Goal: Communication & Community: Answer question/provide support

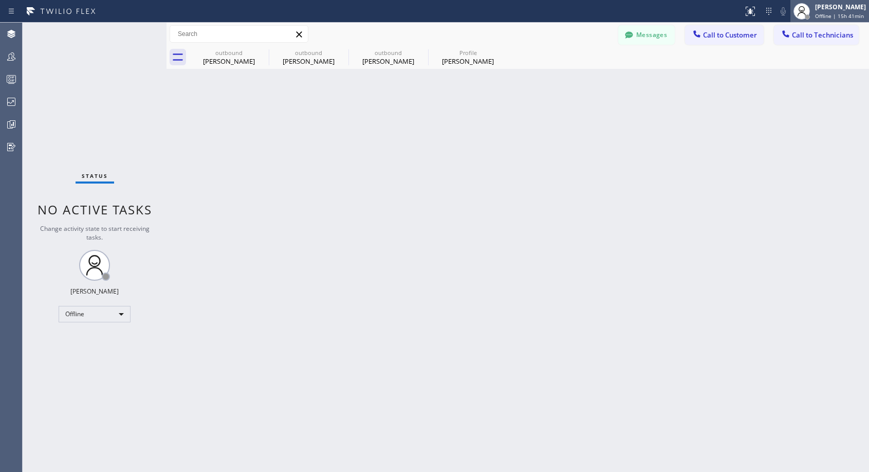
click at [823, 16] on span "Offline | 15h 41min" at bounding box center [839, 15] width 49 height 7
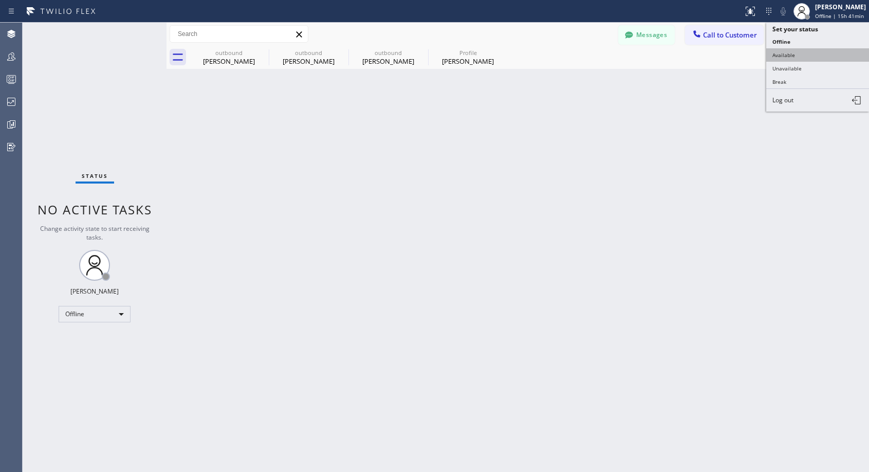
click at [790, 56] on button "Available" at bounding box center [817, 54] width 103 height 13
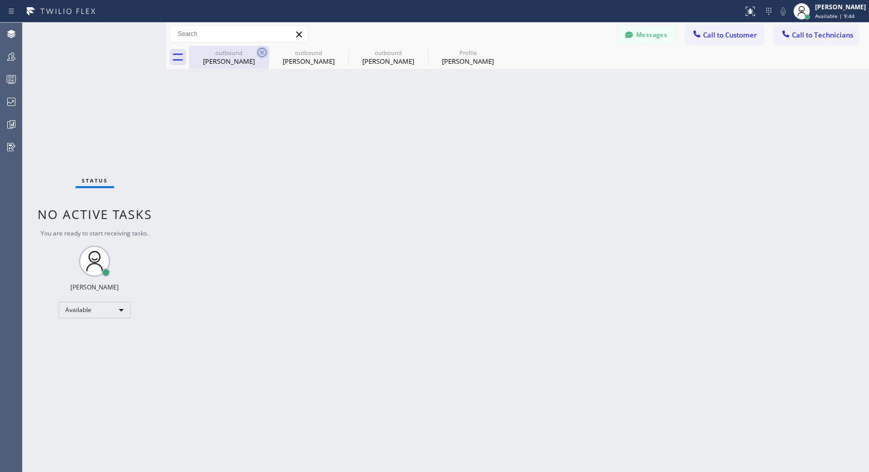
click at [259, 50] on icon at bounding box center [262, 52] width 9 height 9
click at [0, 0] on icon at bounding box center [0, 0] width 0 height 0
click at [259, 50] on div "outbound Justin Smith outbound Justin Smith outbound Justin Smith Profile Justi…" at bounding box center [529, 57] width 680 height 23
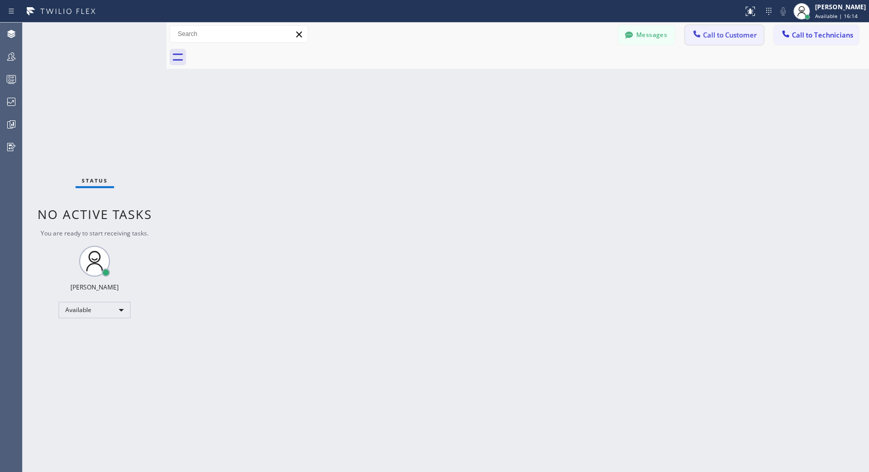
click at [726, 36] on span "Call to Customer" at bounding box center [730, 34] width 54 height 9
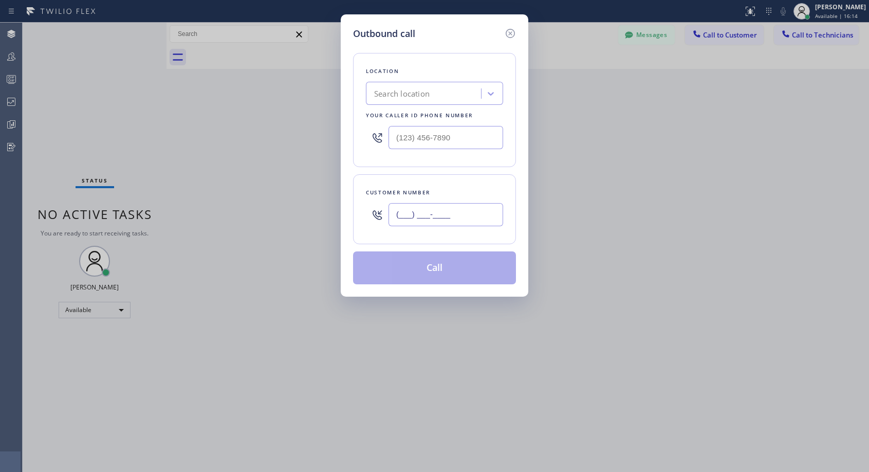
click at [438, 215] on input "(___) ___-____" at bounding box center [446, 214] width 115 height 23
paste input "714) 294-9836"
type input "(714) 294-9836"
click at [398, 132] on input "(___) ___-____" at bounding box center [446, 137] width 115 height 23
paste input "818) 614-5337"
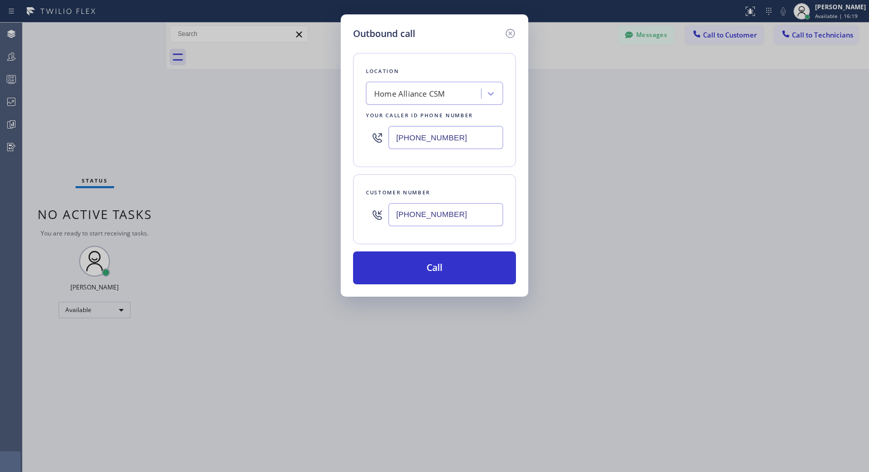
type input "(818) 614-5337"
click at [460, 192] on div "Customer number" at bounding box center [434, 192] width 137 height 11
click at [423, 272] on button "Call" at bounding box center [434, 267] width 163 height 33
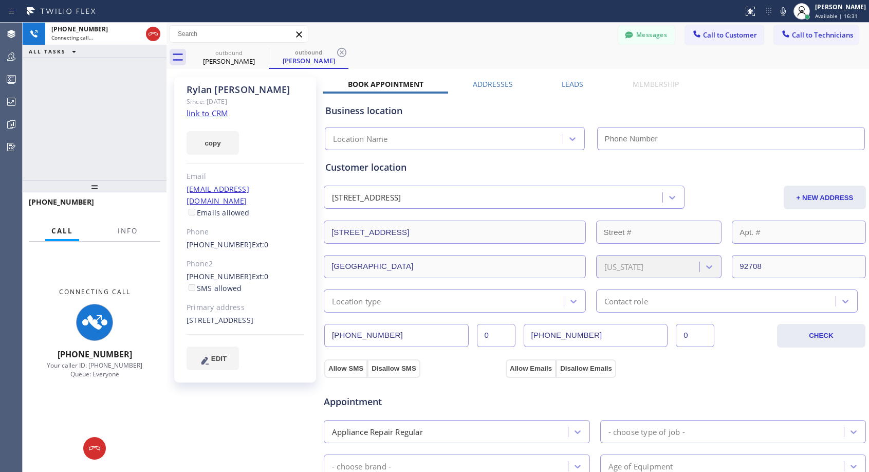
type input "(818) 614-5337"
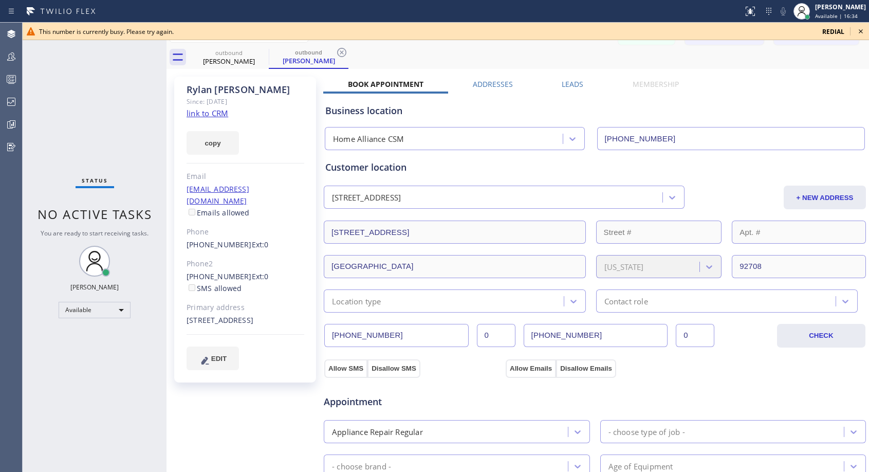
click at [864, 33] on icon at bounding box center [861, 31] width 12 height 12
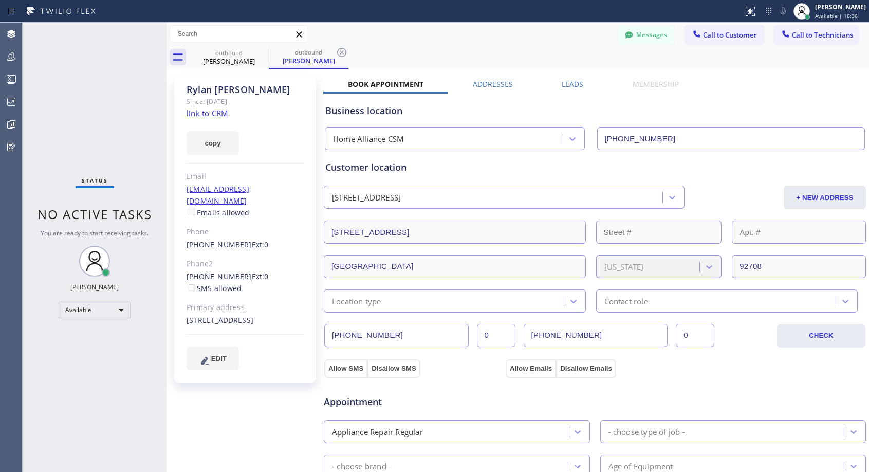
click at [228, 271] on link "(714) 653-8953" at bounding box center [219, 276] width 65 height 10
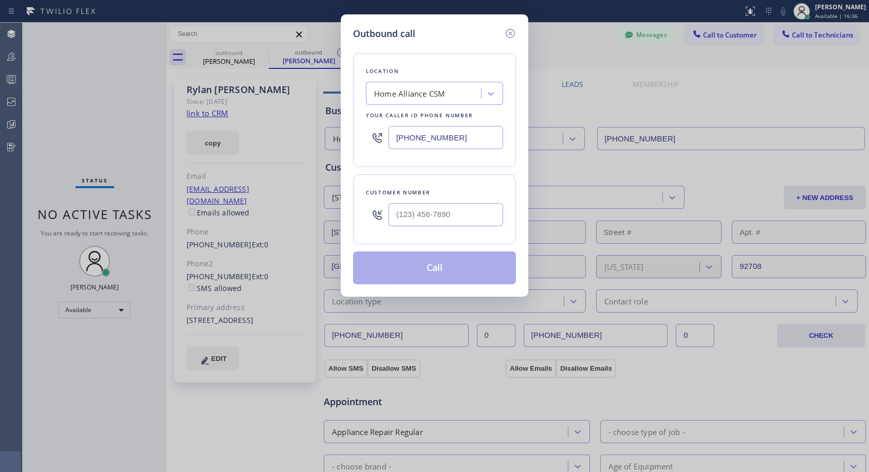
type input "(714) 653-8953"
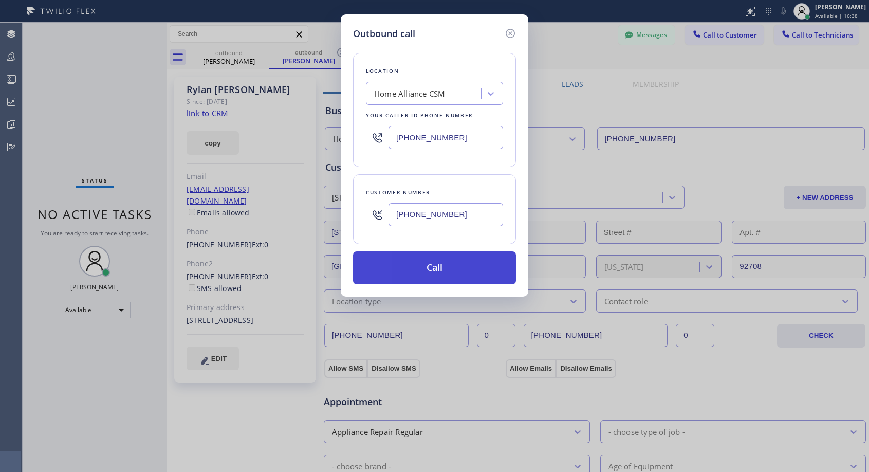
click at [424, 265] on button "Call" at bounding box center [434, 267] width 163 height 33
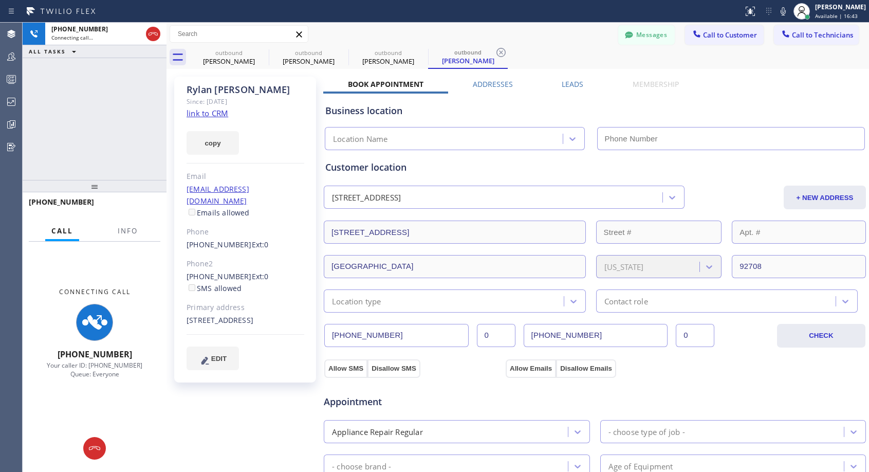
type input "(818) 614-5337"
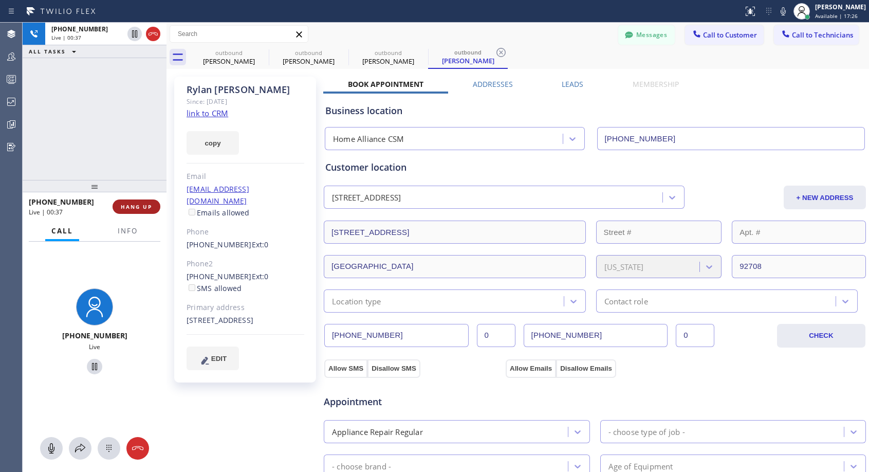
click at [130, 202] on button "HANG UP" at bounding box center [137, 206] width 48 height 14
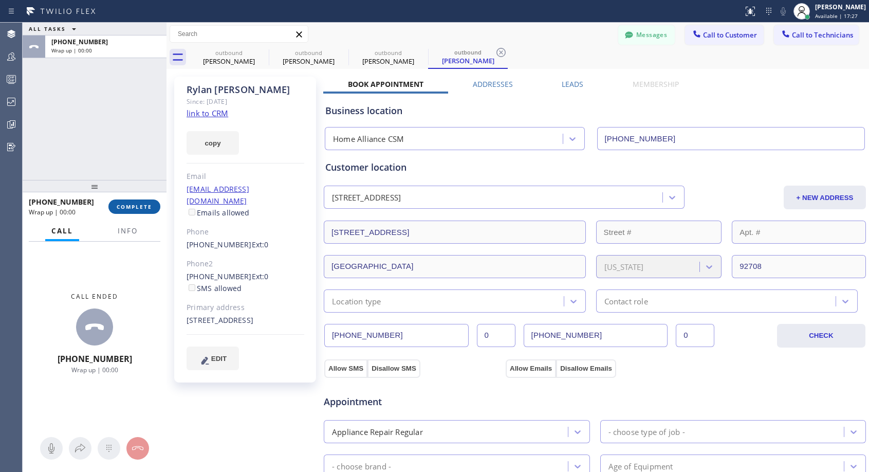
click at [130, 202] on button "COMPLETE" at bounding box center [134, 206] width 52 height 14
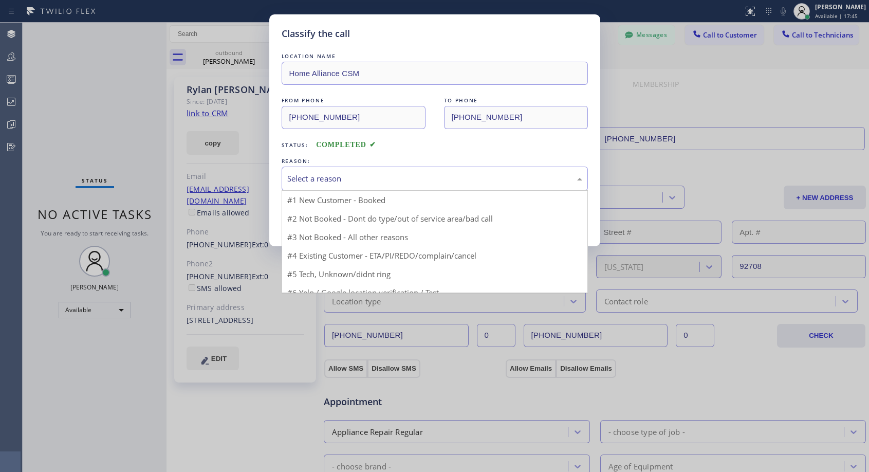
click at [479, 173] on div "Select a reason" at bounding box center [434, 179] width 295 height 12
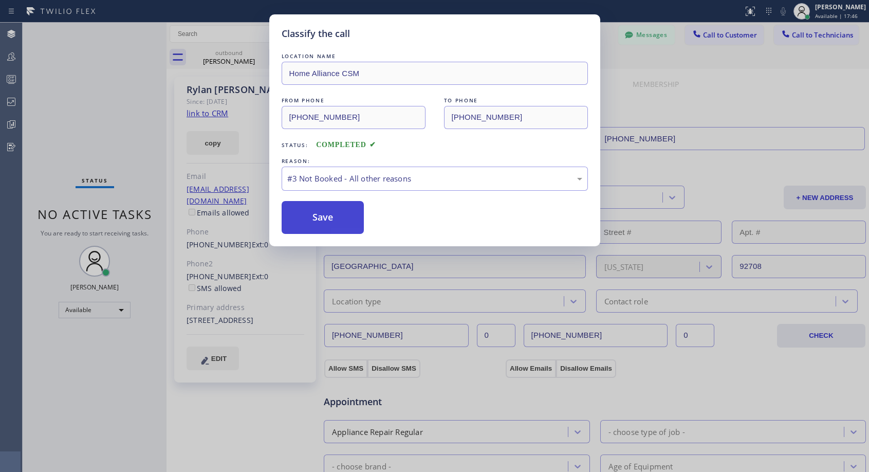
click at [338, 227] on button "Save" at bounding box center [323, 217] width 83 height 33
click at [337, 227] on button "Save" at bounding box center [323, 217] width 83 height 33
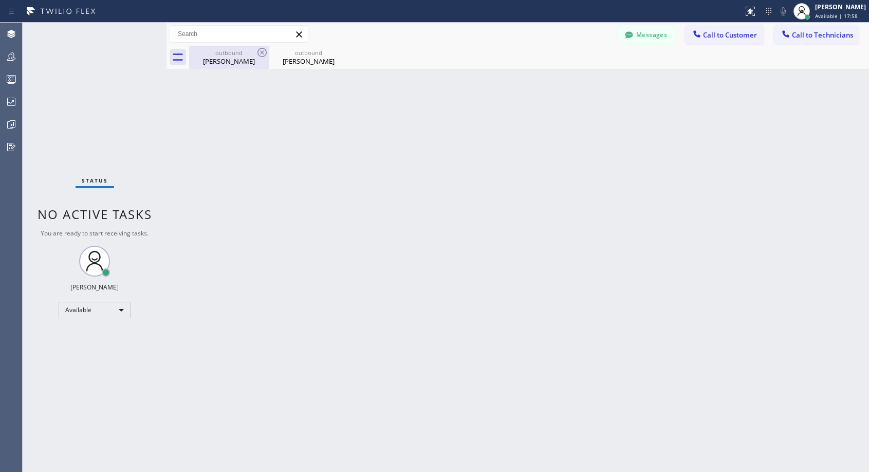
click at [0, 0] on icon at bounding box center [0, 0] width 0 height 0
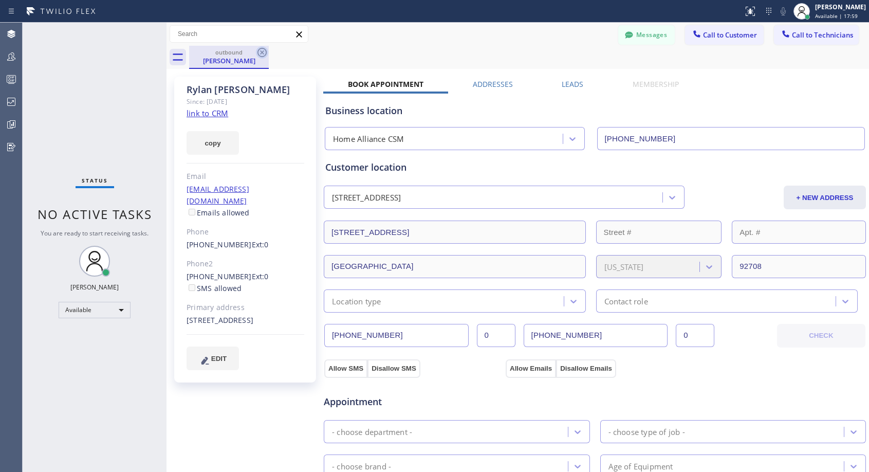
click at [265, 51] on icon at bounding box center [262, 52] width 12 height 12
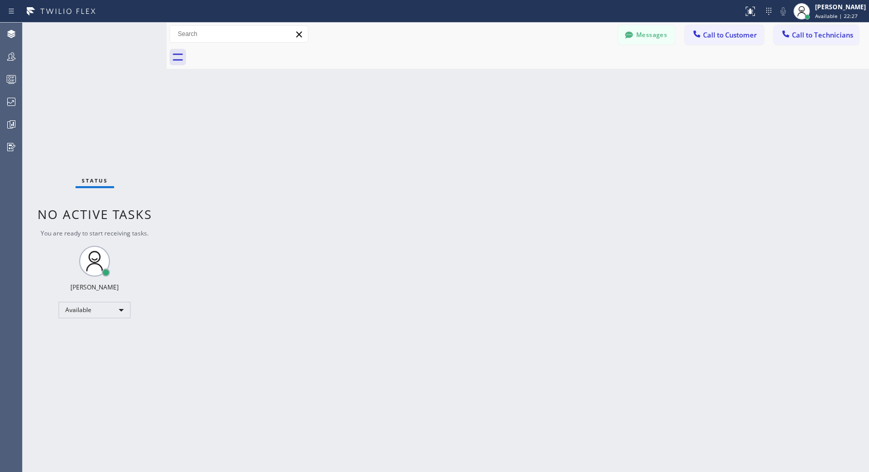
drag, startPoint x: 733, startPoint y: 34, endPoint x: 463, endPoint y: 195, distance: 314.2
click at [733, 35] on span "Call to Customer" at bounding box center [730, 34] width 54 height 9
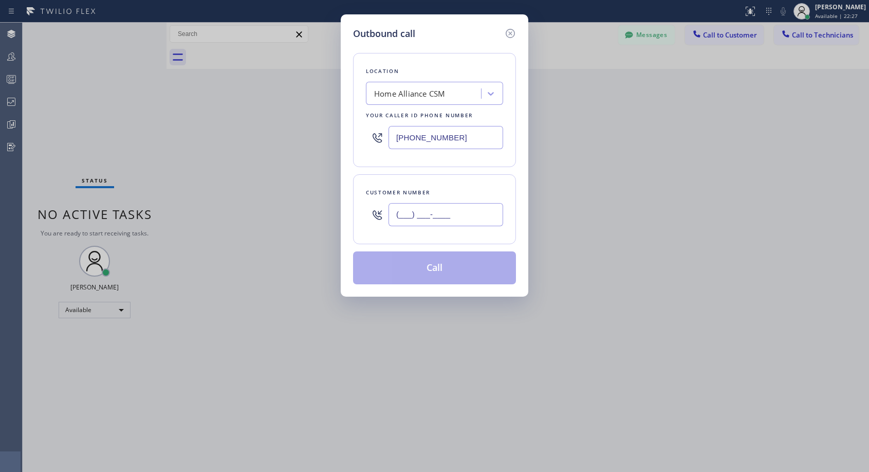
click at [452, 219] on input "(___) ___-____" at bounding box center [446, 214] width 115 height 23
paste input "954) 702-2050"
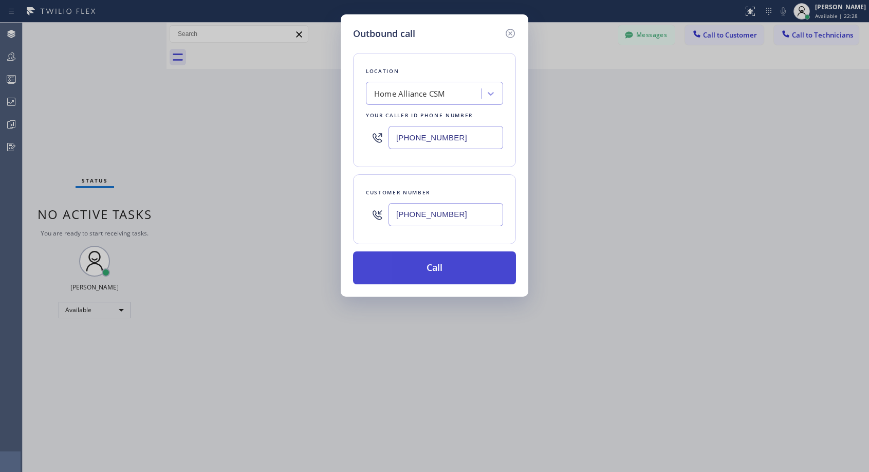
type input "(954) 702-2050"
click at [448, 265] on button "Call" at bounding box center [434, 267] width 163 height 33
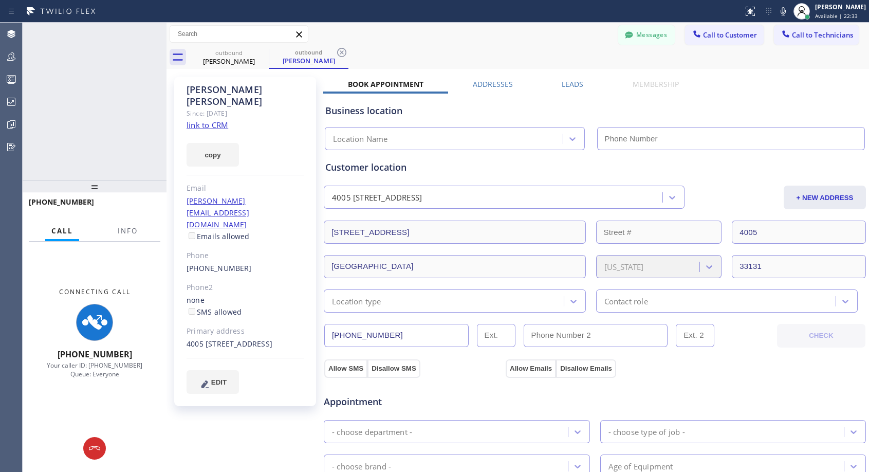
type input "(818) 614-5337"
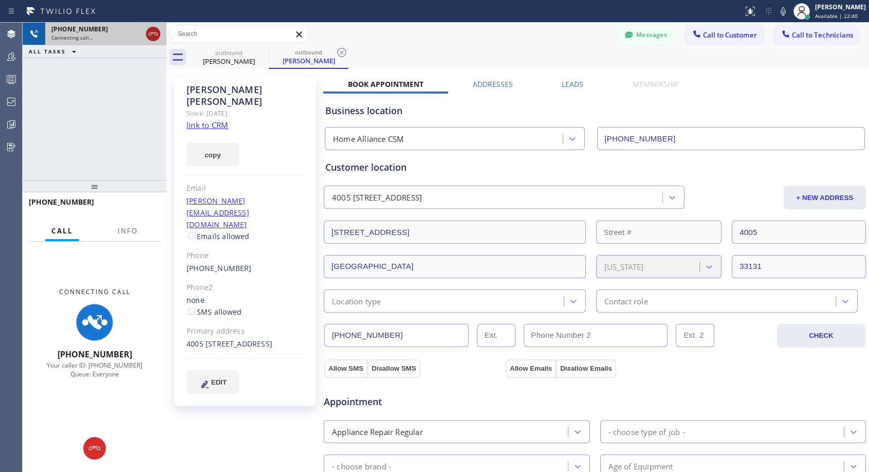
click at [155, 36] on icon at bounding box center [153, 34] width 12 height 12
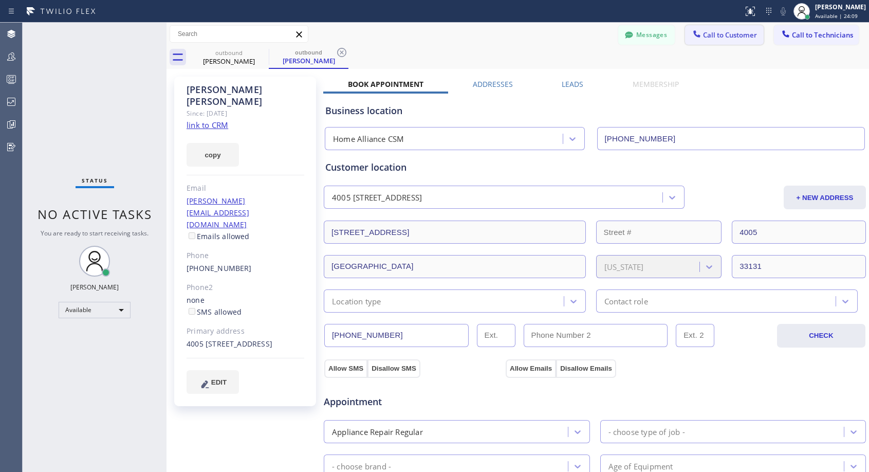
click at [720, 34] on span "Call to Customer" at bounding box center [730, 34] width 54 height 9
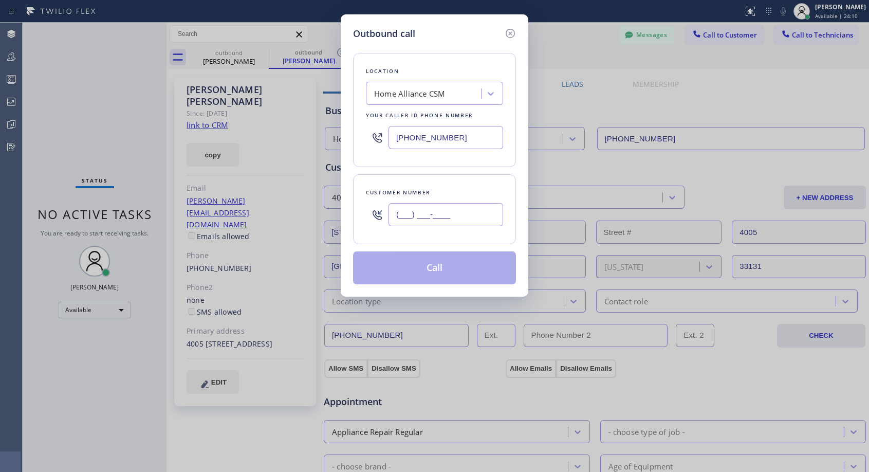
click at [465, 209] on input "(___) ___-____" at bounding box center [446, 214] width 115 height 23
paste input "765) 409-3999"
type input "(765) 409-3999"
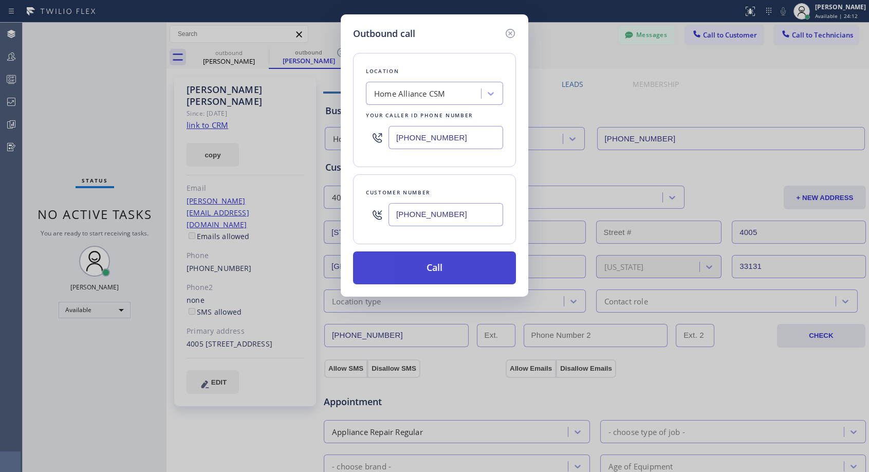
click at [437, 266] on button "Call" at bounding box center [434, 267] width 163 height 33
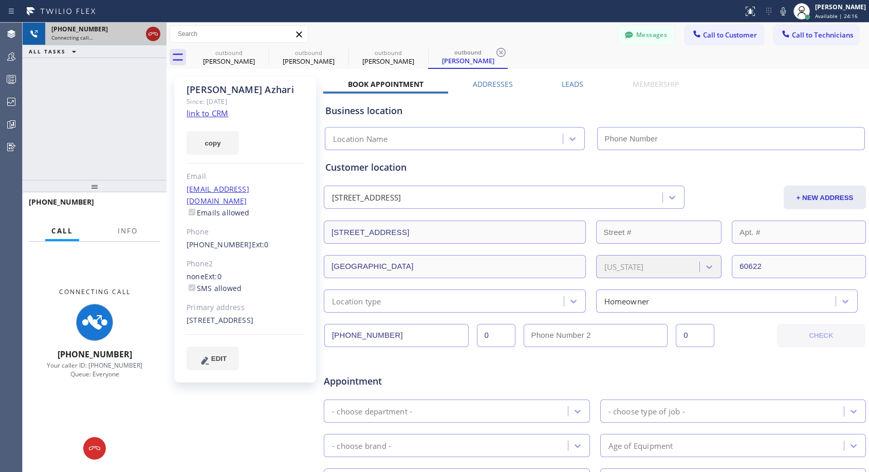
click at [150, 32] on icon at bounding box center [153, 34] width 12 height 12
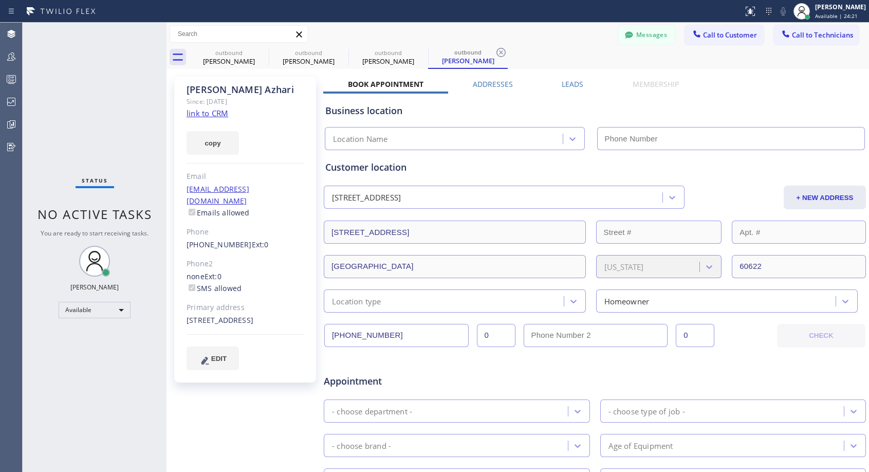
type input "(818) 614-5337"
click at [719, 38] on span "Call to Customer" at bounding box center [730, 34] width 54 height 9
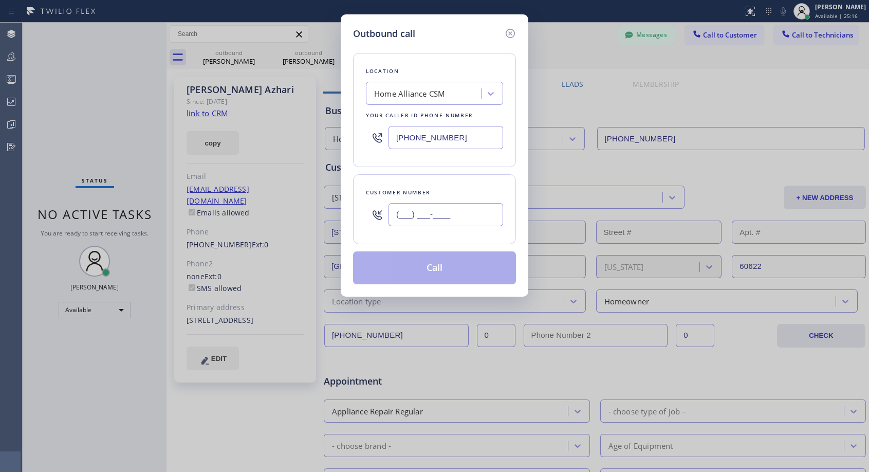
click at [460, 208] on input "(___) ___-____" at bounding box center [446, 214] width 115 height 23
paste input "323) 401-7230"
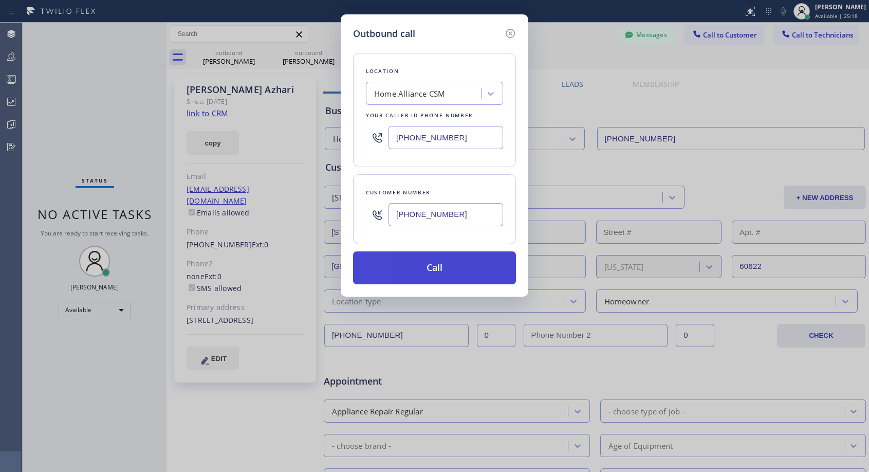
type input "(323) 401-7230"
click at [426, 267] on button "Call" at bounding box center [434, 267] width 163 height 33
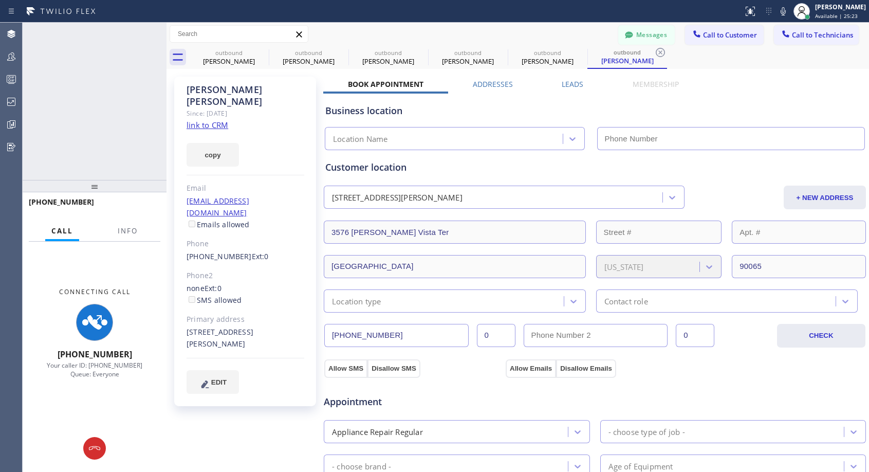
type input "(818) 614-5337"
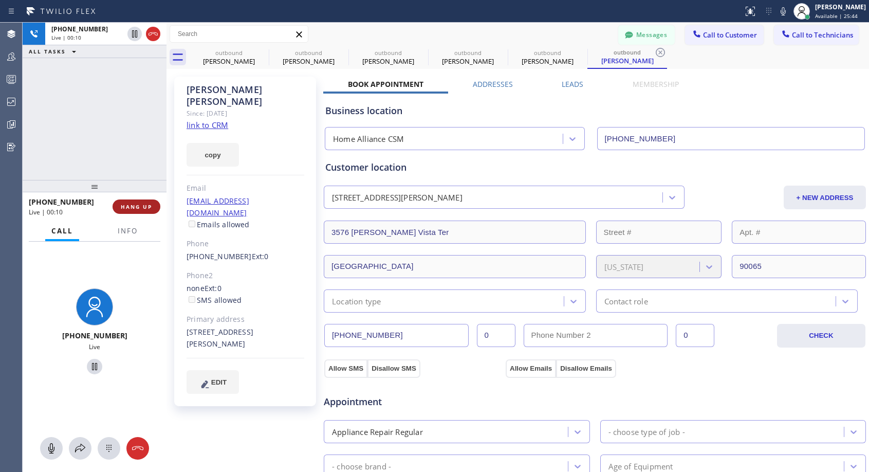
click at [144, 203] on span "HANG UP" at bounding box center [136, 206] width 31 height 7
click at [146, 202] on button "HANG UP" at bounding box center [137, 206] width 48 height 14
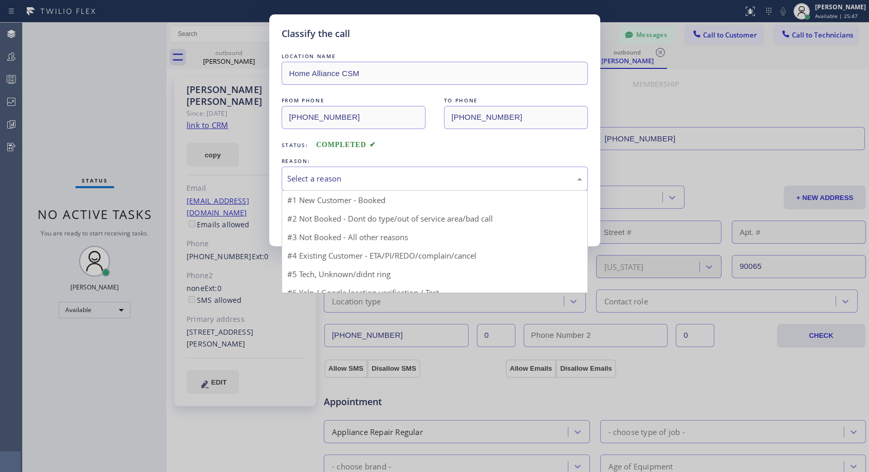
click at [347, 175] on div "Select a reason" at bounding box center [434, 179] width 295 height 12
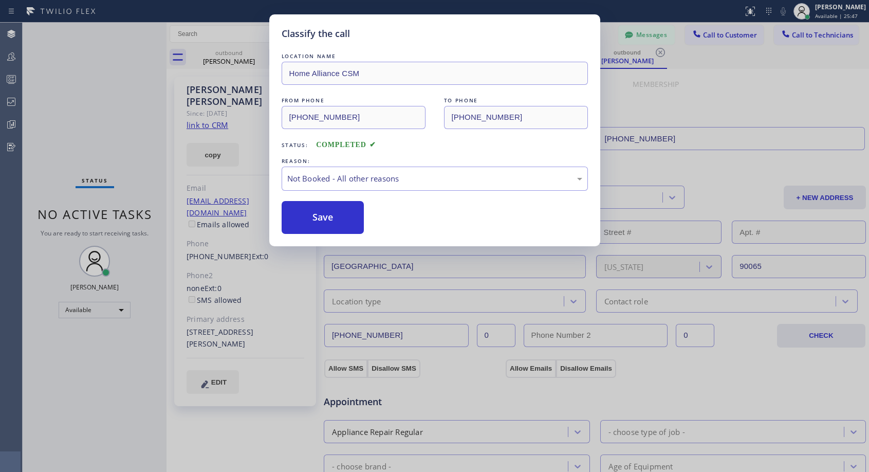
click at [315, 217] on button "Save" at bounding box center [323, 217] width 83 height 33
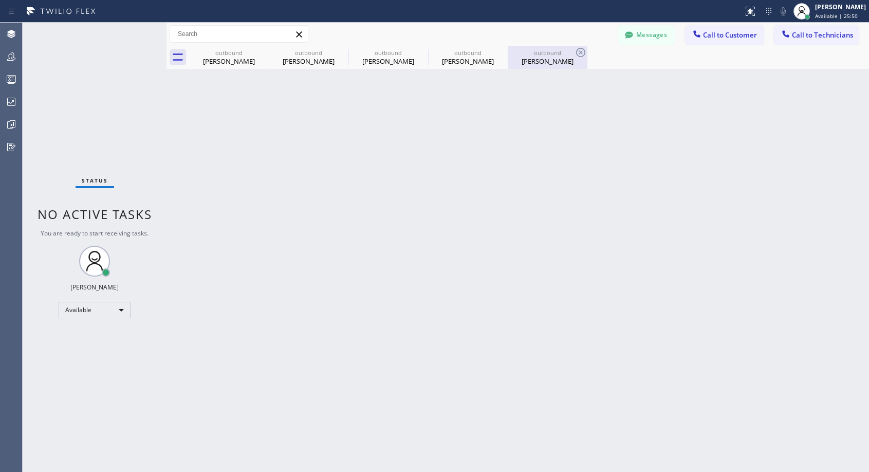
drag, startPoint x: 547, startPoint y: 59, endPoint x: 304, endPoint y: 227, distance: 295.6
click at [547, 59] on div "Michael Cohen" at bounding box center [548, 61] width 78 height 9
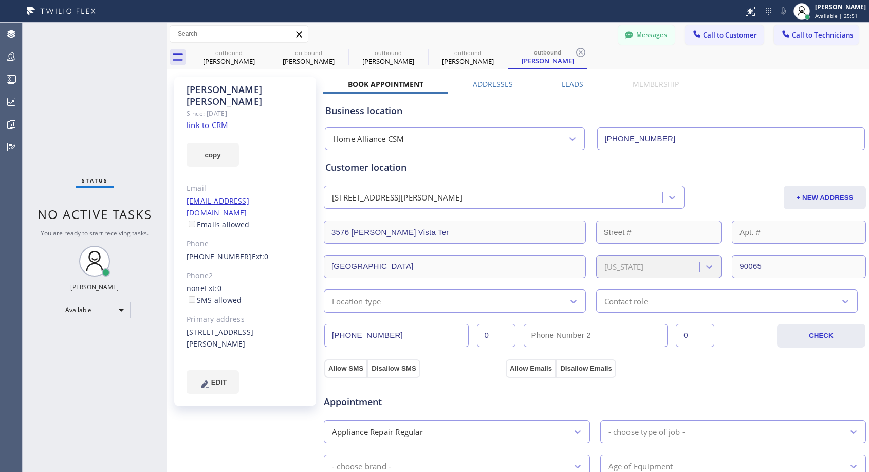
click at [230, 251] on link "(323) 401-7230" at bounding box center [219, 256] width 65 height 10
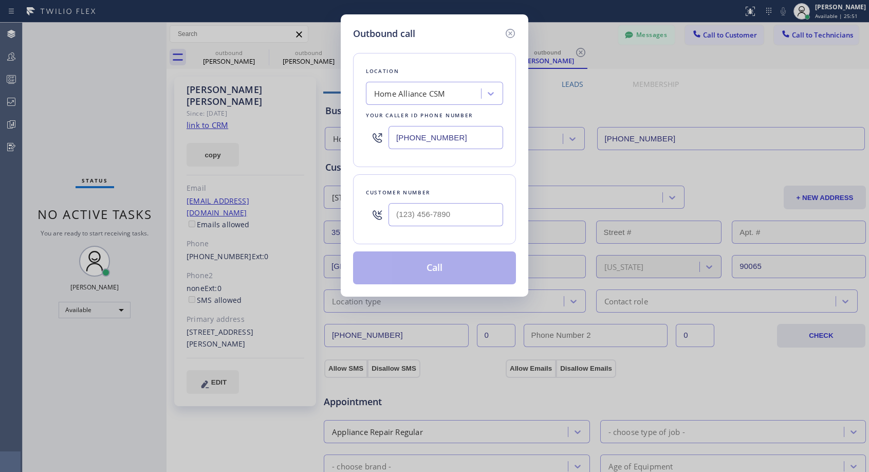
type input "(323) 401-7230"
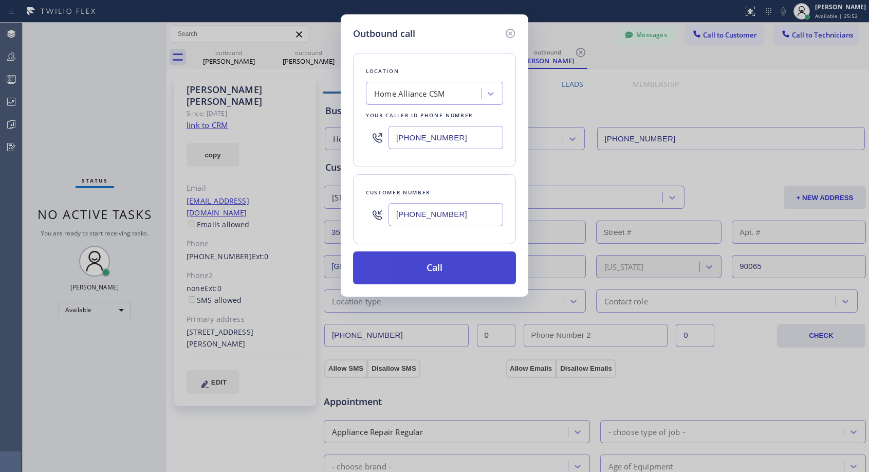
click at [430, 265] on button "Call" at bounding box center [434, 267] width 163 height 33
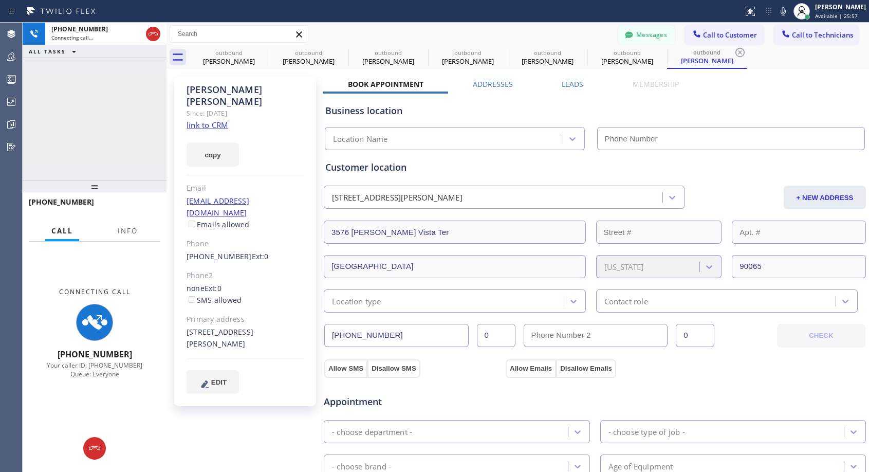
type input "(818) 614-5337"
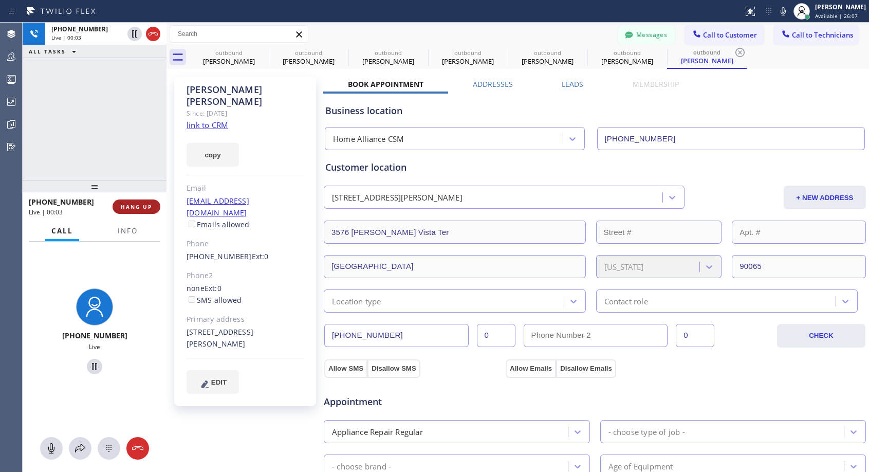
click at [139, 207] on span "HANG UP" at bounding box center [136, 206] width 31 height 7
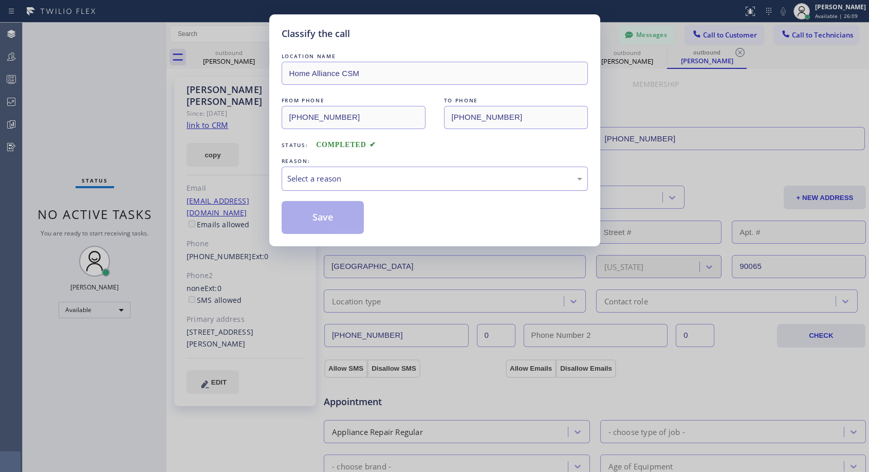
click at [365, 176] on div "Select a reason" at bounding box center [434, 179] width 295 height 12
click at [321, 217] on button "Save" at bounding box center [323, 217] width 83 height 33
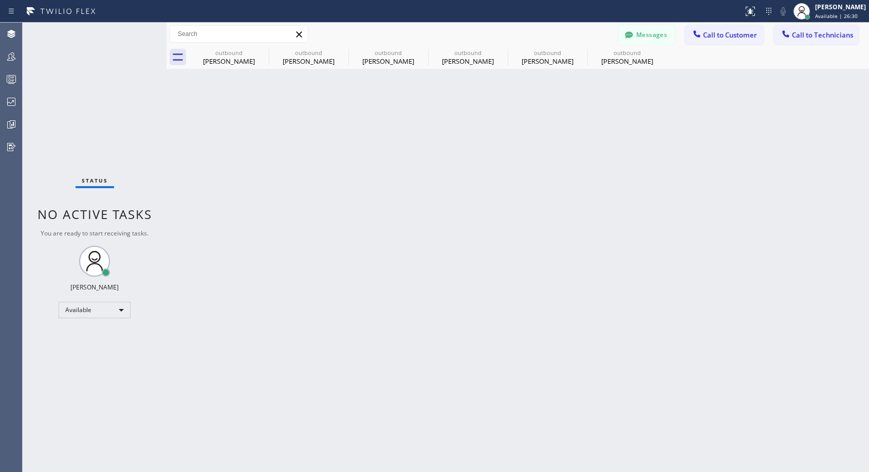
click at [619, 69] on div "Back to Dashboard Change Sender ID Customers Technicians NH Nathaniel Hill 03/0…" at bounding box center [518, 247] width 703 height 449
click at [626, 60] on div "Michael Cohen" at bounding box center [628, 61] width 78 height 9
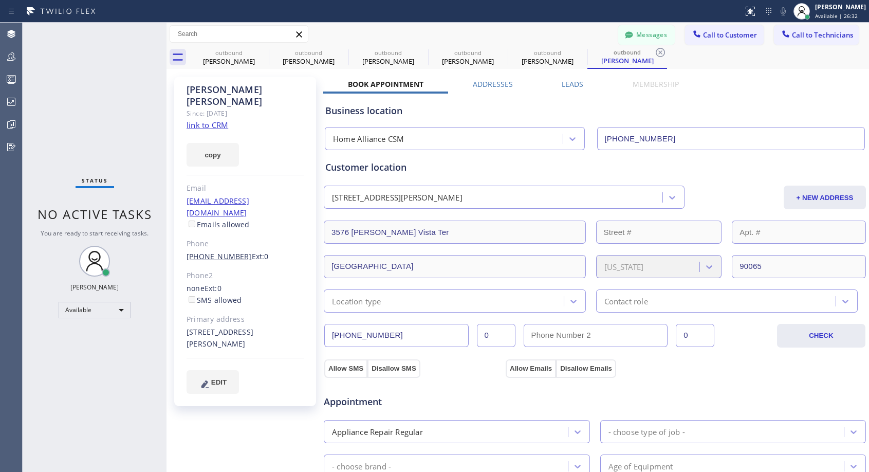
click at [229, 251] on link "(323) 401-7230" at bounding box center [219, 256] width 65 height 10
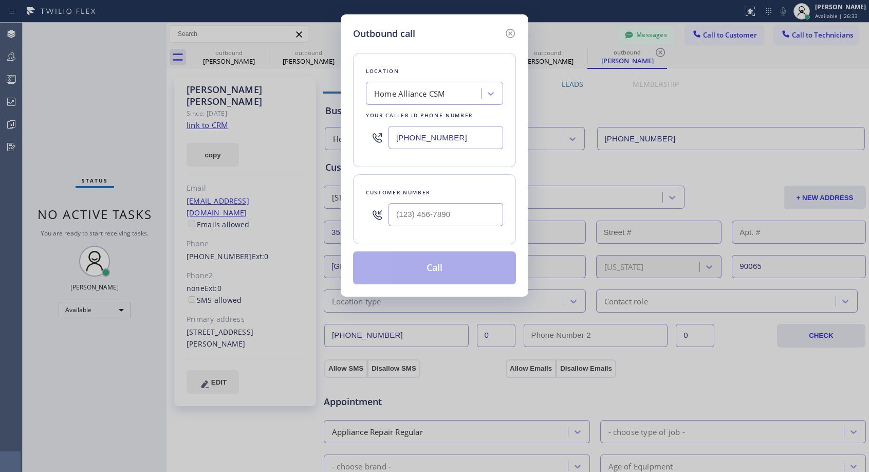
type input "(323) 401-7230"
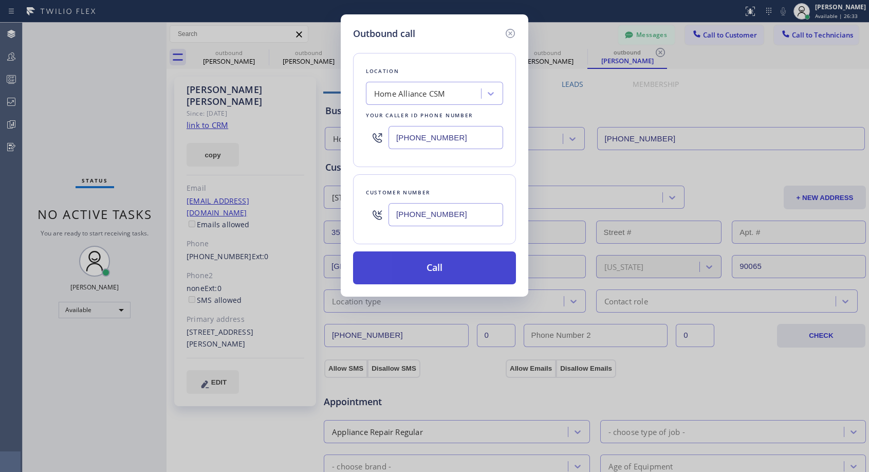
click at [435, 261] on button "Call" at bounding box center [434, 267] width 163 height 33
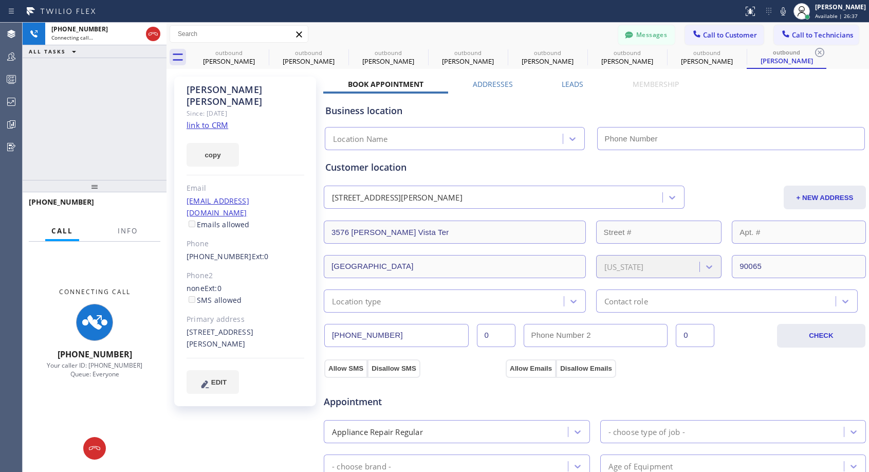
type input "(818) 614-5337"
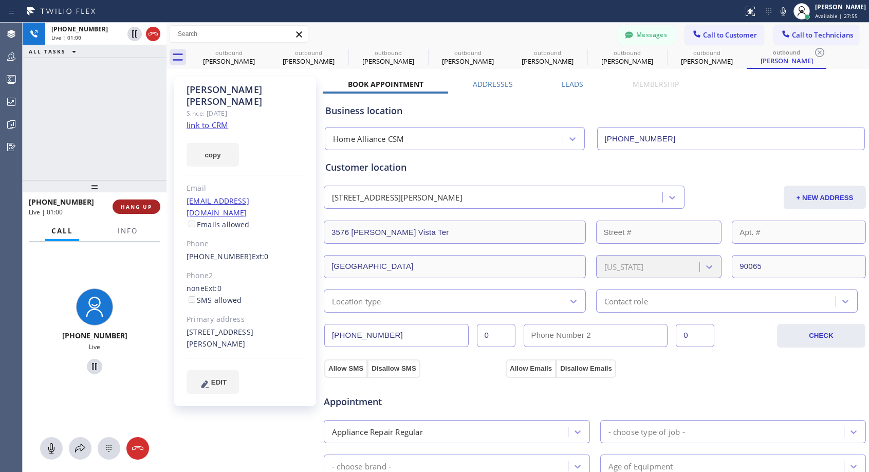
click at [138, 203] on span "HANG UP" at bounding box center [136, 206] width 31 height 7
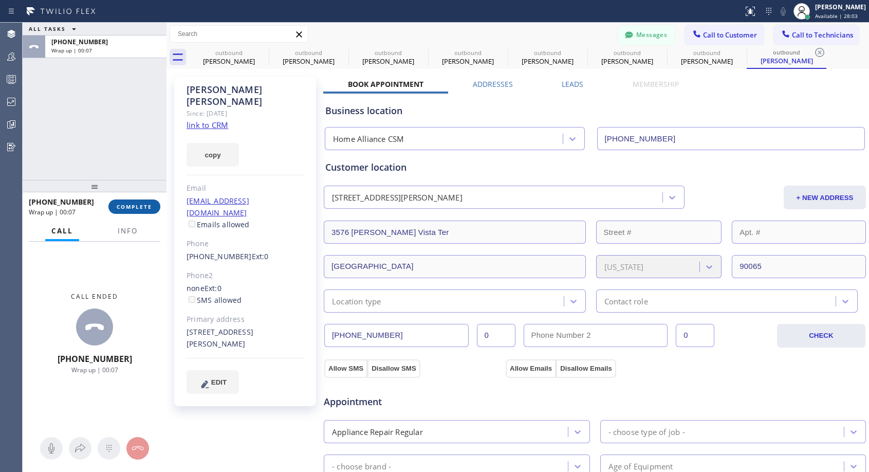
click at [139, 207] on span "COMPLETE" at bounding box center [134, 206] width 35 height 7
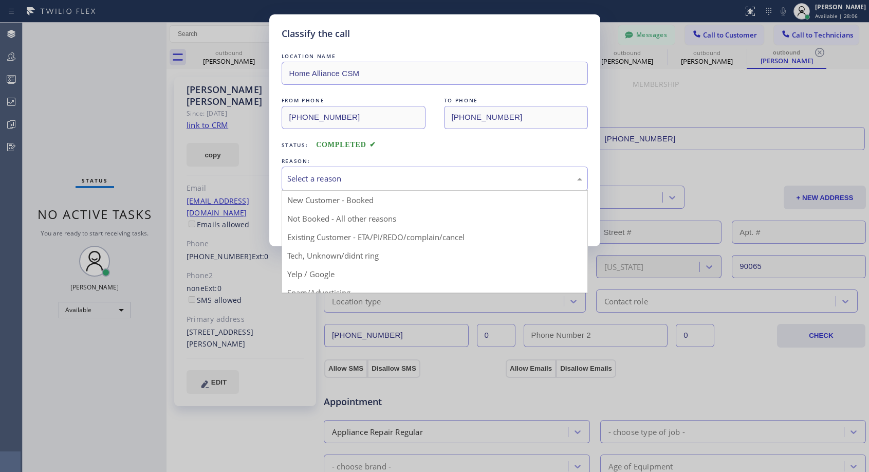
click at [347, 172] on div "Select a reason" at bounding box center [435, 179] width 306 height 24
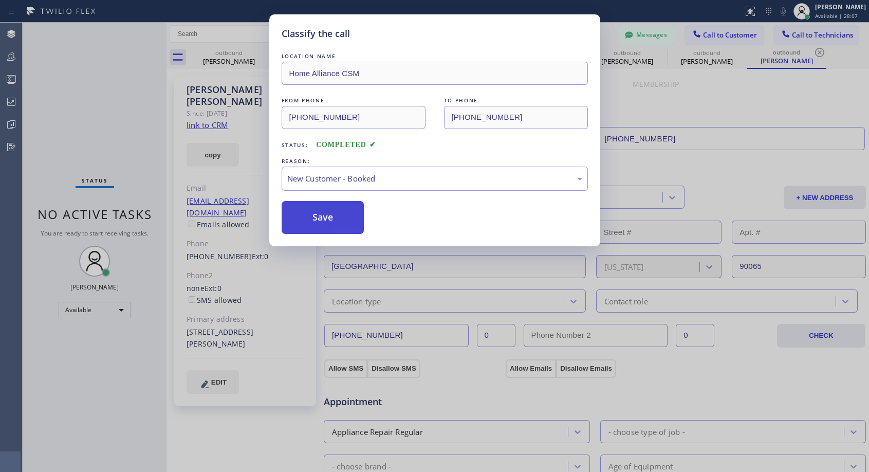
click at [333, 215] on button "Save" at bounding box center [323, 217] width 83 height 33
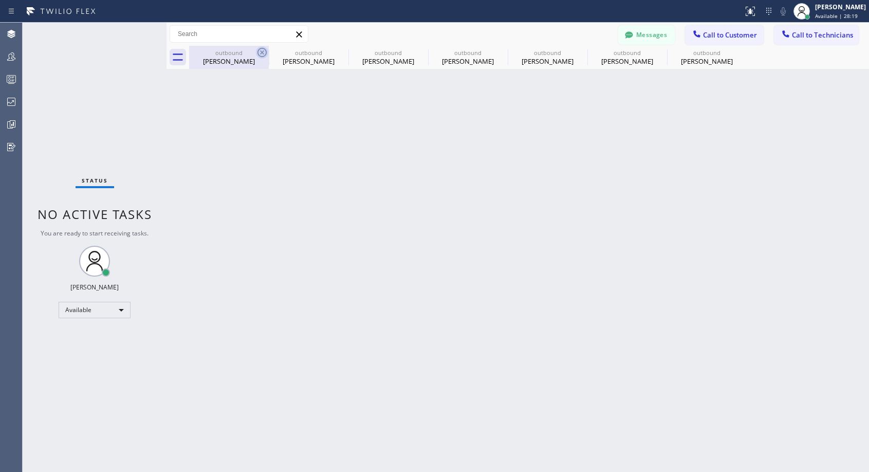
click at [263, 53] on icon at bounding box center [262, 52] width 9 height 9
click at [0, 0] on icon at bounding box center [0, 0] width 0 height 0
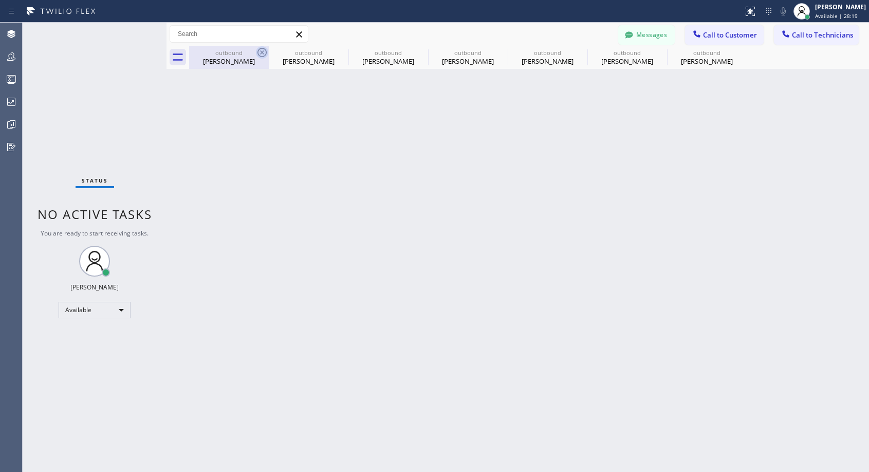
click at [0, 0] on icon at bounding box center [0, 0] width 0 height 0
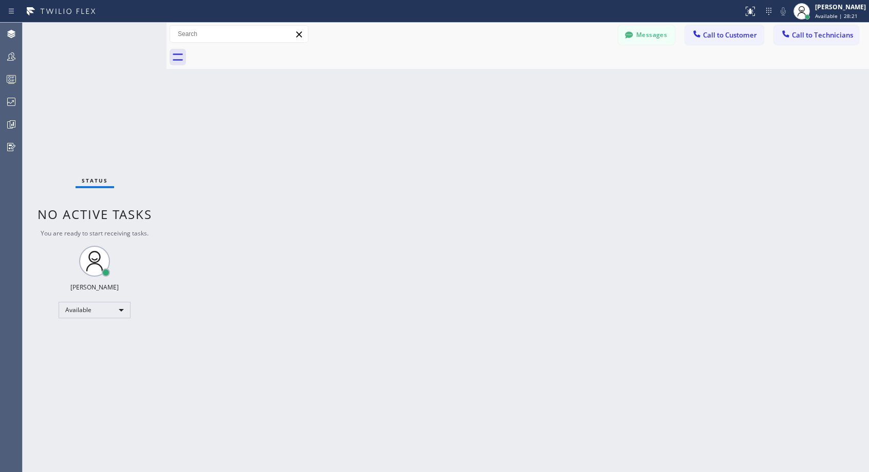
click at [263, 53] on div at bounding box center [529, 57] width 680 height 23
click at [715, 32] on span "Call to Customer" at bounding box center [730, 34] width 54 height 9
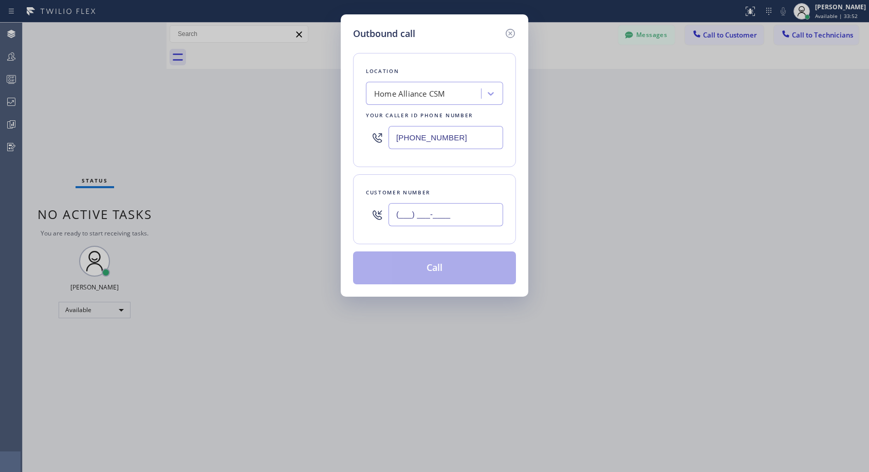
click at [438, 221] on input "(___) ___-____" at bounding box center [446, 214] width 115 height 23
paste input "650) 796-1941"
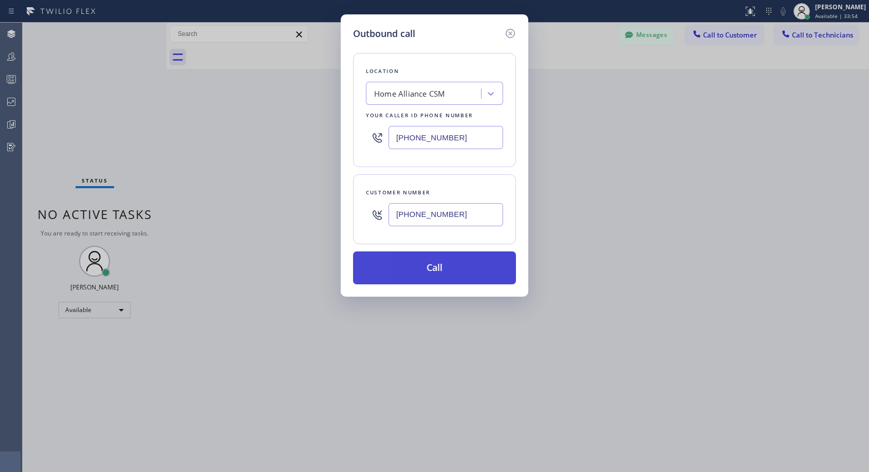
type input "(650) 796-1941"
click at [443, 266] on button "Call" at bounding box center [434, 267] width 163 height 33
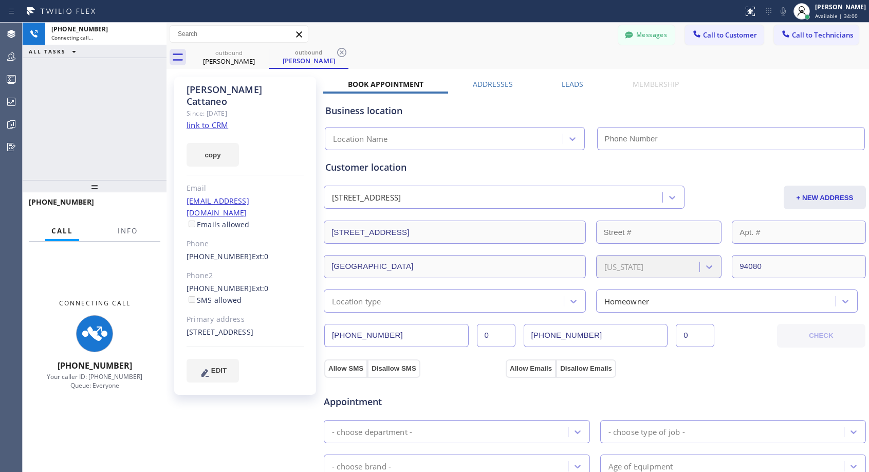
type input "(818) 614-5337"
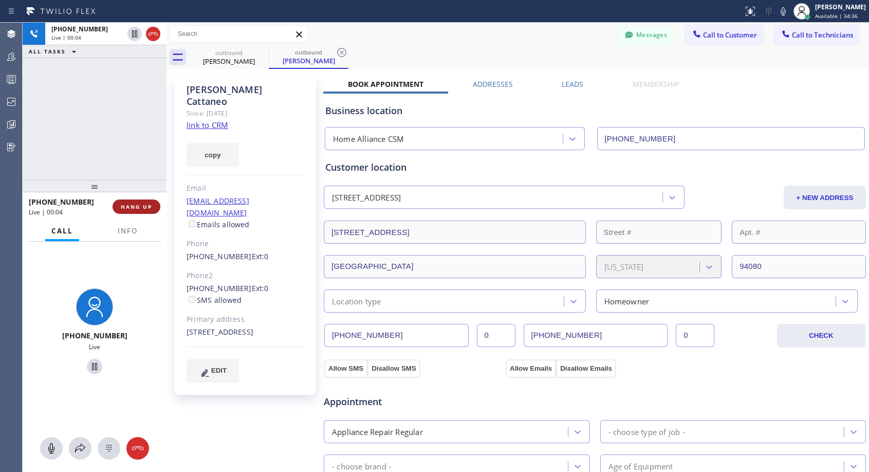
click at [141, 206] on span "HANG UP" at bounding box center [136, 206] width 31 height 7
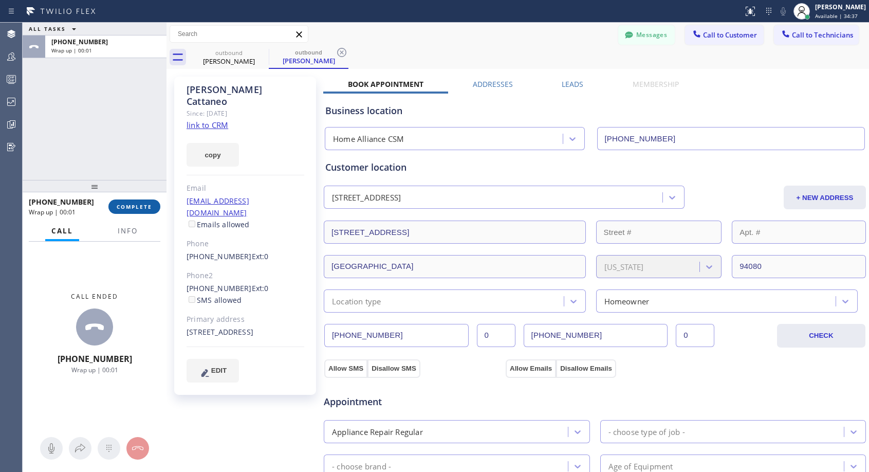
click at [147, 206] on span "COMPLETE" at bounding box center [134, 206] width 35 height 7
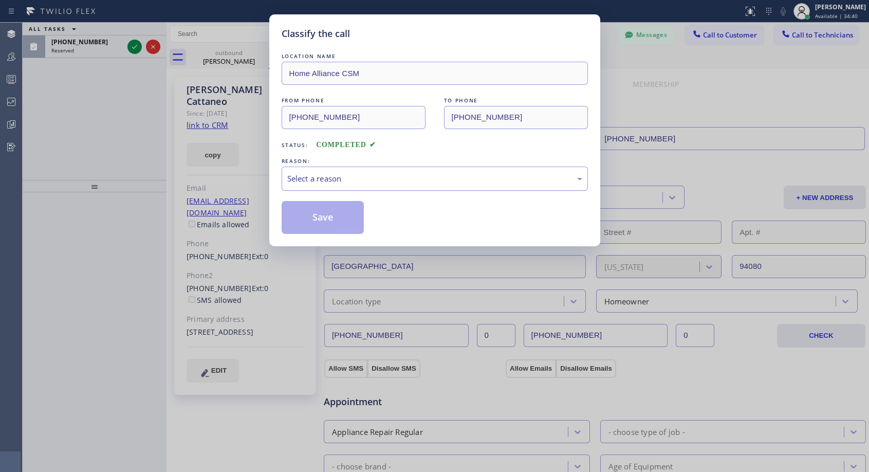
click at [464, 178] on div "Select a reason" at bounding box center [434, 179] width 295 height 12
click at [323, 220] on button "Save" at bounding box center [323, 217] width 83 height 33
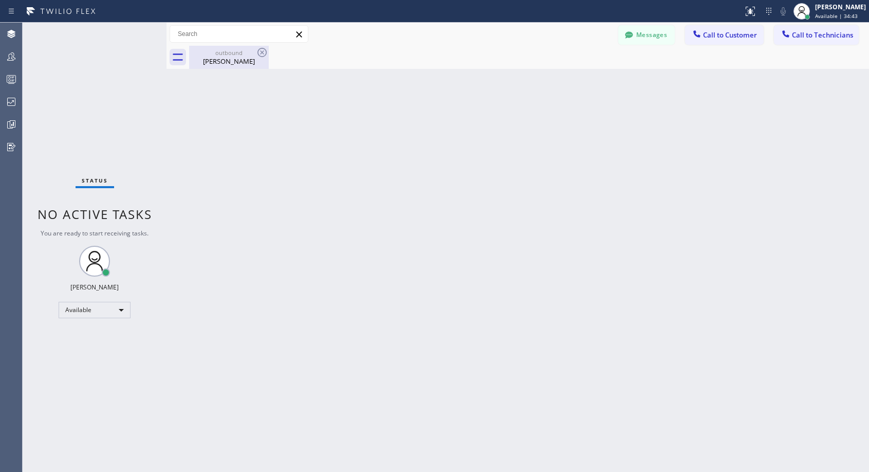
click at [227, 59] on div "Lee Cattaneo" at bounding box center [229, 61] width 78 height 9
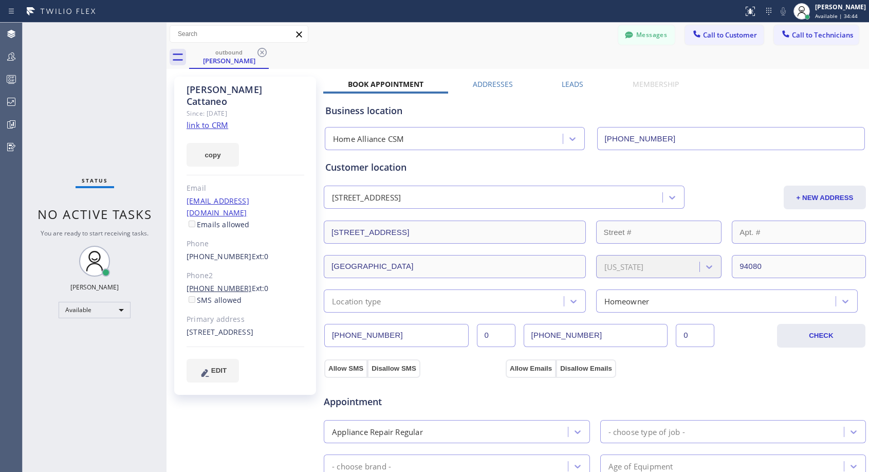
click at [234, 283] on link "(650) 871-6990" at bounding box center [219, 288] width 65 height 10
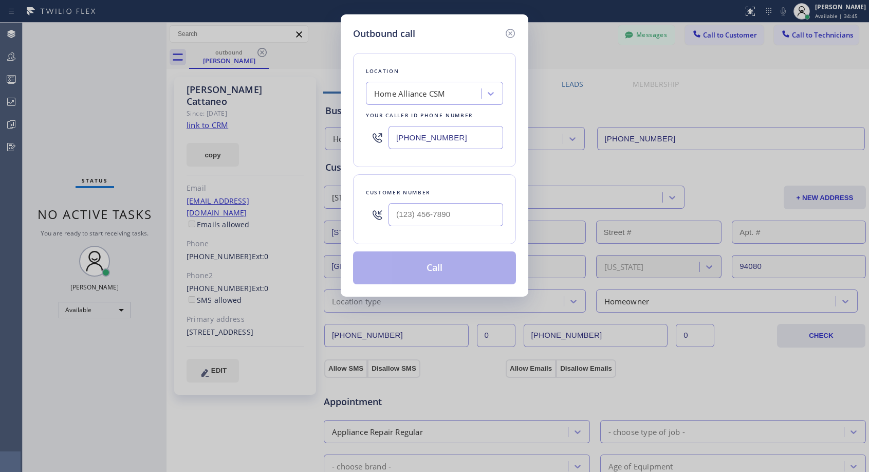
type input "(650) 871-6990"
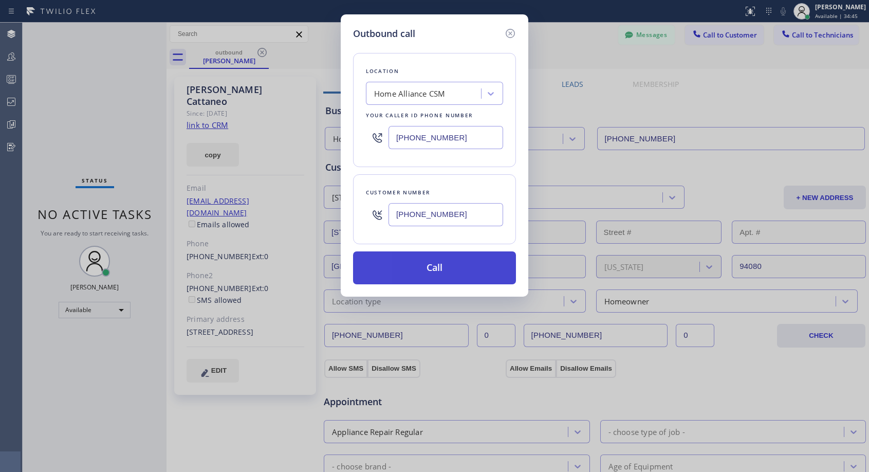
click at [438, 276] on button "Call" at bounding box center [434, 267] width 163 height 33
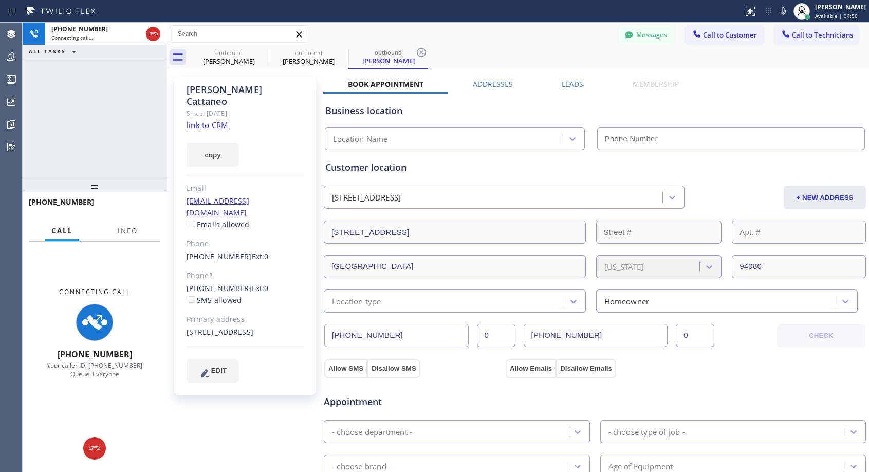
type input "(818) 614-5337"
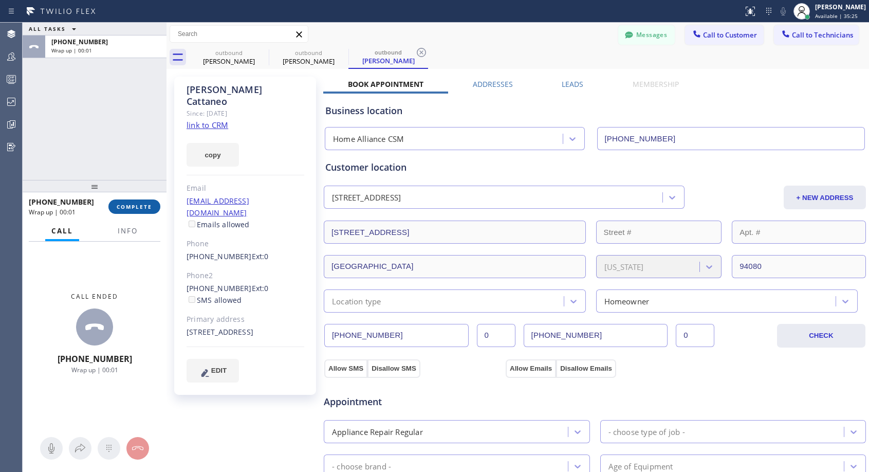
click at [154, 213] on button "COMPLETE" at bounding box center [134, 206] width 52 height 14
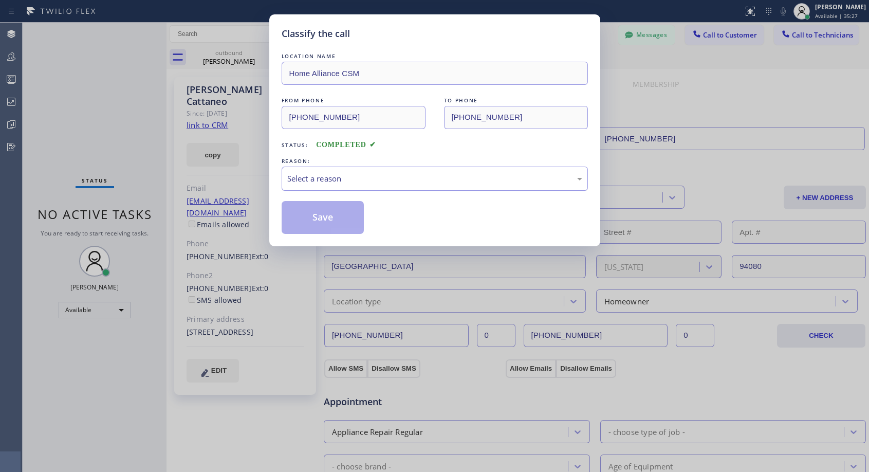
click at [400, 177] on div "Select a reason" at bounding box center [434, 179] width 295 height 12
click at [335, 220] on button "Save" at bounding box center [323, 217] width 83 height 33
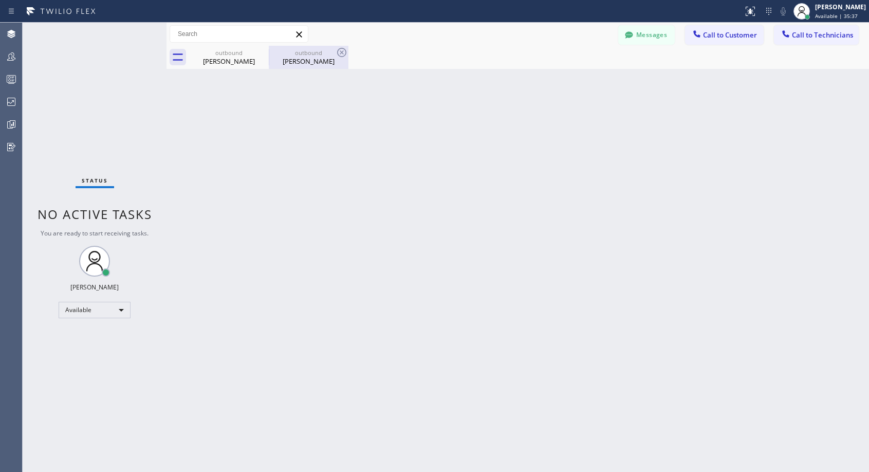
click at [304, 58] on div "Lee Cattaneo" at bounding box center [309, 61] width 78 height 9
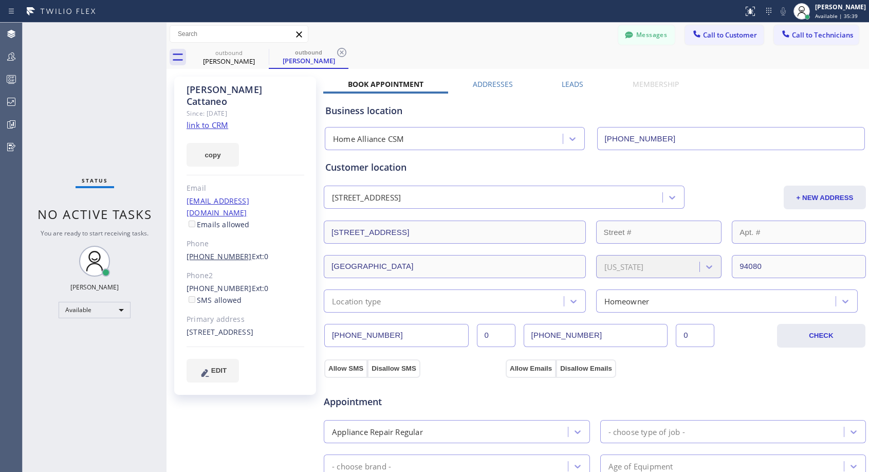
click at [209, 251] on link "(650) 796-1941" at bounding box center [219, 256] width 65 height 10
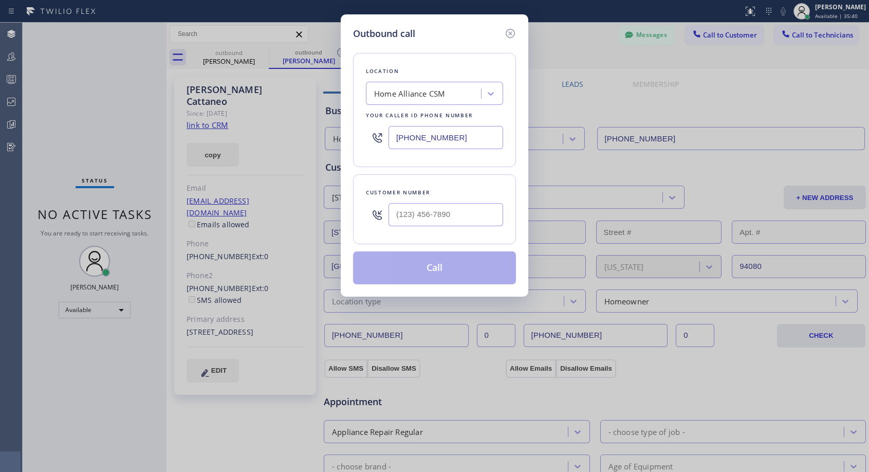
type input "(650) 796-1941"
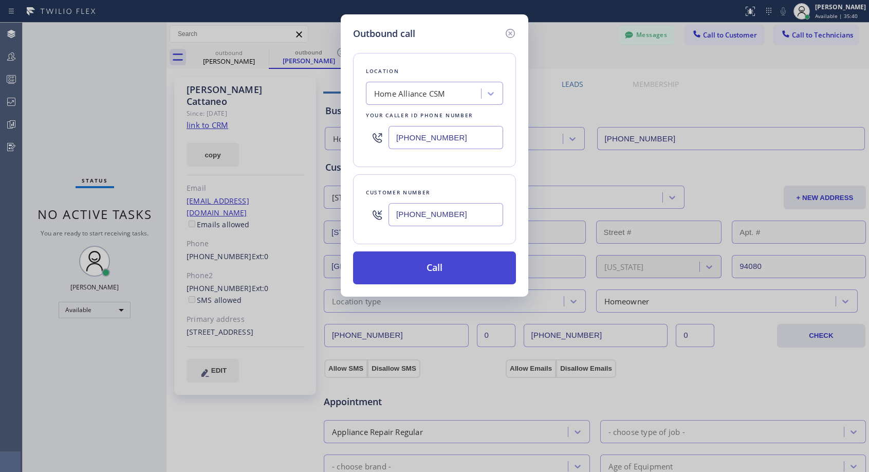
click at [455, 269] on button "Call" at bounding box center [434, 267] width 163 height 33
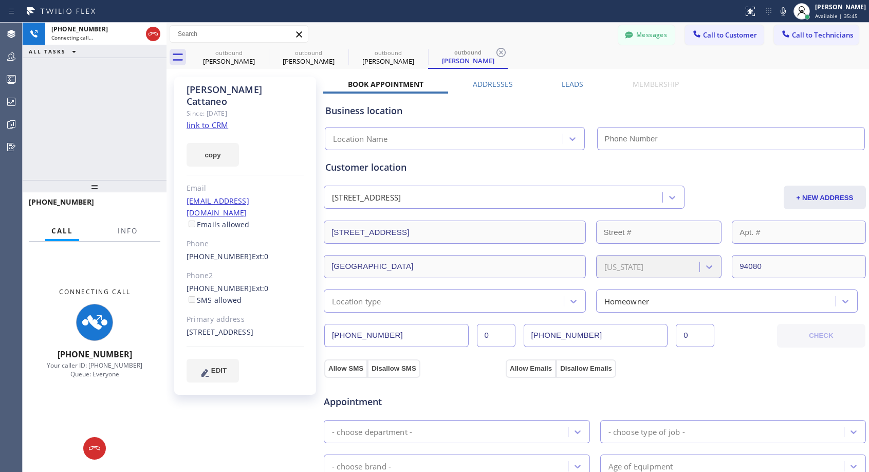
type input "(818) 614-5337"
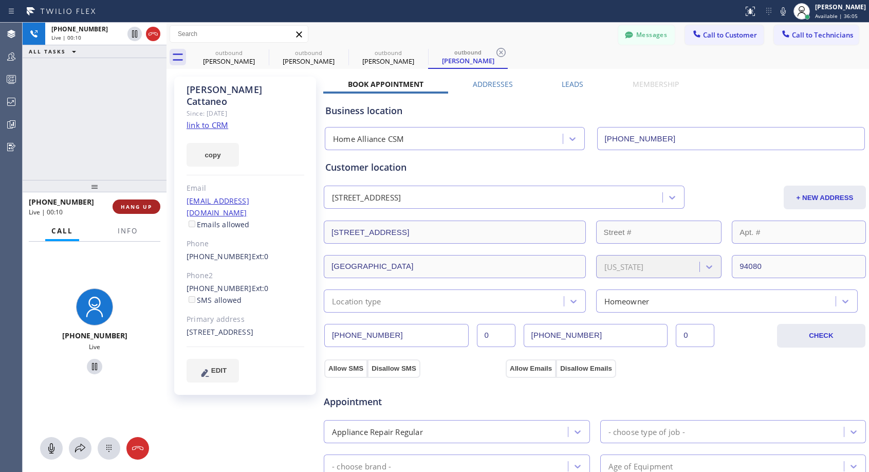
click at [140, 210] on button "HANG UP" at bounding box center [137, 206] width 48 height 14
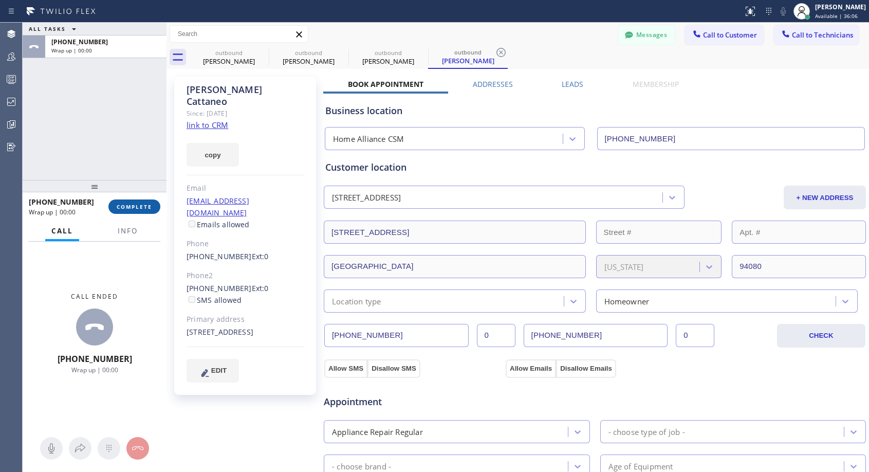
click at [140, 210] on button "COMPLETE" at bounding box center [134, 206] width 52 height 14
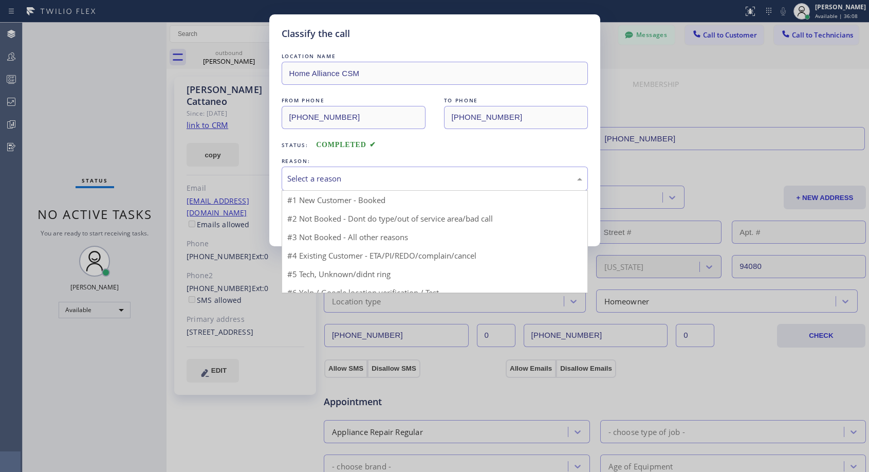
click at [313, 175] on div "Select a reason" at bounding box center [434, 179] width 295 height 12
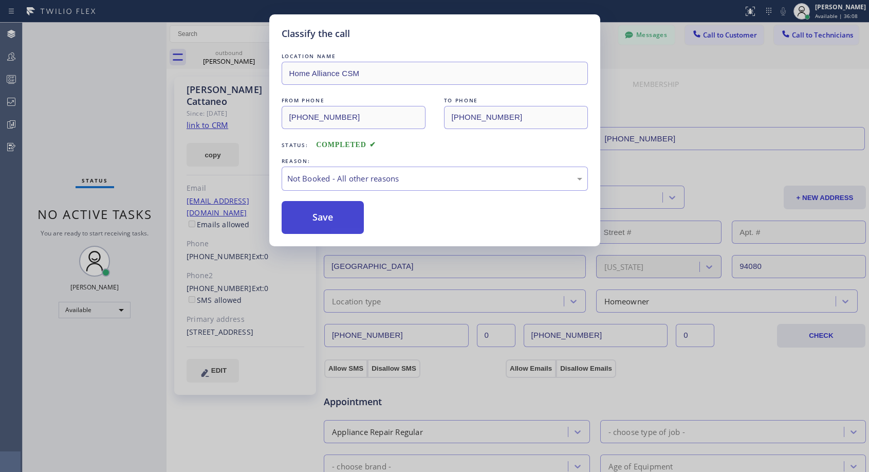
click at [315, 216] on button "Save" at bounding box center [323, 217] width 83 height 33
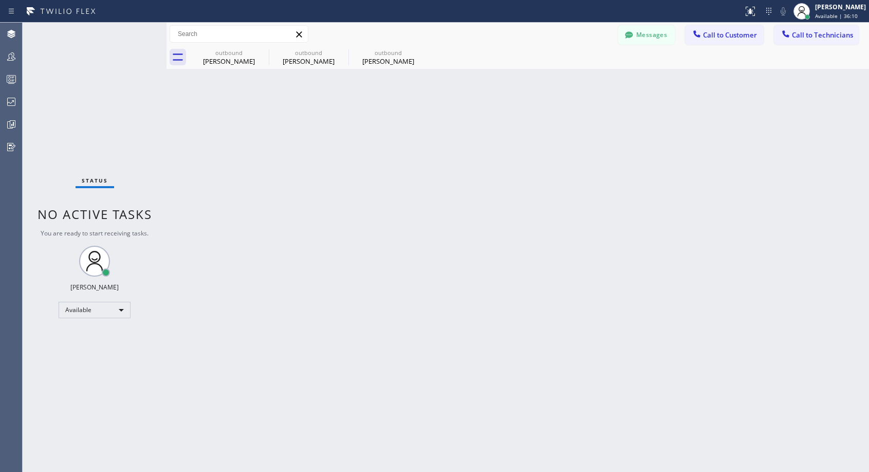
click at [382, 61] on div "Lee Cattaneo" at bounding box center [389, 61] width 78 height 9
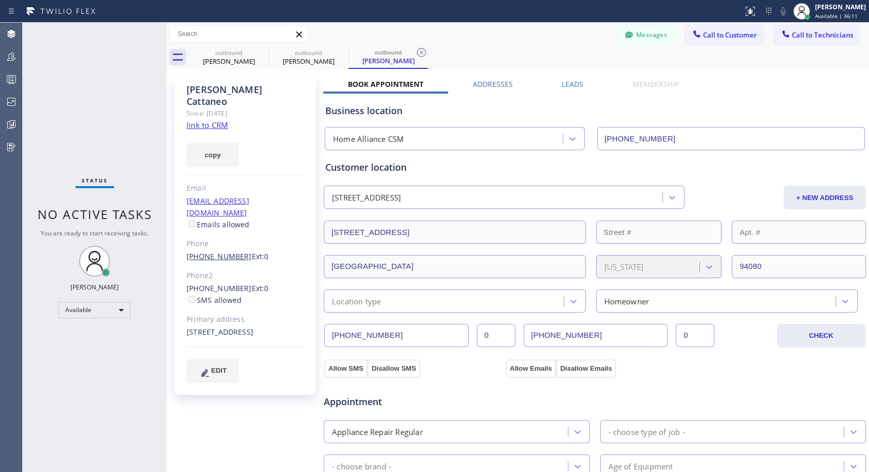
click at [226, 251] on link "(650) 796-1941" at bounding box center [219, 256] width 65 height 10
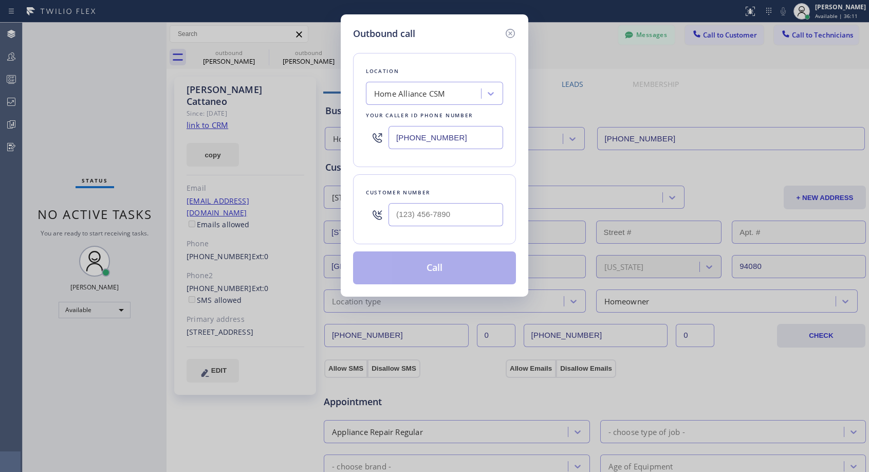
type input "(650) 796-1941"
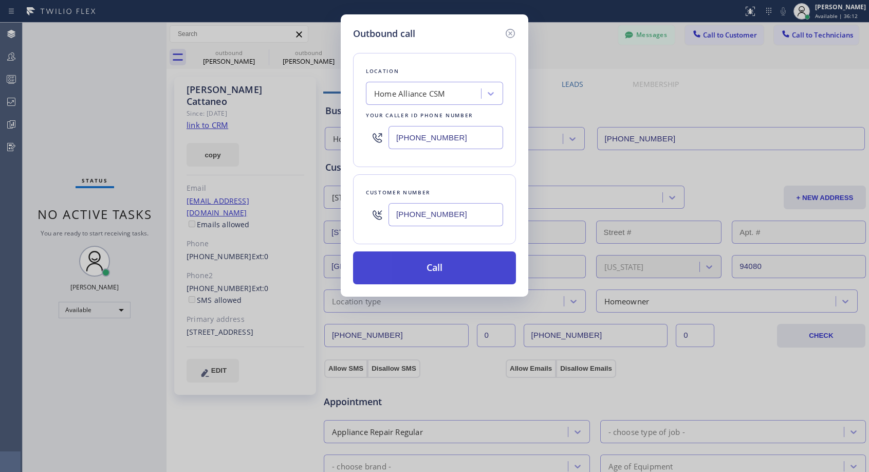
click at [410, 270] on button "Call" at bounding box center [434, 267] width 163 height 33
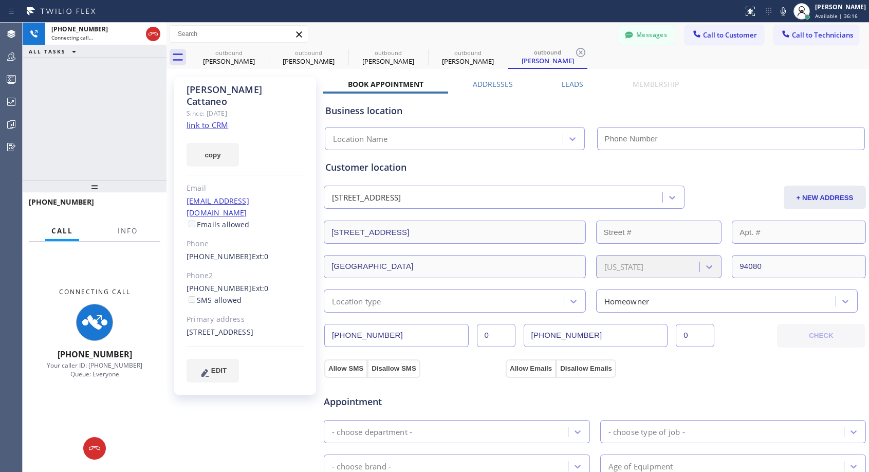
type input "(818) 614-5337"
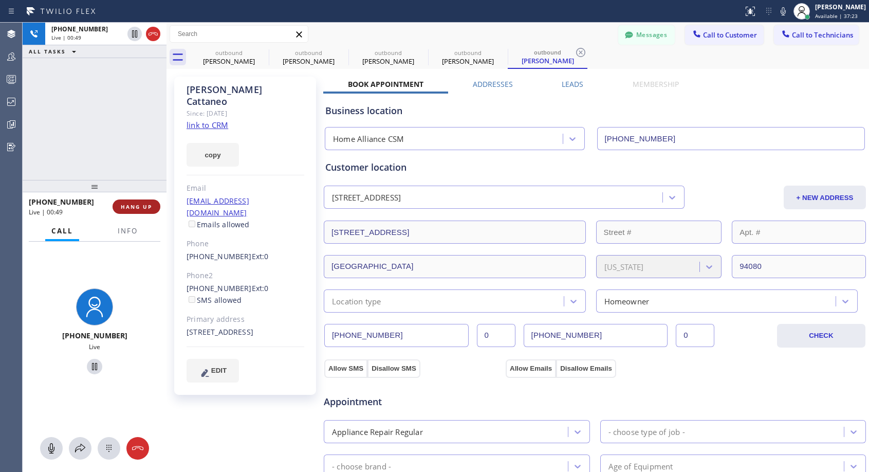
click at [135, 205] on span "HANG UP" at bounding box center [136, 206] width 31 height 7
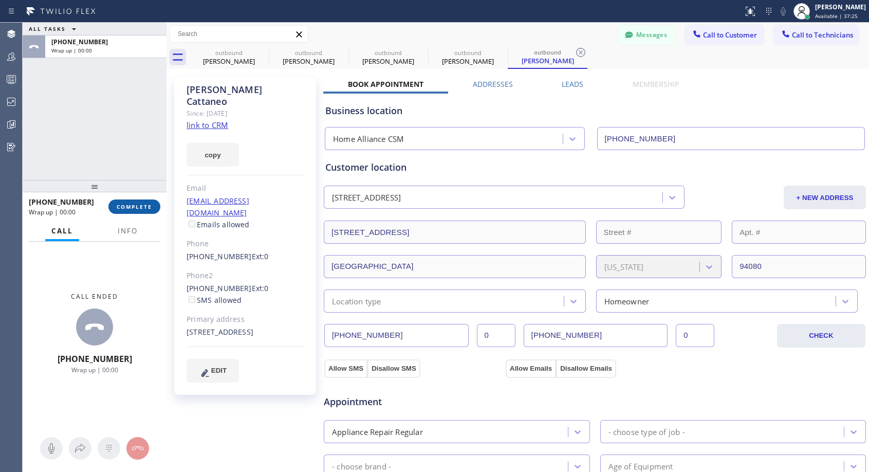
click at [138, 202] on button "COMPLETE" at bounding box center [134, 206] width 52 height 14
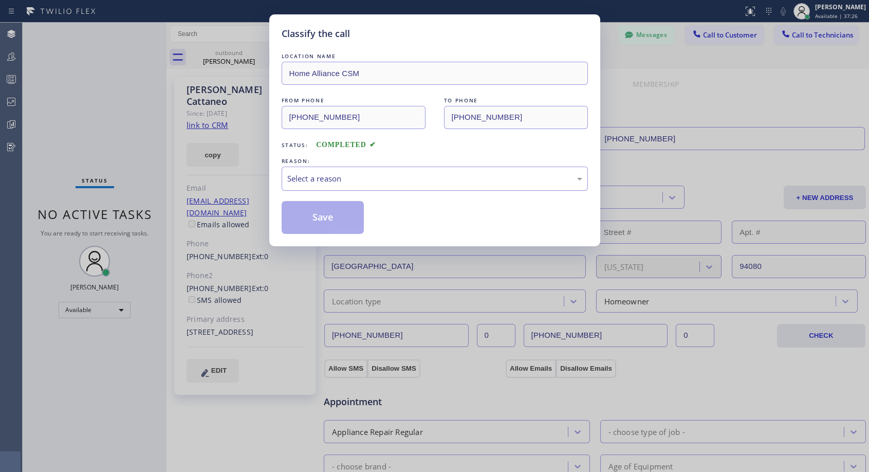
click at [369, 168] on div "Select a reason" at bounding box center [435, 179] width 306 height 24
click at [331, 216] on button "Save" at bounding box center [323, 217] width 83 height 33
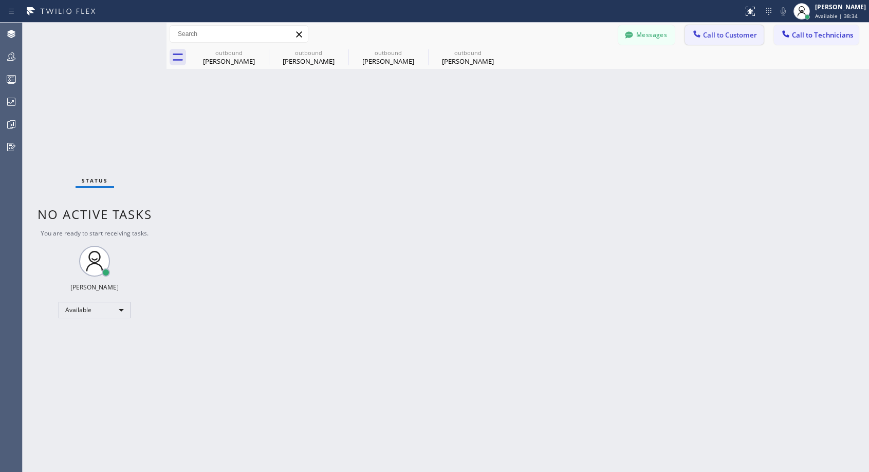
click at [725, 30] on span "Call to Customer" at bounding box center [730, 34] width 54 height 9
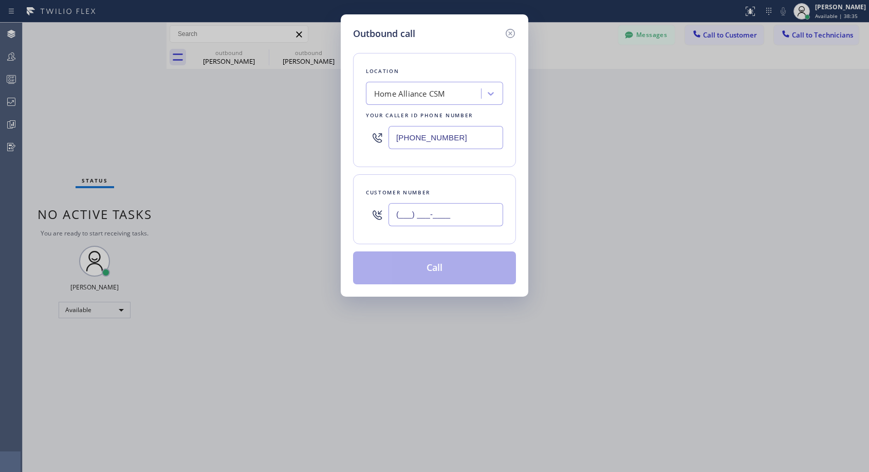
click at [433, 211] on input "(___) ___-____" at bounding box center [446, 214] width 115 height 23
paste input "312) 313-8553"
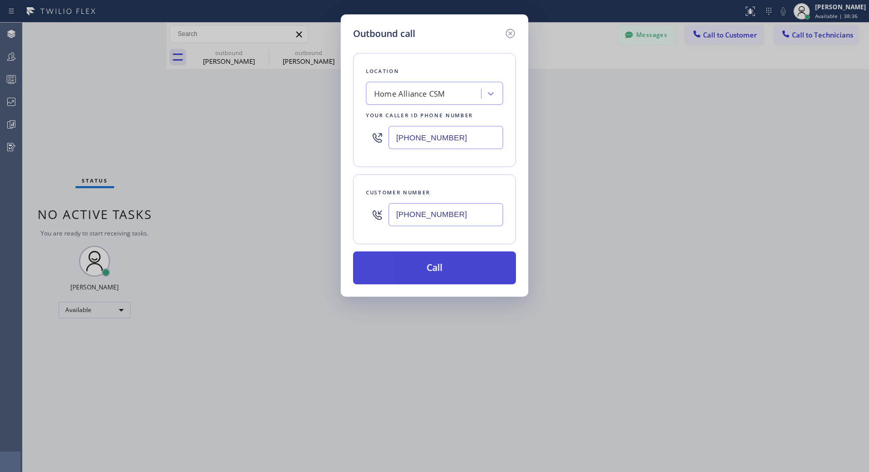
type input "(312) 313-8553"
click at [447, 272] on button "Call" at bounding box center [434, 267] width 163 height 33
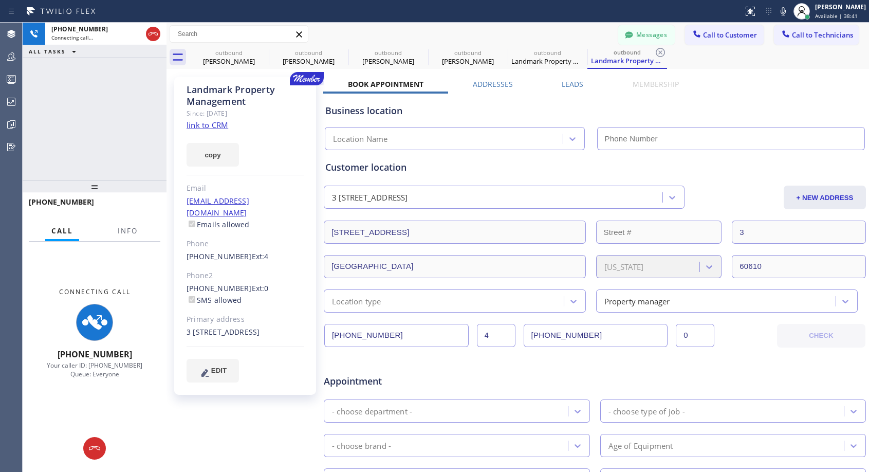
type input "(818) 614-5337"
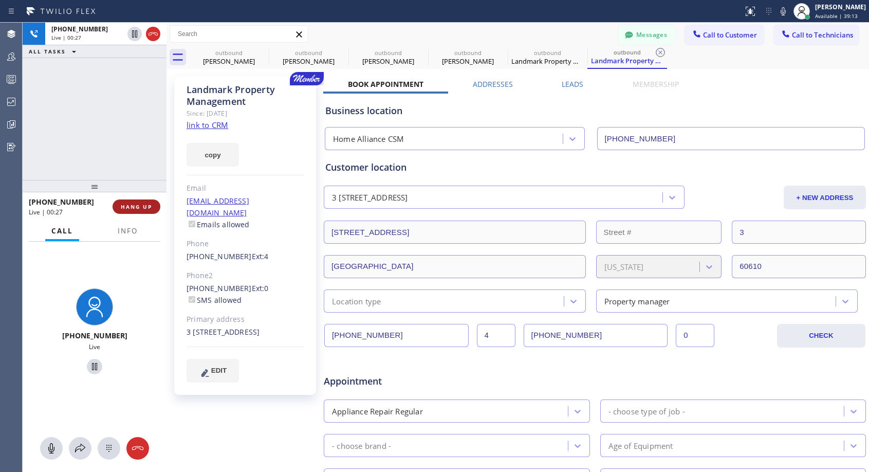
click at [141, 202] on button "HANG UP" at bounding box center [137, 206] width 48 height 14
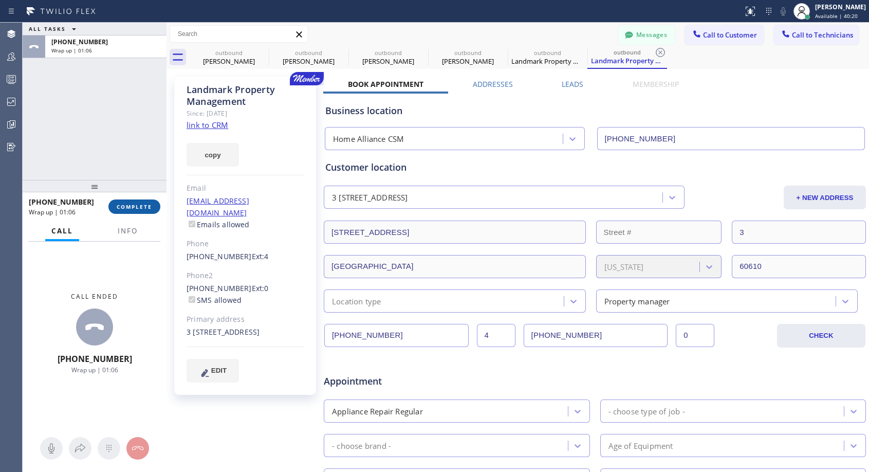
click at [140, 207] on span "COMPLETE" at bounding box center [134, 206] width 35 height 7
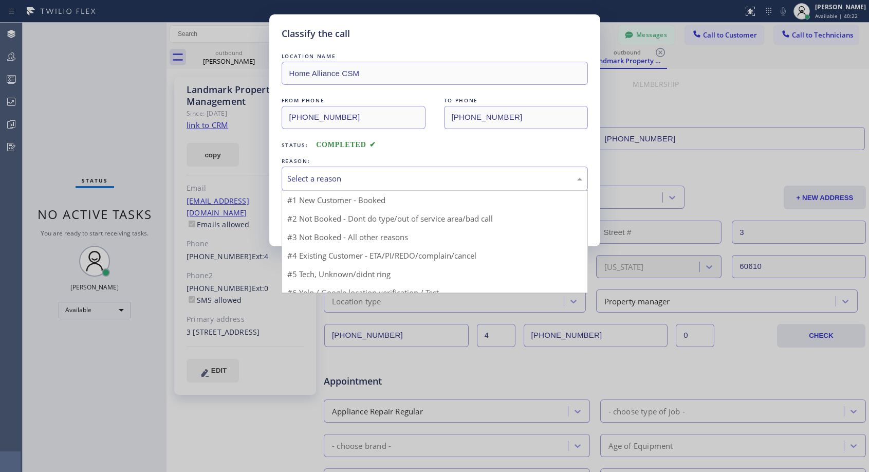
click at [322, 180] on div "Select a reason" at bounding box center [434, 179] width 295 height 12
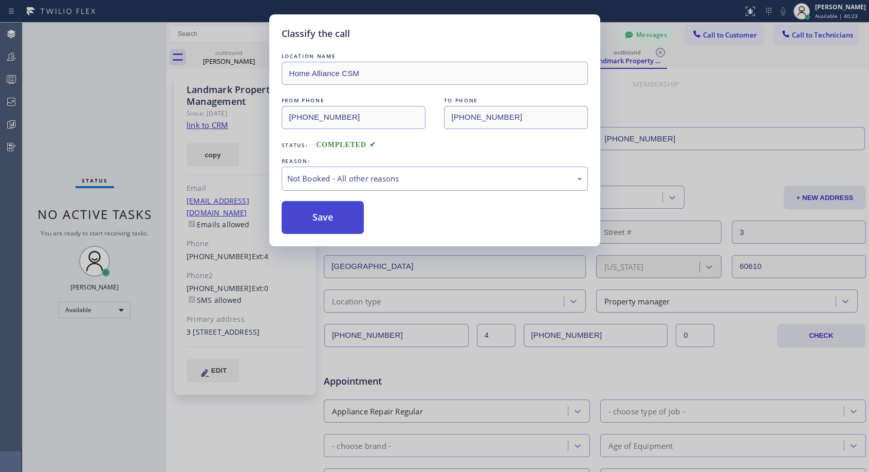
click at [312, 216] on button "Save" at bounding box center [323, 217] width 83 height 33
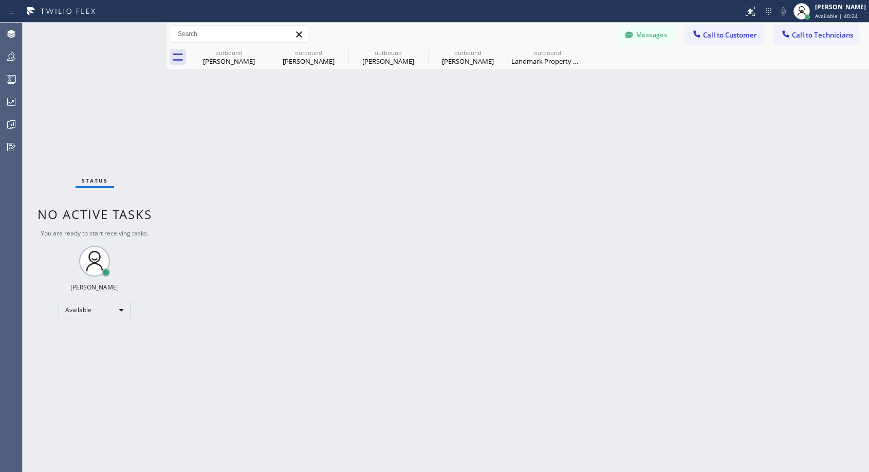
click at [736, 34] on span "Call to Customer" at bounding box center [730, 34] width 54 height 9
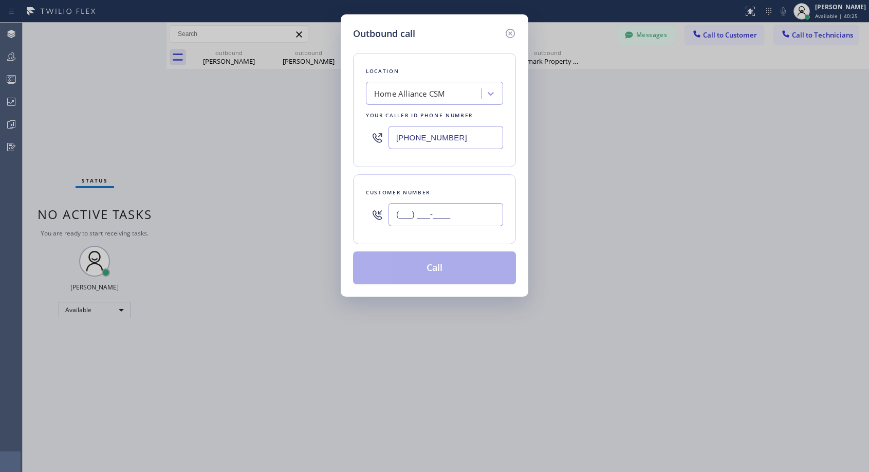
click at [436, 211] on input "(___) ___-____" at bounding box center [446, 214] width 115 height 23
paste input "773) 209-4562"
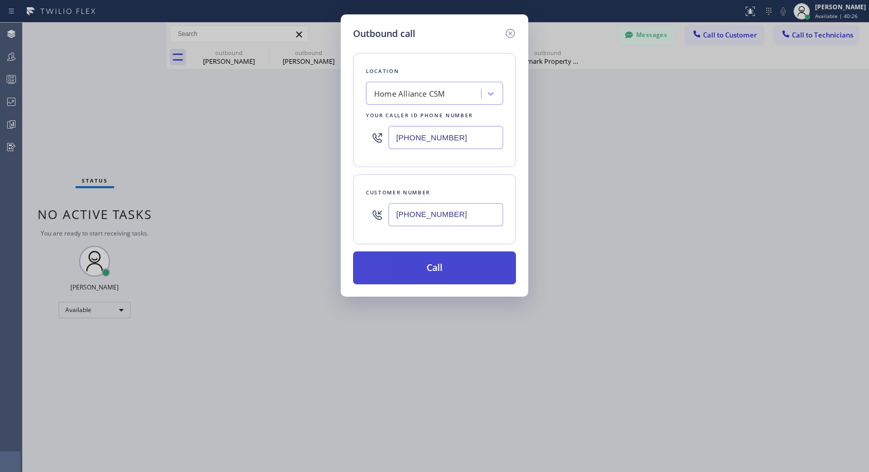
type input "(773) 209-4562"
click at [428, 272] on button "Call" at bounding box center [434, 267] width 163 height 33
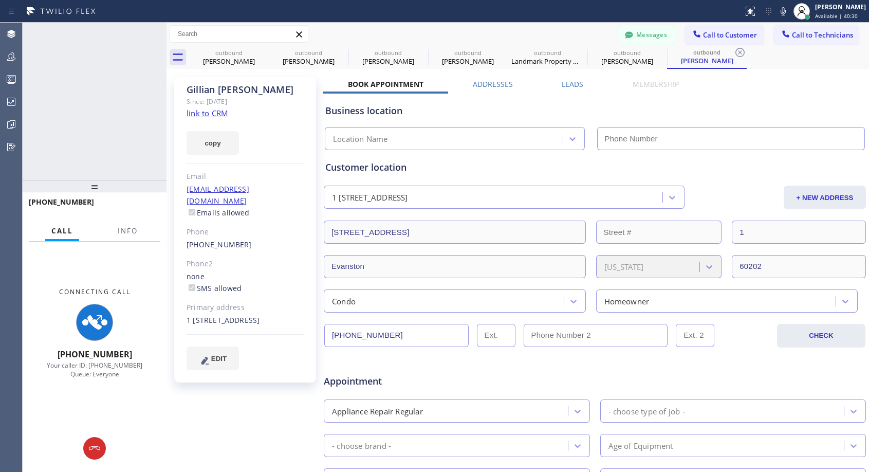
type input "(818) 614-5337"
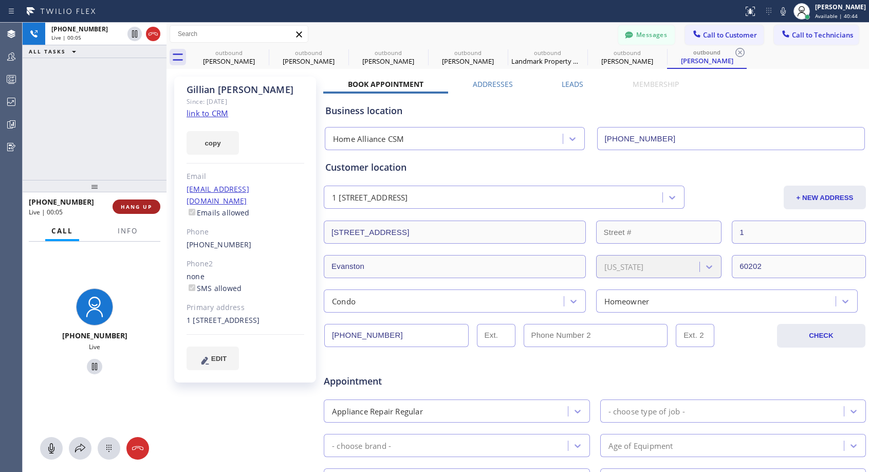
click at [149, 204] on span "HANG UP" at bounding box center [136, 206] width 31 height 7
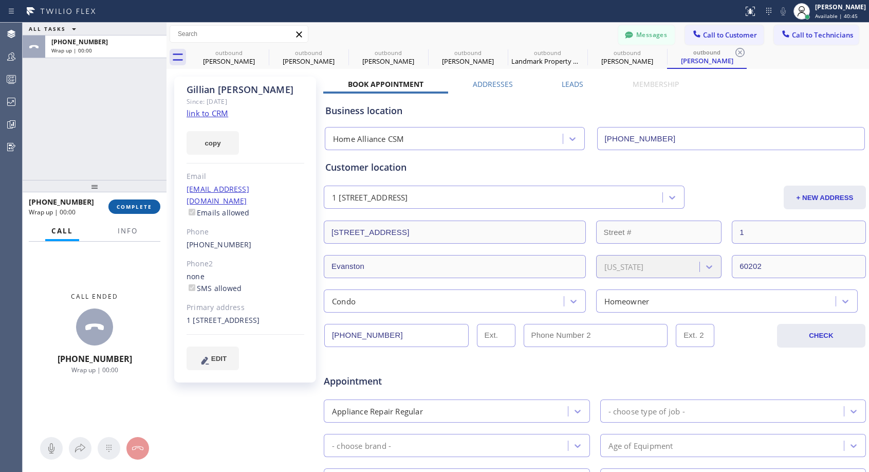
click at [149, 204] on span "COMPLETE" at bounding box center [134, 206] width 35 height 7
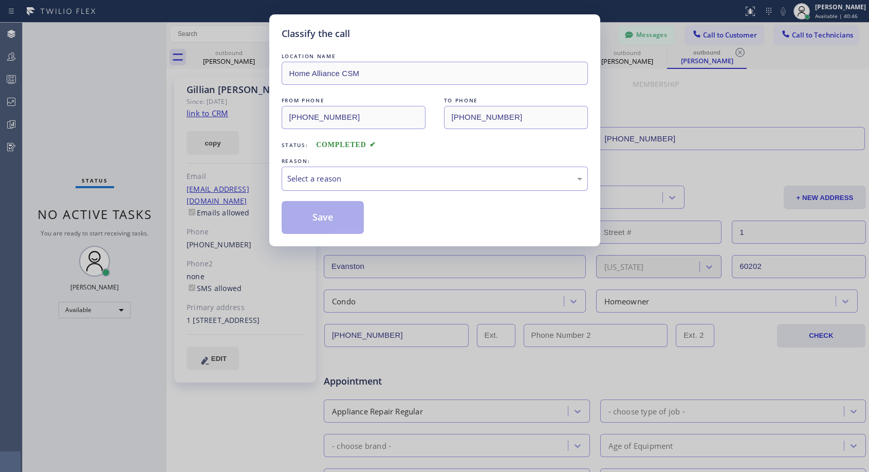
click at [347, 177] on div "Select a reason" at bounding box center [434, 179] width 295 height 12
click at [304, 217] on button "Save" at bounding box center [323, 217] width 83 height 33
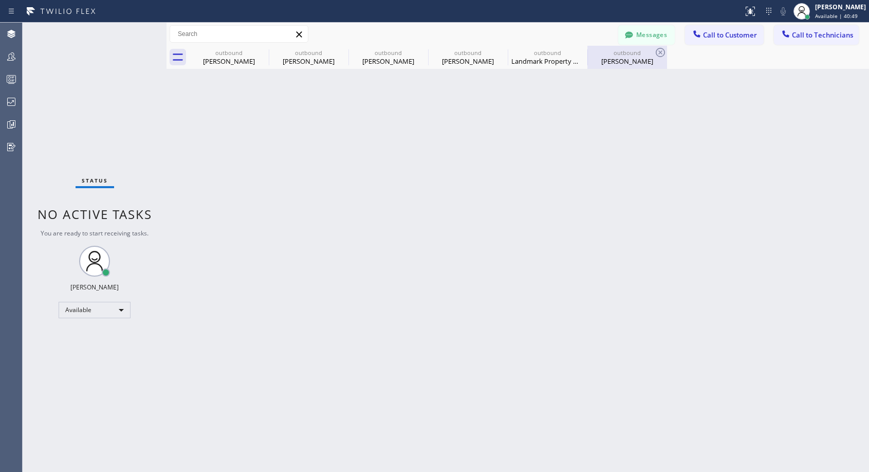
click at [618, 66] on div "outbound Gillian Humiston" at bounding box center [628, 57] width 78 height 23
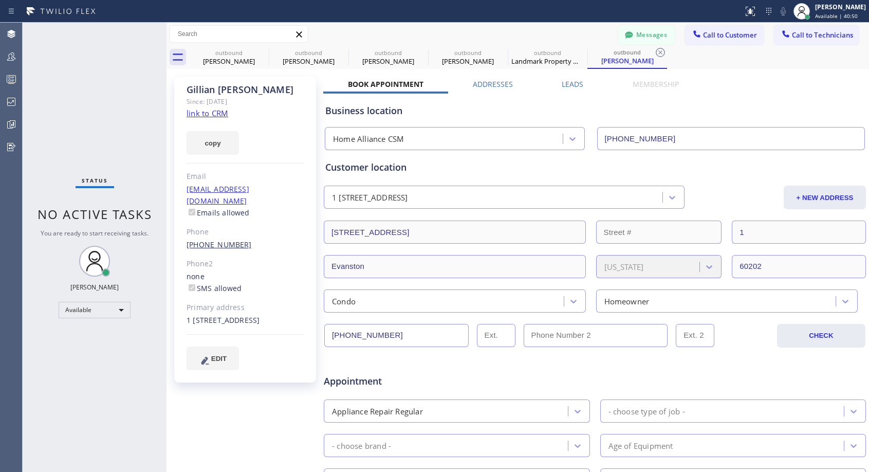
click at [207, 240] on link "(773) 209-4562" at bounding box center [219, 245] width 65 height 10
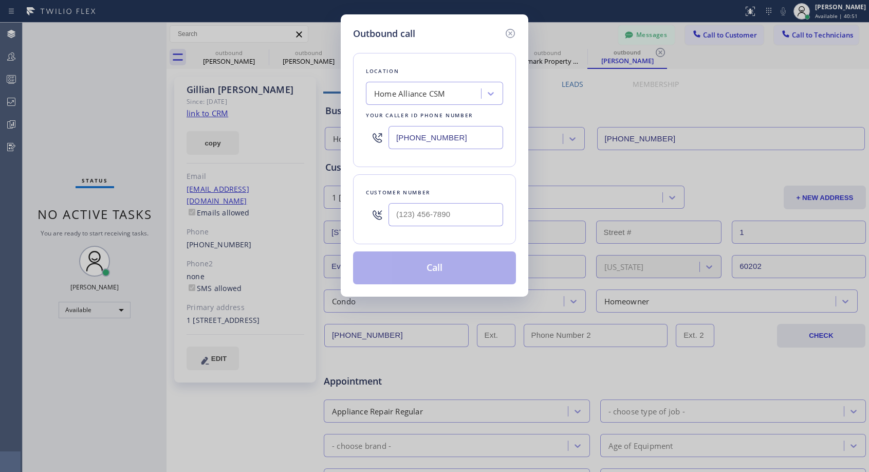
type input "(773) 209-4562"
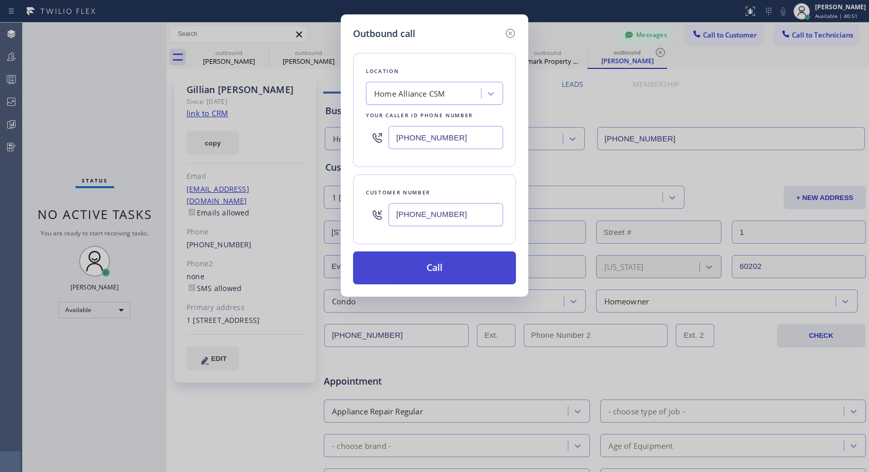
click at [419, 277] on button "Call" at bounding box center [434, 267] width 163 height 33
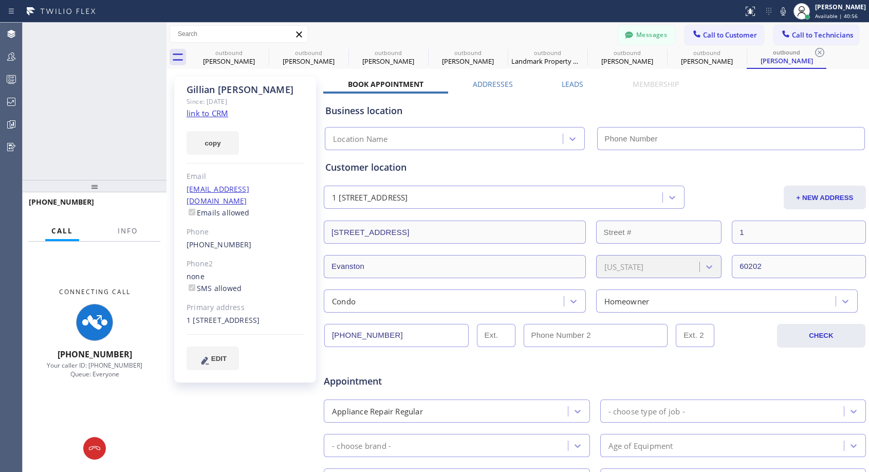
type input "(818) 614-5337"
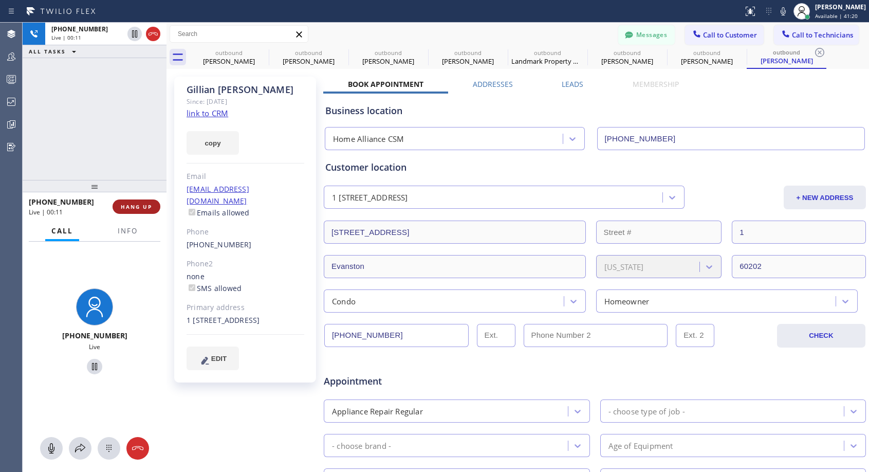
click at [146, 204] on span "HANG UP" at bounding box center [136, 206] width 31 height 7
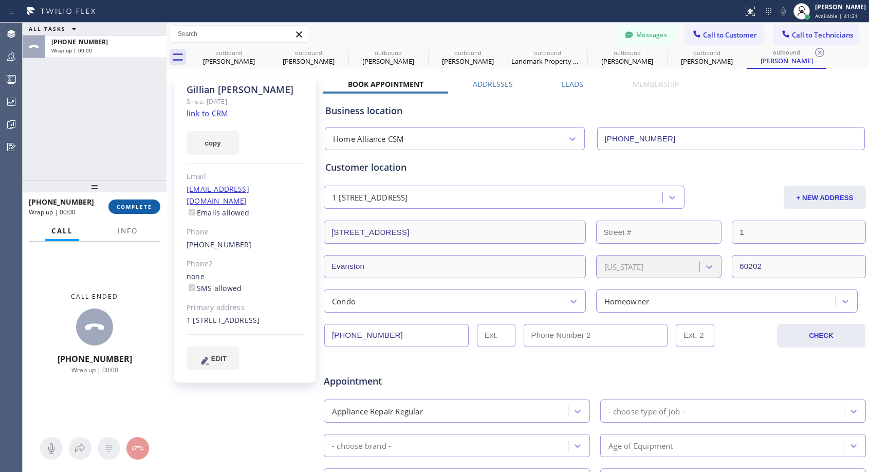
click at [146, 204] on span "COMPLETE" at bounding box center [134, 206] width 35 height 7
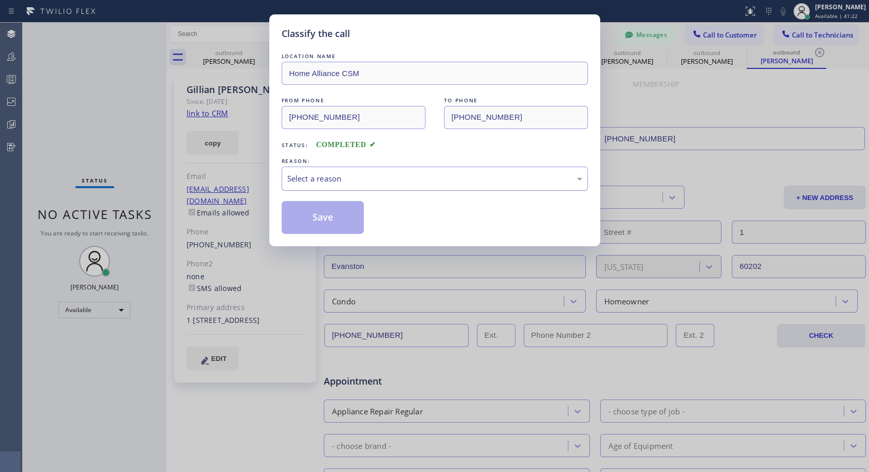
click at [338, 173] on div "Select a reason" at bounding box center [434, 179] width 295 height 12
click at [321, 222] on button "Save" at bounding box center [323, 217] width 83 height 33
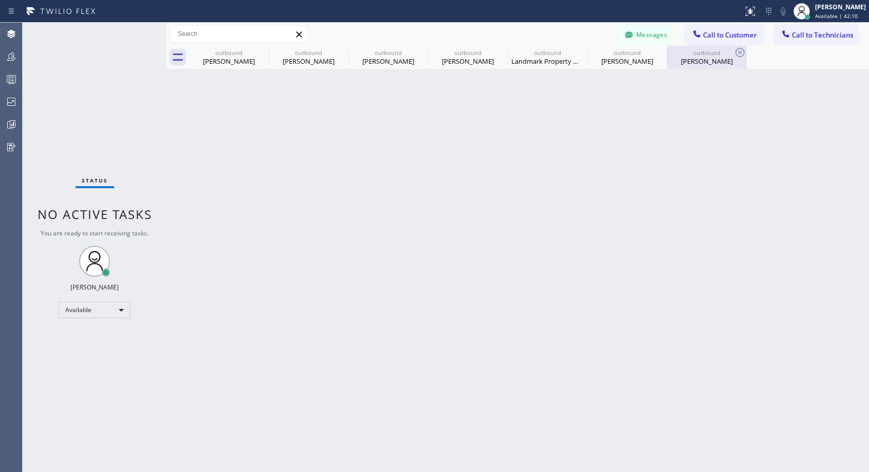
click at [706, 59] on div "Gillian Humiston" at bounding box center [707, 61] width 78 height 9
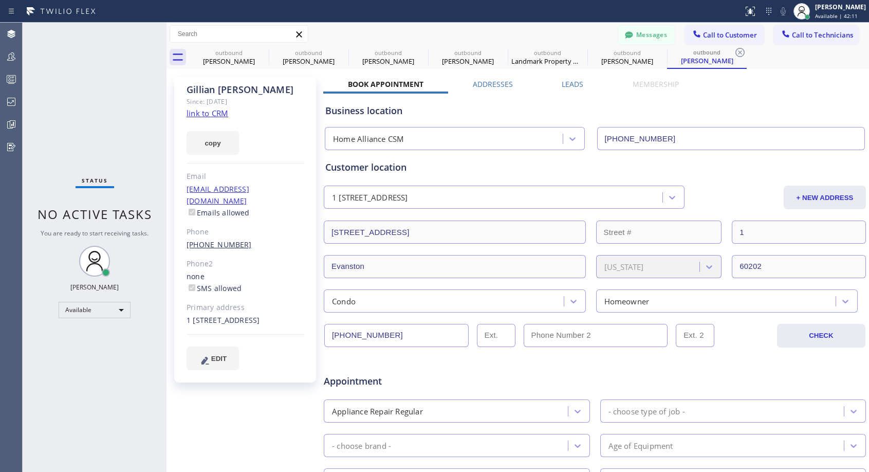
click at [216, 240] on link "(773) 209-4562" at bounding box center [219, 245] width 65 height 10
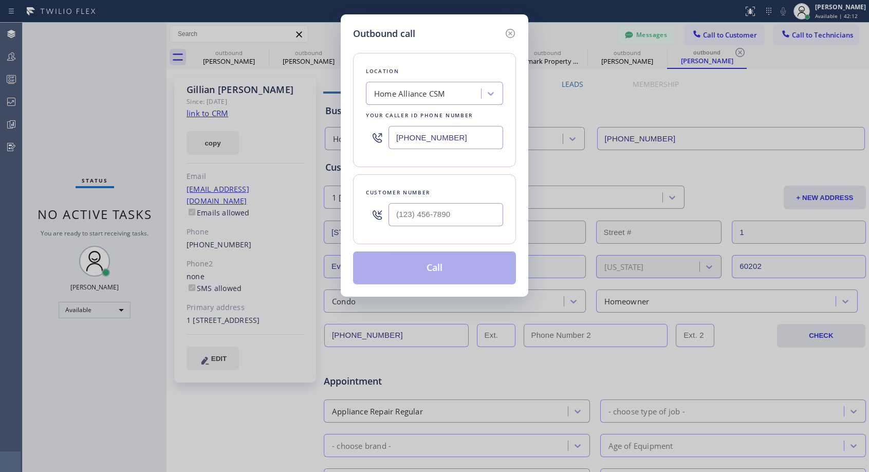
type input "(773) 209-4562"
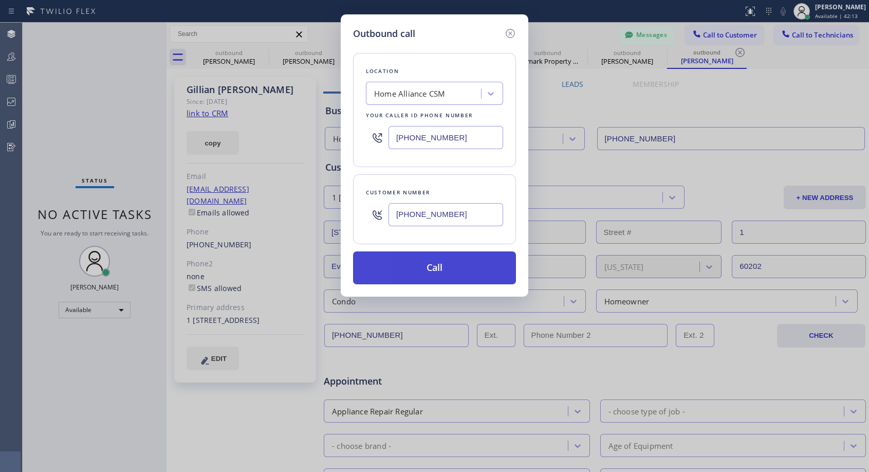
click at [454, 269] on button "Call" at bounding box center [434, 267] width 163 height 33
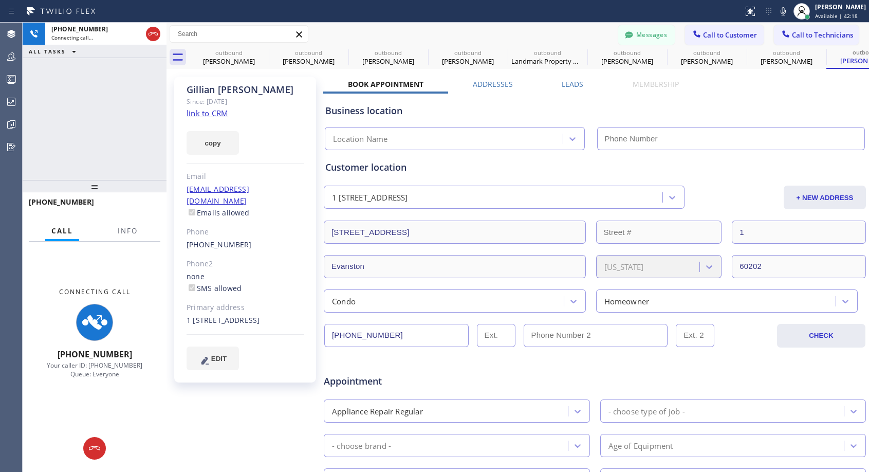
type input "(818) 614-5337"
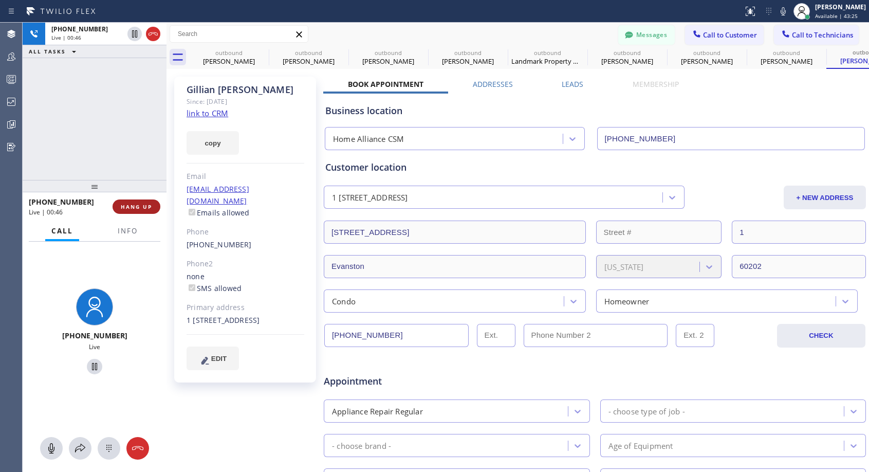
click at [142, 206] on span "HANG UP" at bounding box center [136, 206] width 31 height 7
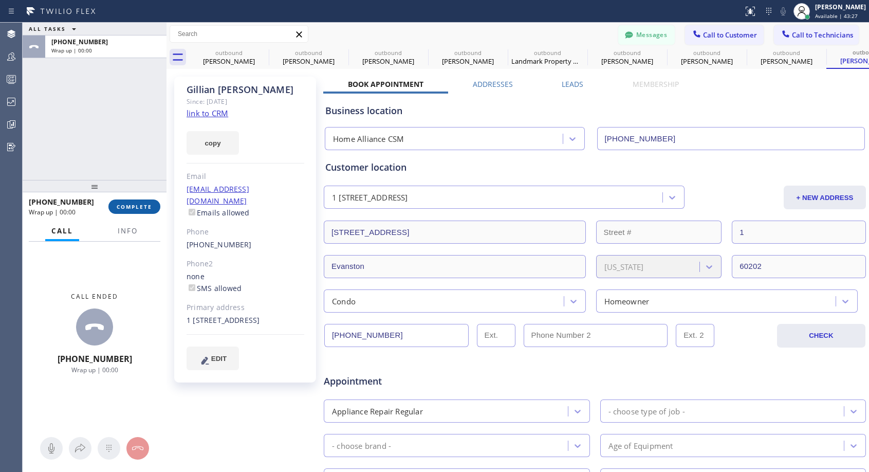
click at [142, 206] on span "COMPLETE" at bounding box center [134, 206] width 35 height 7
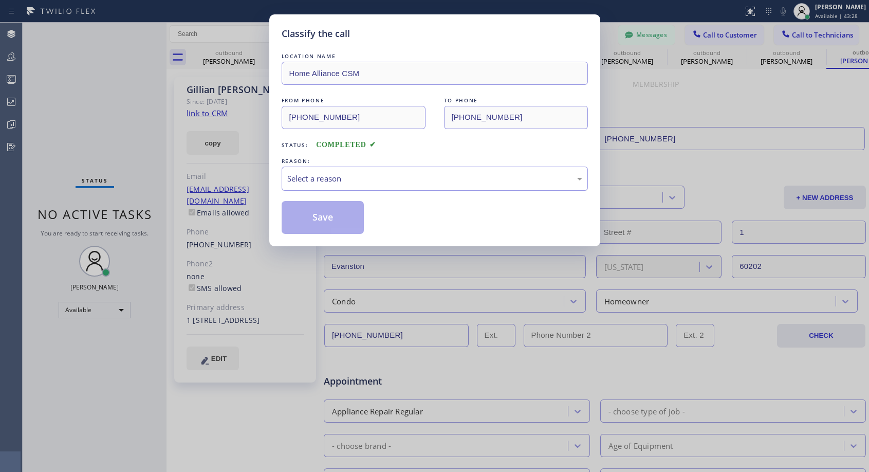
click at [336, 180] on div "Select a reason" at bounding box center [434, 179] width 295 height 12
click at [311, 215] on button "Save" at bounding box center [323, 217] width 83 height 33
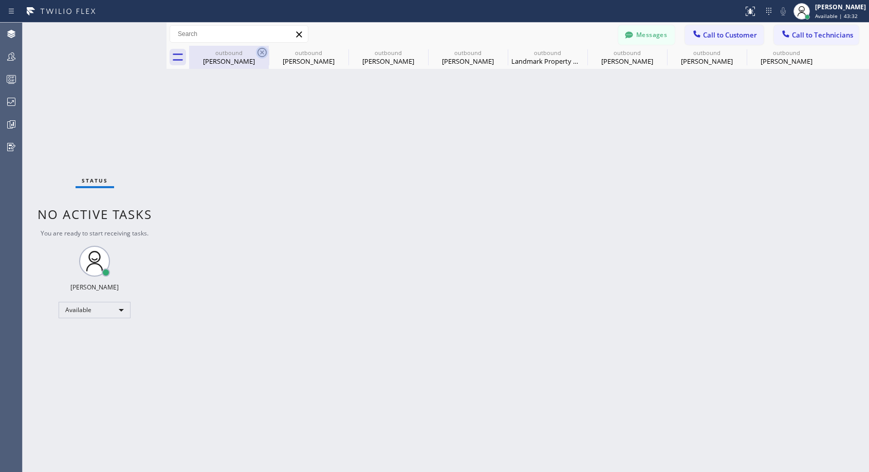
click at [260, 56] on icon at bounding box center [262, 52] width 9 height 9
click at [0, 0] on icon at bounding box center [0, 0] width 0 height 0
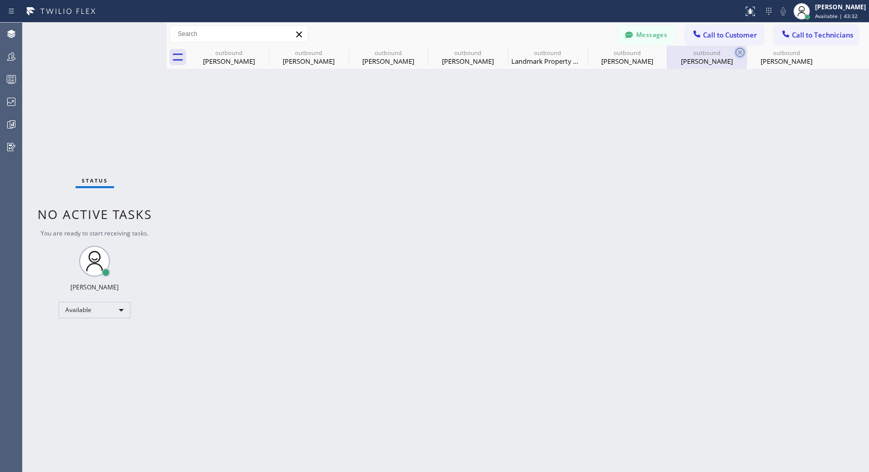
click at [0, 0] on icon at bounding box center [0, 0] width 0 height 0
click at [736, 56] on icon at bounding box center [740, 52] width 9 height 9
click at [0, 0] on icon at bounding box center [0, 0] width 0 height 0
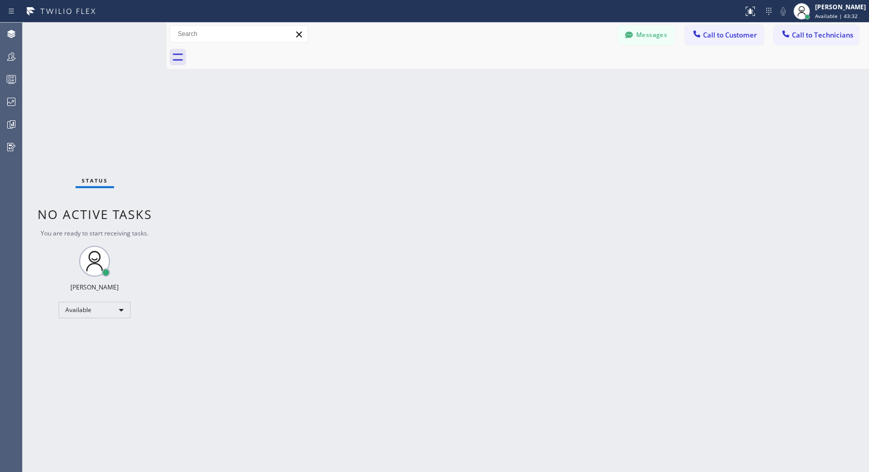
click at [260, 56] on div at bounding box center [529, 57] width 680 height 23
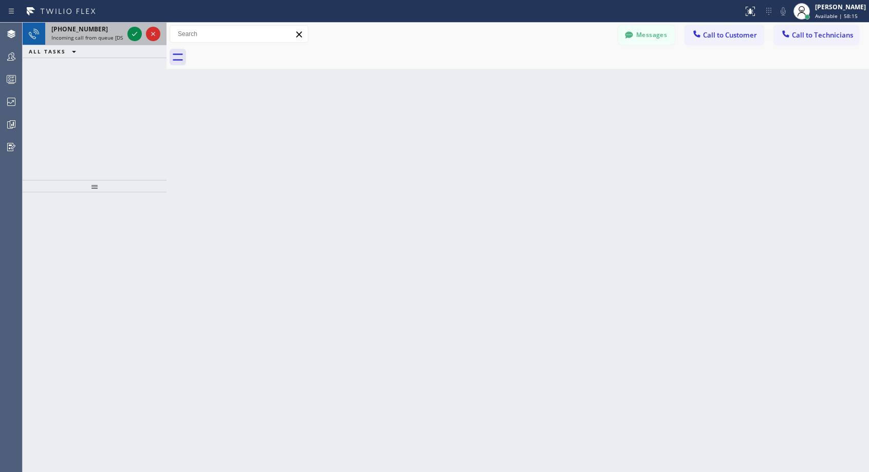
click at [99, 36] on span "Incoming call from queue [DSRs]" at bounding box center [90, 37] width 79 height 7
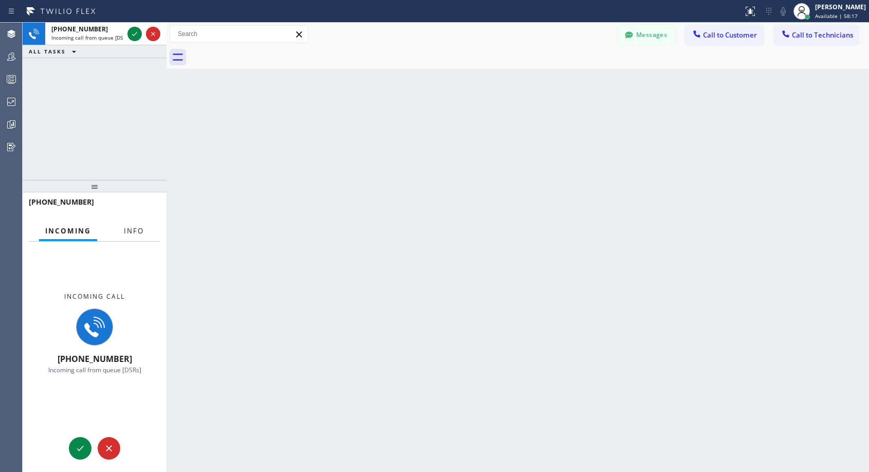
click at [135, 228] on span "Info" at bounding box center [134, 230] width 20 height 9
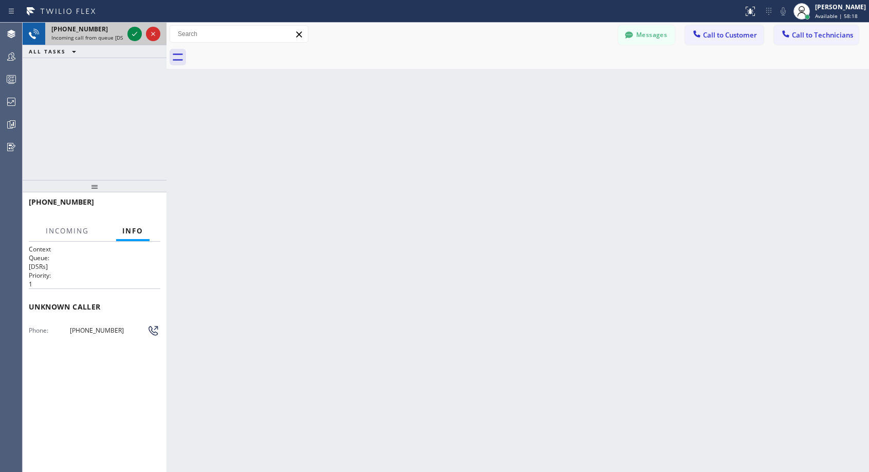
click at [94, 34] on span "Incoming call from queue [DSRs]" at bounding box center [90, 37] width 79 height 7
click at [106, 33] on div "+12134792021 Incoming call from queue [DSRs]" at bounding box center [85, 34] width 80 height 23
click at [111, 34] on span "Incoming call from queue [DSRs]" at bounding box center [90, 37] width 79 height 7
click at [130, 33] on icon at bounding box center [135, 34] width 12 height 12
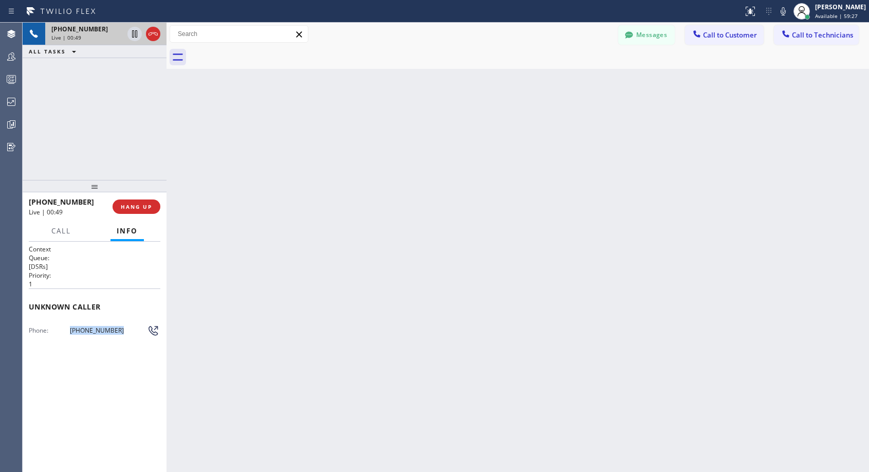
drag, startPoint x: 120, startPoint y: 329, endPoint x: 68, endPoint y: 339, distance: 52.7
click at [68, 339] on div "Context Queue: [DSRs] Priority: 1 Unknown caller Phone: (213) 479-2021 Outbound…" at bounding box center [95, 293] width 132 height 96
copy div "(213) 479-2021"
click at [150, 209] on span "HANG UP" at bounding box center [136, 206] width 31 height 7
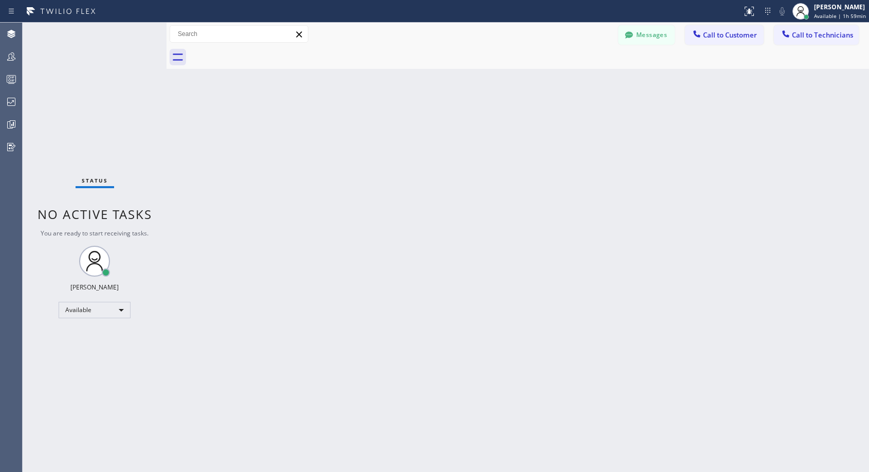
click at [358, 158] on div "Back to Dashboard Change Sender ID Customers Technicians NH Nathaniel Hill 03/0…" at bounding box center [518, 247] width 703 height 449
click at [722, 39] on span "Call to Customer" at bounding box center [730, 34] width 54 height 9
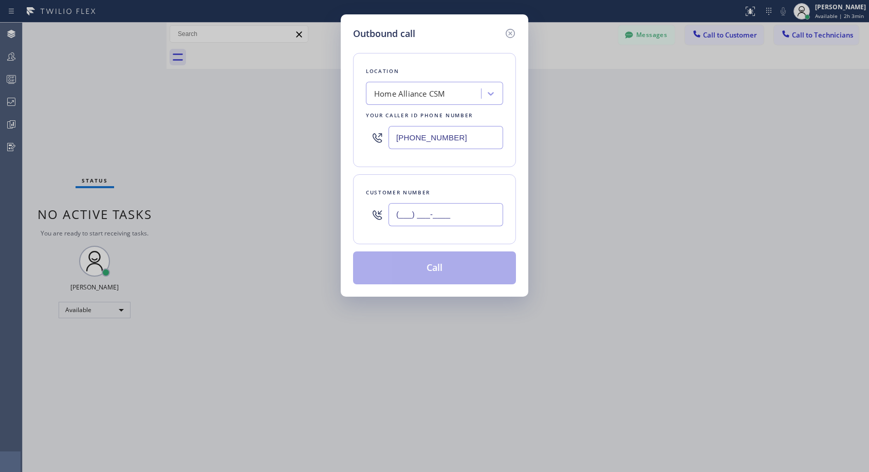
click at [419, 215] on input "(___) ___-____" at bounding box center [446, 214] width 115 height 23
paste input "617) 852-8744"
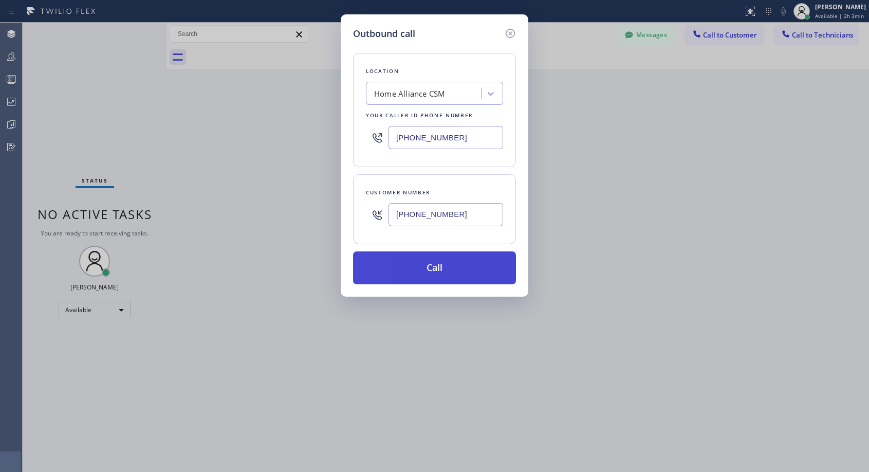
type input "(617) 852-8740"
click at [469, 270] on button "Call" at bounding box center [434, 267] width 163 height 33
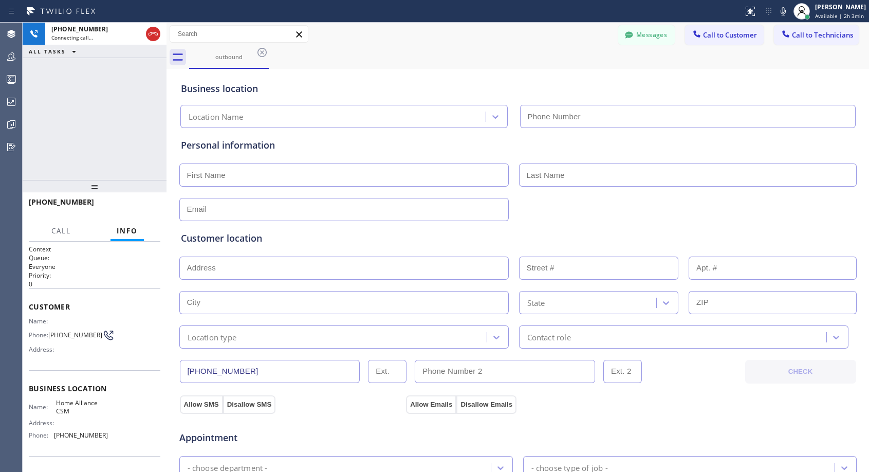
type input "(818) 614-5337"
click at [124, 205] on span "HANG UP" at bounding box center [136, 206] width 31 height 7
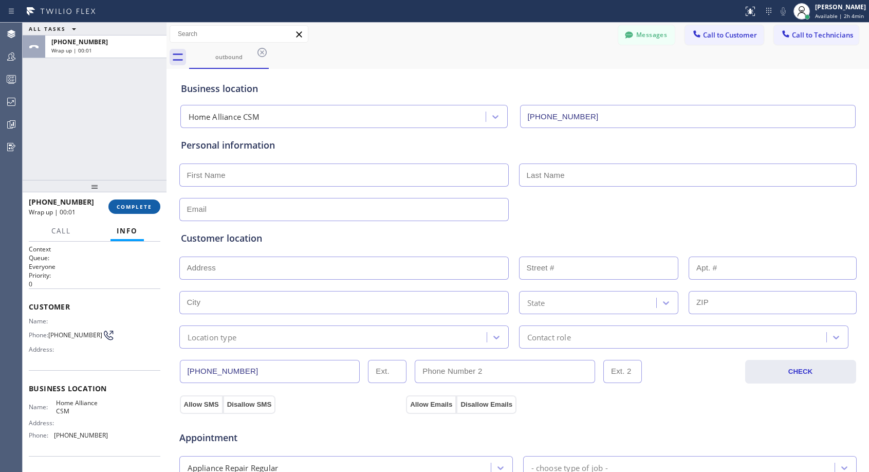
click at [127, 199] on button "COMPLETE" at bounding box center [134, 206] width 52 height 14
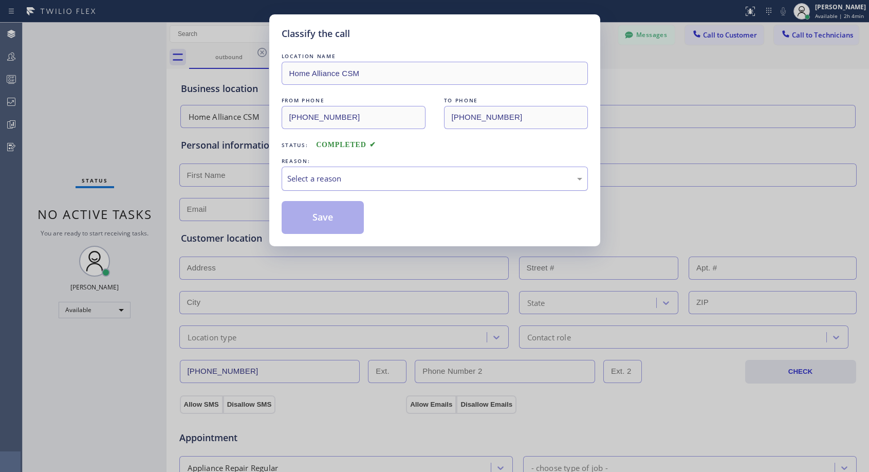
click at [306, 175] on div "Select a reason" at bounding box center [434, 179] width 295 height 12
click at [313, 220] on button "Save" at bounding box center [323, 217] width 83 height 33
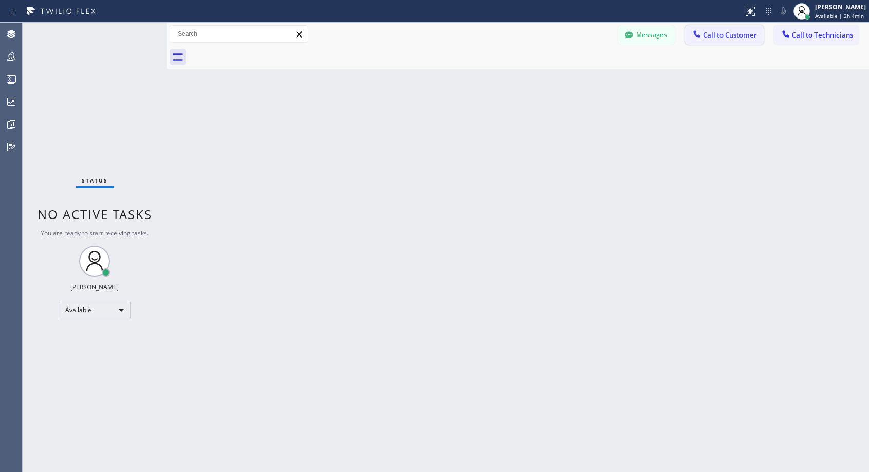
click at [727, 38] on span "Call to Customer" at bounding box center [730, 34] width 54 height 9
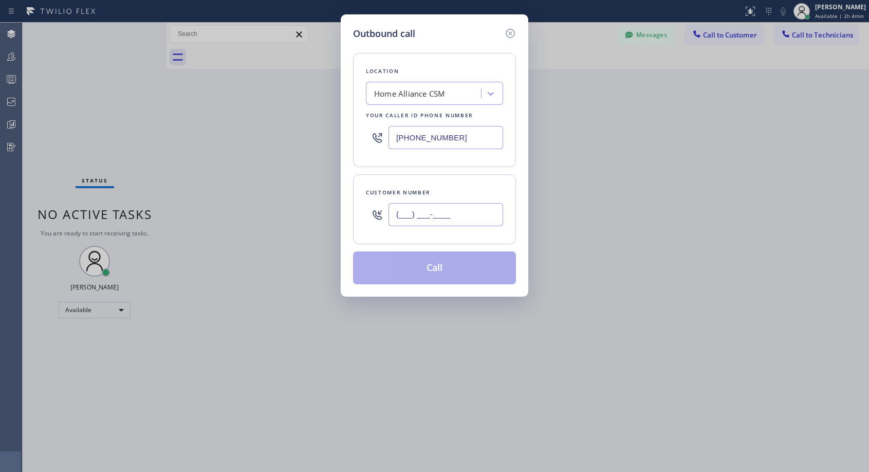
click at [430, 213] on input "(___) ___-____" at bounding box center [446, 214] width 115 height 23
click at [393, 210] on input "(___) ___-____" at bounding box center [446, 214] width 115 height 23
paste input "617) 852-8744"
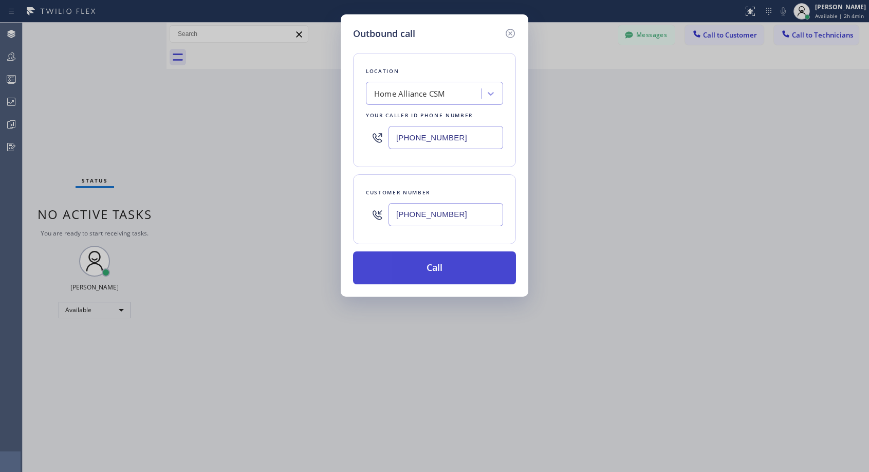
type input "(617) 852-8741"
click at [451, 275] on button "Call" at bounding box center [434, 267] width 163 height 33
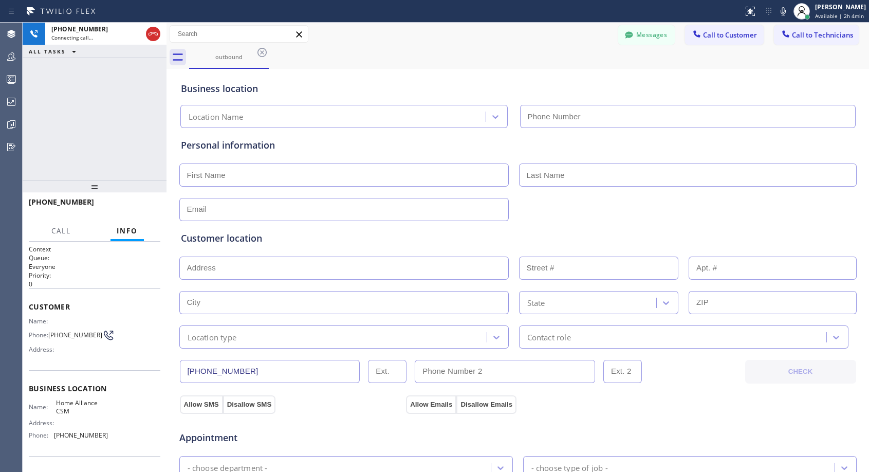
type input "(818) 614-5337"
click at [139, 204] on span "HANG UP" at bounding box center [136, 206] width 31 height 7
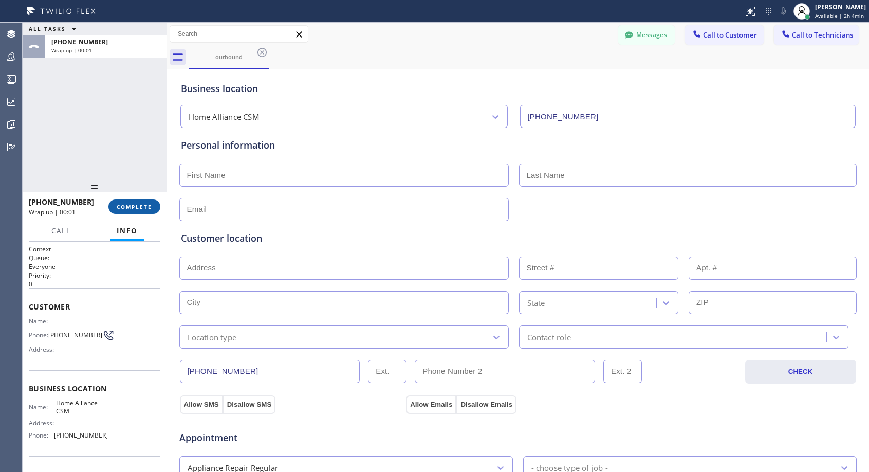
click at [139, 204] on span "COMPLETE" at bounding box center [134, 206] width 35 height 7
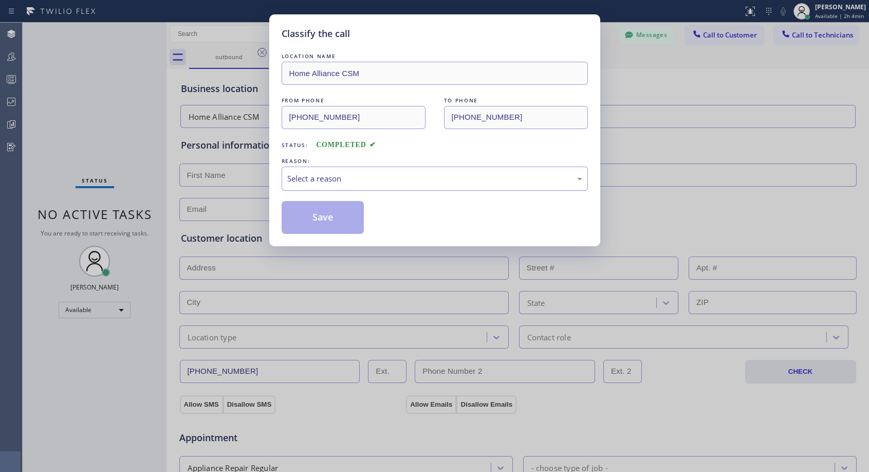
click at [359, 178] on div "Select a reason" at bounding box center [434, 179] width 295 height 12
click at [327, 220] on button "Save" at bounding box center [323, 217] width 83 height 33
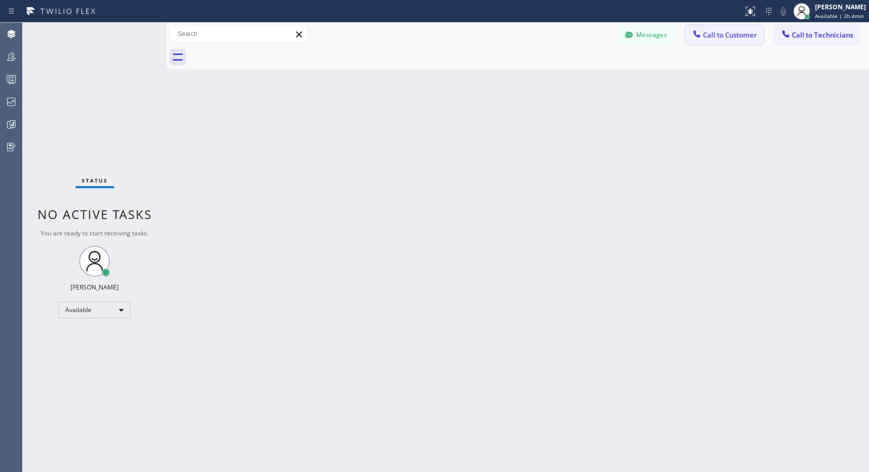
click at [720, 34] on span "Call to Customer" at bounding box center [730, 34] width 54 height 9
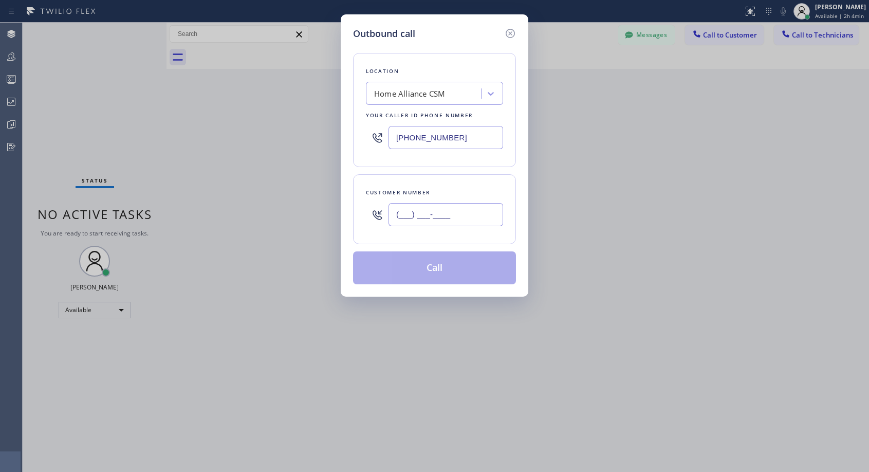
click at [434, 209] on input "(___) ___-____" at bounding box center [446, 214] width 115 height 23
paste input "617) 852-8744"
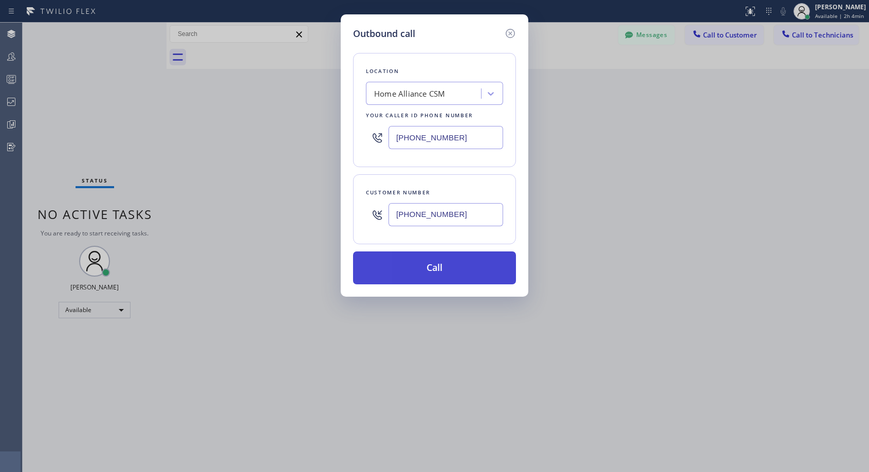
type input "(617) 852-8742"
click at [453, 267] on button "Call" at bounding box center [434, 267] width 163 height 33
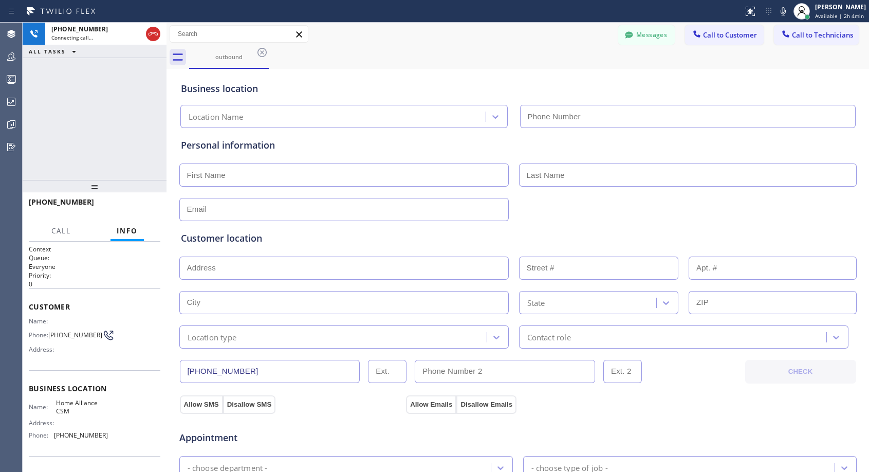
type input "(818) 614-5337"
click at [134, 205] on span "HANG UP" at bounding box center [136, 206] width 31 height 7
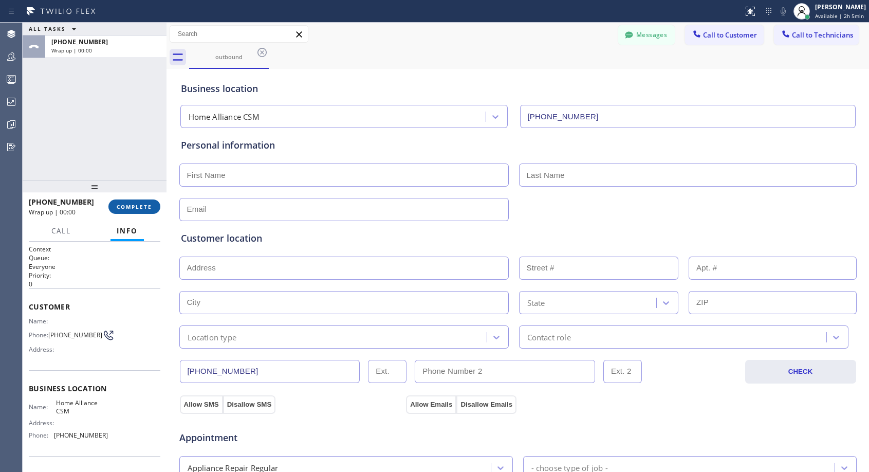
click at [134, 205] on span "COMPLETE" at bounding box center [134, 206] width 35 height 7
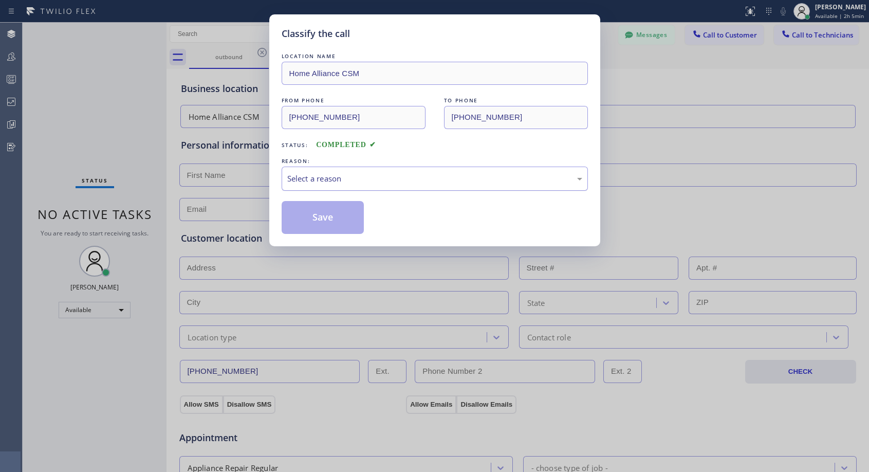
click at [375, 179] on div "Select a reason" at bounding box center [434, 179] width 295 height 12
click at [342, 223] on button "Save" at bounding box center [323, 217] width 83 height 33
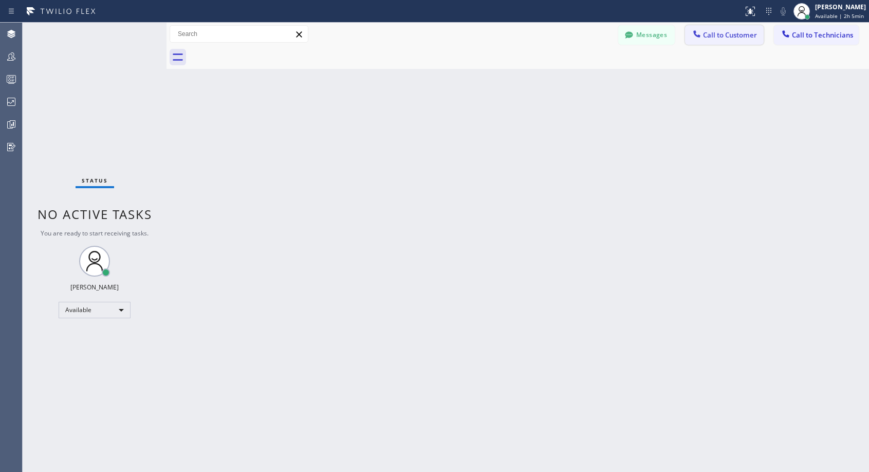
drag, startPoint x: 731, startPoint y: 32, endPoint x: 517, endPoint y: 151, distance: 245.0
click at [726, 35] on span "Call to Customer" at bounding box center [730, 34] width 54 height 9
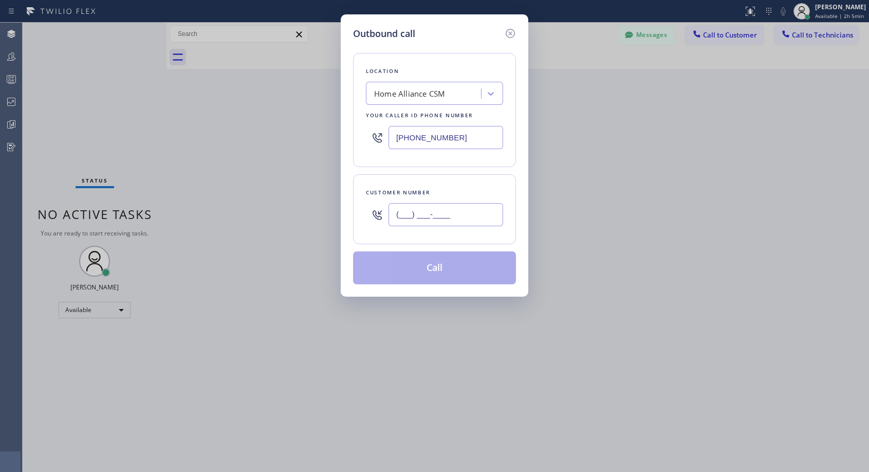
click at [424, 212] on input "(___) ___-____" at bounding box center [446, 214] width 115 height 23
paste input "617) 852-8744"
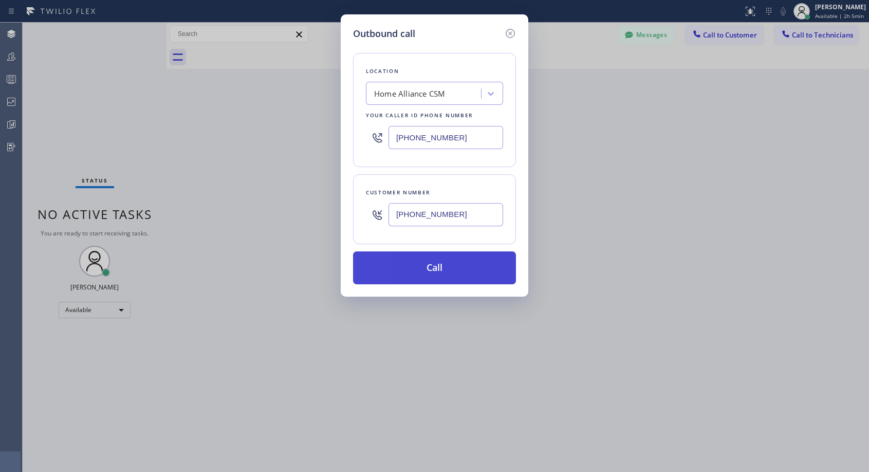
type input "(617) 852-8743"
click at [427, 264] on button "Call" at bounding box center [434, 267] width 163 height 33
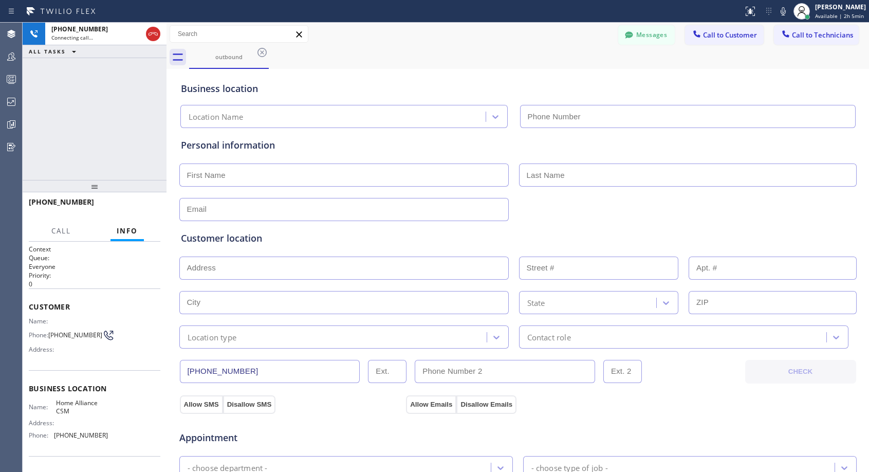
type input "(818) 614-5337"
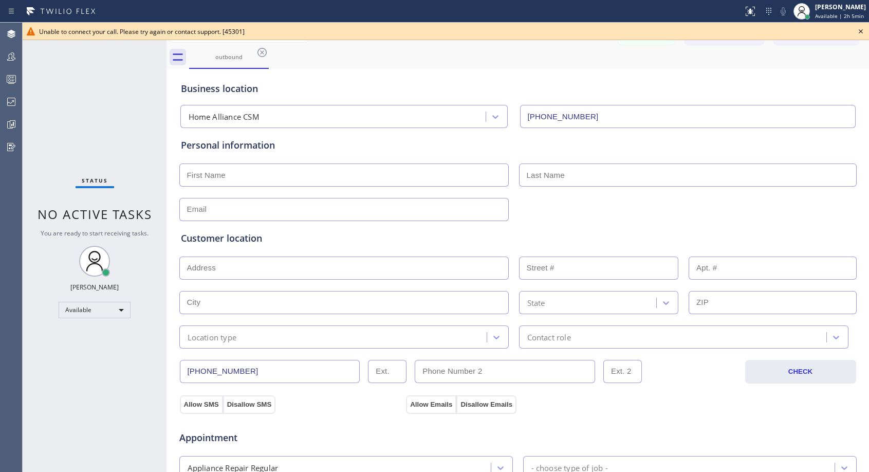
click at [863, 31] on icon at bounding box center [861, 31] width 12 height 12
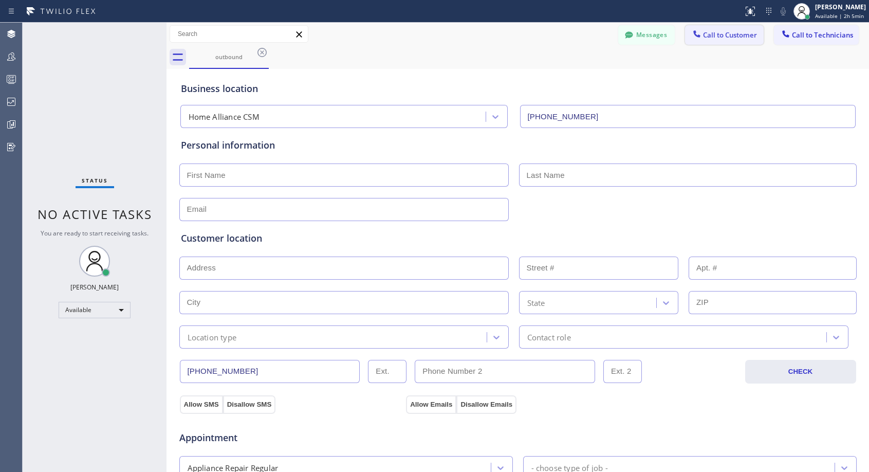
click at [740, 34] on span "Call to Customer" at bounding box center [730, 34] width 54 height 9
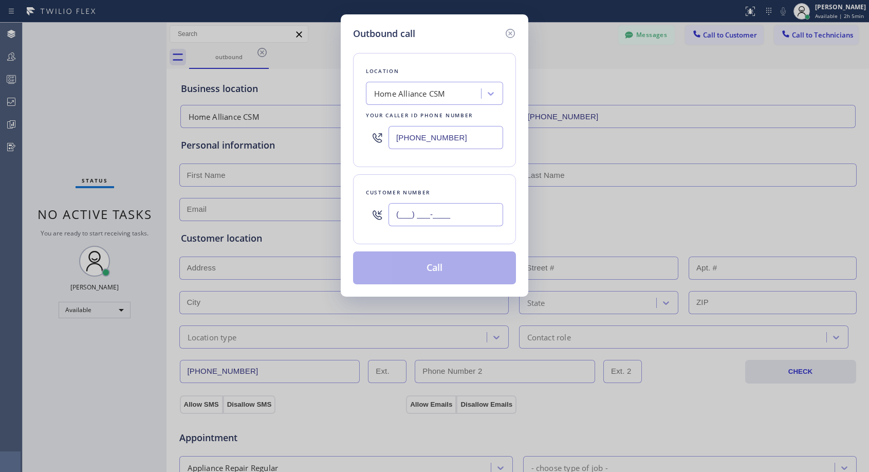
click at [409, 219] on input "(___) ___-____" at bounding box center [446, 214] width 115 height 23
paste input "617) 852-8744"
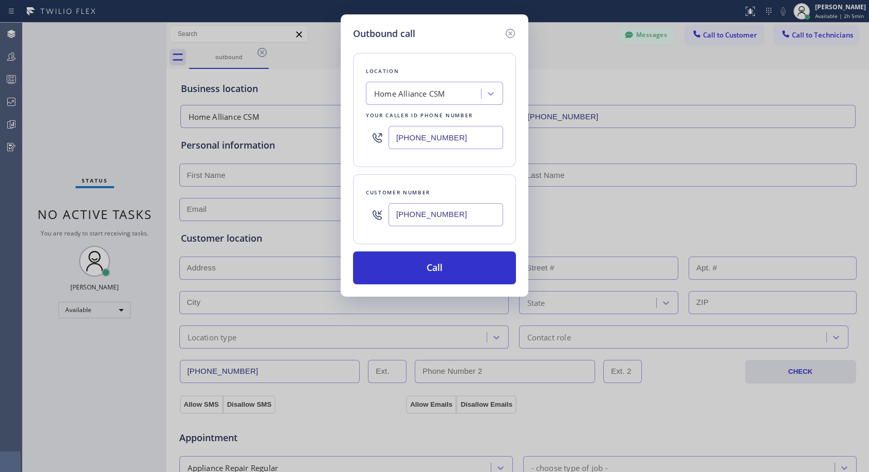
click at [469, 220] on input "(617) 852-8744" at bounding box center [446, 214] width 115 height 23
type input "(617) 852-8745"
click at [464, 268] on button "Call" at bounding box center [434, 267] width 163 height 33
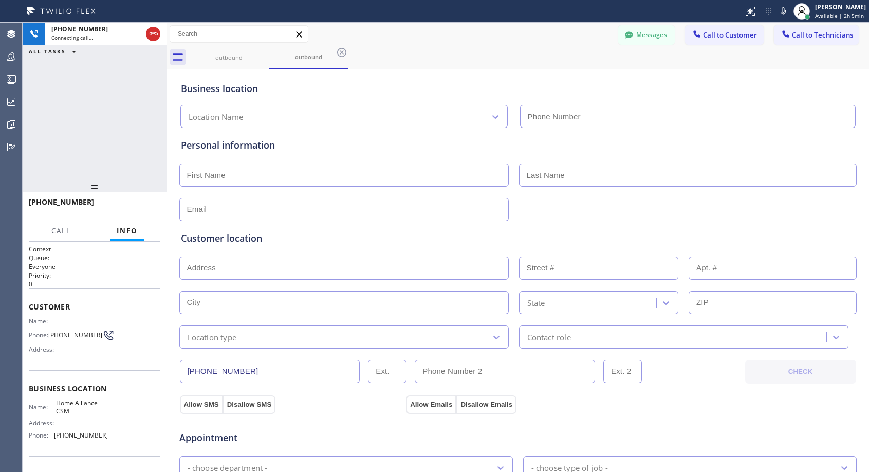
type input "(818) 614-5337"
click at [148, 203] on span "HANG UP" at bounding box center [136, 206] width 31 height 7
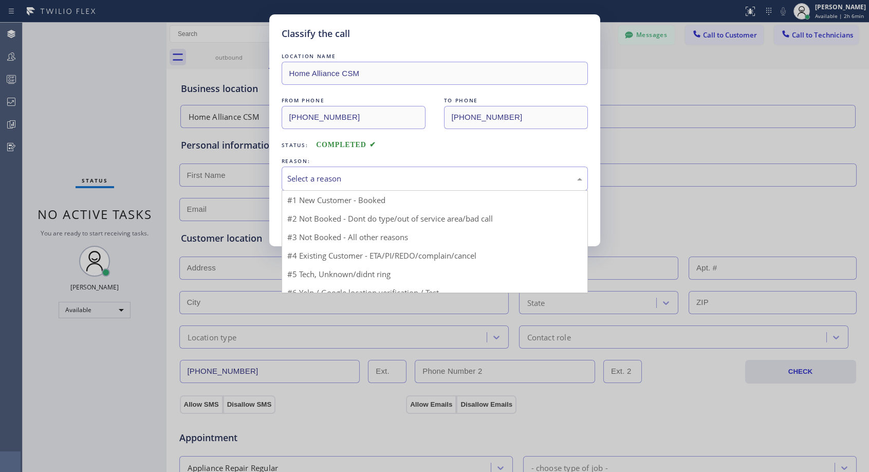
click at [362, 173] on div "Select a reason" at bounding box center [434, 179] width 295 height 12
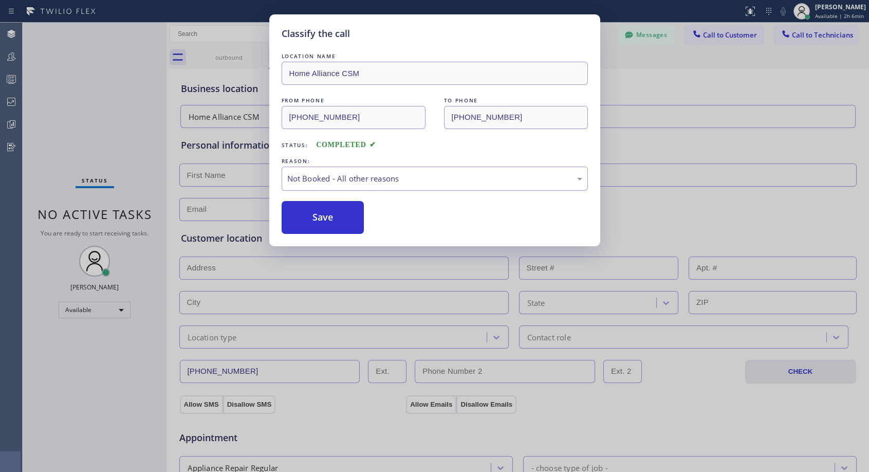
click at [328, 220] on button "Save" at bounding box center [323, 217] width 83 height 33
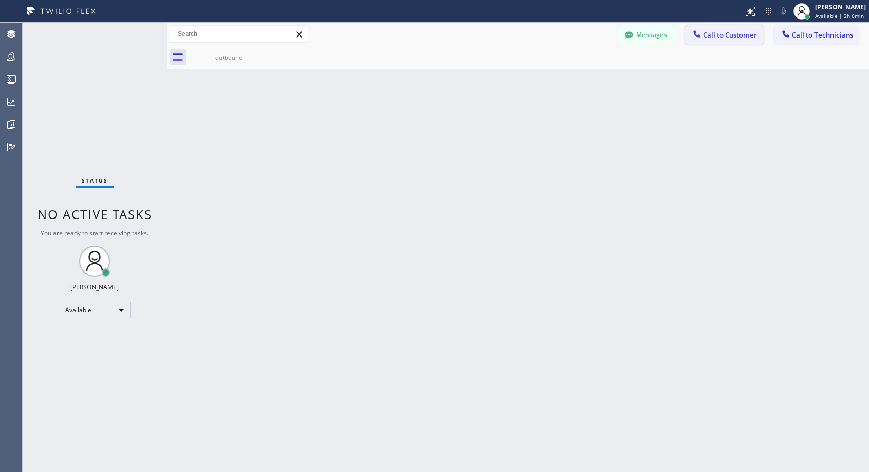
click at [734, 34] on span "Call to Customer" at bounding box center [730, 34] width 54 height 9
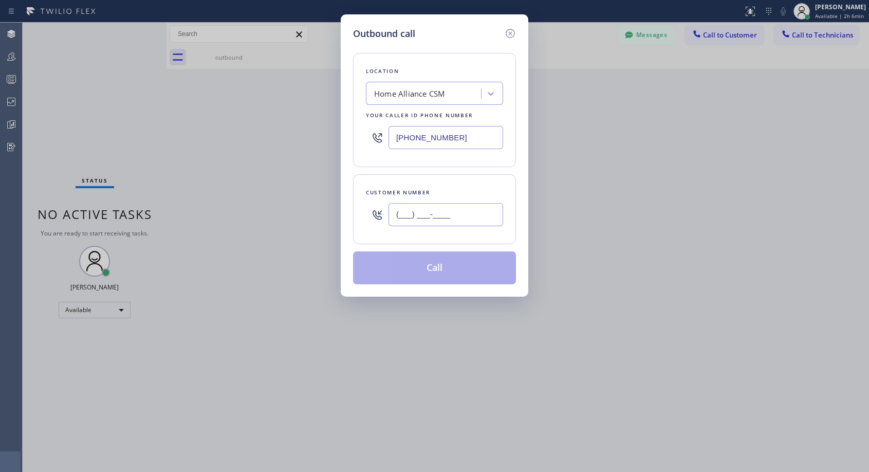
click at [461, 204] on input "(___) ___-____" at bounding box center [446, 214] width 115 height 23
paste input "617) 852-8744"
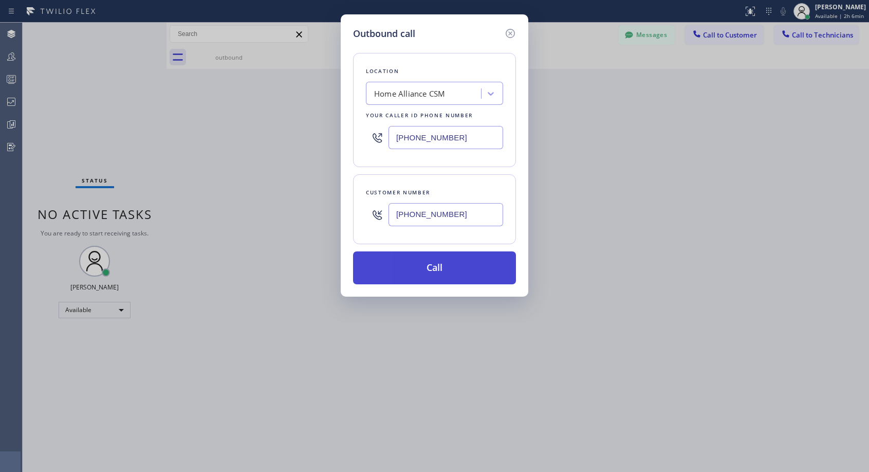
type input "(617) 852-8746"
click at [438, 263] on button "Call" at bounding box center [434, 267] width 163 height 33
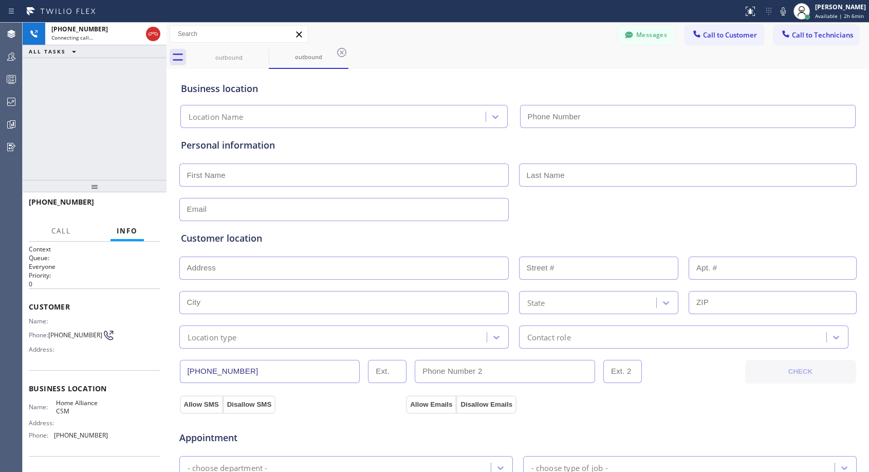
type input "(818) 614-5337"
click at [147, 206] on span "HANG UP" at bounding box center [136, 206] width 31 height 7
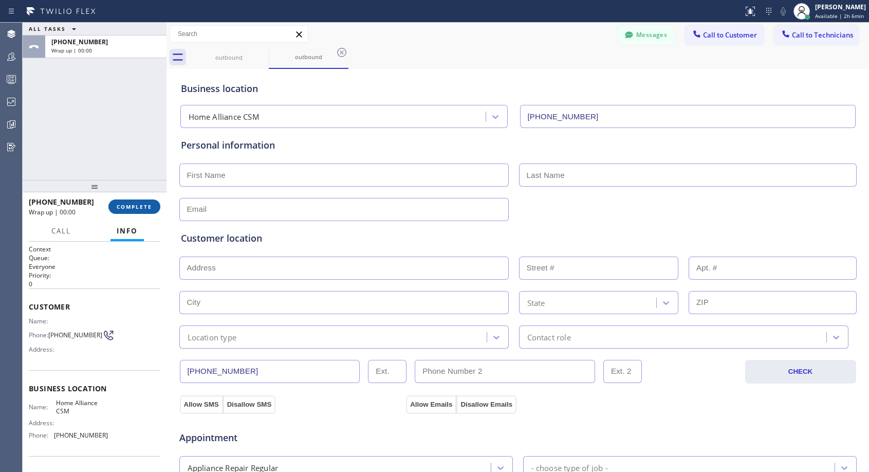
click at [147, 206] on span "COMPLETE" at bounding box center [134, 206] width 35 height 7
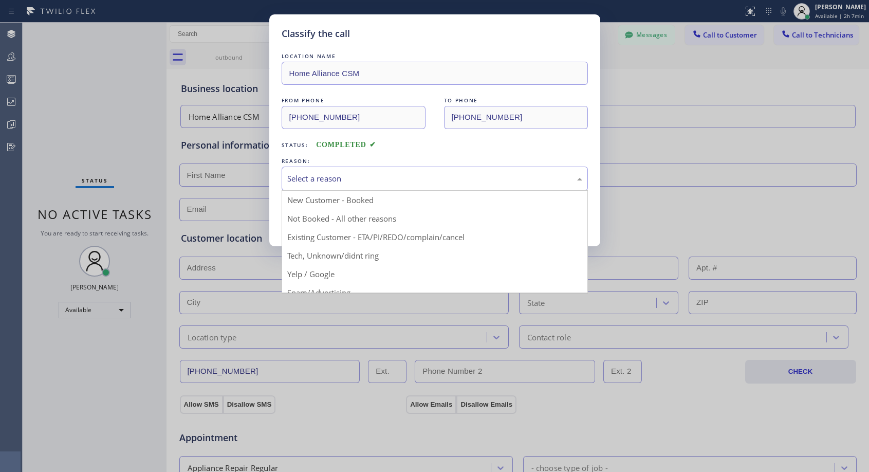
click at [323, 179] on div "Select a reason" at bounding box center [434, 179] width 295 height 12
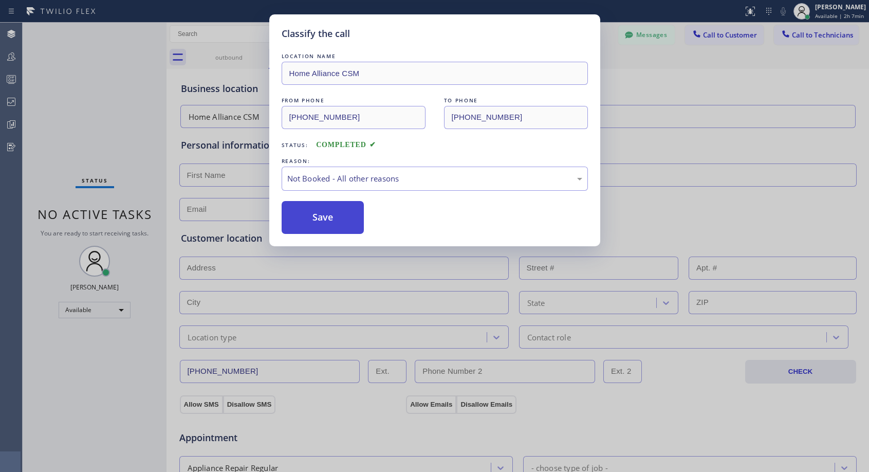
click at [326, 218] on button "Save" at bounding box center [323, 217] width 83 height 33
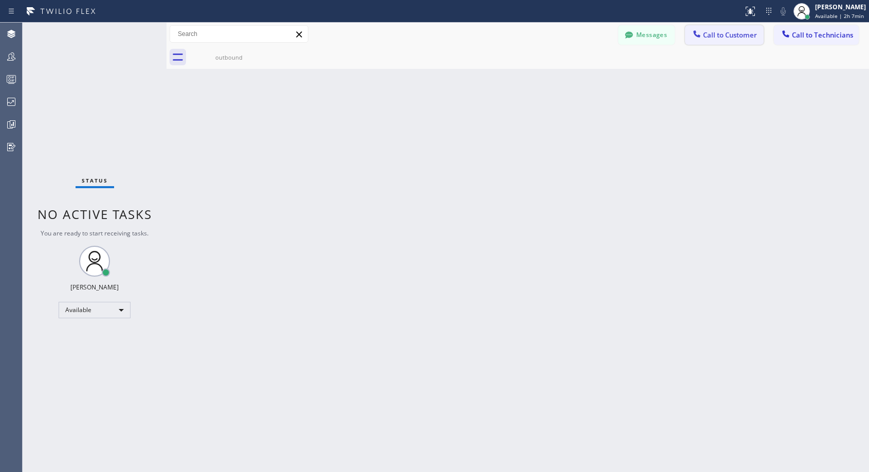
click at [744, 39] on span "Call to Customer" at bounding box center [730, 34] width 54 height 9
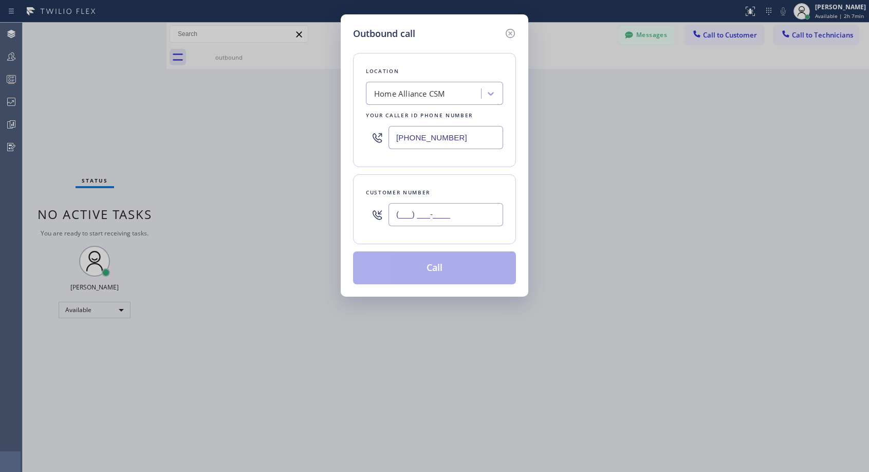
click at [450, 212] on input "(___) ___-____" at bounding box center [446, 214] width 115 height 23
paste input "617) 852-8744"
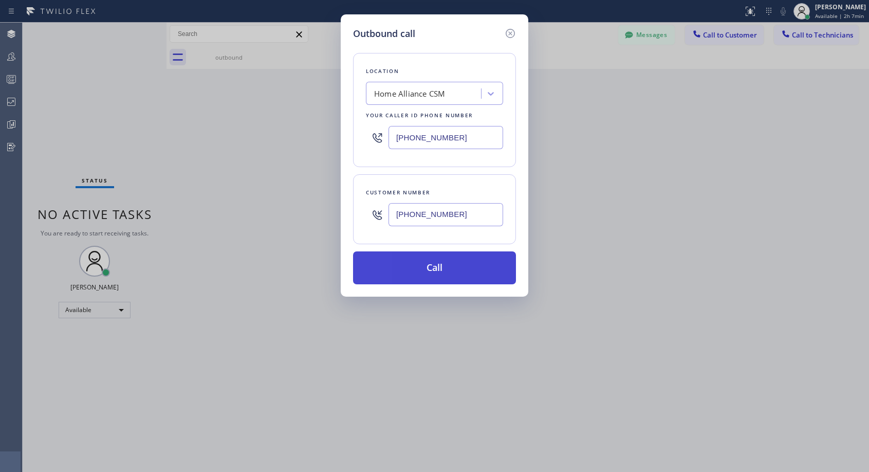
type input "(617) 852-8747"
click at [482, 262] on button "Call" at bounding box center [434, 267] width 163 height 33
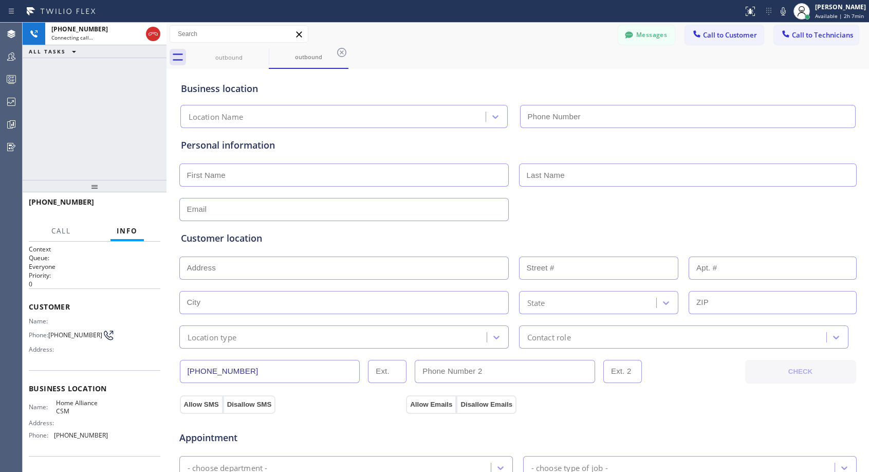
type input "(818) 614-5337"
click at [143, 206] on span "HANG UP" at bounding box center [136, 206] width 31 height 7
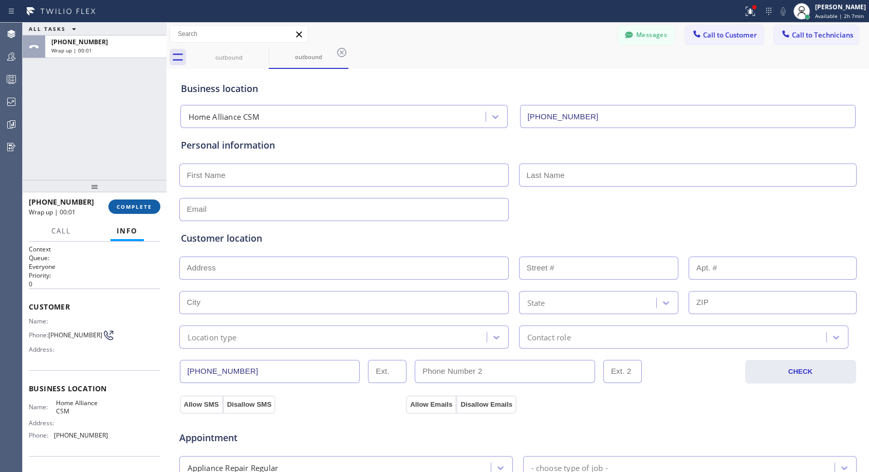
click at [143, 206] on span "COMPLETE" at bounding box center [134, 206] width 35 height 7
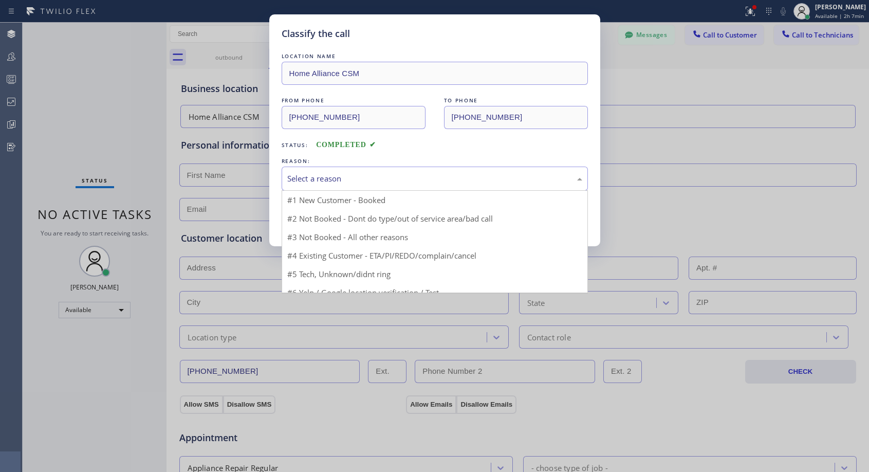
click at [390, 175] on div "Select a reason" at bounding box center [434, 179] width 295 height 12
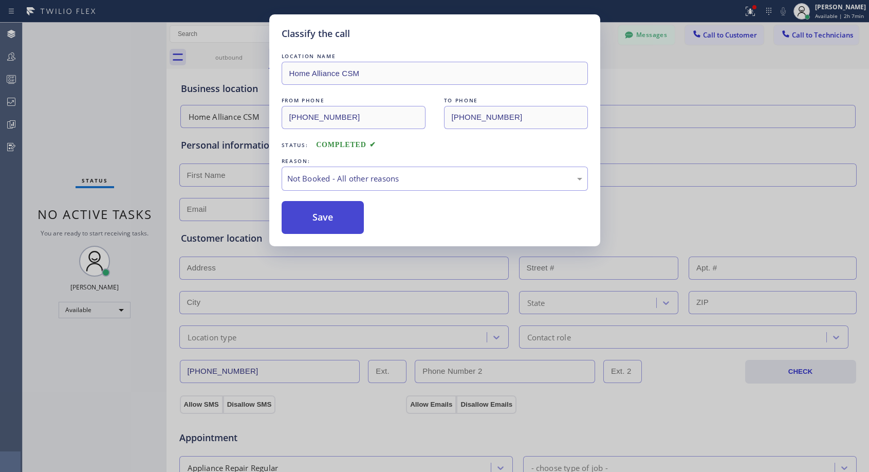
click at [336, 218] on button "Save" at bounding box center [323, 217] width 83 height 33
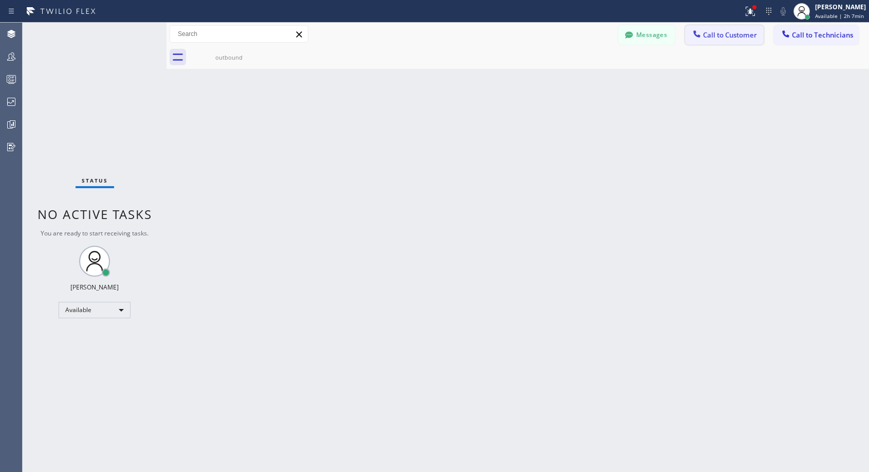
click at [701, 34] on icon at bounding box center [697, 34] width 10 height 10
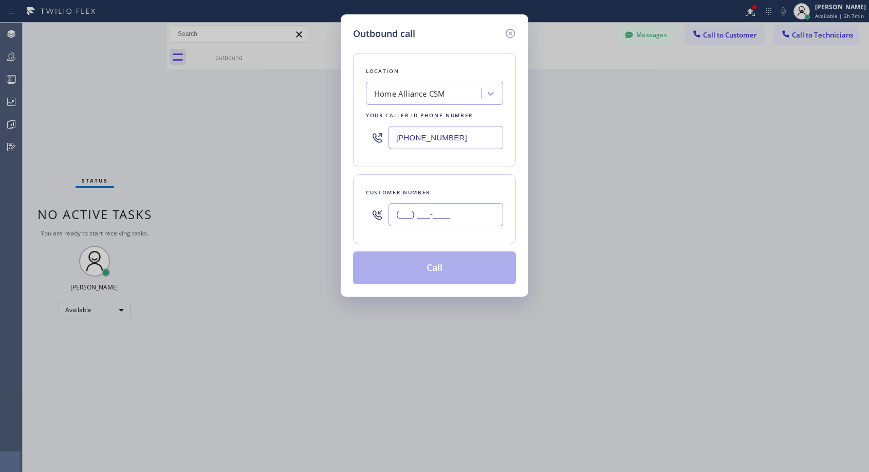
click at [456, 221] on input "(___) ___-____" at bounding box center [446, 214] width 115 height 23
paste input "617) 852-8744"
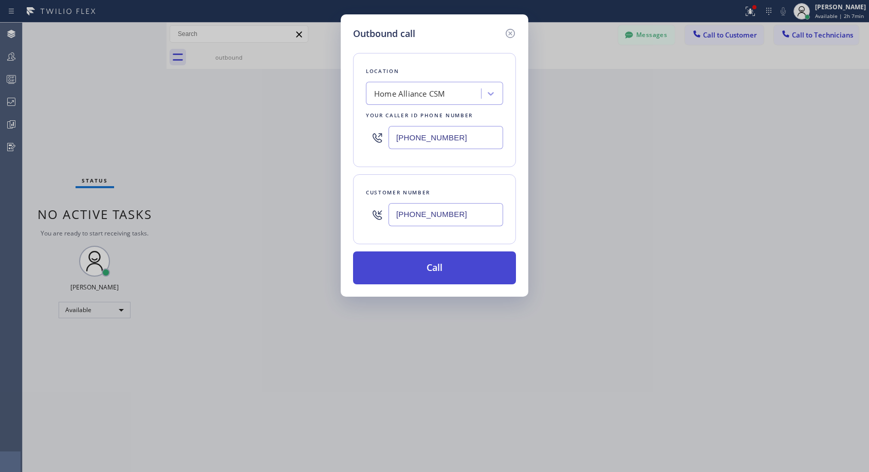
type input "(617) 852-8748"
click at [471, 267] on button "Call" at bounding box center [434, 267] width 163 height 33
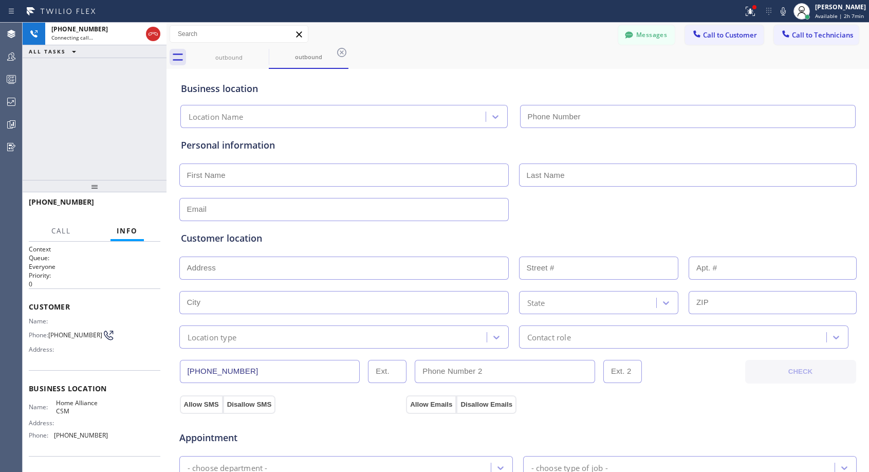
type input "(818) 614-5337"
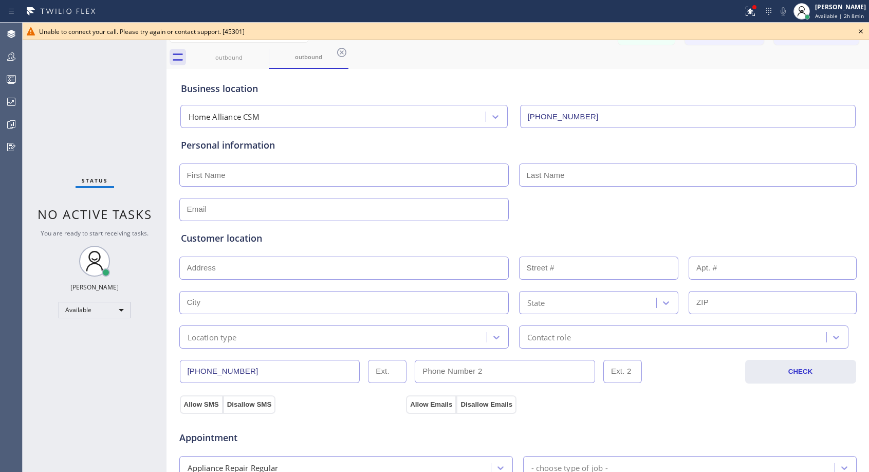
click at [863, 31] on icon at bounding box center [861, 31] width 12 height 12
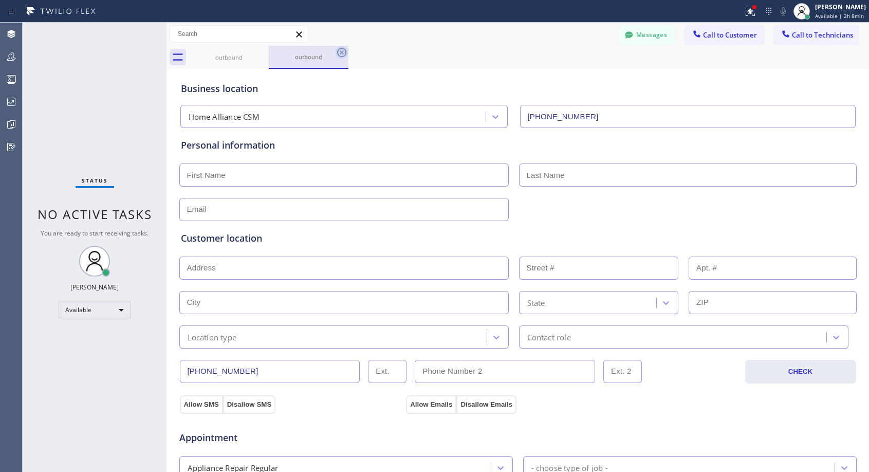
click at [343, 51] on icon at bounding box center [341, 52] width 9 height 9
click at [343, 51] on div "outbound outbound" at bounding box center [529, 57] width 680 height 23
click at [343, 51] on div "outbound" at bounding box center [529, 57] width 680 height 23
click at [715, 33] on span "Call to Customer" at bounding box center [730, 34] width 54 height 9
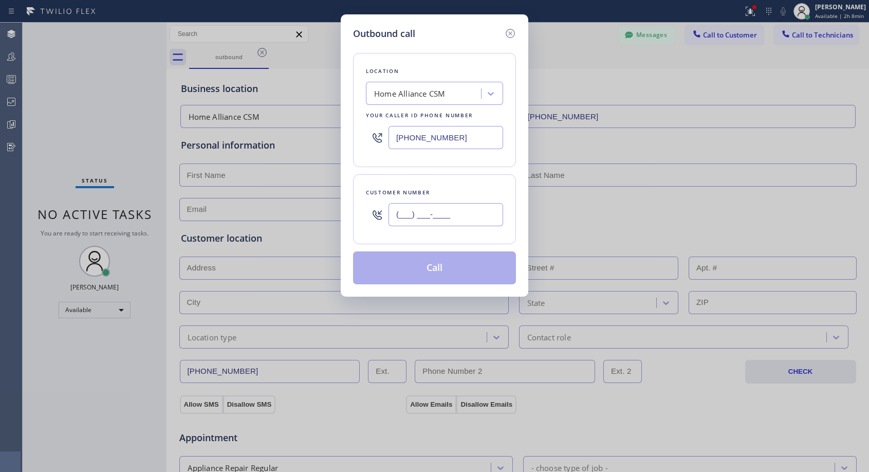
click at [404, 218] on input "(___) ___-____" at bounding box center [446, 214] width 115 height 23
paste input "561) 221-4955"
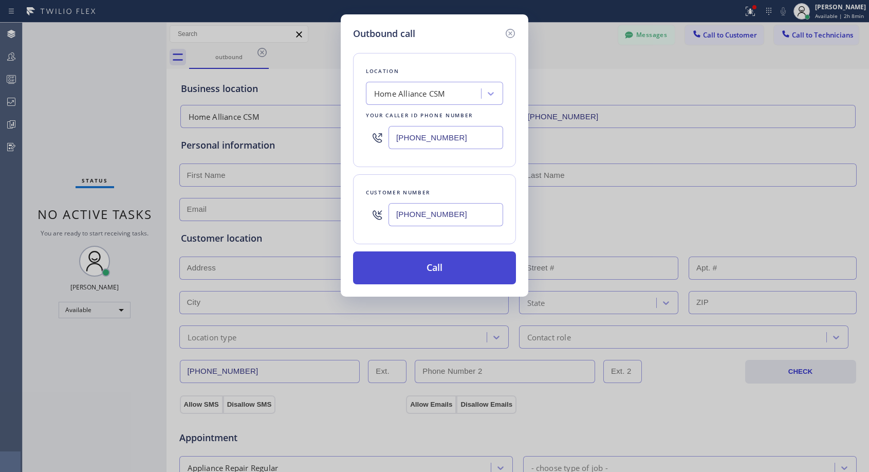
type input "(561) 221-4955"
click at [444, 270] on button "Call" at bounding box center [434, 267] width 163 height 33
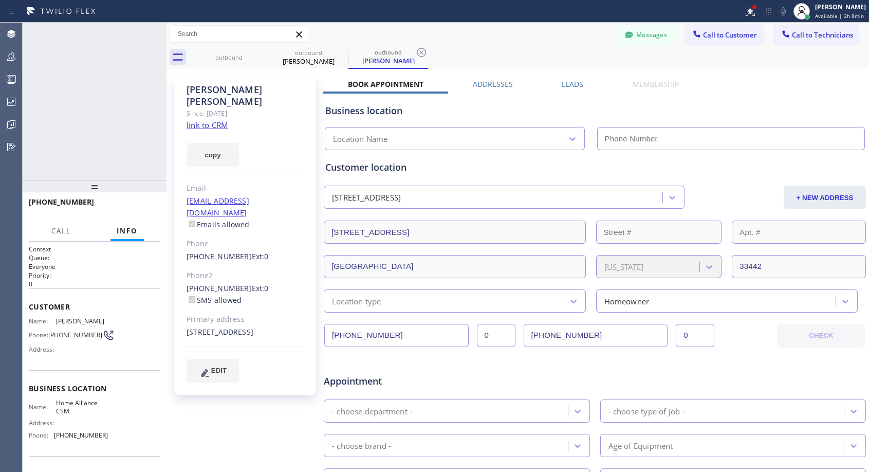
type input "(818) 614-5337"
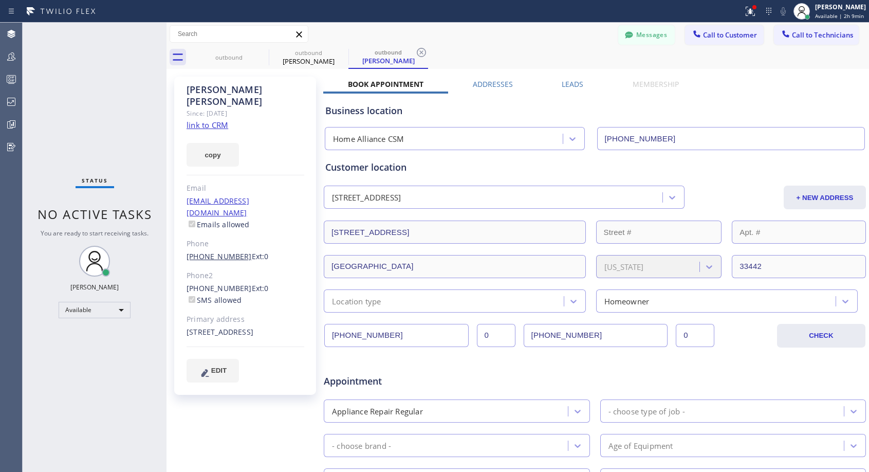
click at [218, 251] on link "(561) 221-4955" at bounding box center [219, 256] width 65 height 10
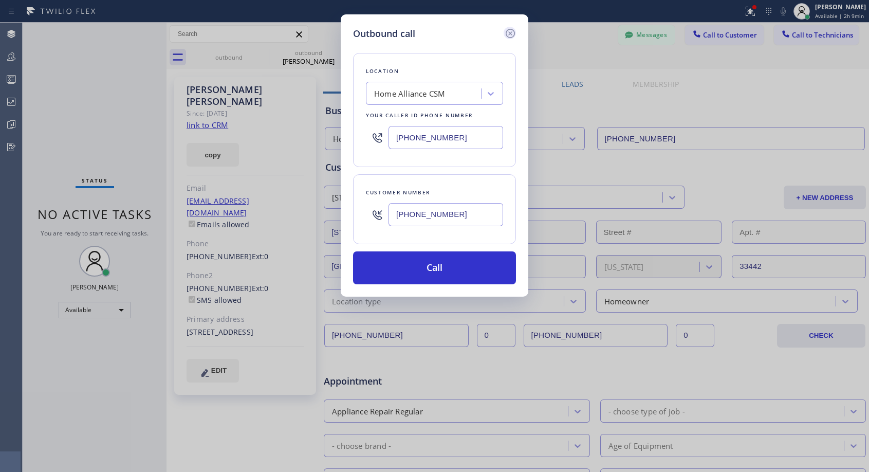
click at [510, 34] on icon at bounding box center [510, 33] width 9 height 9
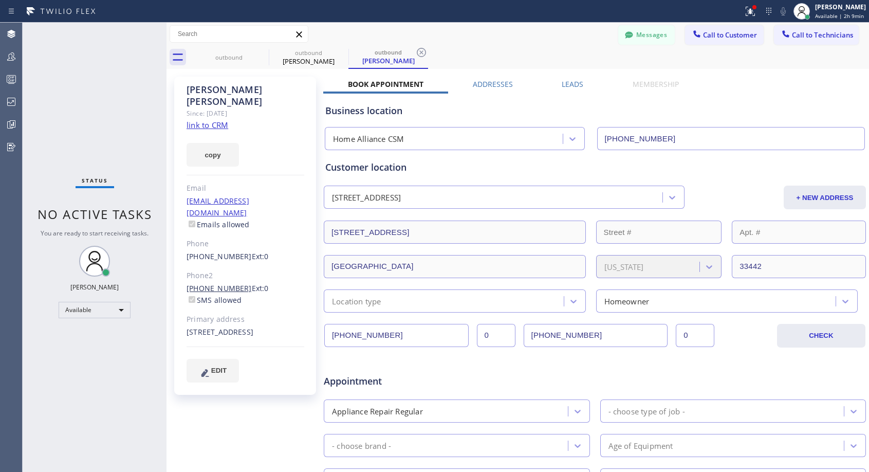
click at [204, 283] on link "(561) 350-1055" at bounding box center [219, 288] width 65 height 10
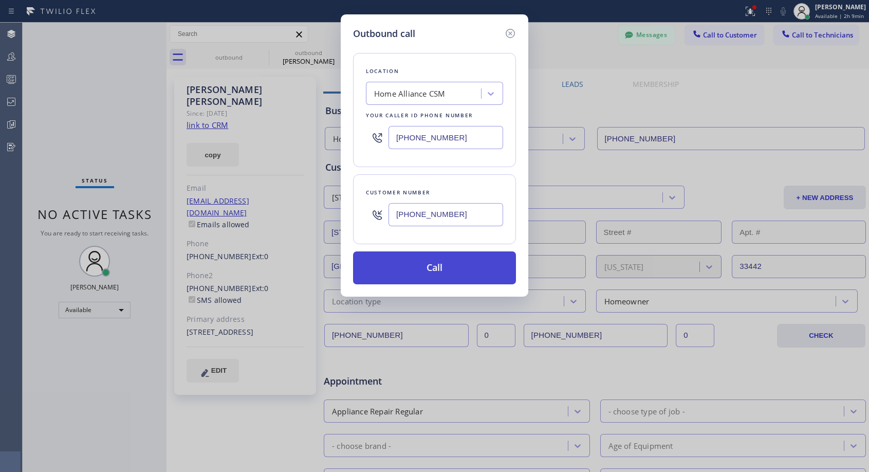
type input "(561) 350-1055"
click at [425, 268] on button "Call" at bounding box center [434, 267] width 163 height 33
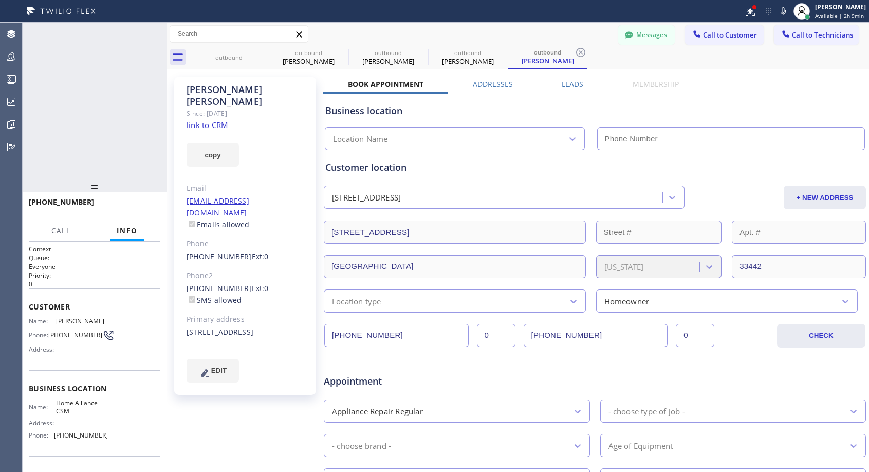
type input "(818) 614-5337"
click at [154, 31] on icon at bounding box center [153, 34] width 12 height 12
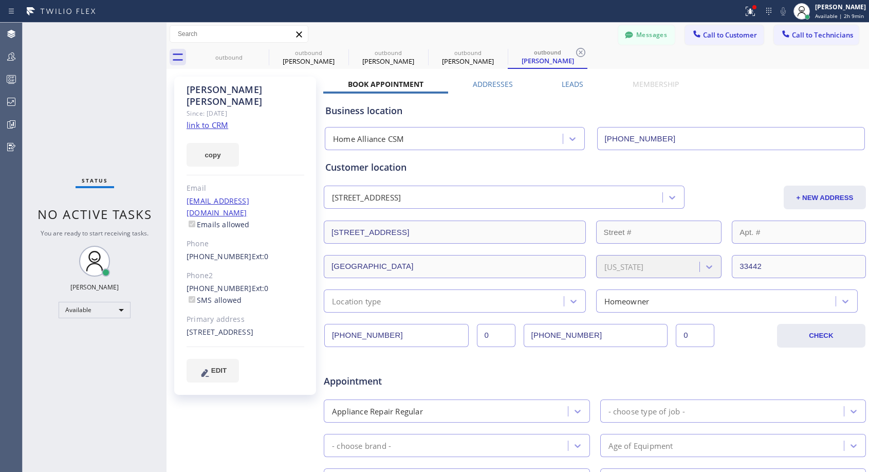
click at [227, 251] on div "(561) 221-4955 Ext: 0" at bounding box center [246, 257] width 118 height 12
click at [229, 251] on link "(561) 221-4955" at bounding box center [219, 256] width 65 height 10
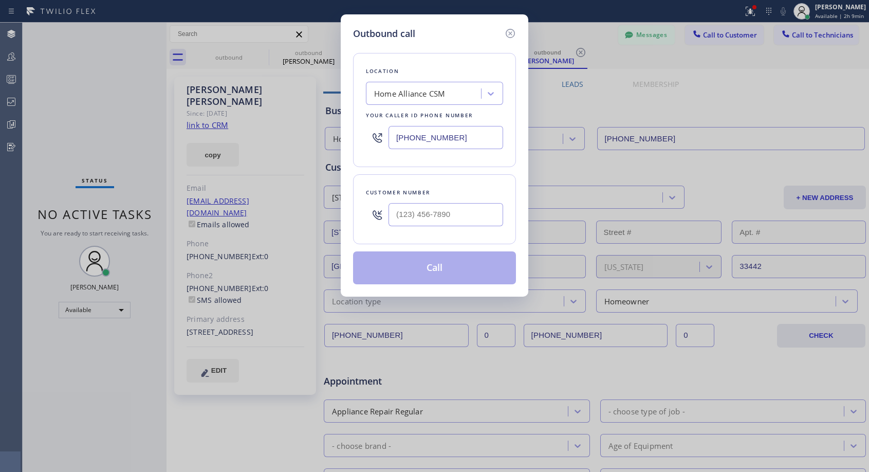
type input "(561) 221-4955"
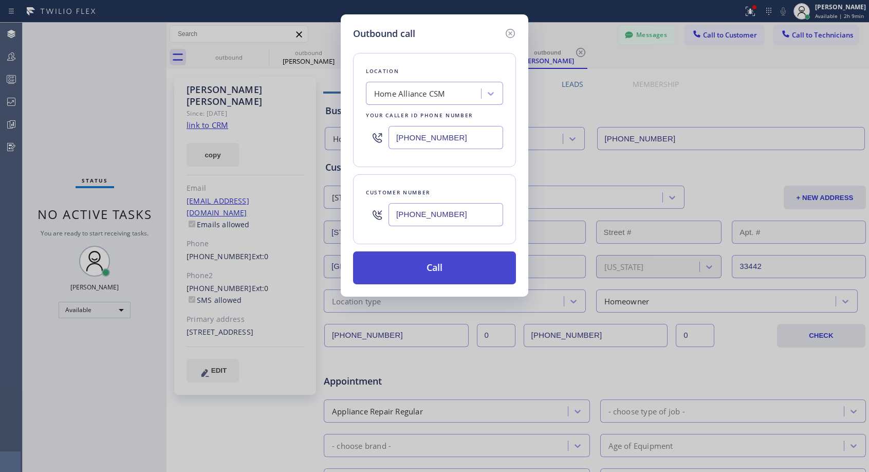
click at [429, 266] on button "Call" at bounding box center [434, 267] width 163 height 33
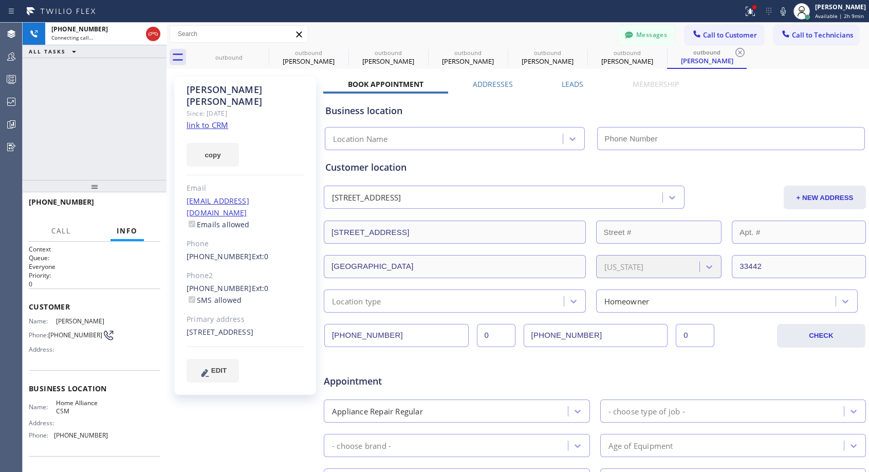
type input "(818) 614-5337"
click at [130, 207] on span "HANG UP" at bounding box center [136, 206] width 31 height 7
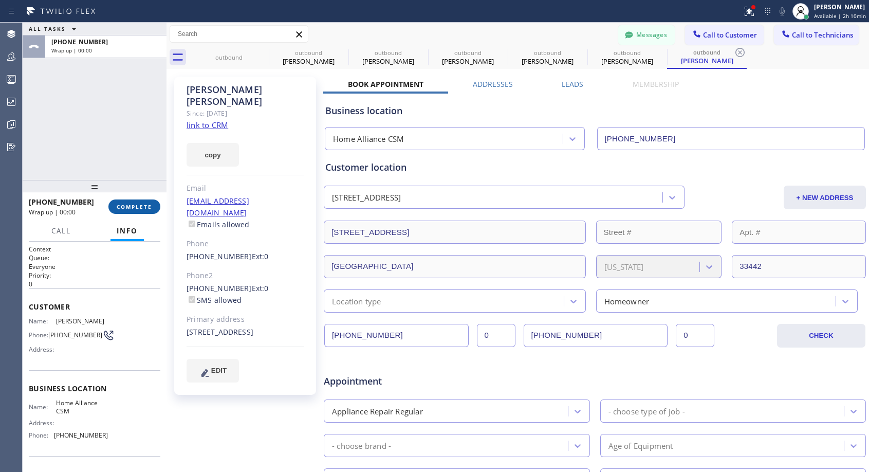
click at [130, 207] on span "COMPLETE" at bounding box center [134, 206] width 35 height 7
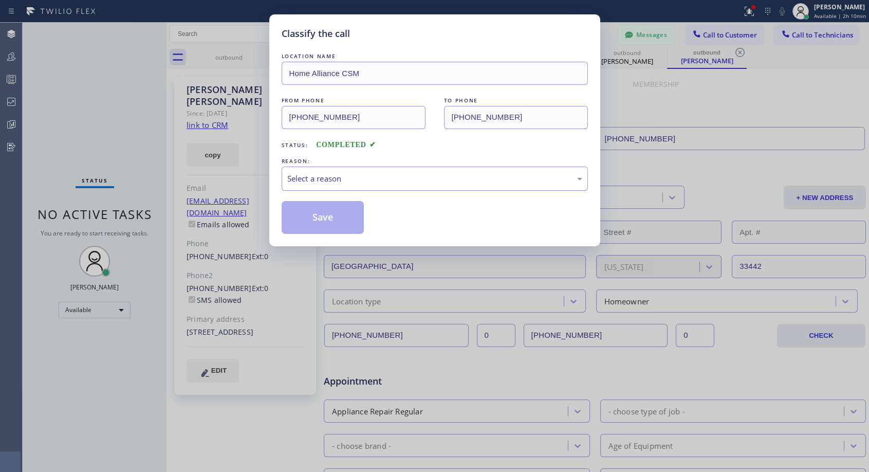
click at [465, 175] on div "Select a reason" at bounding box center [434, 179] width 295 height 12
click at [350, 220] on button "Save" at bounding box center [323, 217] width 83 height 33
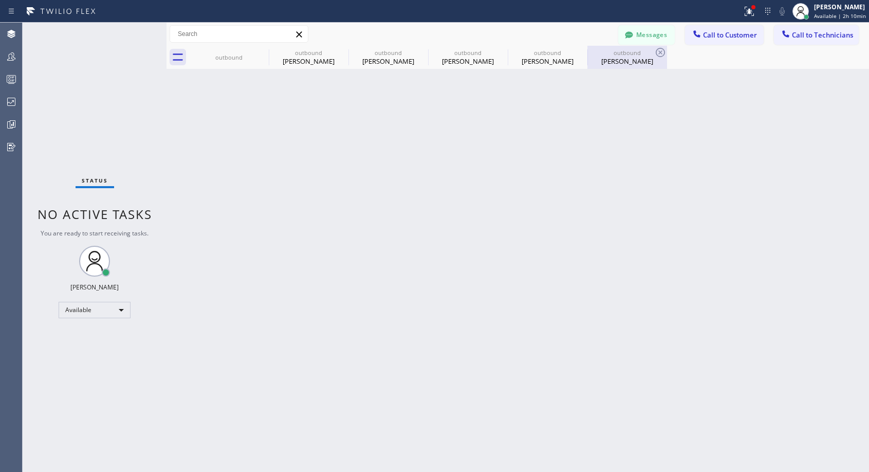
click at [620, 61] on div "Alex Rodrigues" at bounding box center [628, 61] width 78 height 9
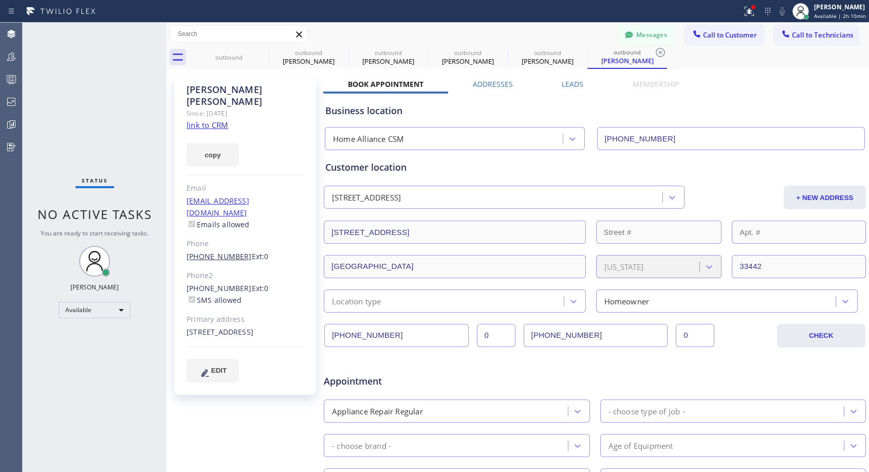
click at [216, 251] on link "(561) 221-4955" at bounding box center [219, 256] width 65 height 10
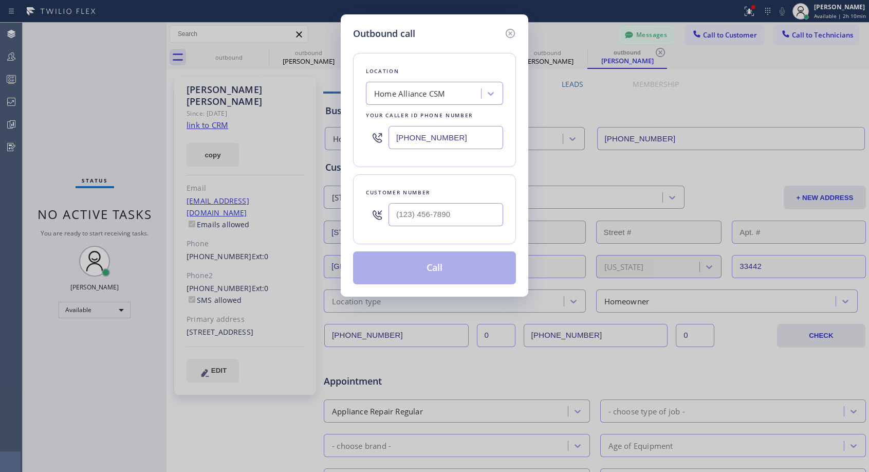
type input "(561) 221-4955"
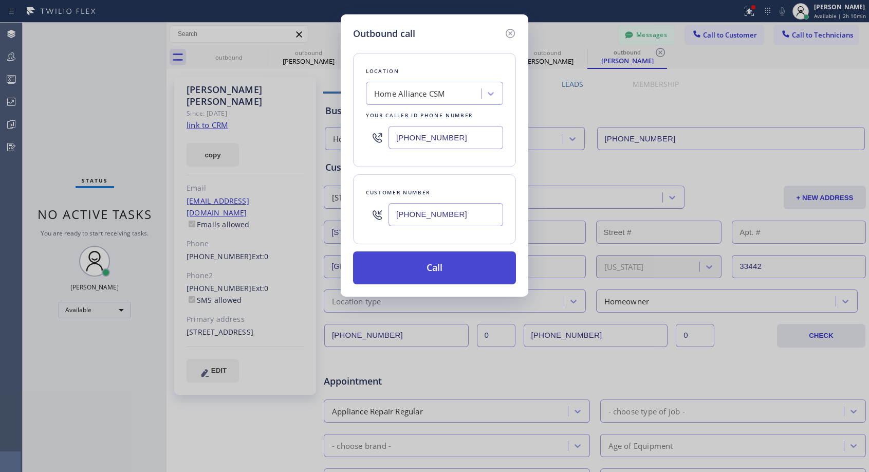
click at [431, 272] on button "Call" at bounding box center [434, 267] width 163 height 33
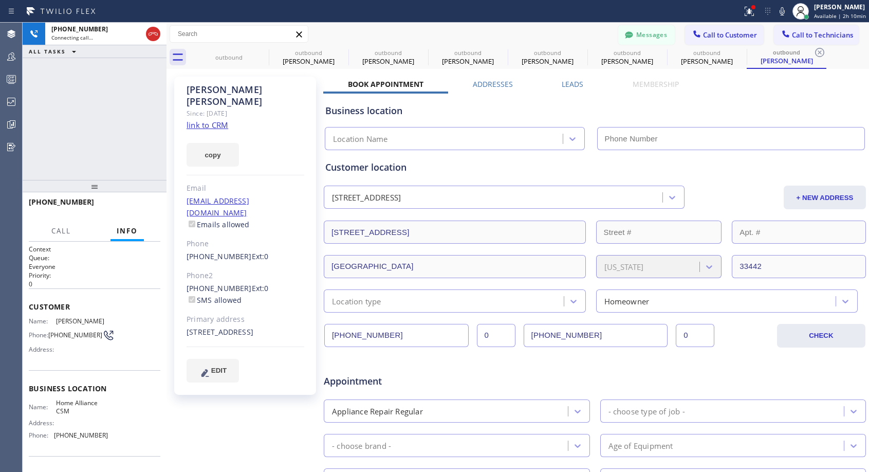
type input "(818) 614-5337"
click at [141, 208] on span "HANG UP" at bounding box center [136, 206] width 31 height 7
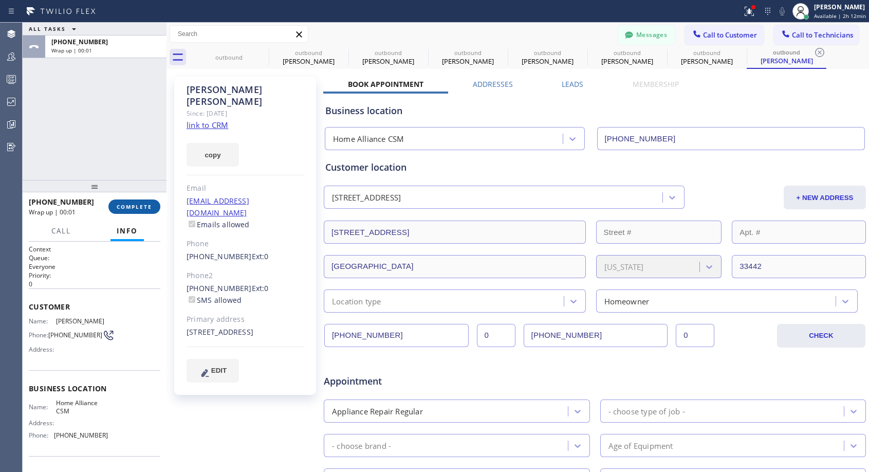
click at [141, 208] on span "COMPLETE" at bounding box center [134, 206] width 35 height 7
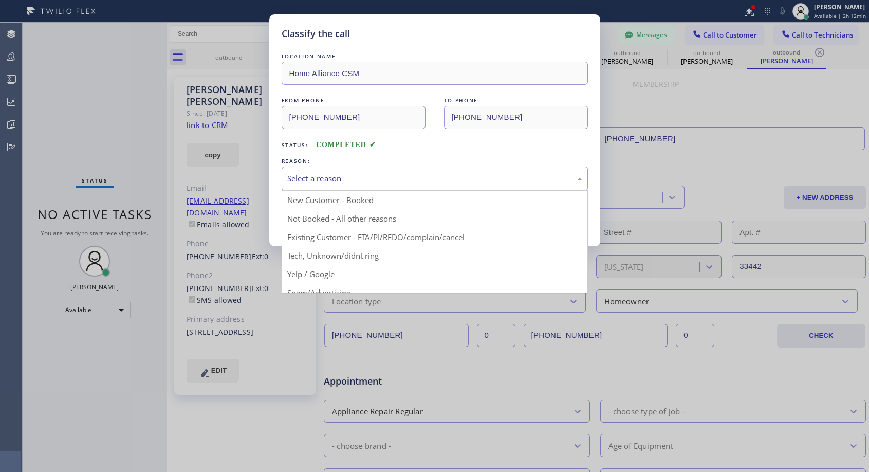
drag, startPoint x: 345, startPoint y: 171, endPoint x: 334, endPoint y: 213, distance: 43.5
click at [345, 172] on div "Select a reason" at bounding box center [435, 179] width 306 height 24
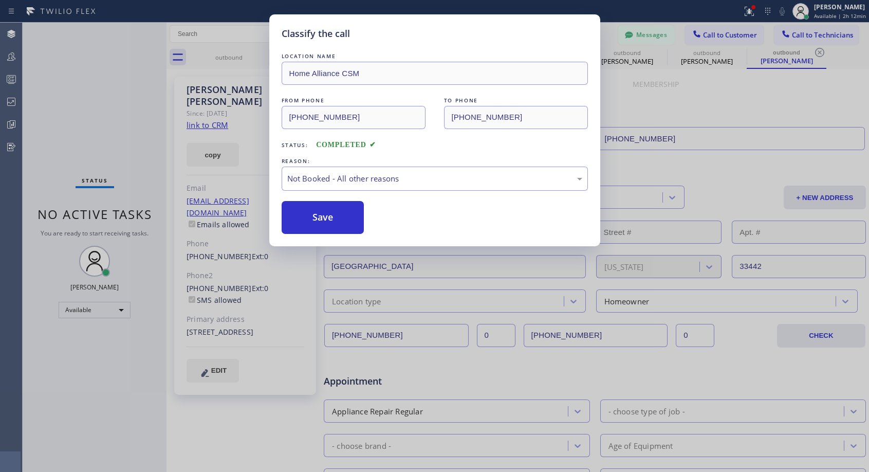
click at [333, 220] on button "Save" at bounding box center [323, 217] width 83 height 33
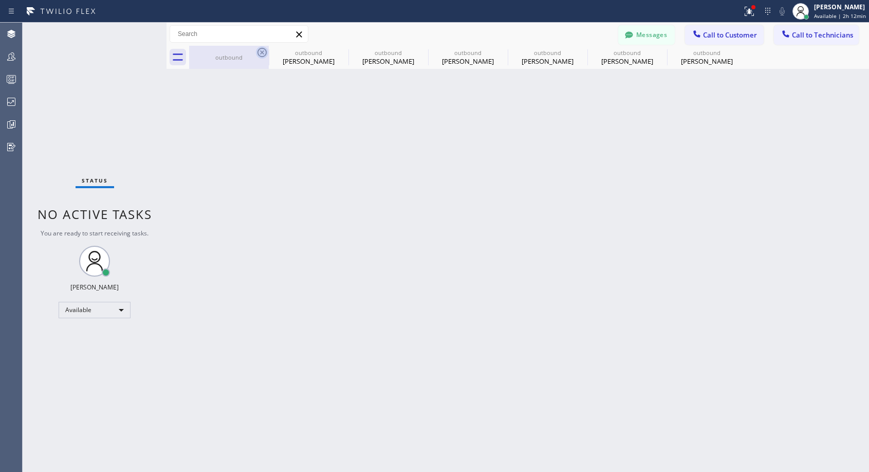
click at [261, 53] on icon at bounding box center [262, 52] width 9 height 9
click at [0, 0] on icon at bounding box center [0, 0] width 0 height 0
click at [497, 53] on icon at bounding box center [501, 52] width 9 height 9
click at [0, 0] on icon at bounding box center [0, 0] width 0 height 0
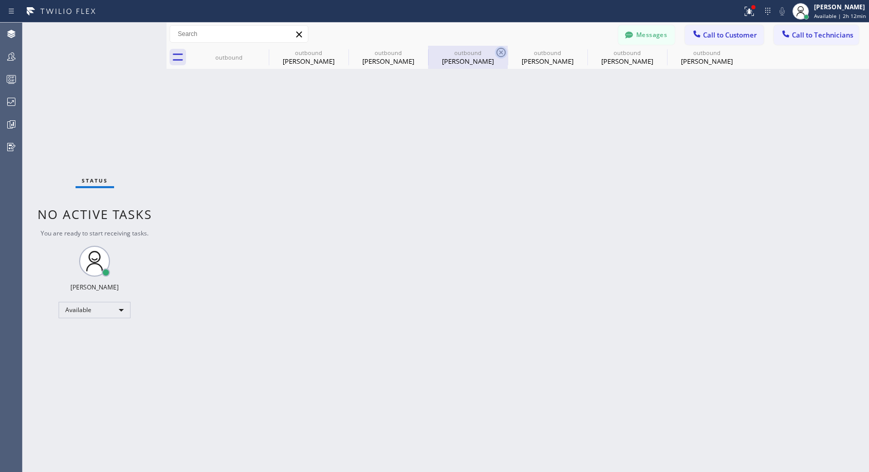
click at [0, 0] on icon at bounding box center [0, 0] width 0 height 0
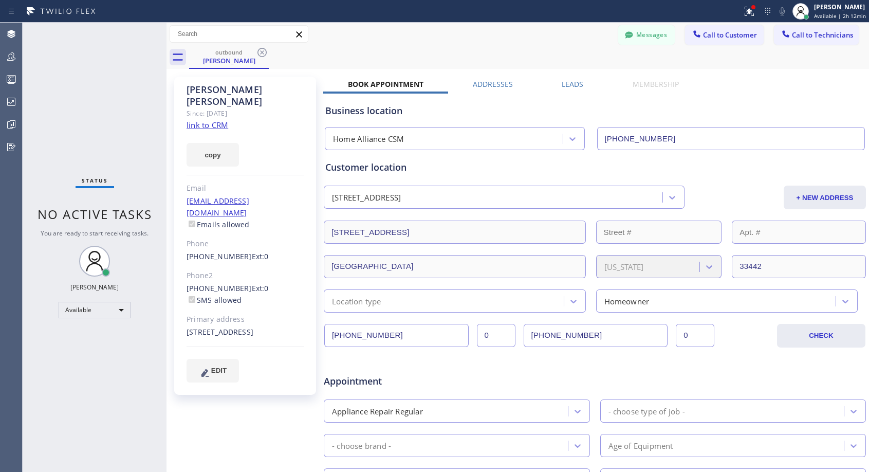
click at [262, 53] on icon at bounding box center [262, 52] width 9 height 9
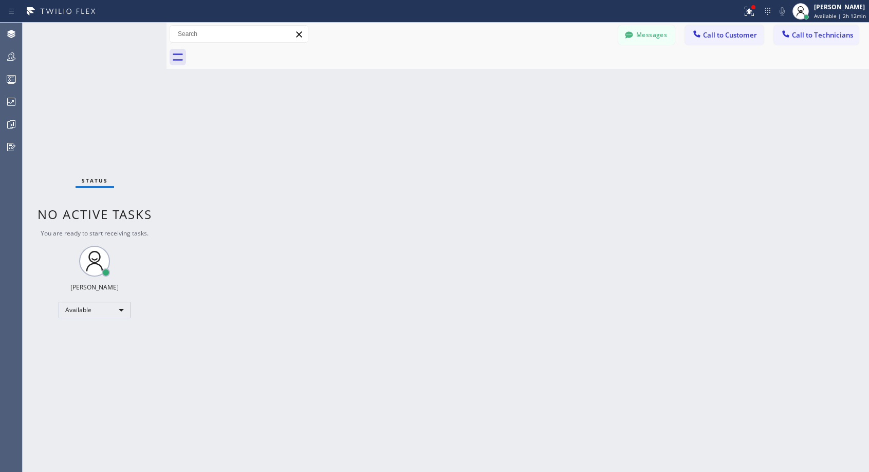
click at [262, 53] on div at bounding box center [529, 57] width 680 height 23
click at [727, 36] on span "Call to Customer" at bounding box center [730, 34] width 54 height 9
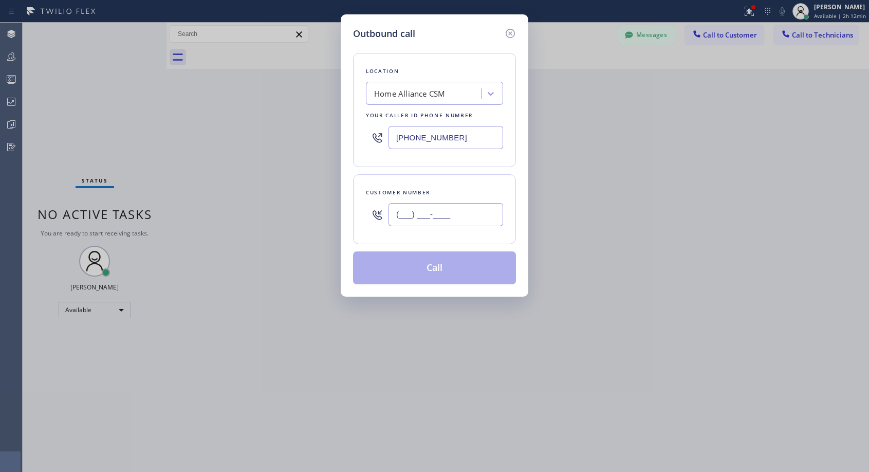
click at [455, 213] on input "(___) ___-____" at bounding box center [446, 214] width 115 height 23
paste input "323) 397-8171"
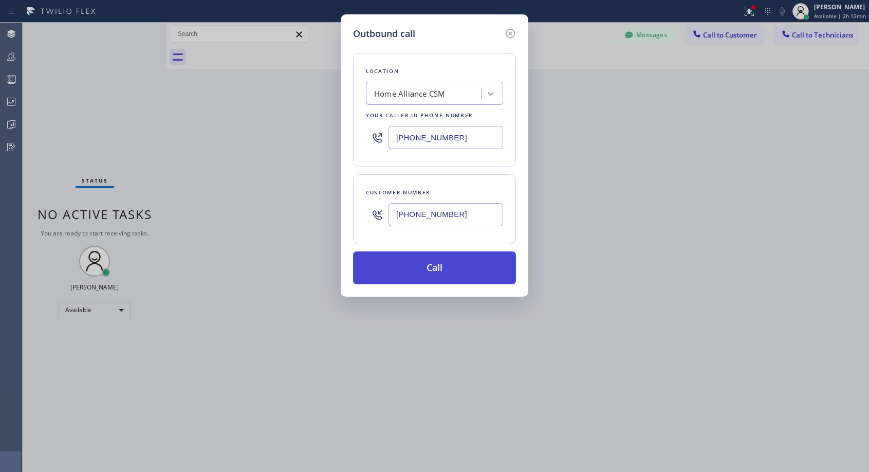
type input "(323) 397-8171"
click at [455, 268] on button "Call" at bounding box center [434, 267] width 163 height 33
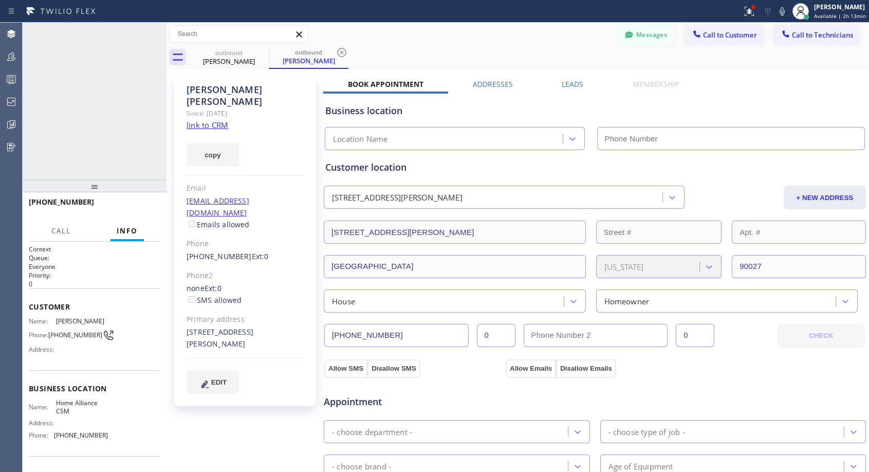
type input "(818) 614-5337"
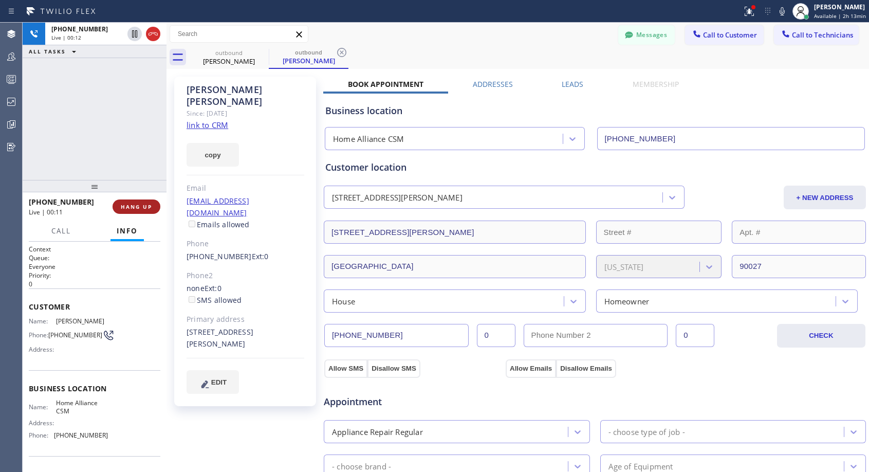
click at [139, 207] on span "HANG UP" at bounding box center [136, 206] width 31 height 7
click at [139, 207] on span "COMPLETE" at bounding box center [134, 206] width 35 height 7
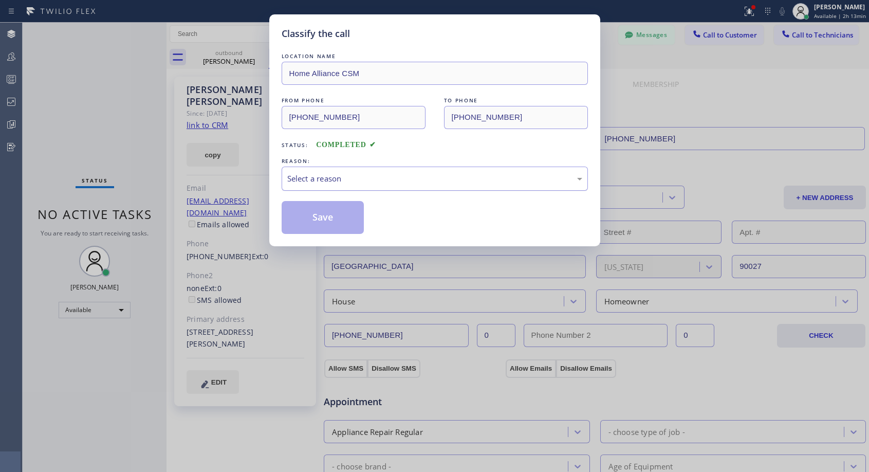
click at [366, 179] on div "Select a reason" at bounding box center [434, 179] width 295 height 12
drag, startPoint x: 312, startPoint y: 217, endPoint x: 415, endPoint y: 5, distance: 236.6
click at [312, 217] on button "Save" at bounding box center [323, 217] width 83 height 33
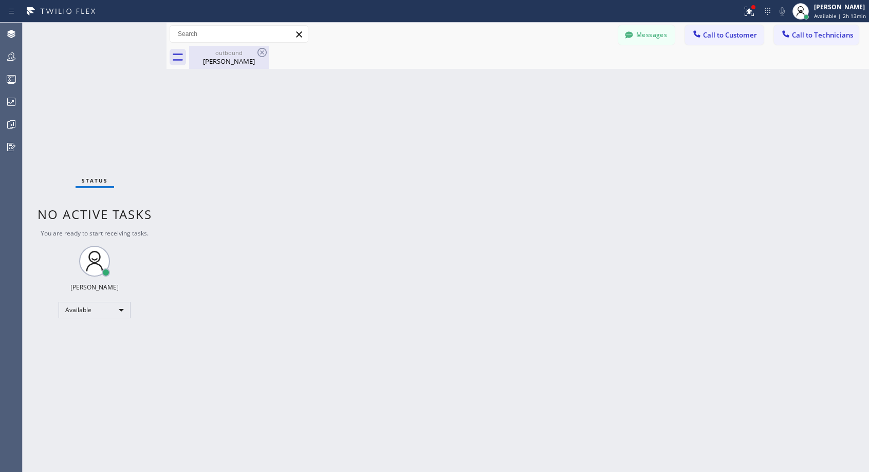
click at [223, 58] on div "Mary Luthy" at bounding box center [229, 61] width 78 height 9
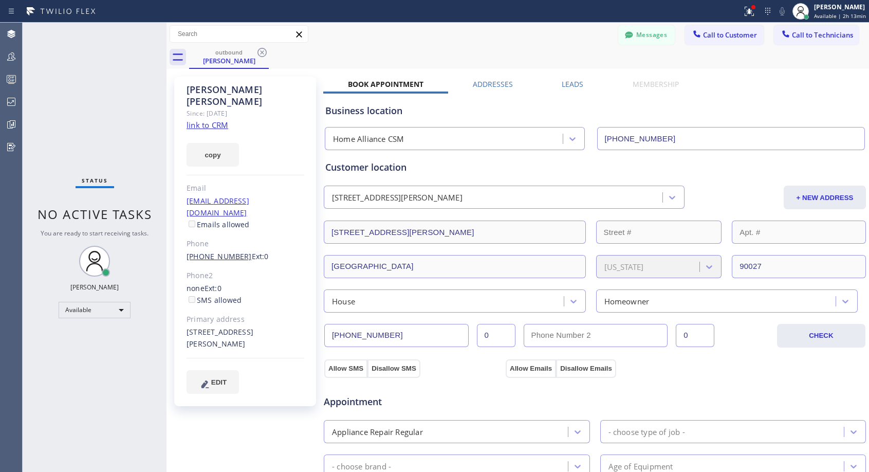
click at [218, 251] on link "(323) 397-8171" at bounding box center [219, 256] width 65 height 10
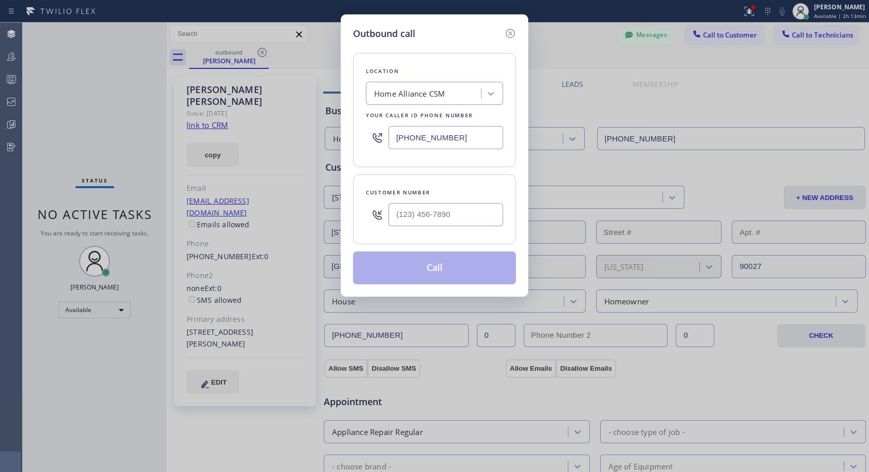
type input "(323) 397-8171"
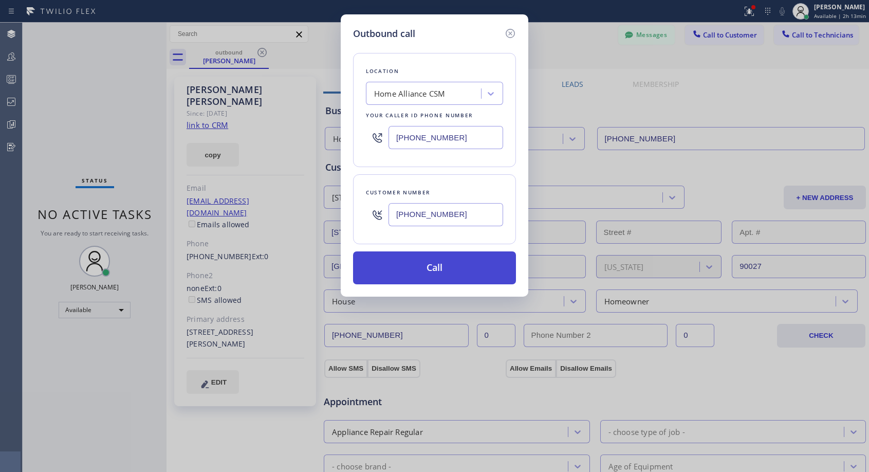
click at [442, 266] on button "Call" at bounding box center [434, 267] width 163 height 33
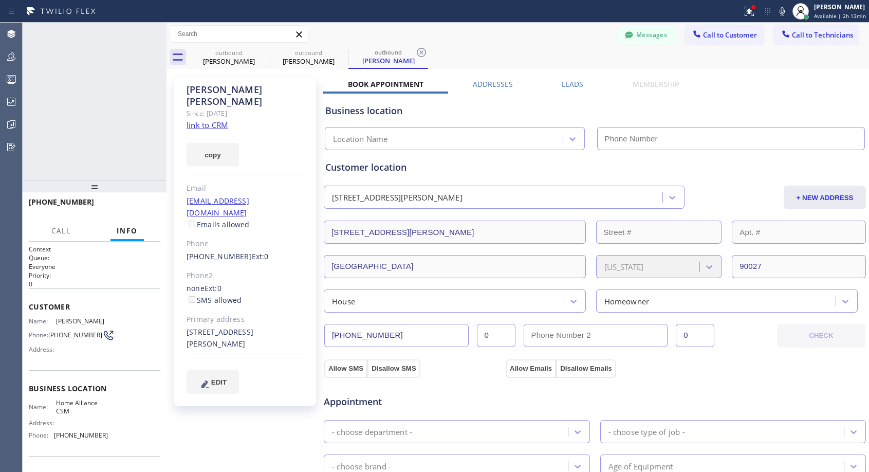
type input "(818) 614-5337"
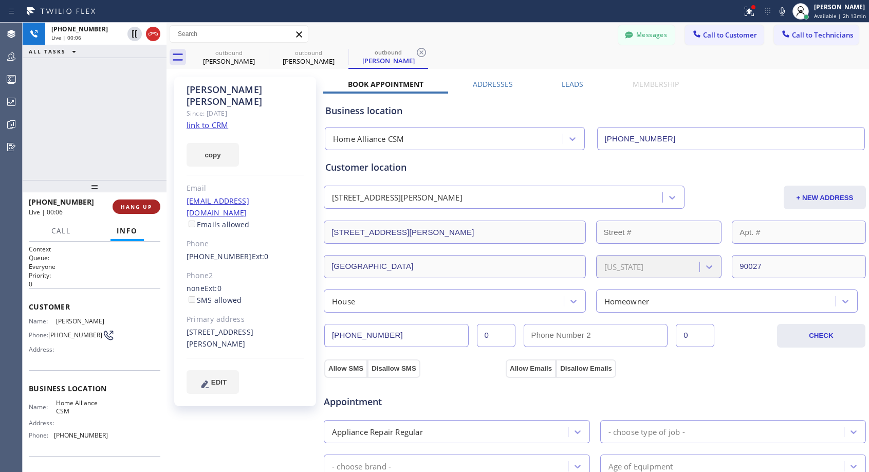
click at [138, 205] on span "HANG UP" at bounding box center [136, 206] width 31 height 7
click at [139, 205] on span "COMPLETE" at bounding box center [134, 206] width 35 height 7
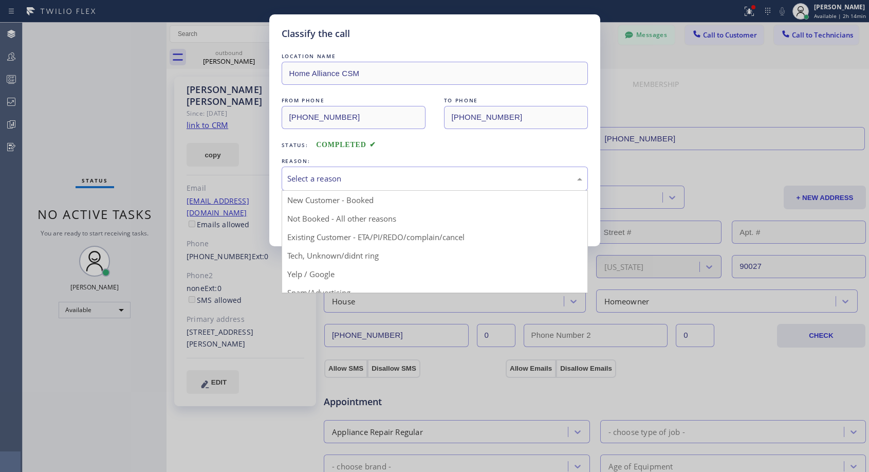
click at [302, 178] on div "Select a reason" at bounding box center [434, 179] width 295 height 12
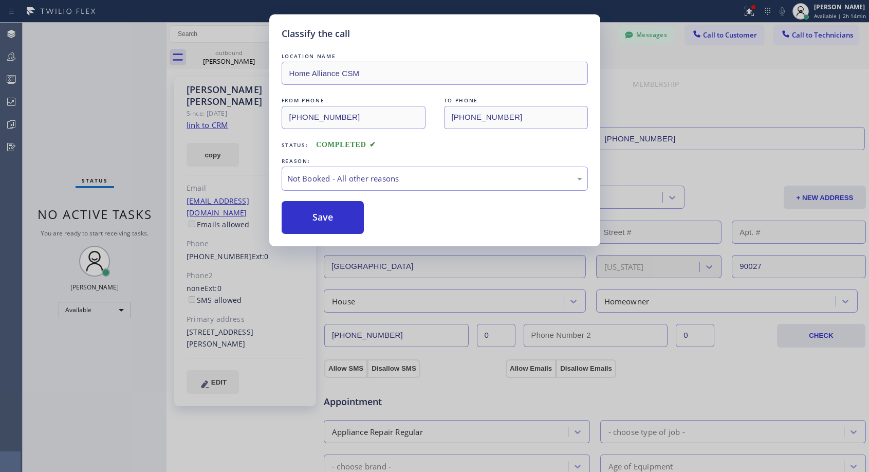
click at [312, 219] on button "Save" at bounding box center [323, 217] width 83 height 33
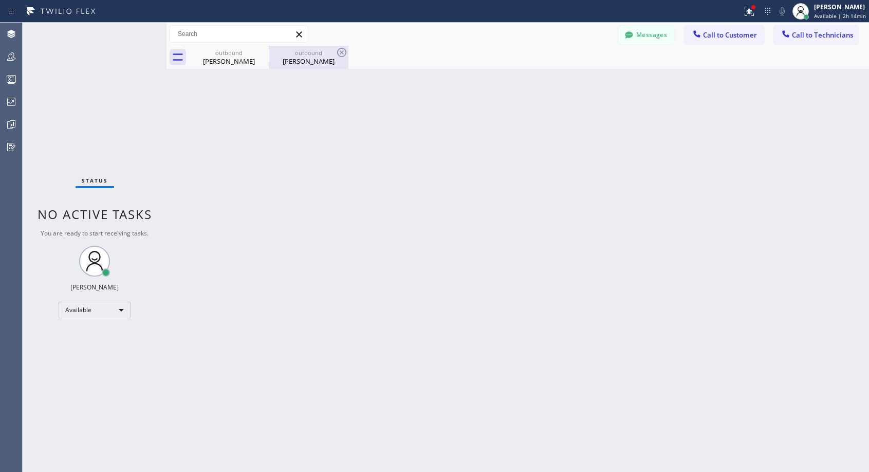
click at [294, 56] on div "outbound" at bounding box center [309, 53] width 78 height 8
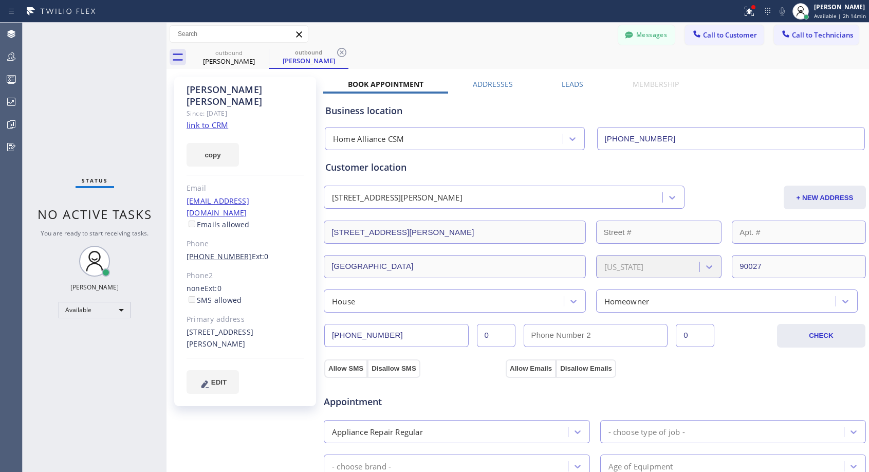
click at [202, 251] on link "(323) 397-8171" at bounding box center [219, 256] width 65 height 10
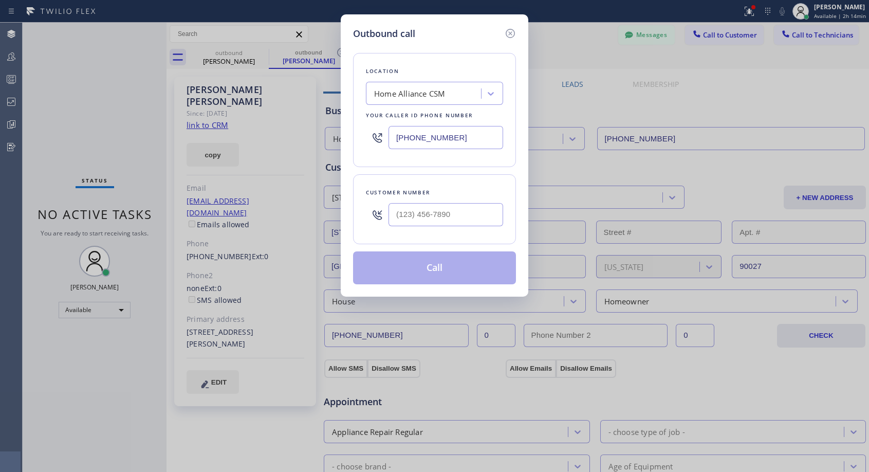
type input "(323) 397-8171"
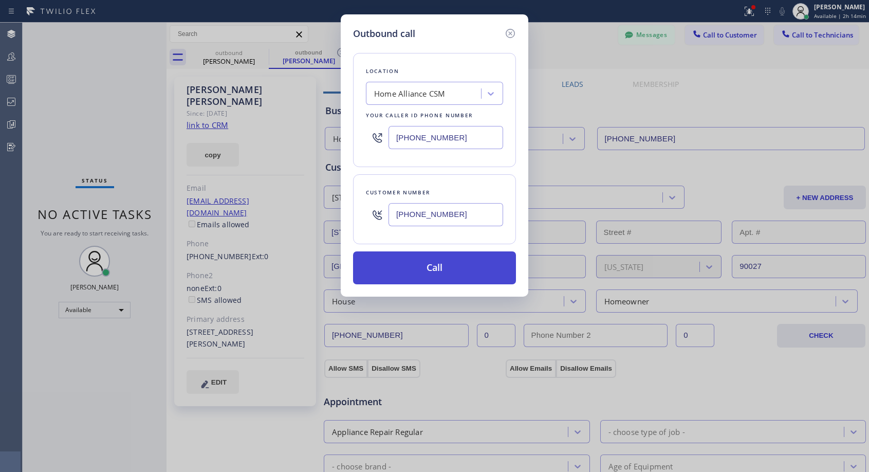
click at [441, 272] on button "Call" at bounding box center [434, 267] width 163 height 33
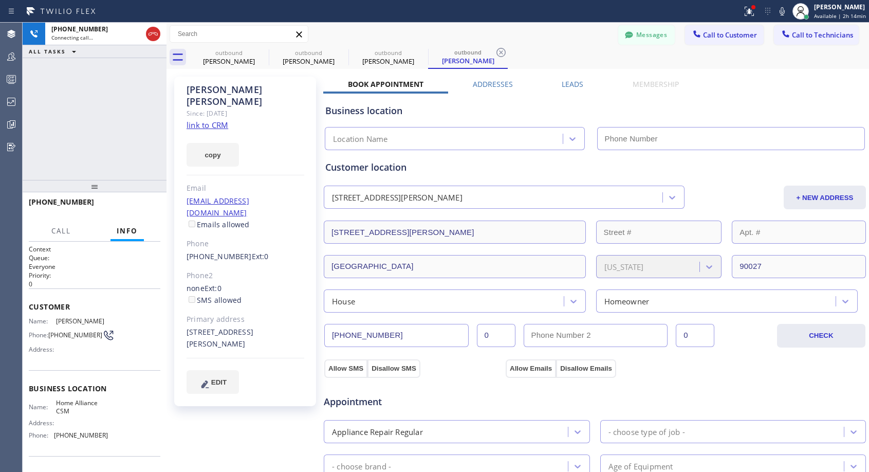
type input "(818) 614-5337"
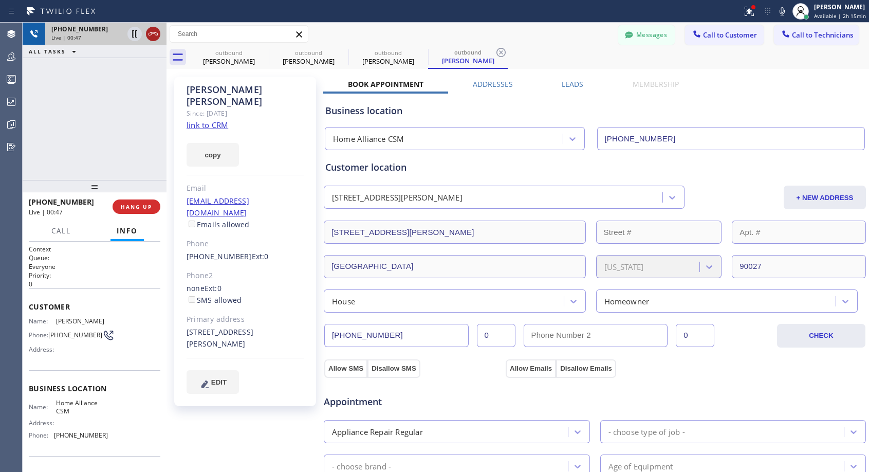
click at [154, 32] on icon at bounding box center [153, 34] width 12 height 12
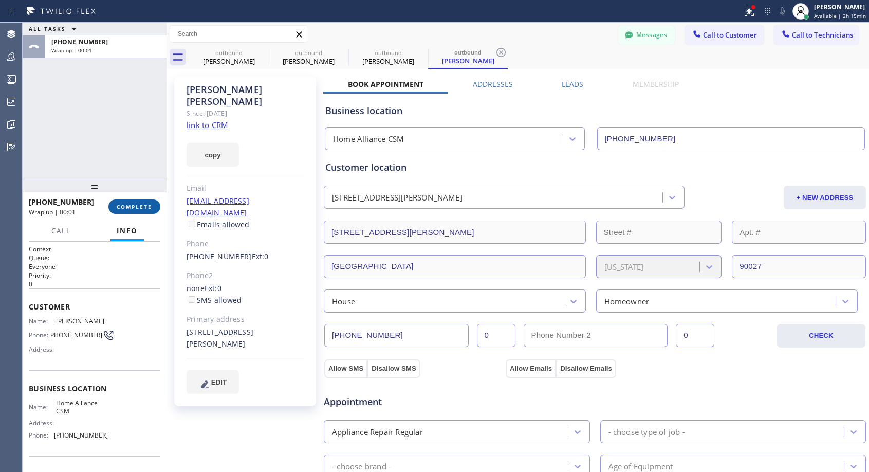
click at [137, 209] on span "COMPLETE" at bounding box center [134, 206] width 35 height 7
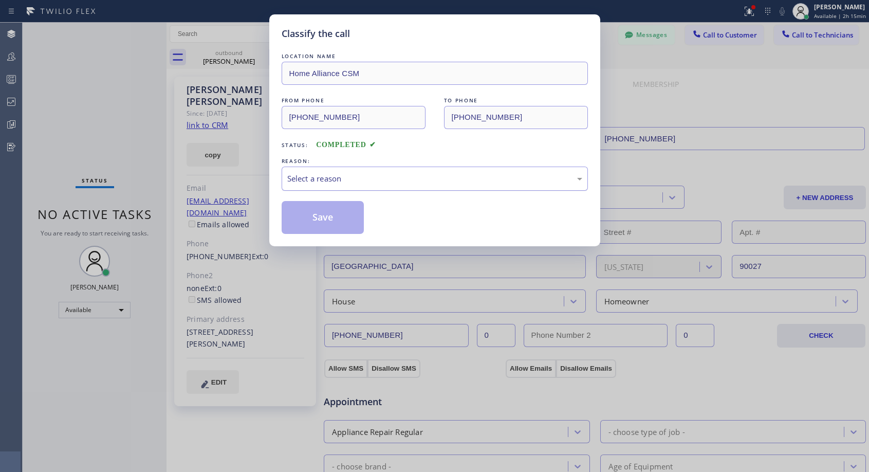
click at [316, 178] on div "Select a reason" at bounding box center [434, 179] width 295 height 12
click at [308, 217] on button "Save" at bounding box center [323, 217] width 83 height 33
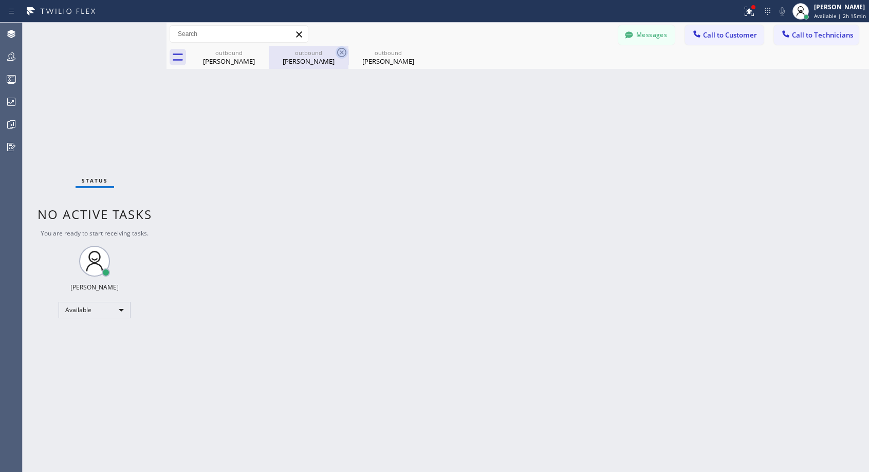
click at [0, 0] on icon at bounding box center [0, 0] width 0 height 0
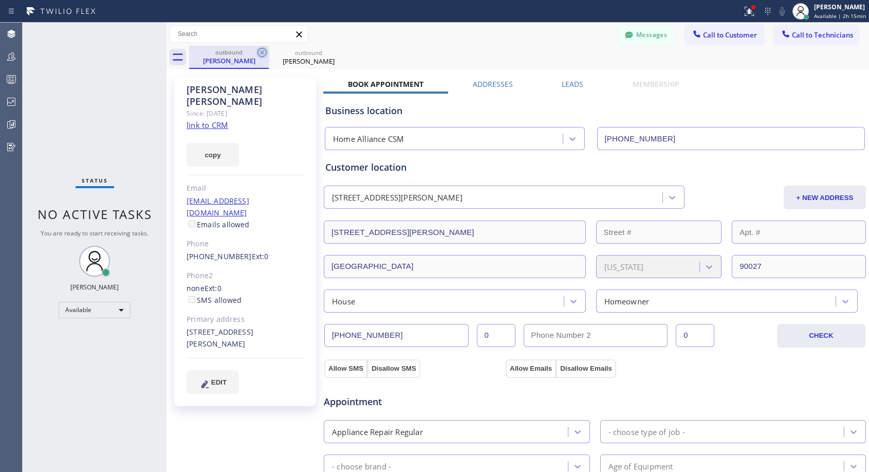
click at [261, 50] on icon at bounding box center [262, 52] width 12 height 12
click at [261, 50] on div "outbound Mary Luthy" at bounding box center [529, 57] width 680 height 23
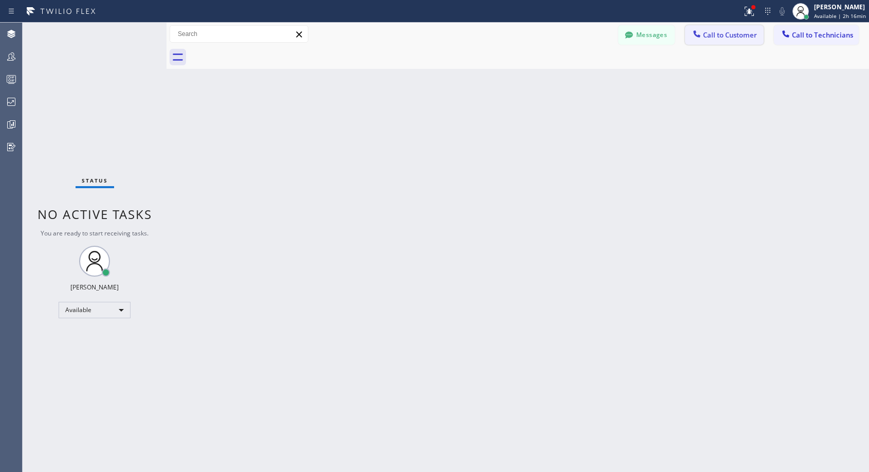
click at [727, 36] on span "Call to Customer" at bounding box center [730, 34] width 54 height 9
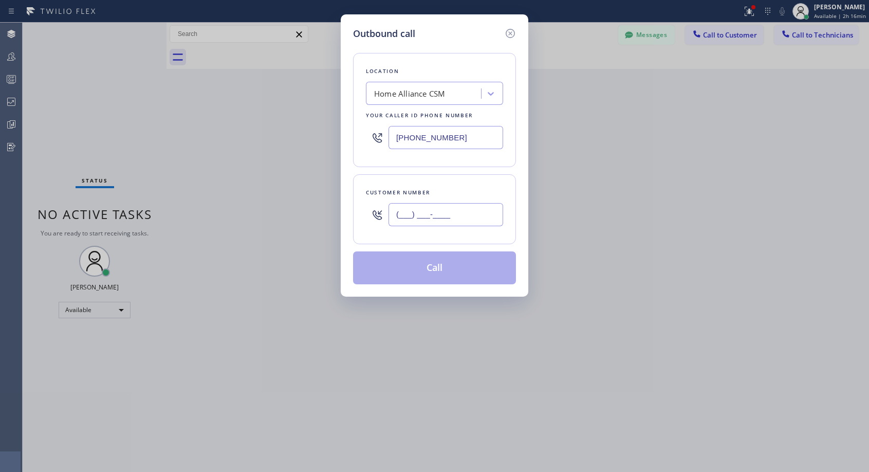
click at [469, 219] on input "(___) ___-____" at bounding box center [446, 214] width 115 height 23
paste input "954) 303-3764"
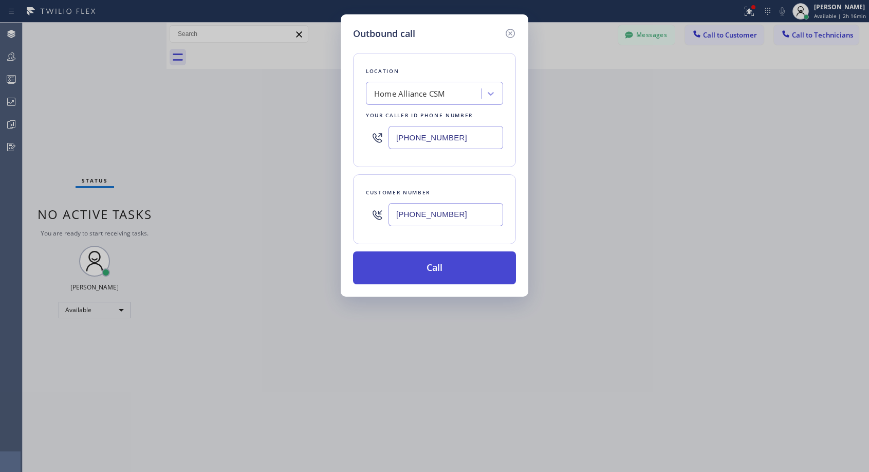
type input "(954) 303-3764"
click at [452, 268] on button "Call" at bounding box center [434, 267] width 163 height 33
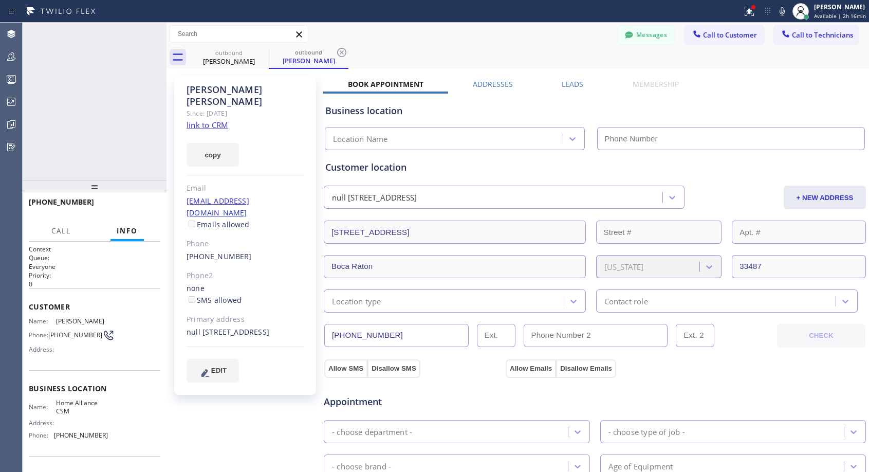
type input "(818) 614-5337"
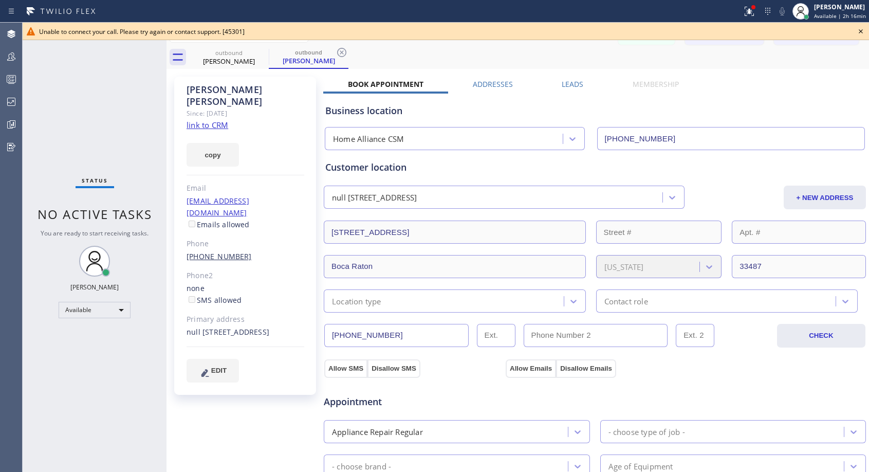
click at [232, 251] on link "(954) 303-3764" at bounding box center [219, 256] width 65 height 10
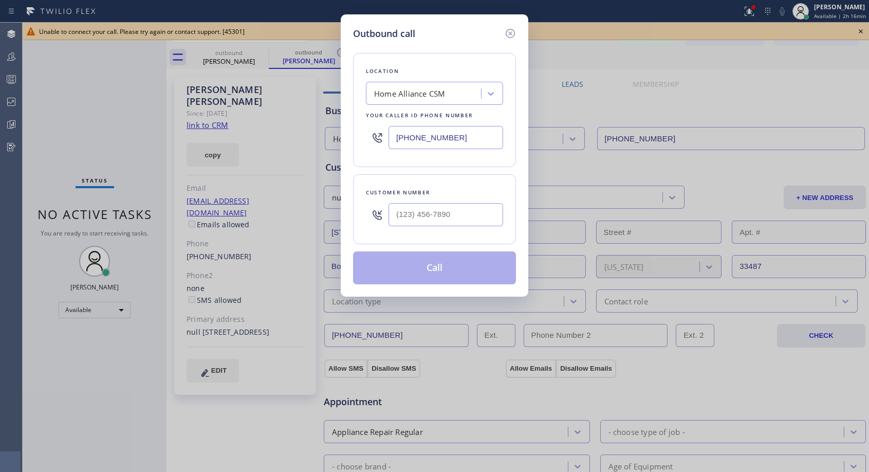
type input "(954) 303-3764"
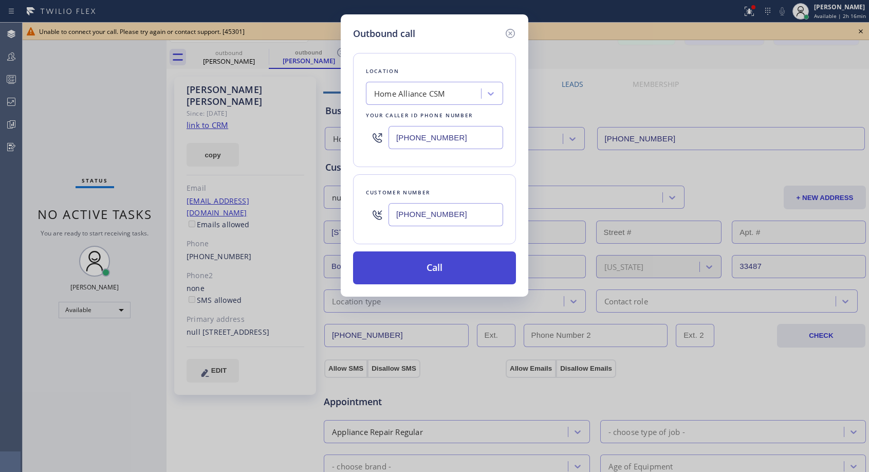
click at [450, 262] on button "Call" at bounding box center [434, 267] width 163 height 33
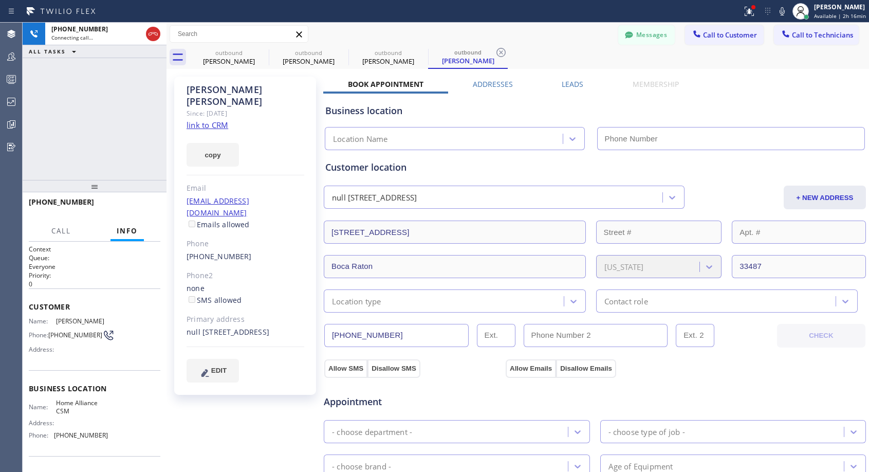
type input "(818) 614-5337"
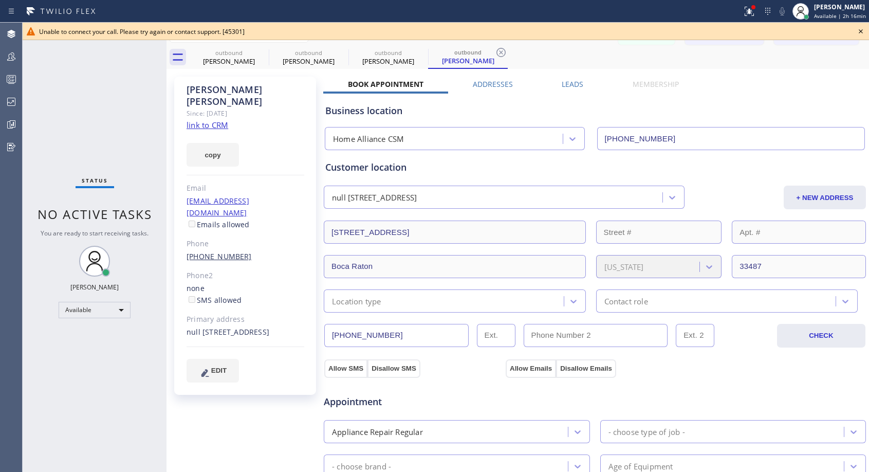
click at [233, 251] on link "(954) 303-3764" at bounding box center [219, 256] width 65 height 10
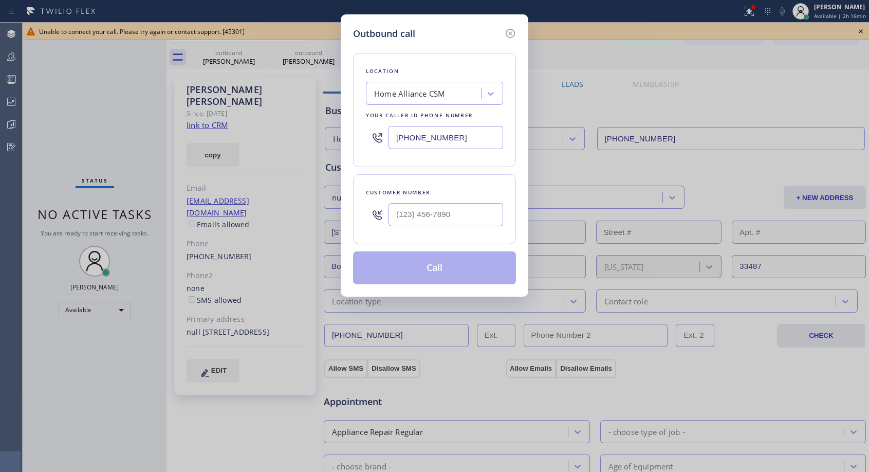
click at [463, 193] on div "Customer number" at bounding box center [434, 192] width 137 height 11
click at [511, 31] on icon at bounding box center [510, 33] width 12 height 12
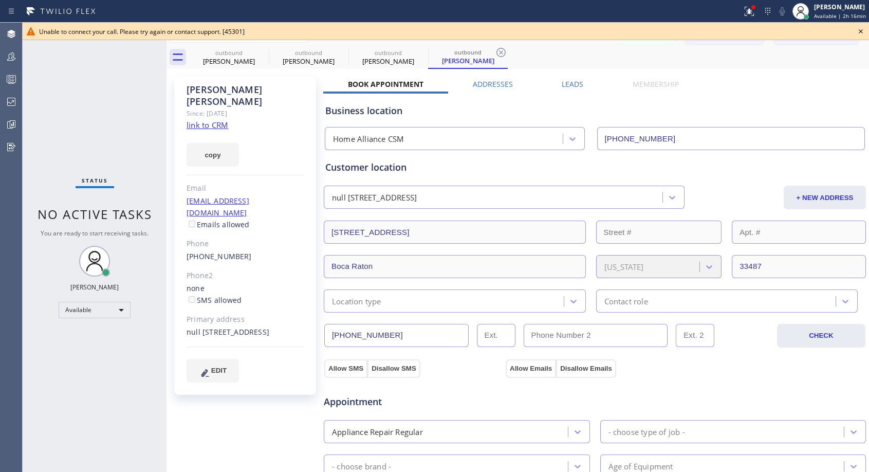
click at [860, 31] on icon at bounding box center [861, 31] width 12 height 12
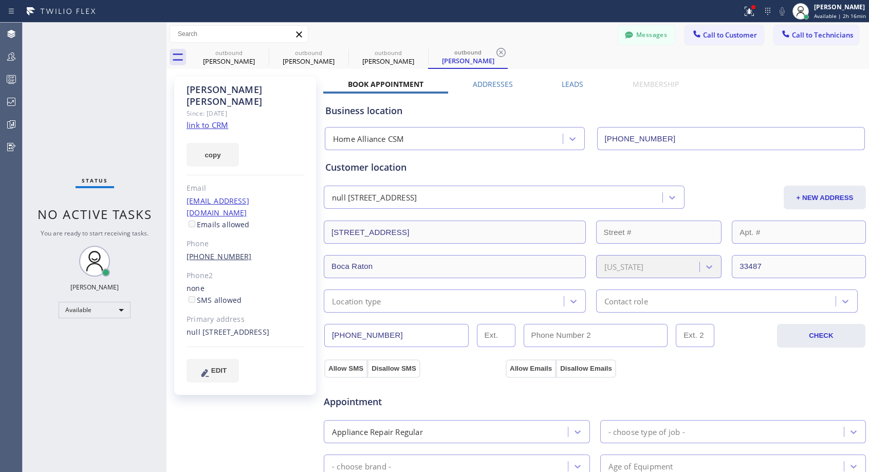
click at [233, 251] on link "(954) 303-3764" at bounding box center [219, 256] width 65 height 10
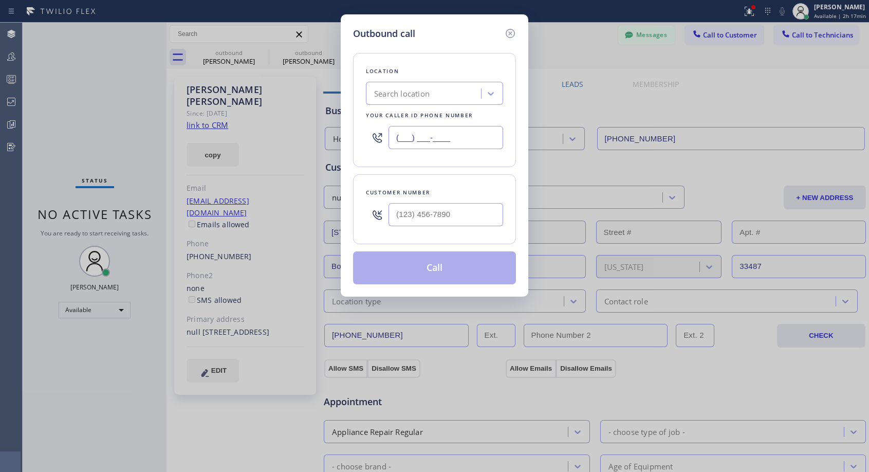
click at [392, 136] on input "(___) ___-____" at bounding box center [446, 137] width 115 height 23
paste input "818) 614-5337"
type input "(818) 614-5337"
click at [413, 220] on input "(___) ___-____" at bounding box center [446, 214] width 115 height 23
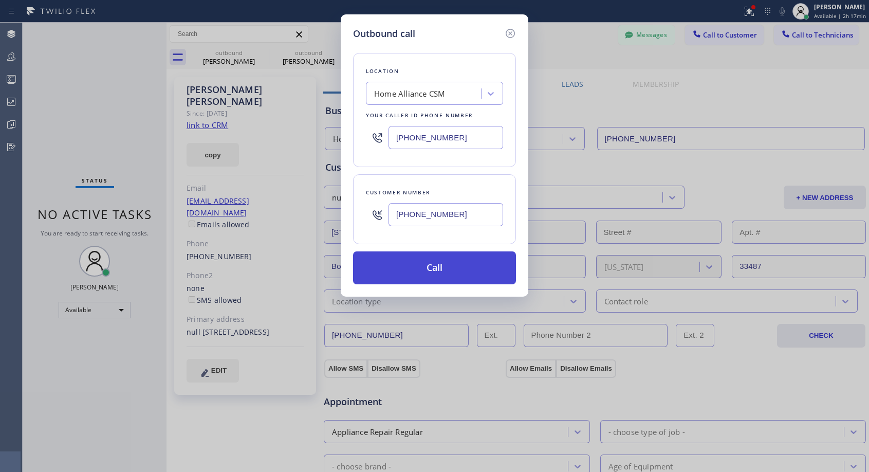
type input "(954) 303-3764"
click at [437, 270] on button "Call" at bounding box center [434, 267] width 163 height 33
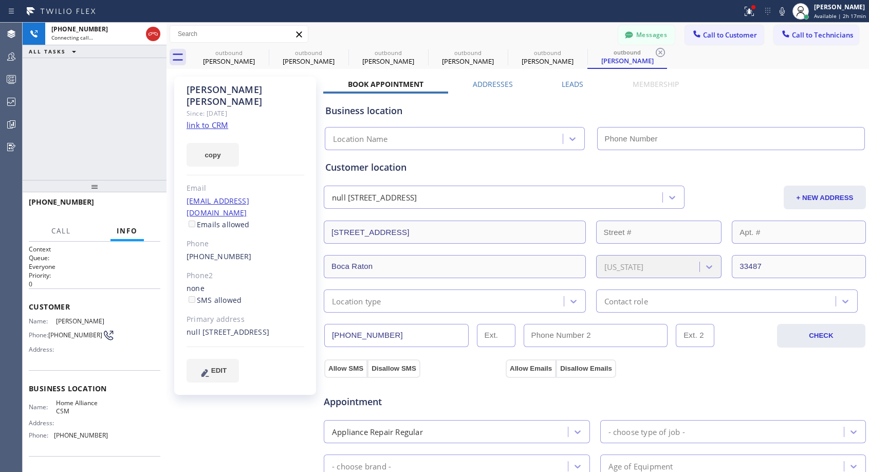
type input "(818) 614-5337"
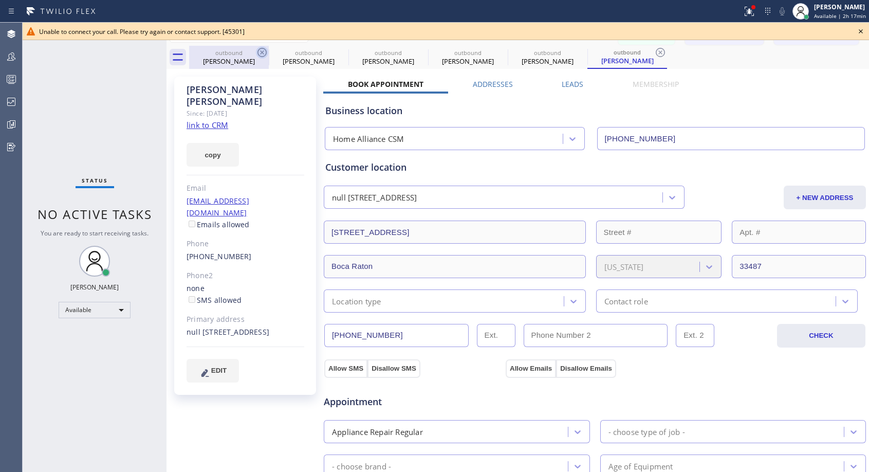
click at [261, 51] on icon at bounding box center [262, 52] width 9 height 9
click at [0, 0] on icon at bounding box center [0, 0] width 0 height 0
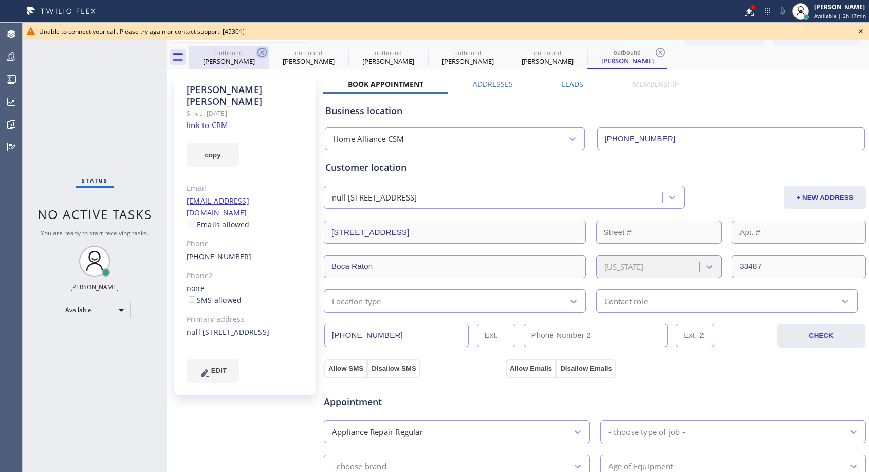
click at [656, 51] on icon at bounding box center [660, 52] width 9 height 9
click at [261, 51] on div "outbound Erin Baker outbound Erin Baker outbound Erin Baker outbound Erin Baker…" at bounding box center [529, 57] width 680 height 23
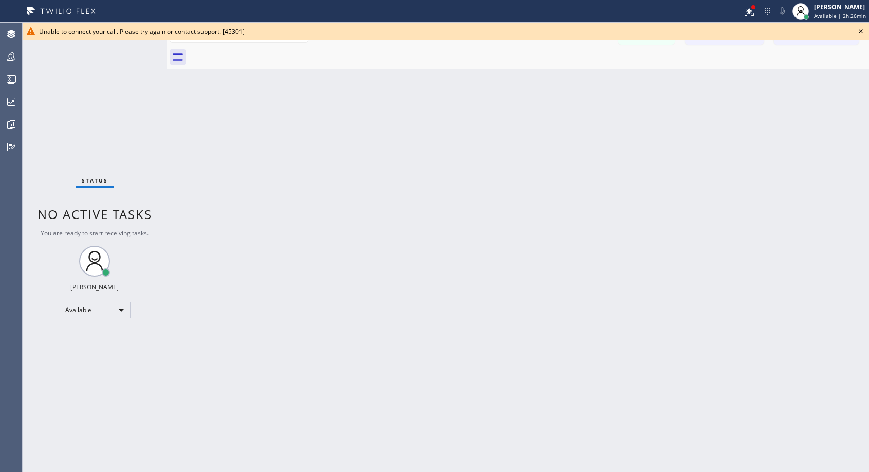
click at [860, 30] on icon at bounding box center [861, 31] width 12 height 12
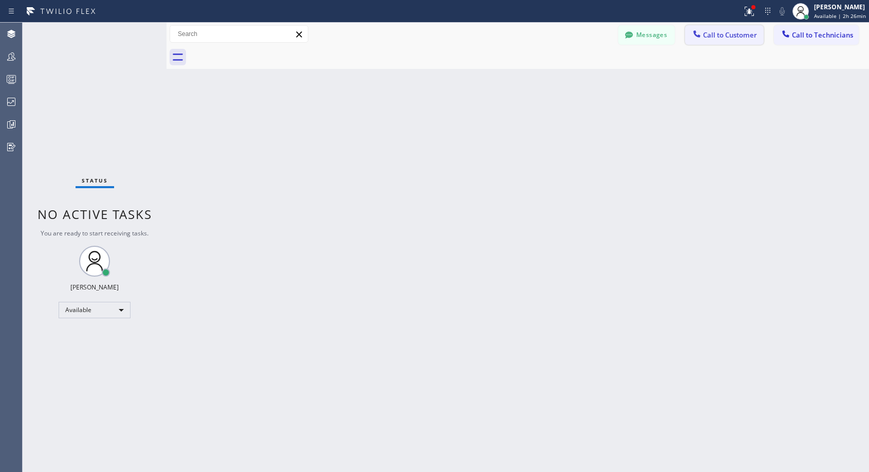
click at [731, 39] on span "Call to Customer" at bounding box center [730, 34] width 54 height 9
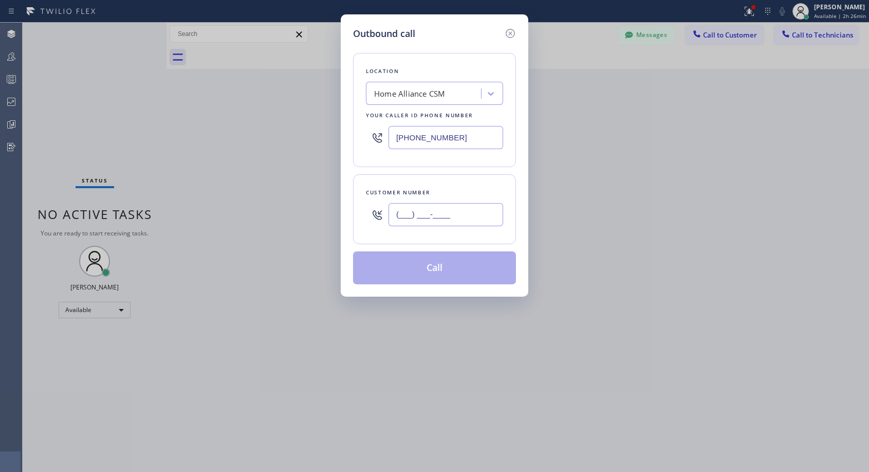
click at [460, 219] on input "(___) ___-____" at bounding box center [446, 214] width 115 height 23
paste input "516) 728-5884"
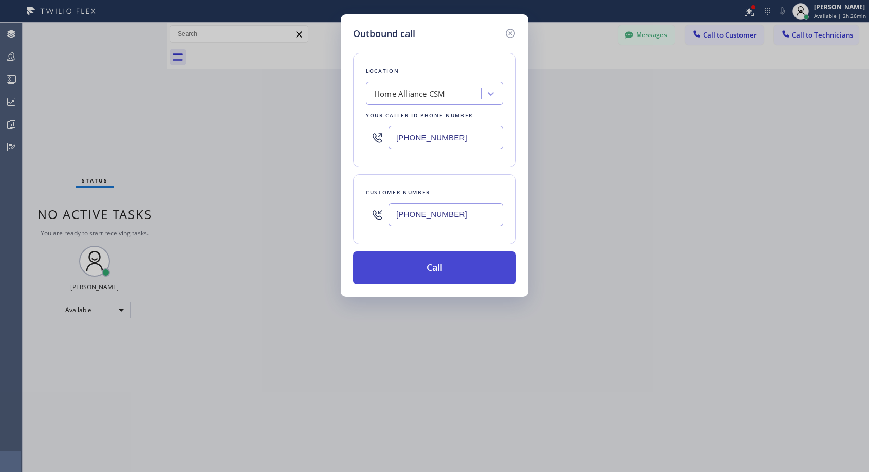
type input "(516) 728-5884"
click at [451, 268] on button "Call" at bounding box center [434, 267] width 163 height 33
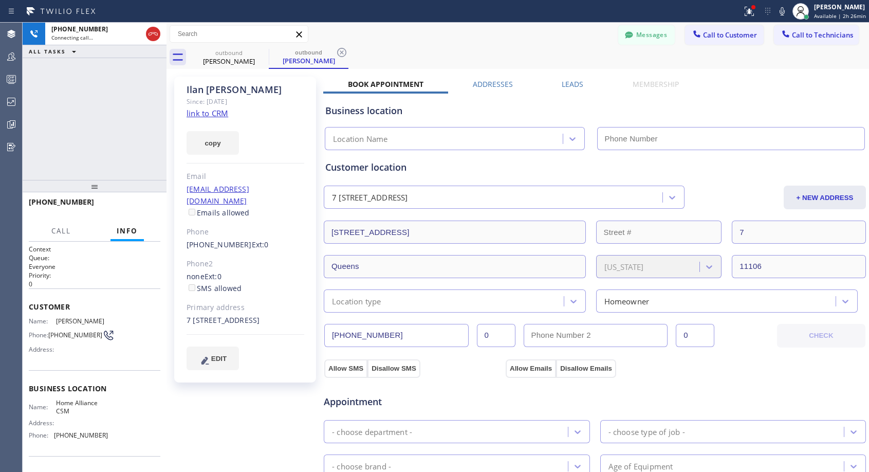
type input "(818) 614-5337"
click at [149, 206] on span "HANG UP" at bounding box center [136, 206] width 31 height 7
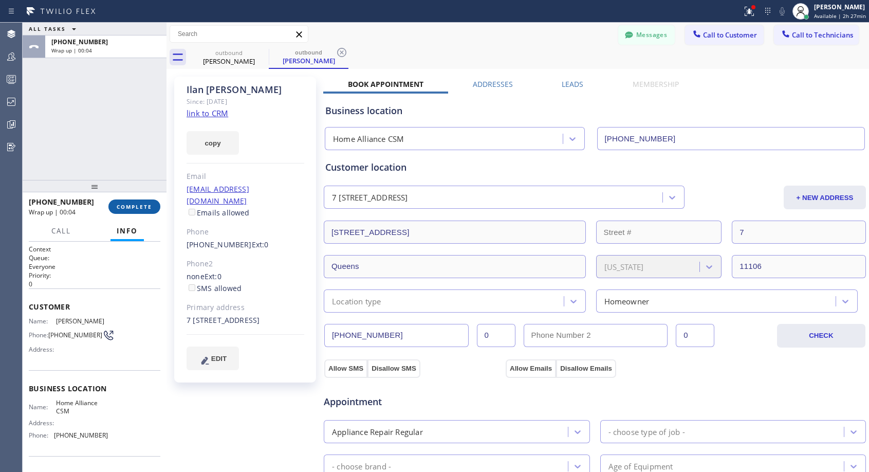
click at [149, 206] on span "COMPLETE" at bounding box center [134, 206] width 35 height 7
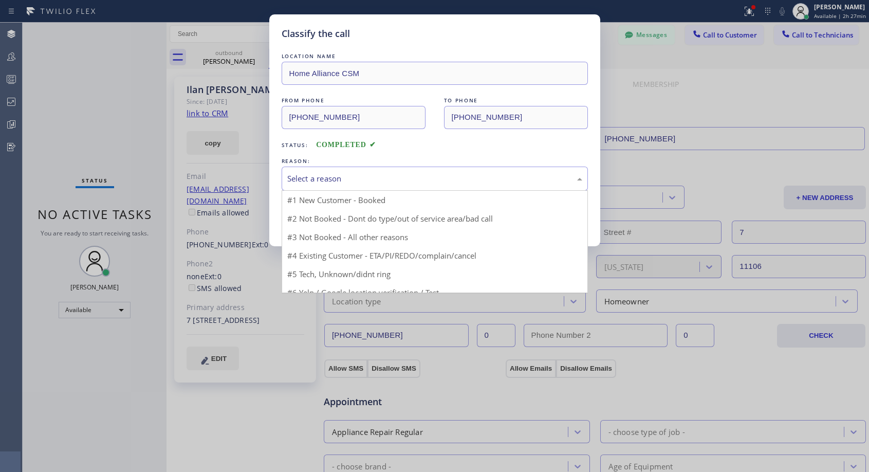
click at [341, 182] on div "Select a reason" at bounding box center [434, 179] width 295 height 12
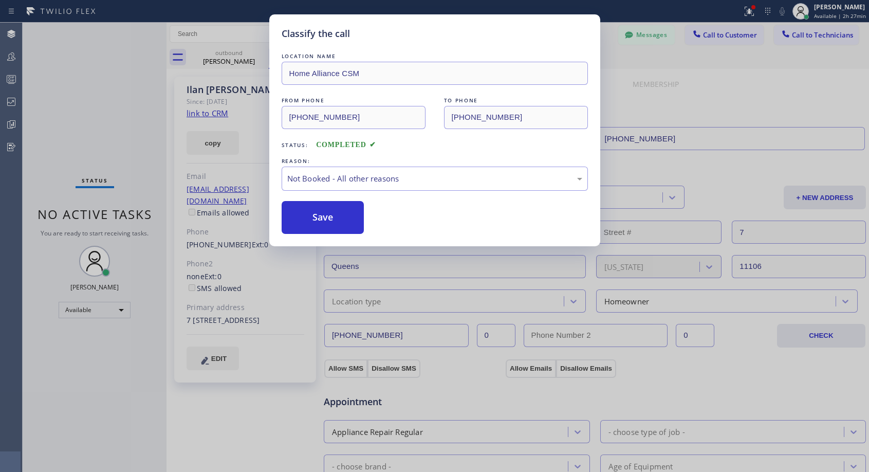
click at [305, 220] on button "Save" at bounding box center [323, 217] width 83 height 33
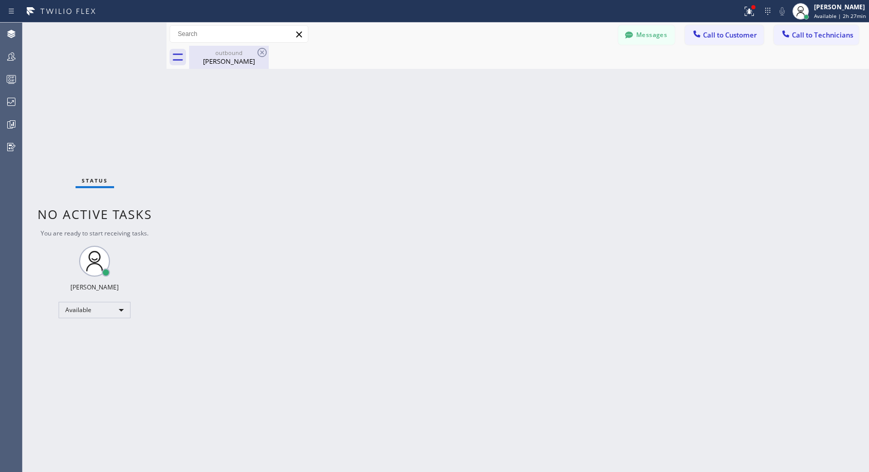
click at [229, 59] on div "Ilan Morris" at bounding box center [229, 61] width 78 height 9
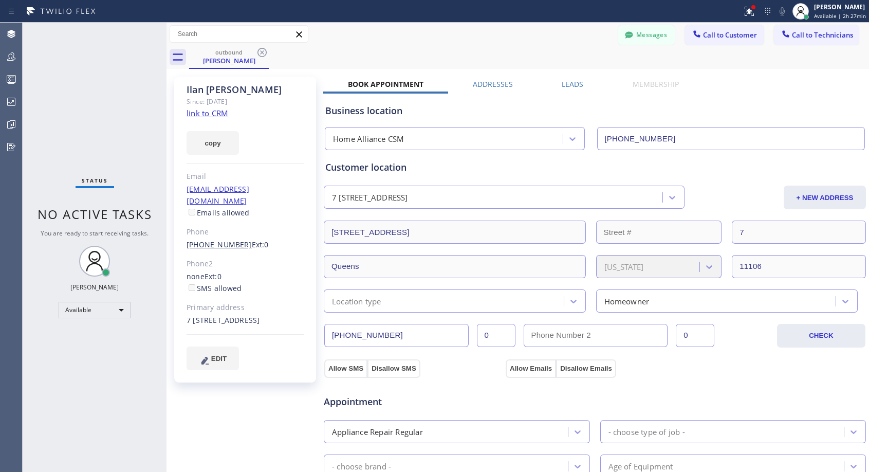
click at [206, 240] on link "(516) 728-5884" at bounding box center [219, 245] width 65 height 10
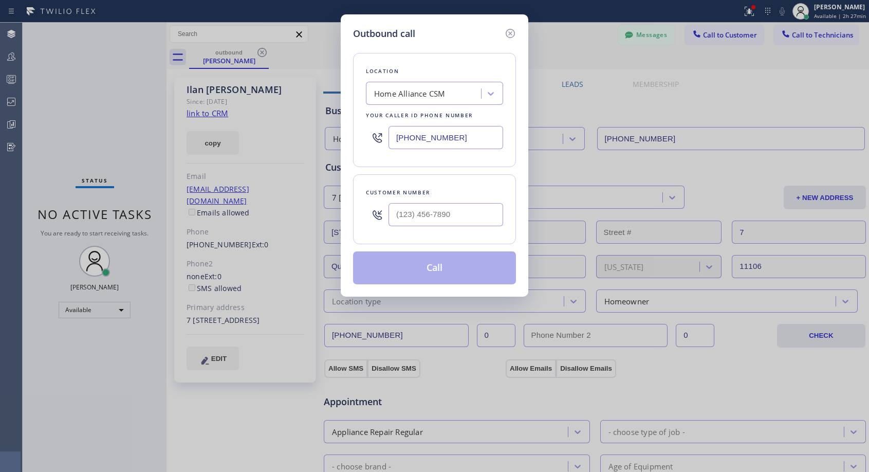
type input "(516) 728-5884"
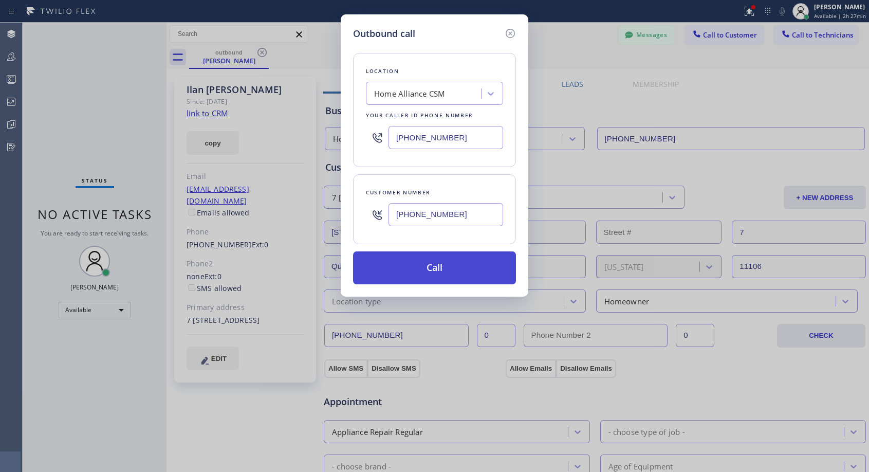
click at [448, 271] on button "Call" at bounding box center [434, 267] width 163 height 33
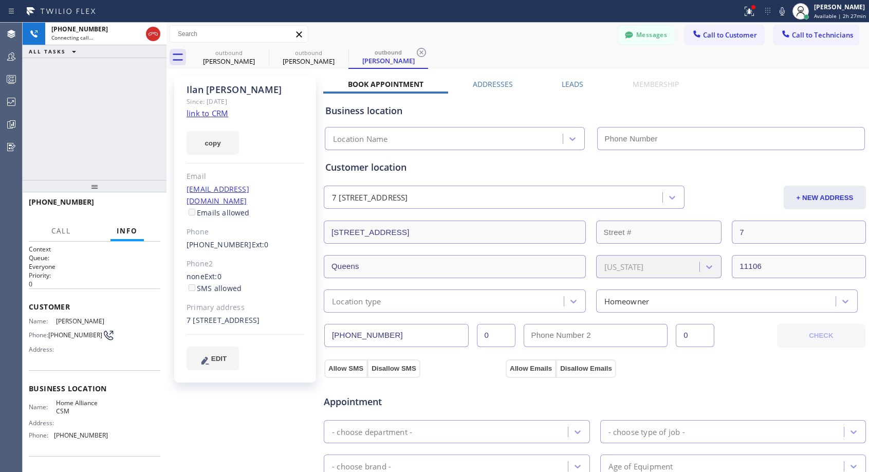
type input "(818) 614-5337"
drag, startPoint x: 240, startPoint y: 90, endPoint x: 208, endPoint y: 93, distance: 32.0
click at [208, 93] on div "Ilan Morris" at bounding box center [246, 90] width 118 height 12
click at [146, 206] on span "HANG UP" at bounding box center [136, 206] width 31 height 7
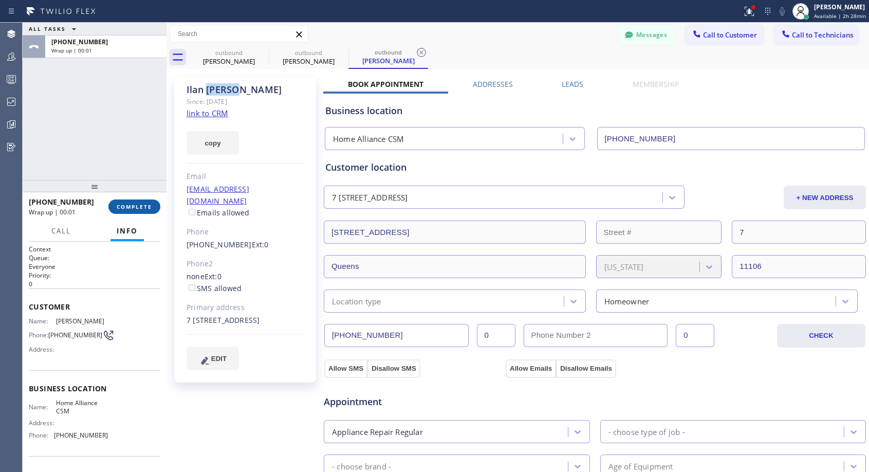
click at [147, 201] on button "COMPLETE" at bounding box center [134, 206] width 52 height 14
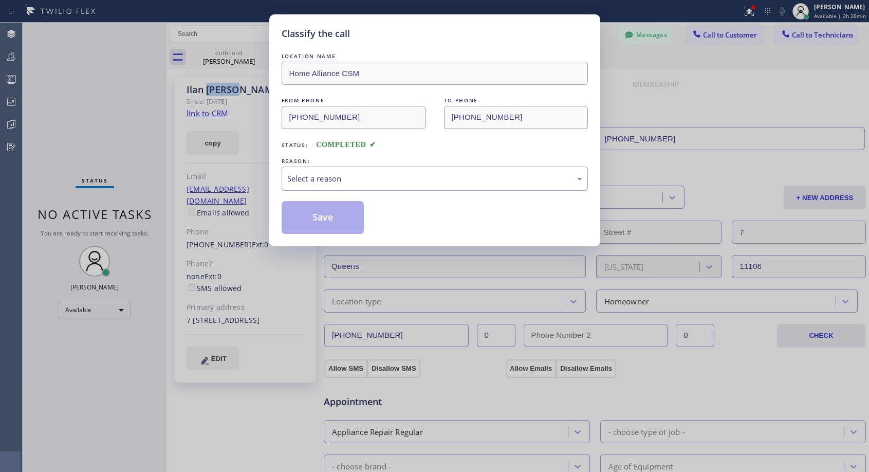
click at [340, 189] on div "Select a reason" at bounding box center [435, 179] width 306 height 24
click at [328, 218] on button "Save" at bounding box center [323, 217] width 83 height 33
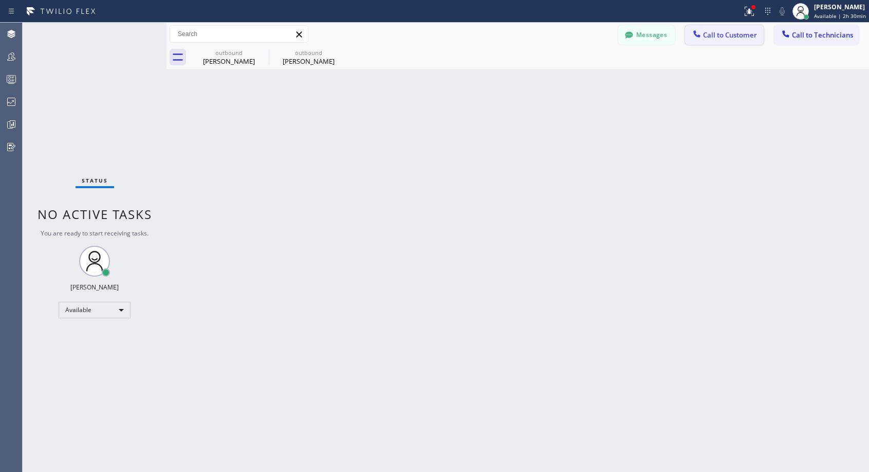
click at [722, 38] on span "Call to Customer" at bounding box center [730, 34] width 54 height 9
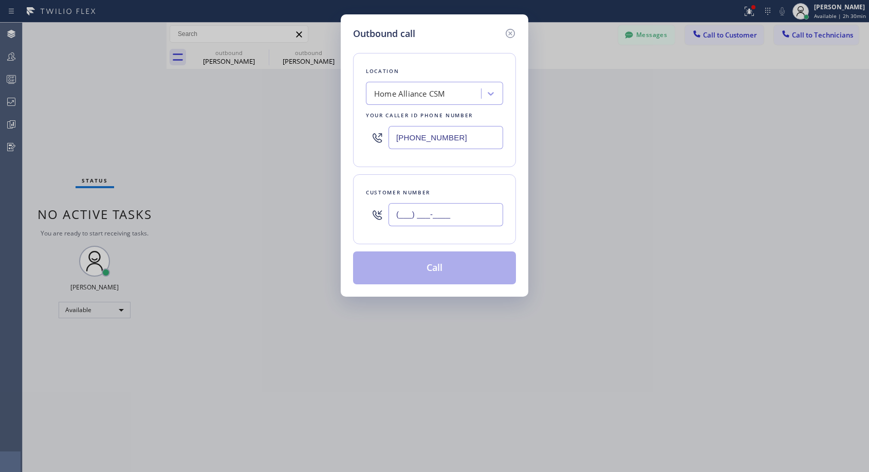
click at [480, 214] on input "(___) ___-____" at bounding box center [446, 214] width 115 height 23
paste input "650) 996-8884"
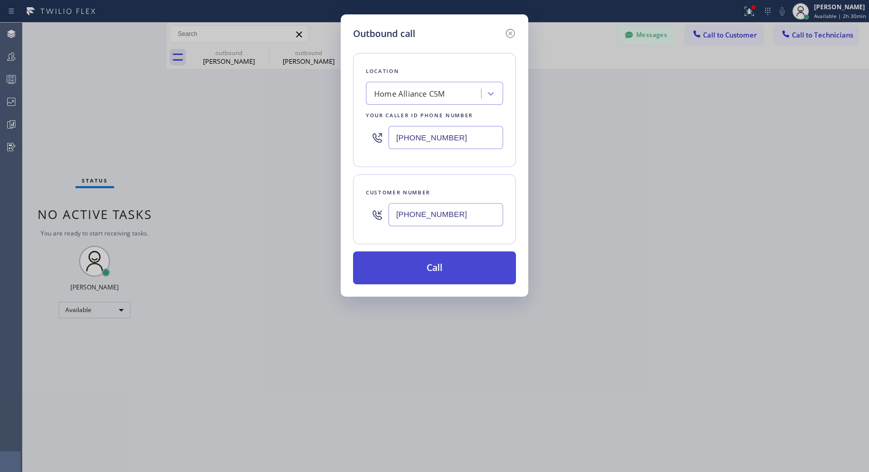
type input "(650) 996-8884"
click at [451, 270] on button "Call" at bounding box center [434, 267] width 163 height 33
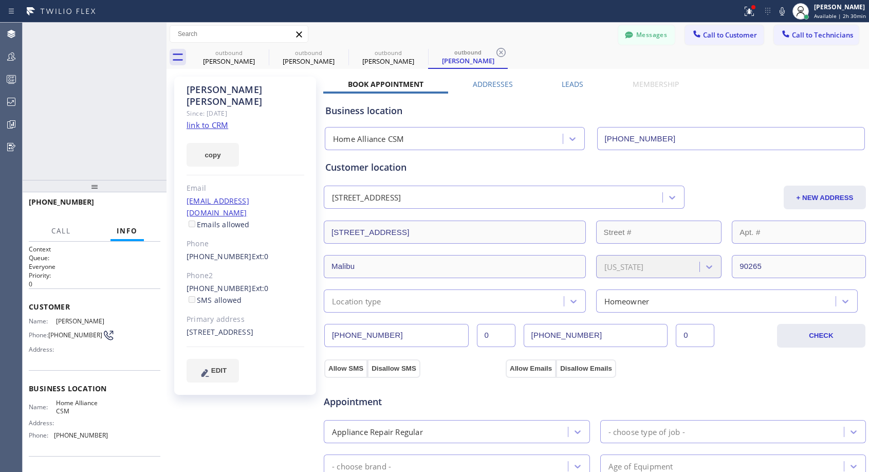
type input "(818) 614-5337"
click at [132, 212] on button "HANG UP" at bounding box center [137, 206] width 48 height 14
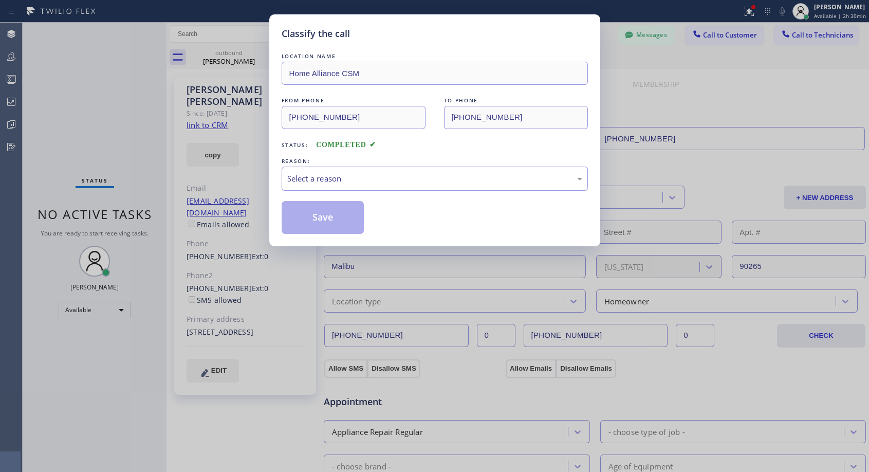
click at [389, 179] on div "Select a reason" at bounding box center [434, 179] width 295 height 12
click at [351, 221] on button "Save" at bounding box center [323, 217] width 83 height 33
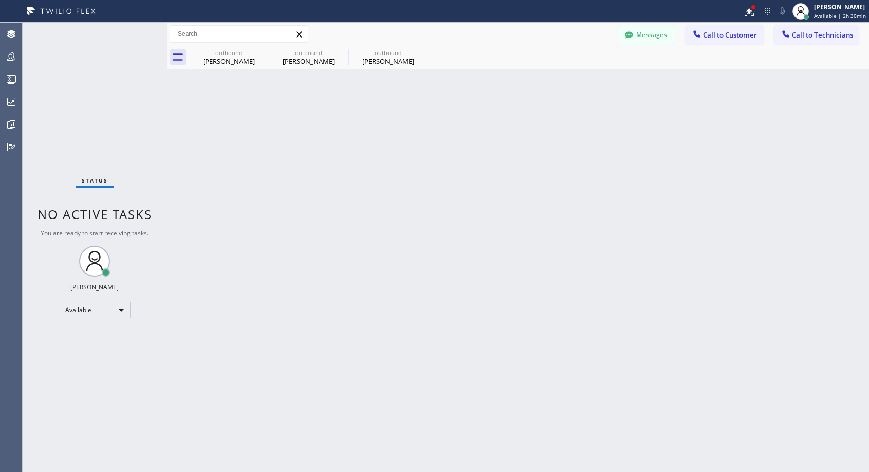
click at [383, 60] on div "Joan Finnigan" at bounding box center [389, 61] width 78 height 9
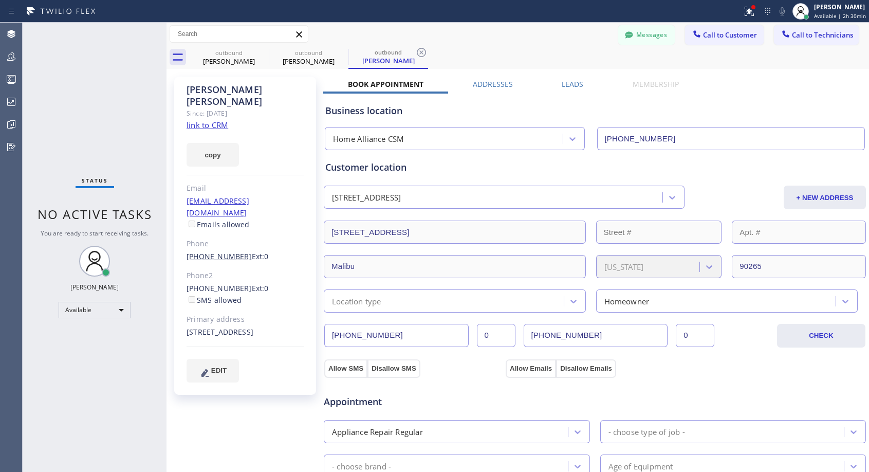
click at [201, 251] on link "(650) 996-8884" at bounding box center [219, 256] width 65 height 10
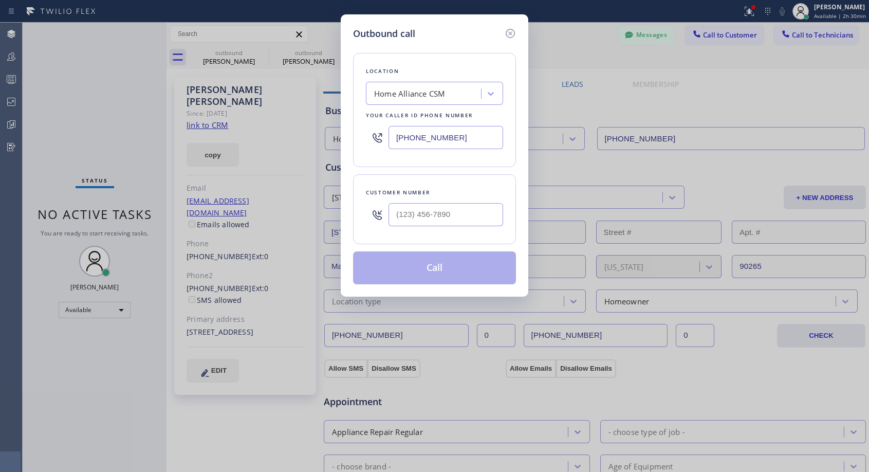
type input "(650) 996-8884"
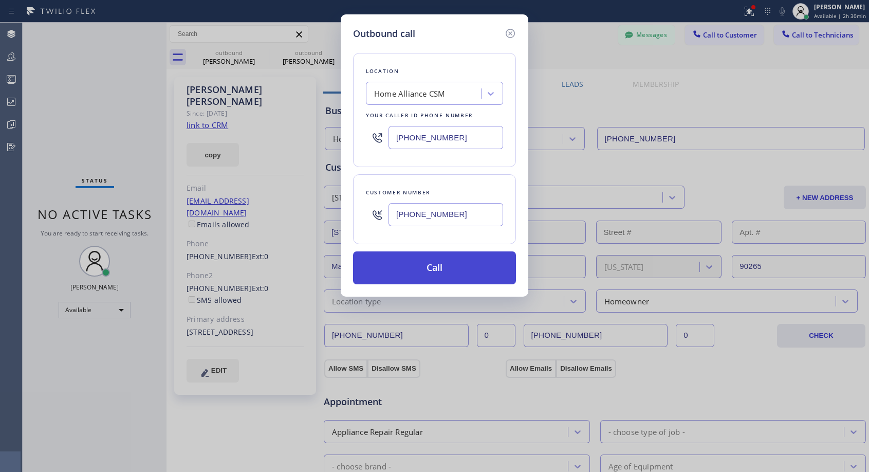
click at [411, 266] on button "Call" at bounding box center [434, 267] width 163 height 33
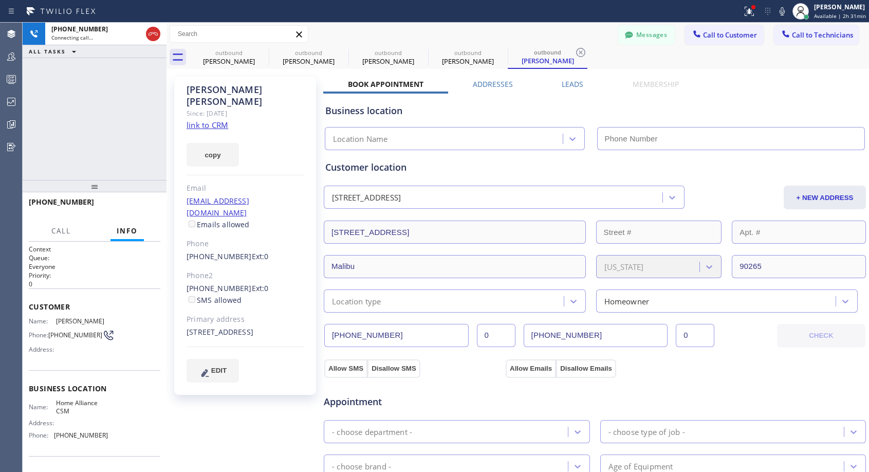
type input "(818) 614-5337"
click at [144, 208] on span "HANG UP" at bounding box center [136, 206] width 31 height 7
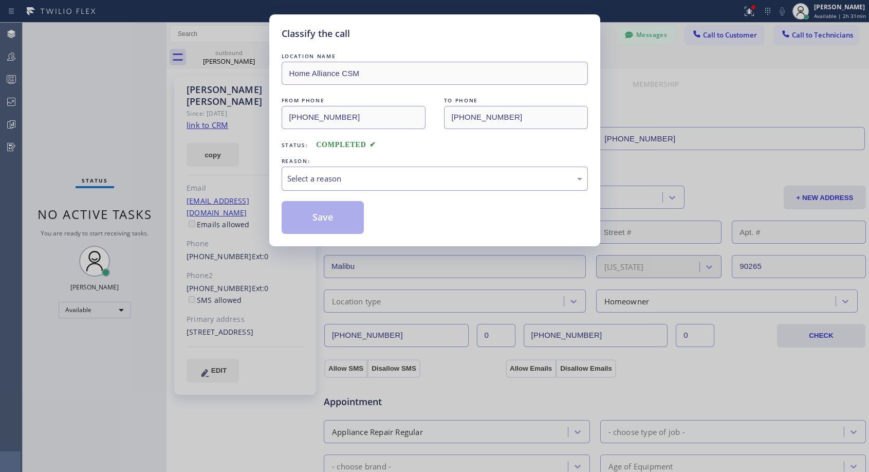
click at [329, 174] on div "Select a reason" at bounding box center [434, 179] width 295 height 12
click at [324, 219] on button "Save" at bounding box center [323, 217] width 83 height 33
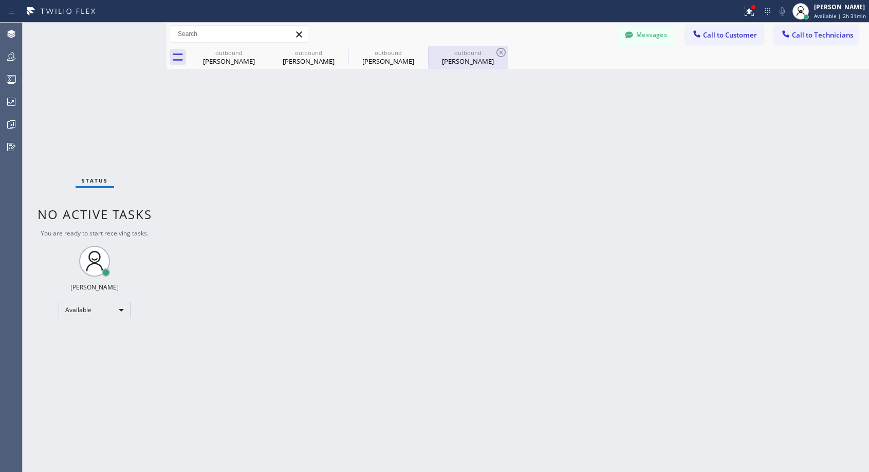
click at [462, 67] on div "outbound Joan Finnigan" at bounding box center [468, 57] width 78 height 23
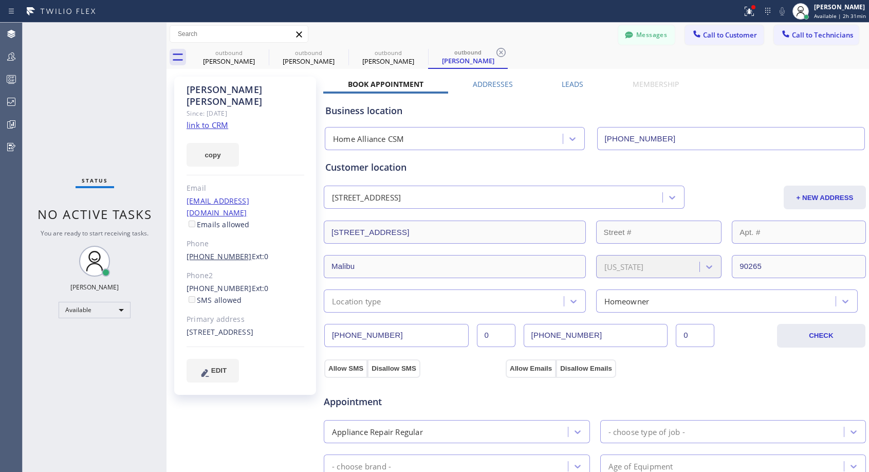
click at [232, 251] on link "(650) 996-8884" at bounding box center [219, 256] width 65 height 10
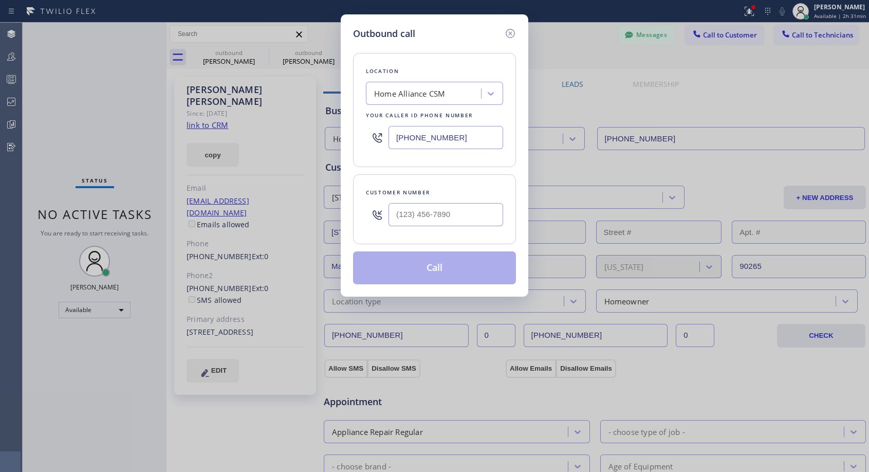
type input "(650) 996-8884"
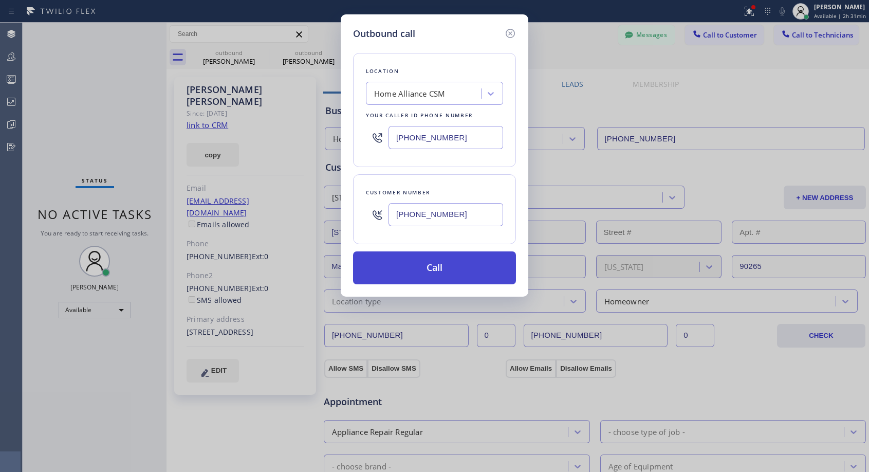
click at [409, 273] on button "Call" at bounding box center [434, 267] width 163 height 33
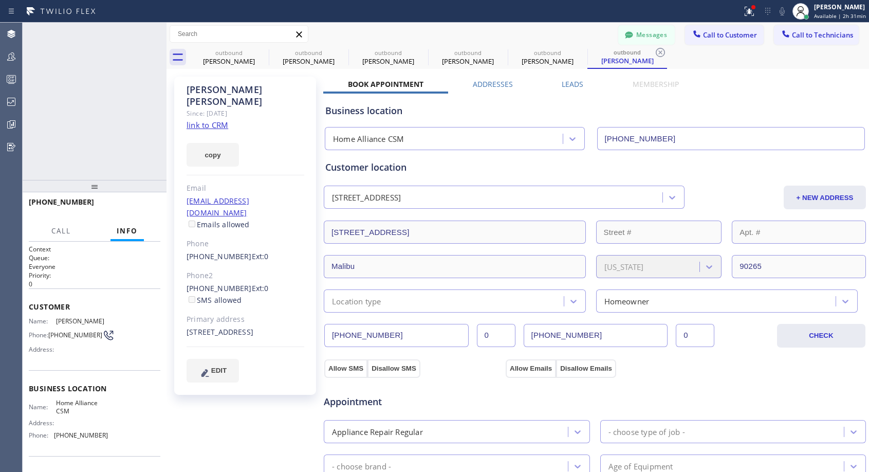
type input "(818) 614-5337"
click at [138, 210] on button "HANG UP" at bounding box center [137, 206] width 48 height 14
click at [138, 210] on button "COMPLETE" at bounding box center [134, 206] width 52 height 14
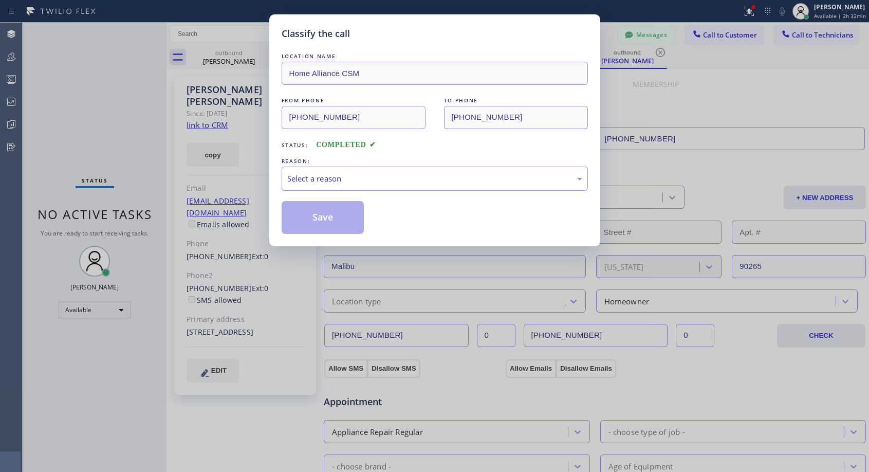
click at [506, 172] on div "Select a reason" at bounding box center [435, 179] width 306 height 24
click at [318, 218] on button "Save" at bounding box center [323, 217] width 83 height 33
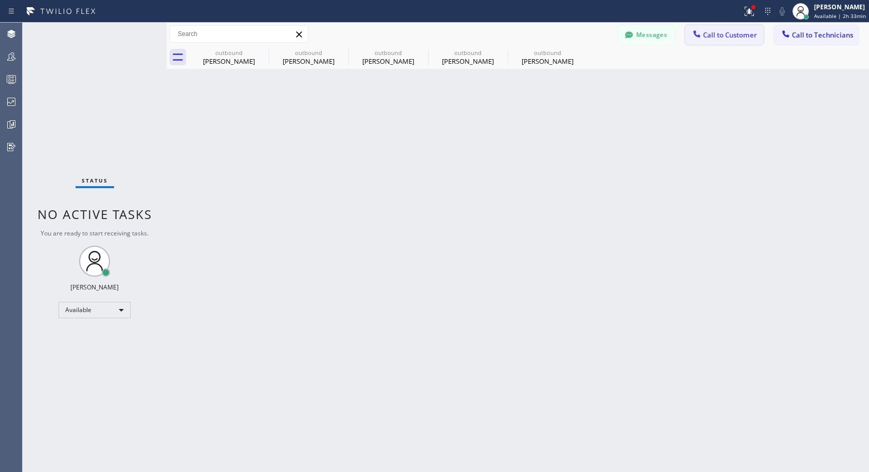
click at [722, 36] on span "Call to Customer" at bounding box center [730, 34] width 54 height 9
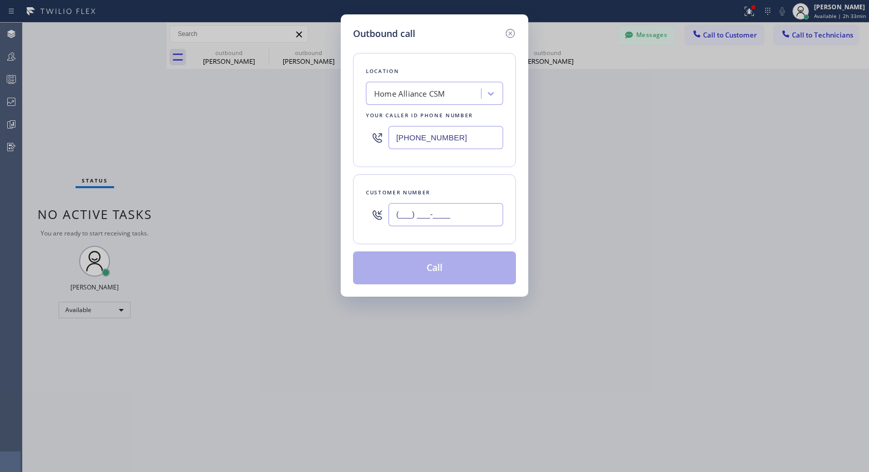
click at [412, 213] on input "(___) ___-____" at bounding box center [446, 214] width 115 height 23
paste input "323) 348-8166"
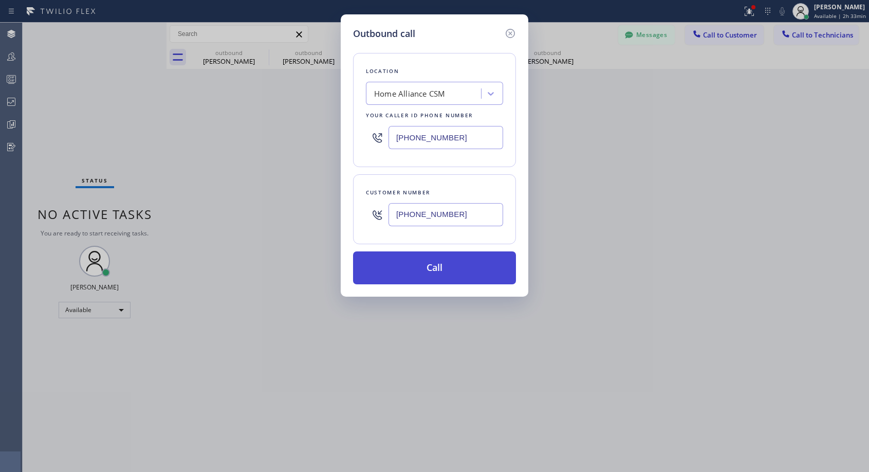
type input "(323) 348-8166"
click at [405, 263] on button "Call" at bounding box center [434, 267] width 163 height 33
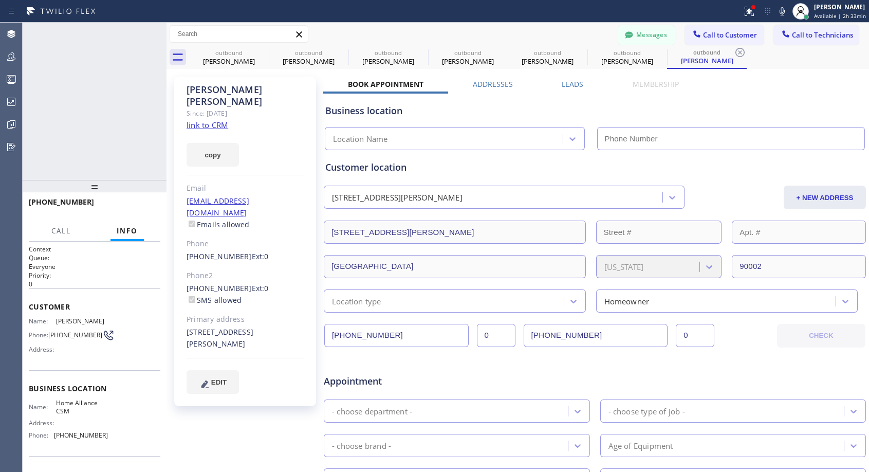
type input "(818) 614-5337"
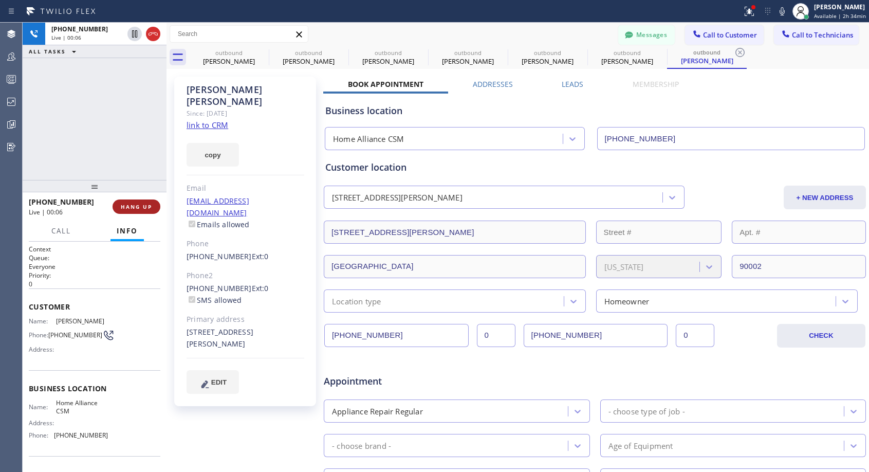
click at [127, 208] on span "HANG UP" at bounding box center [136, 206] width 31 height 7
click at [127, 208] on span "COMPLETE" at bounding box center [134, 206] width 35 height 7
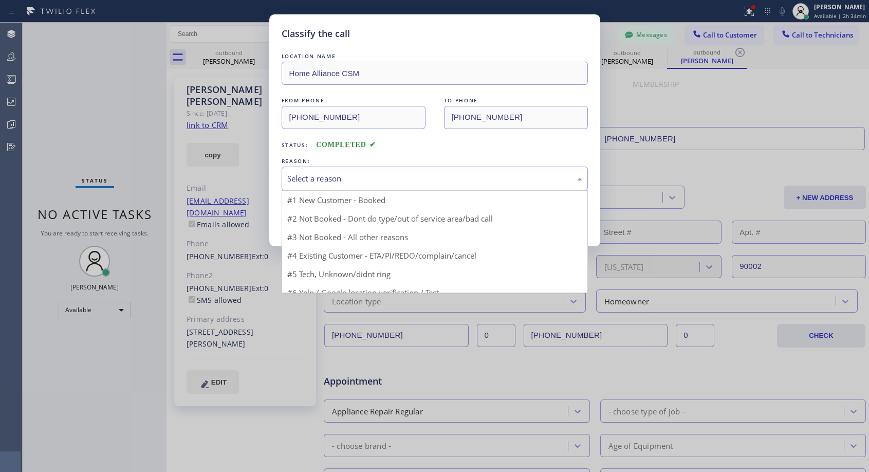
click at [343, 177] on div "Select a reason" at bounding box center [434, 179] width 295 height 12
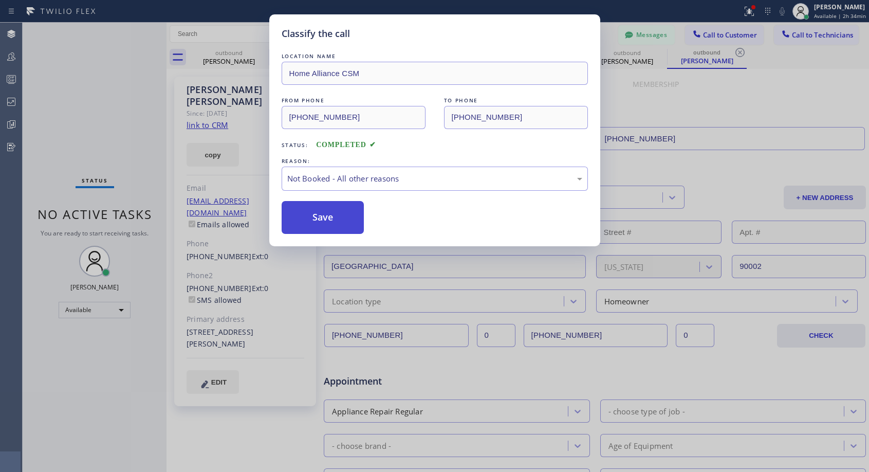
click at [311, 221] on button "Save" at bounding box center [323, 217] width 83 height 33
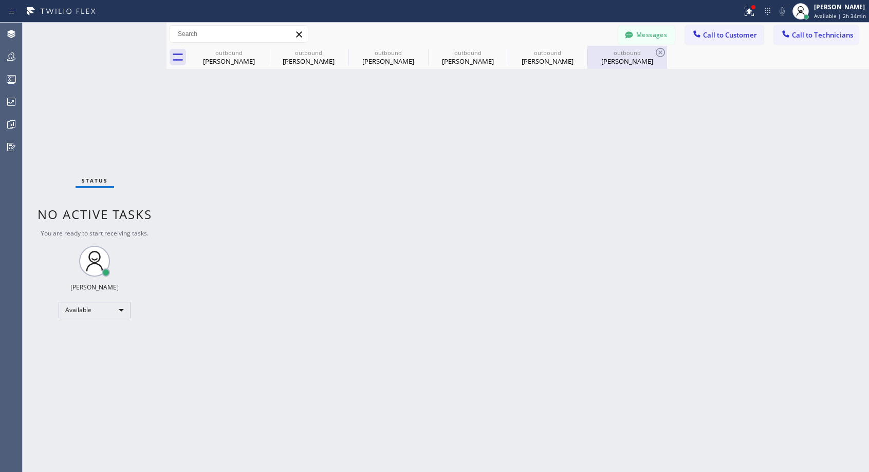
click at [616, 65] on div "Paula Huitzil" at bounding box center [628, 61] width 78 height 9
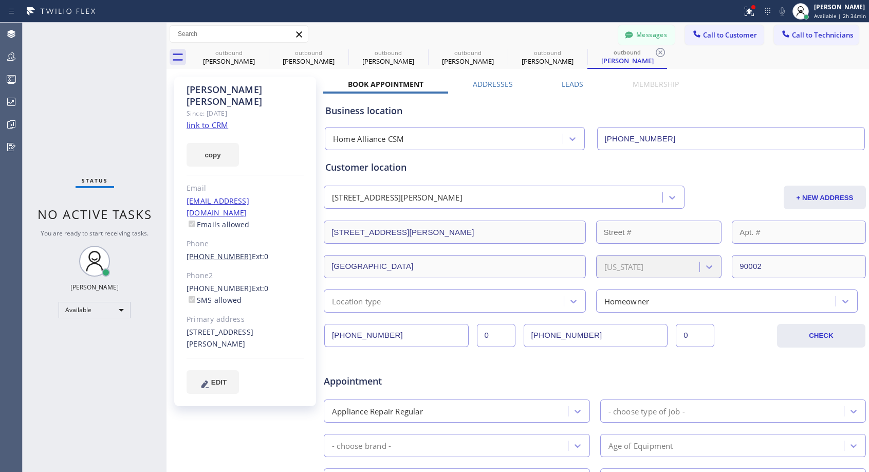
click at [226, 251] on link "(323) 348-8166" at bounding box center [219, 256] width 65 height 10
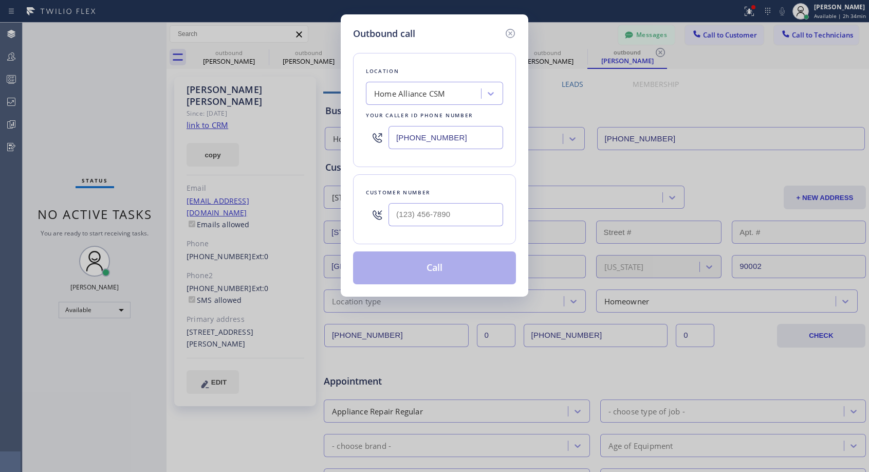
type input "(323) 348-8166"
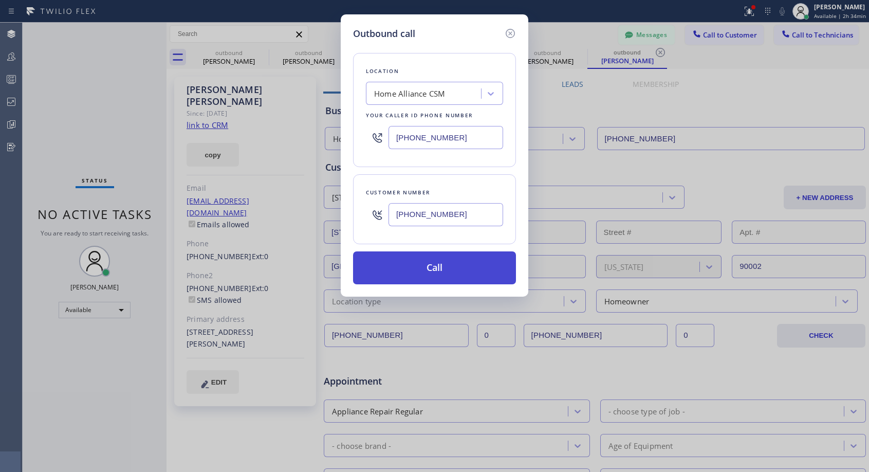
click at [413, 261] on button "Call" at bounding box center [434, 267] width 163 height 33
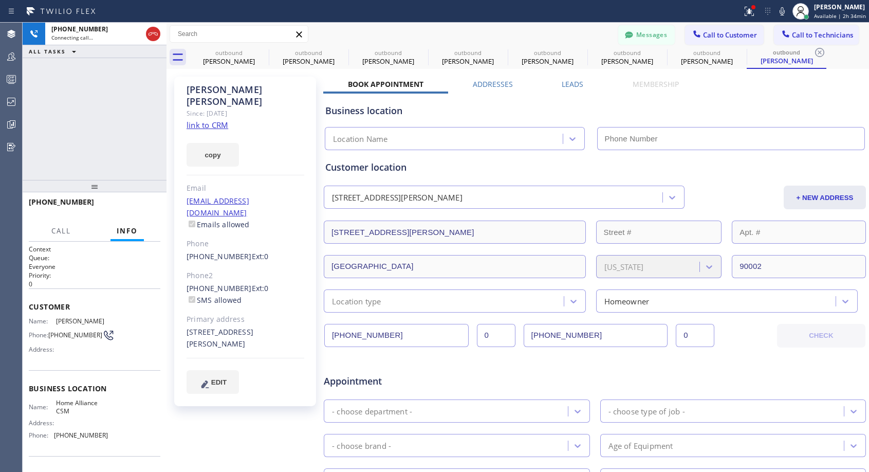
type input "(818) 614-5337"
click at [138, 208] on span "HANG UP" at bounding box center [136, 206] width 31 height 7
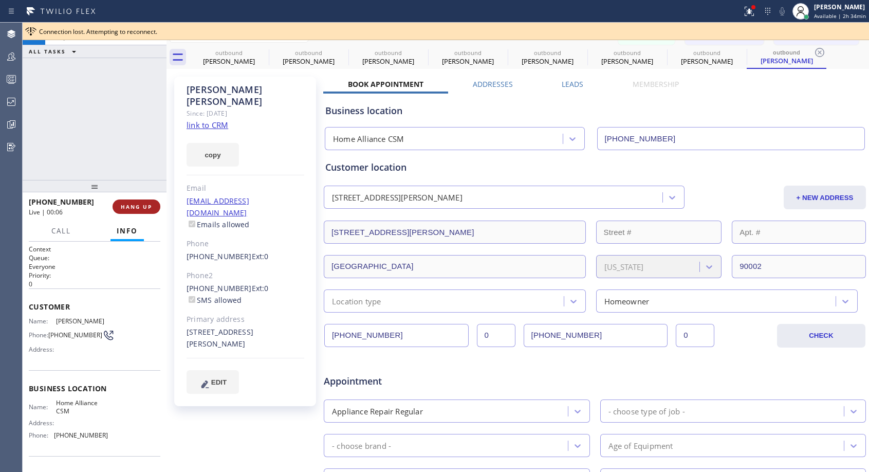
click at [138, 208] on span "HANG UP" at bounding box center [136, 206] width 31 height 7
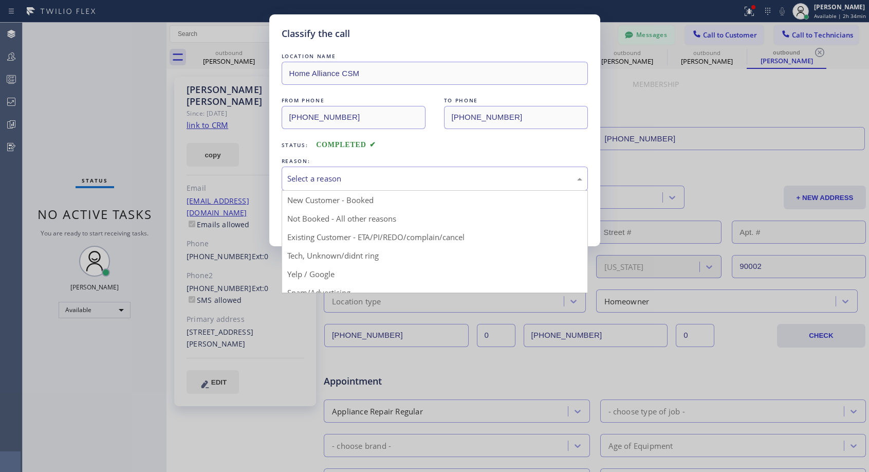
click at [505, 178] on div "Select a reason" at bounding box center [434, 179] width 295 height 12
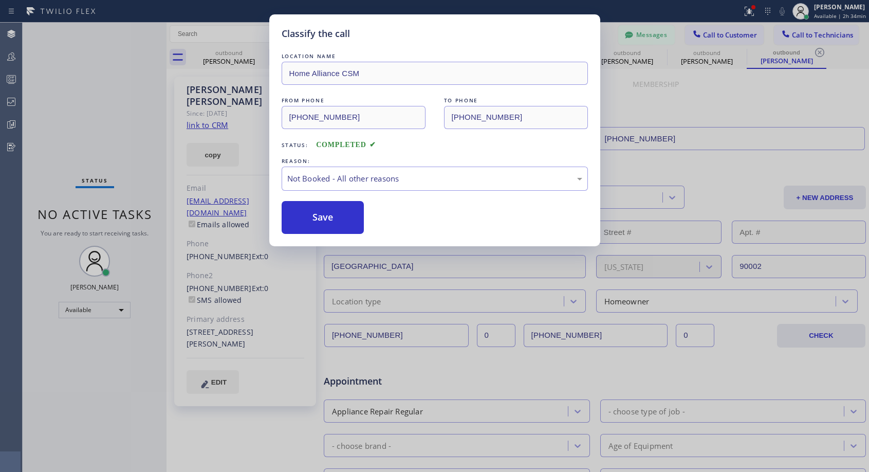
click at [322, 216] on button "Save" at bounding box center [323, 217] width 83 height 33
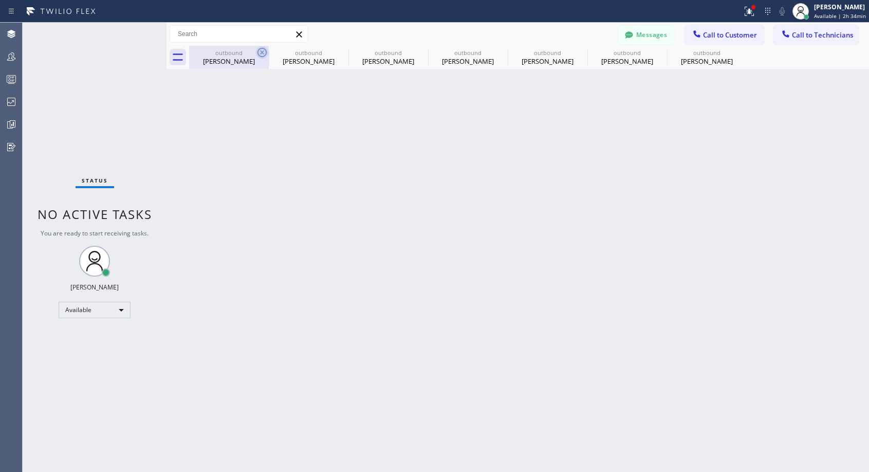
click at [260, 52] on icon at bounding box center [262, 52] width 12 height 12
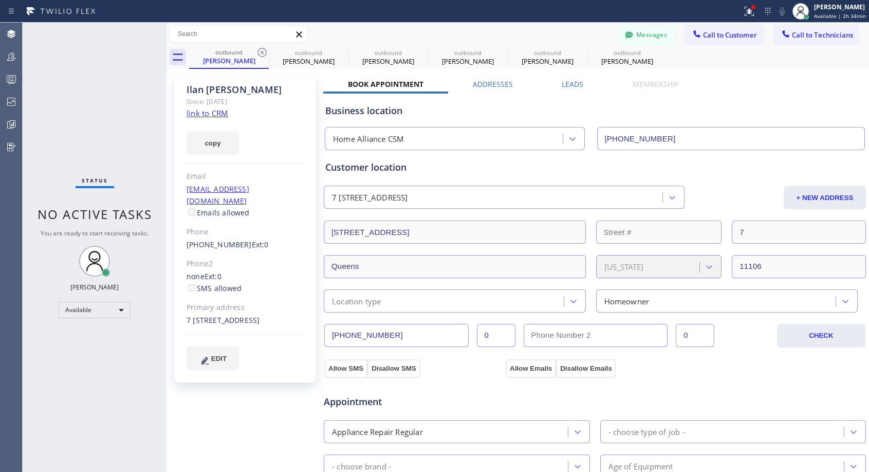
click at [260, 52] on icon at bounding box center [262, 52] width 12 height 12
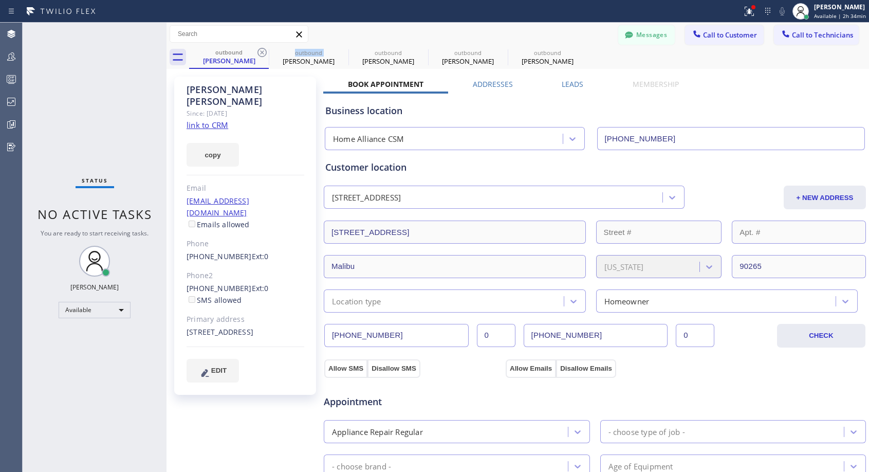
click at [260, 52] on icon at bounding box center [262, 52] width 12 height 12
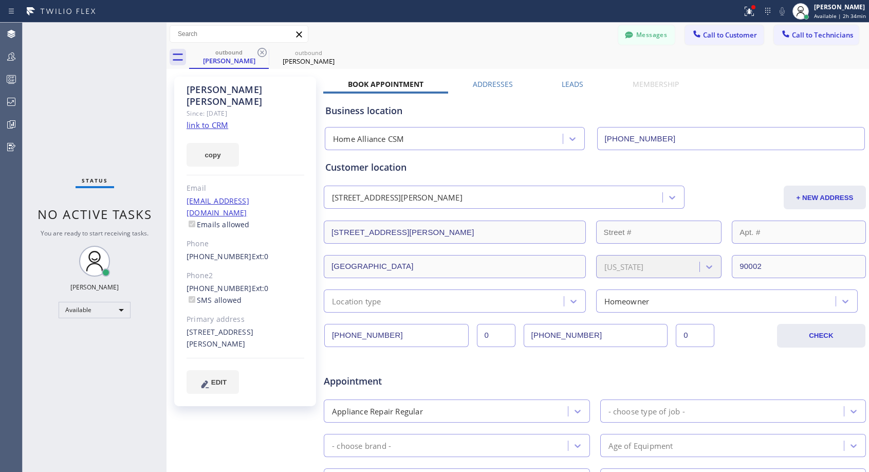
click at [260, 52] on icon at bounding box center [262, 52] width 12 height 12
click at [230, 283] on link "(323) 527-2544" at bounding box center [219, 288] width 65 height 10
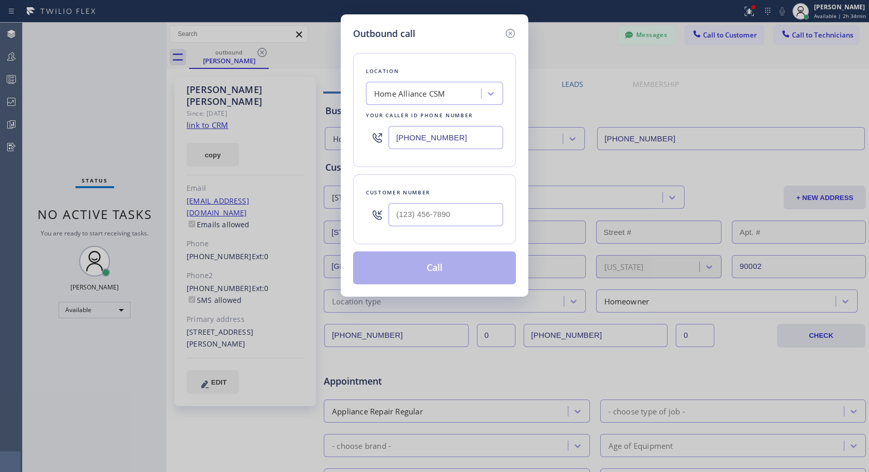
click at [237, 263] on div "Outbound call Location Home Alliance CSM Your caller id phone number (818) 614-…" at bounding box center [434, 236] width 869 height 472
drag, startPoint x: 512, startPoint y: 34, endPoint x: 186, endPoint y: 235, distance: 383.5
click at [512, 34] on icon at bounding box center [510, 33] width 12 height 12
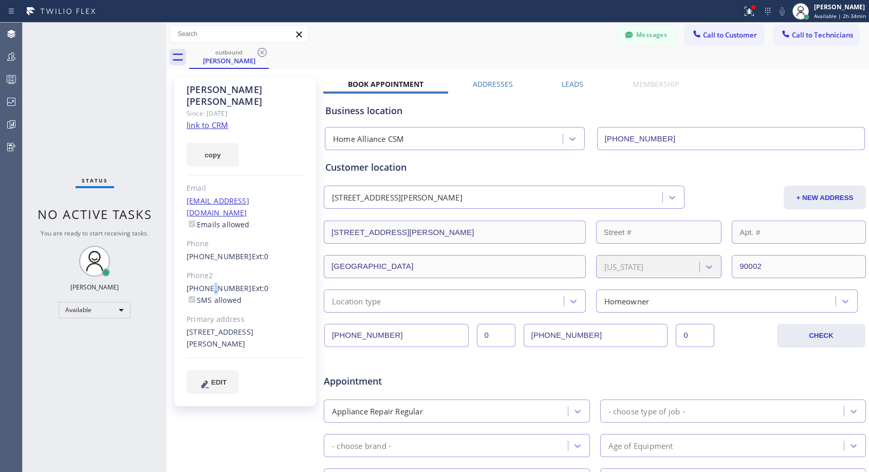
click at [208, 283] on link "(323) 527-2544" at bounding box center [219, 288] width 65 height 10
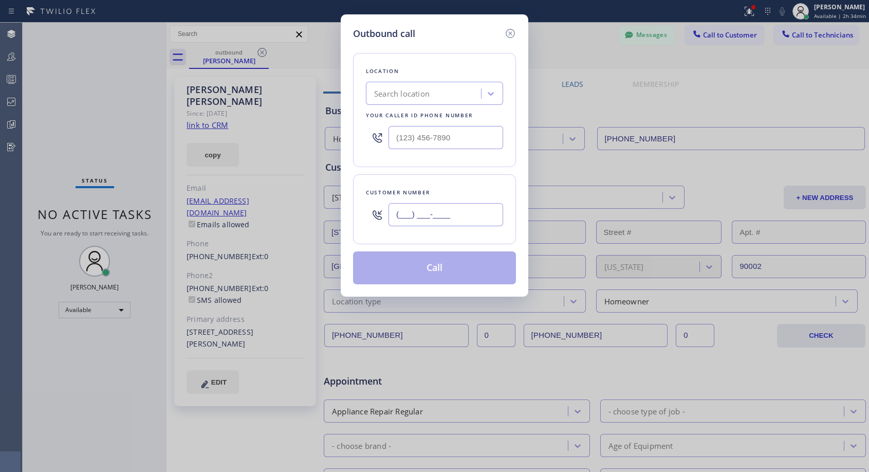
click at [406, 208] on input "(___) ___-____" at bounding box center [446, 214] width 115 height 23
type input "(323) 527-2544"
click at [446, 167] on div "Location Search location Your caller id phone number Customer number (323) 527-…" at bounding box center [434, 163] width 163 height 244
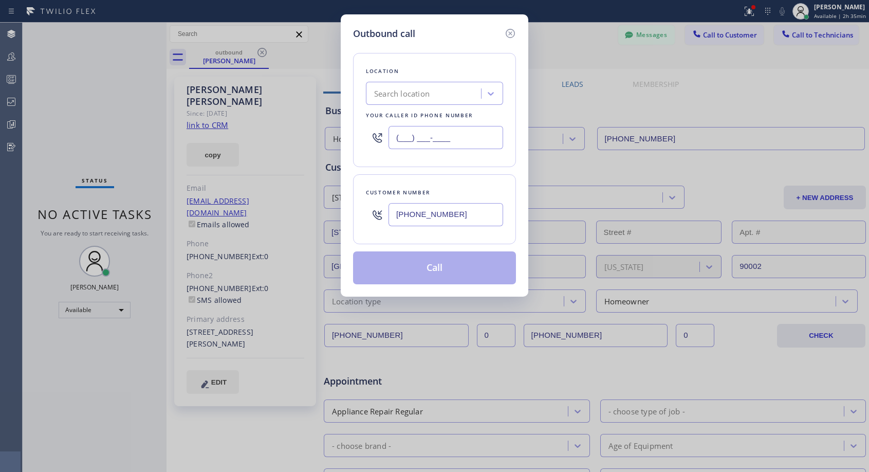
click at [399, 136] on input "(___) ___-____" at bounding box center [446, 137] width 115 height 23
paste input "818) 614-5337"
type input "(818) 614-5337"
click at [492, 167] on div "Location Search location Your caller id phone number (818) 614-5337 Customer nu…" at bounding box center [434, 163] width 163 height 244
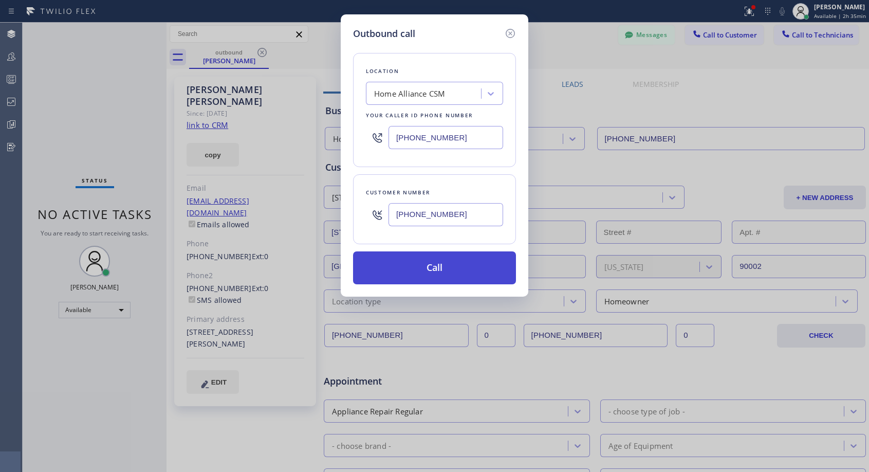
click at [451, 269] on button "Call" at bounding box center [434, 267] width 163 height 33
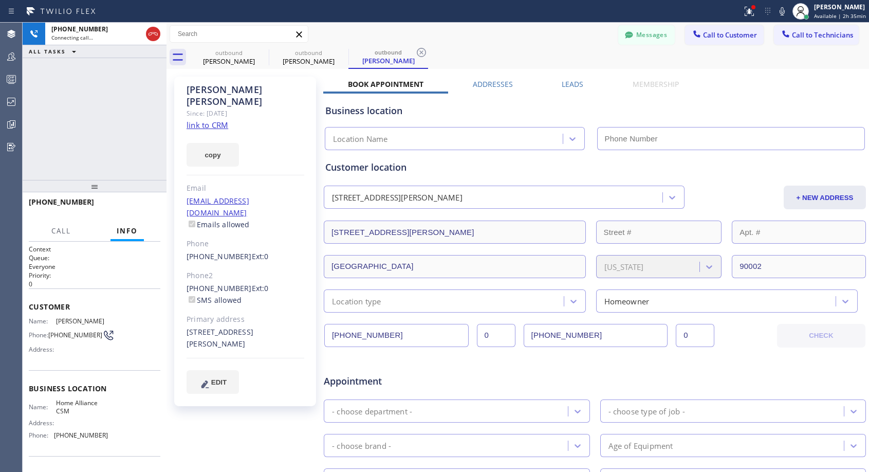
type input "(818) 614-5337"
click at [146, 204] on span "HANG UP" at bounding box center [136, 206] width 31 height 7
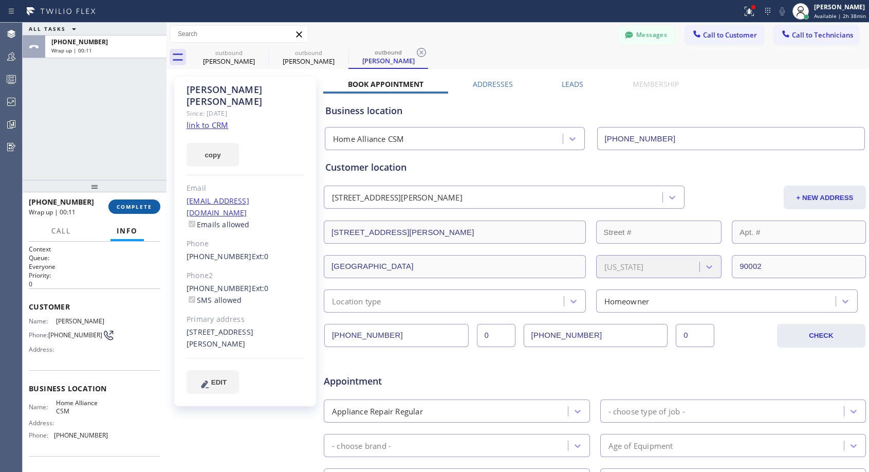
click at [144, 206] on span "COMPLETE" at bounding box center [134, 206] width 35 height 7
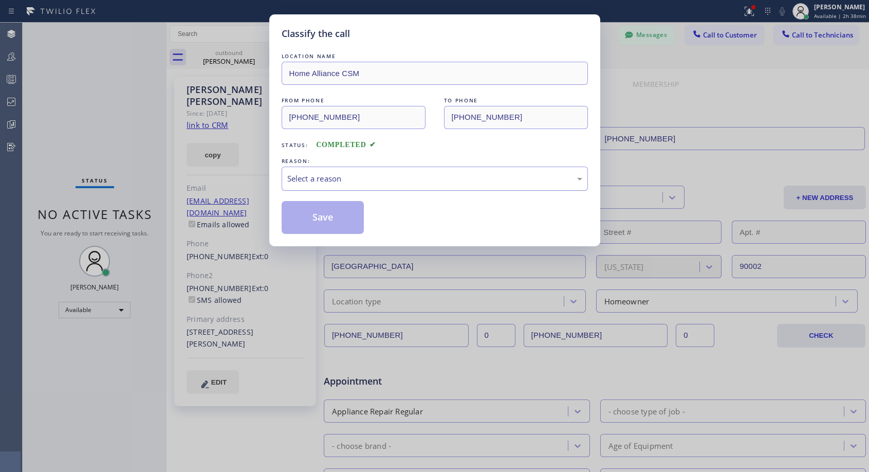
click at [409, 177] on div "Select a reason" at bounding box center [434, 179] width 295 height 12
click at [341, 210] on button "Save" at bounding box center [323, 217] width 83 height 33
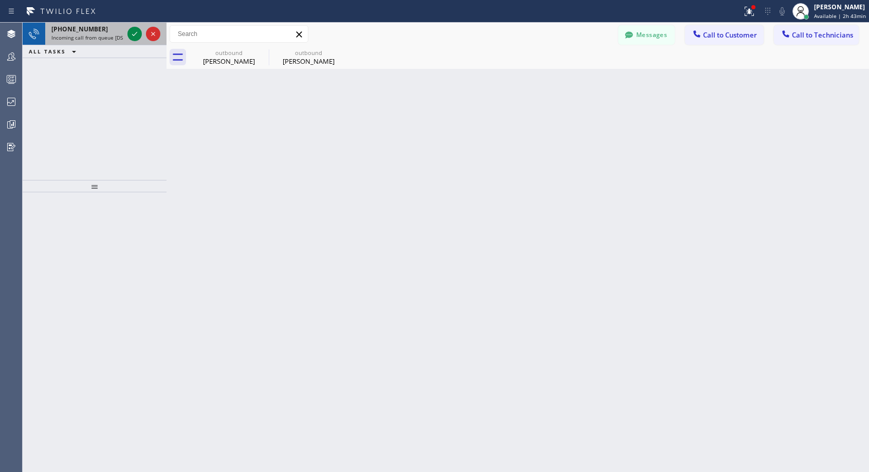
click at [98, 34] on span "Incoming call from queue [DSRs]" at bounding box center [90, 37] width 79 height 7
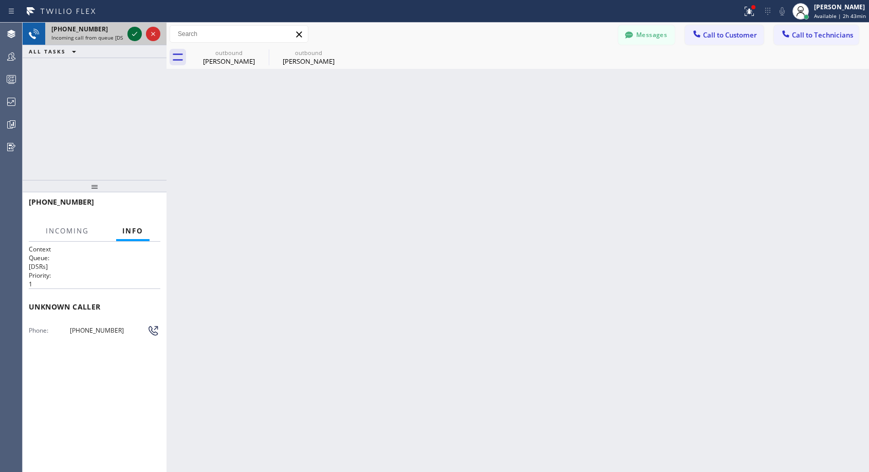
click at [130, 35] on icon at bounding box center [135, 34] width 12 height 12
click at [415, 191] on div "Back to Dashboard Change Sender ID Customers Technicians NH Nathaniel Hill 03/0…" at bounding box center [518, 247] width 703 height 449
drag, startPoint x: 121, startPoint y: 331, endPoint x: 65, endPoint y: 336, distance: 55.8
click at [65, 336] on div "Phone: (213) 250-8822" at bounding box center [95, 330] width 132 height 12
copy div "(213) 250-8822"
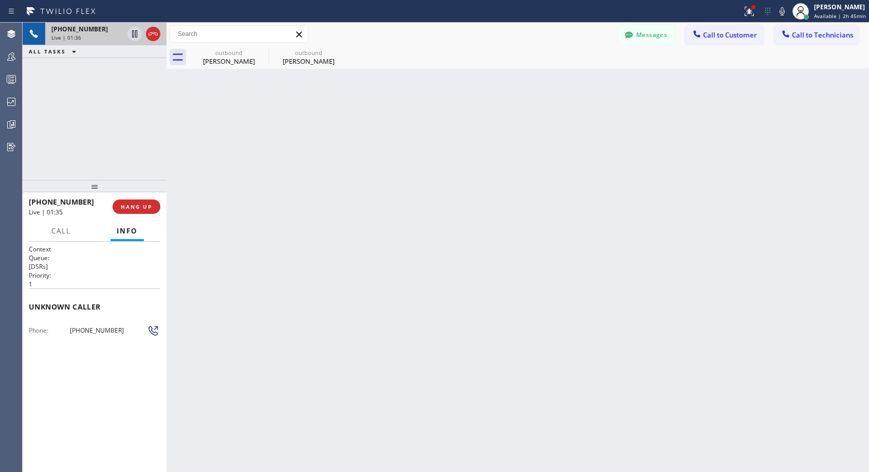
click at [122, 318] on div "Unknown caller" at bounding box center [95, 306] width 132 height 36
drag, startPoint x: 116, startPoint y: 331, endPoint x: 63, endPoint y: 332, distance: 53.5
click at [63, 332] on div "Phone: (213) 250-8822" at bounding box center [95, 330] width 132 height 12
copy div "(213) 250-8822"
click at [131, 35] on icon at bounding box center [135, 34] width 12 height 12
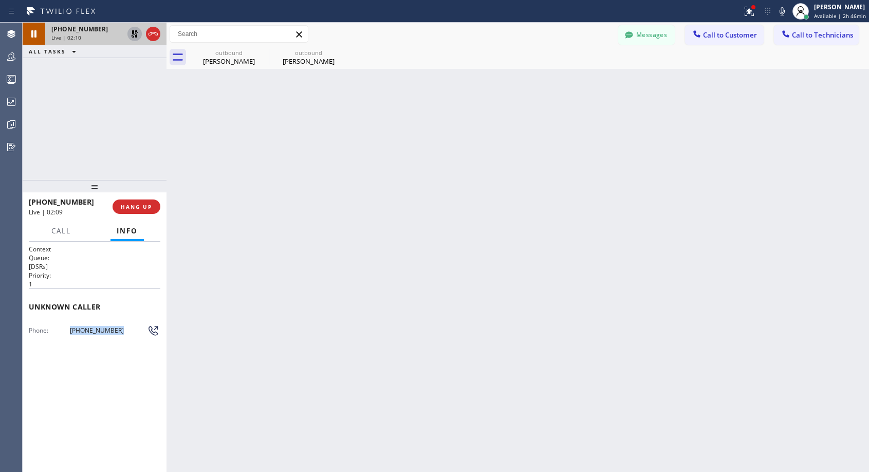
click at [131, 35] on icon at bounding box center [135, 34] width 12 height 12
click at [135, 31] on icon at bounding box center [135, 34] width 12 height 12
click at [134, 35] on icon at bounding box center [134, 33] width 7 height 7
click at [132, 308] on span "Unknown caller" at bounding box center [95, 307] width 132 height 10
click at [154, 32] on icon at bounding box center [153, 34] width 12 height 12
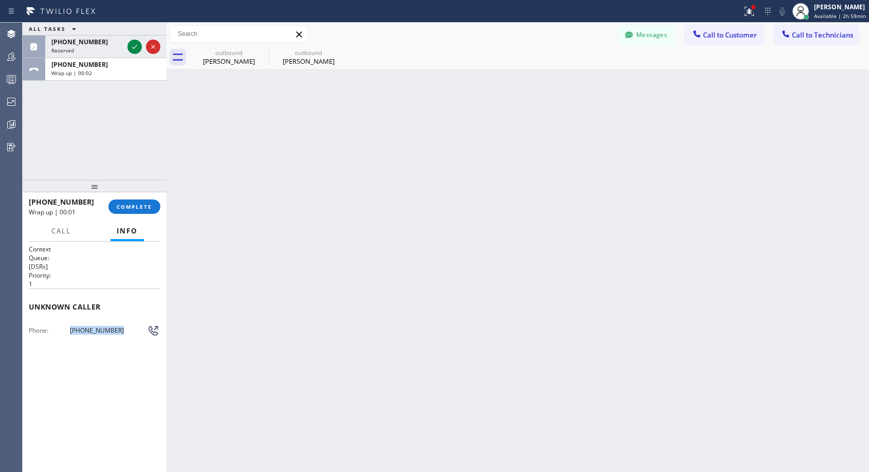
drag, startPoint x: 117, startPoint y: 333, endPoint x: 64, endPoint y: 334, distance: 53.5
click at [64, 334] on div "Phone: (213) 250-8822" at bounding box center [95, 330] width 132 height 12
copy div "(213) 250-8822"
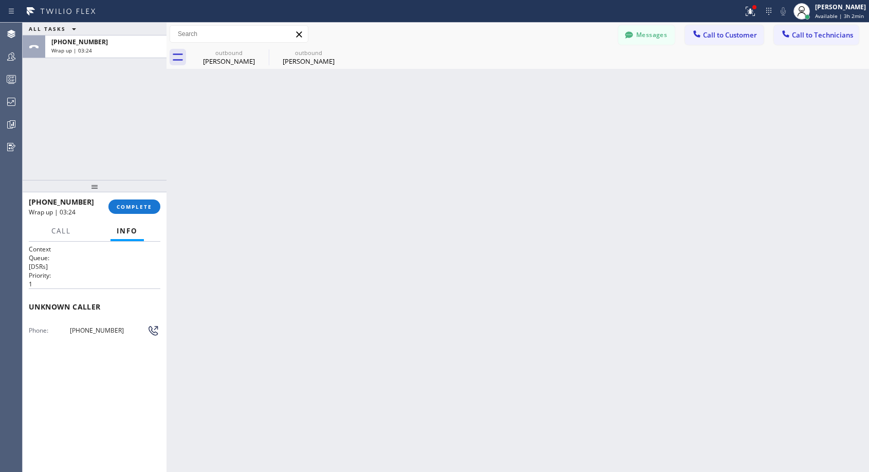
click at [150, 135] on div "ALL TASKS ALL TASKS ACTIVE TASKS TASKS IN WRAP UP +12132508822 Wrap up | 03:24" at bounding box center [95, 101] width 144 height 157
click at [131, 209] on span "COMPLETE" at bounding box center [134, 206] width 35 height 7
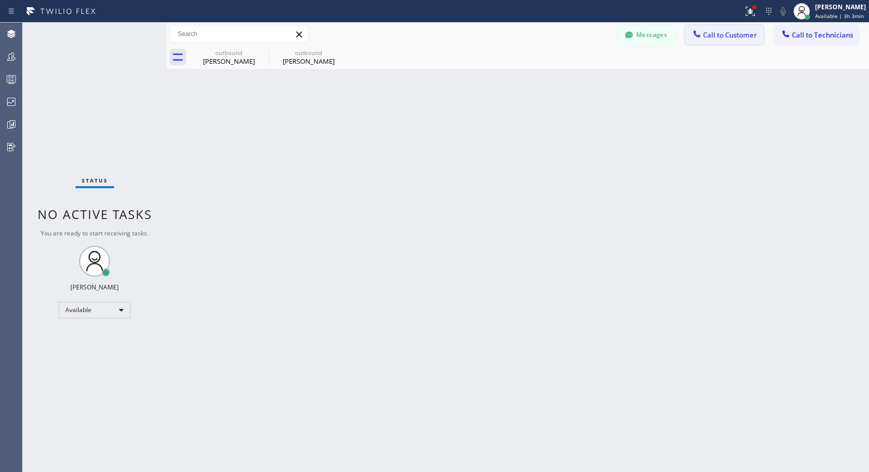
click at [720, 31] on span "Call to Customer" at bounding box center [730, 34] width 54 height 9
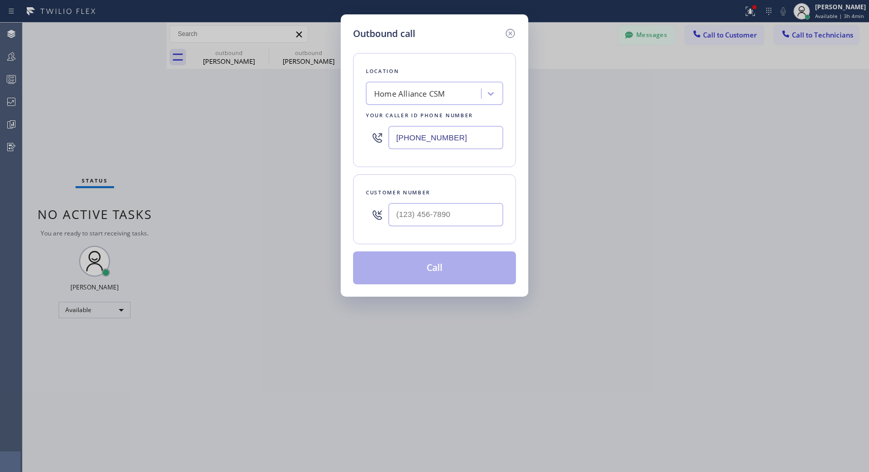
click at [399, 136] on input "(818) 614-5337" at bounding box center [446, 137] width 115 height 23
paste input "55) 946-3605"
type input "(855) 946-3605"
click at [487, 156] on div "Location Home Alliance Membership Your caller id phone number (855) 946-3605" at bounding box center [434, 110] width 163 height 114
click at [391, 214] on input "(___) ___-____" at bounding box center [446, 214] width 115 height 23
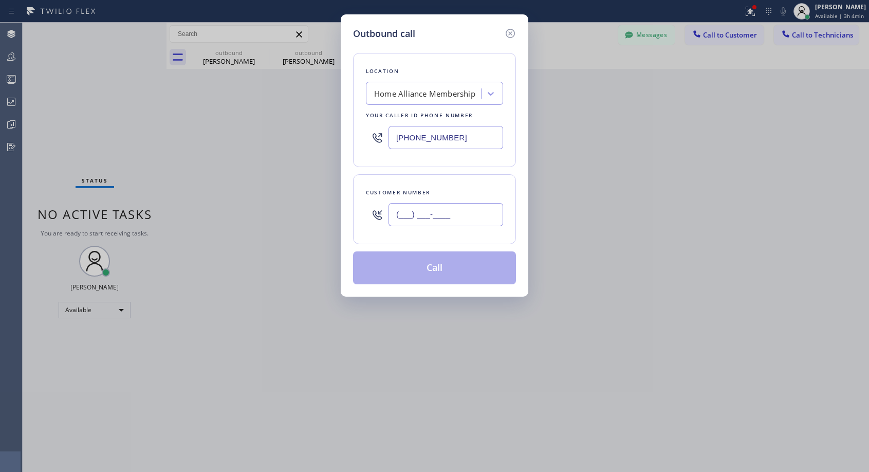
paste input "213) 250-8822"
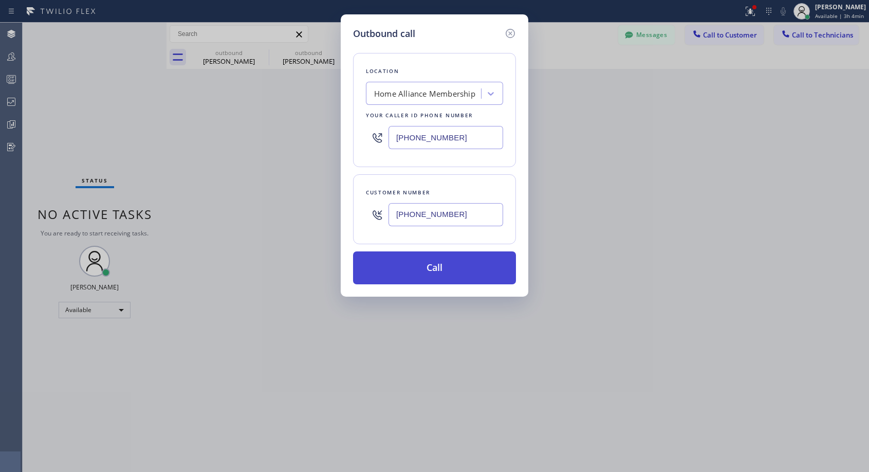
type input "(213) 250-8822"
click at [436, 270] on button "Call" at bounding box center [434, 267] width 163 height 33
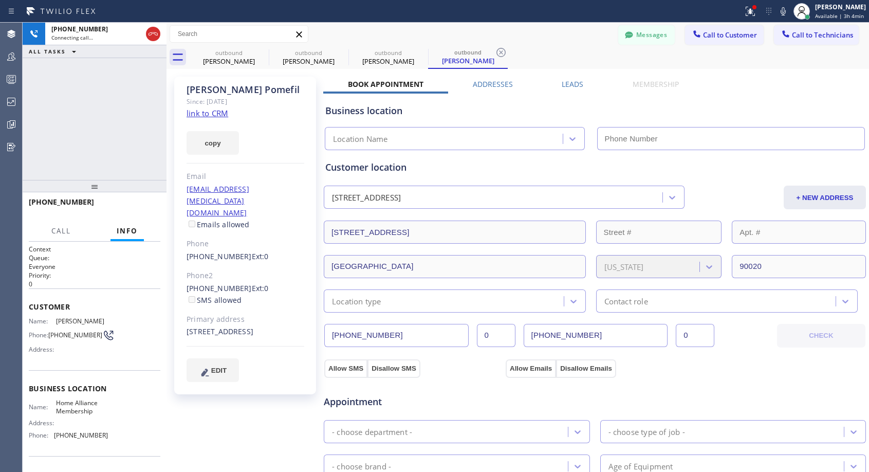
type input "(855) 946-3605"
click at [62, 232] on span "Call" at bounding box center [61, 230] width 20 height 9
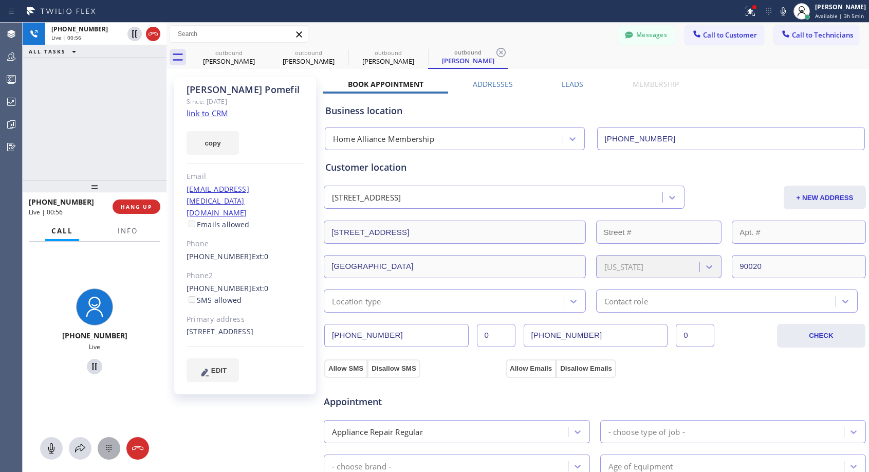
click at [106, 446] on icon at bounding box center [109, 448] width 12 height 12
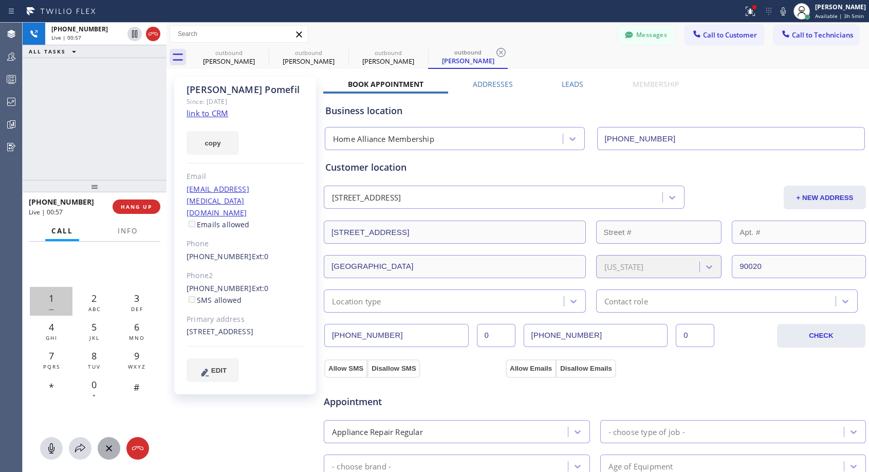
click at [49, 299] on span "1" at bounding box center [51, 298] width 5 height 12
click at [126, 158] on div "+12132508822 Live | 03:52 ALL TASKS ALL TASKS ACTIVE TASKS TASKS IN WRAP UP" at bounding box center [95, 101] width 144 height 157
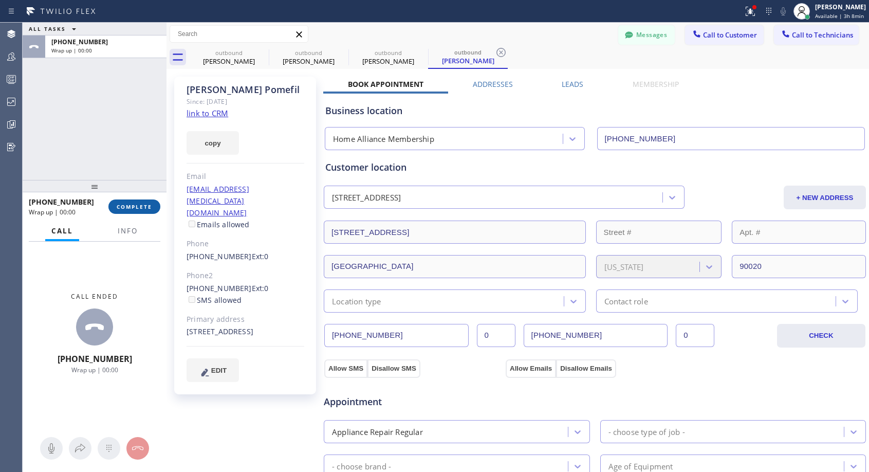
click at [147, 208] on span "COMPLETE" at bounding box center [134, 206] width 35 height 7
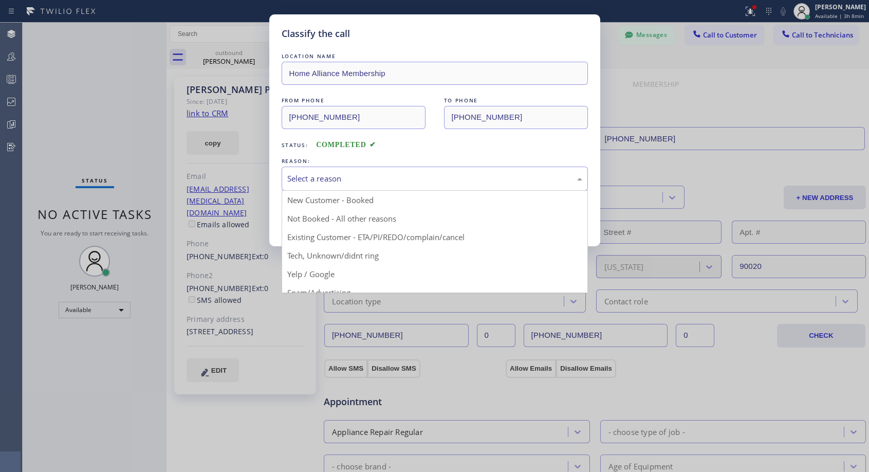
click at [348, 174] on div "Select a reason" at bounding box center [434, 179] width 295 height 12
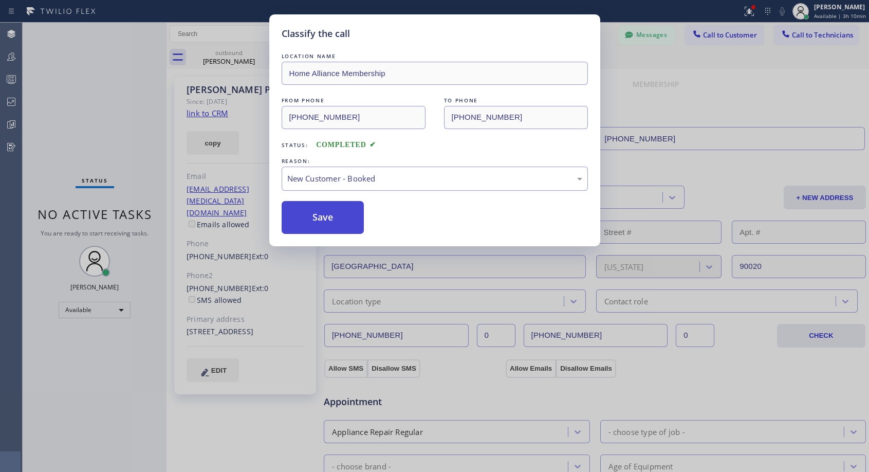
click at [348, 217] on button "Save" at bounding box center [323, 217] width 83 height 33
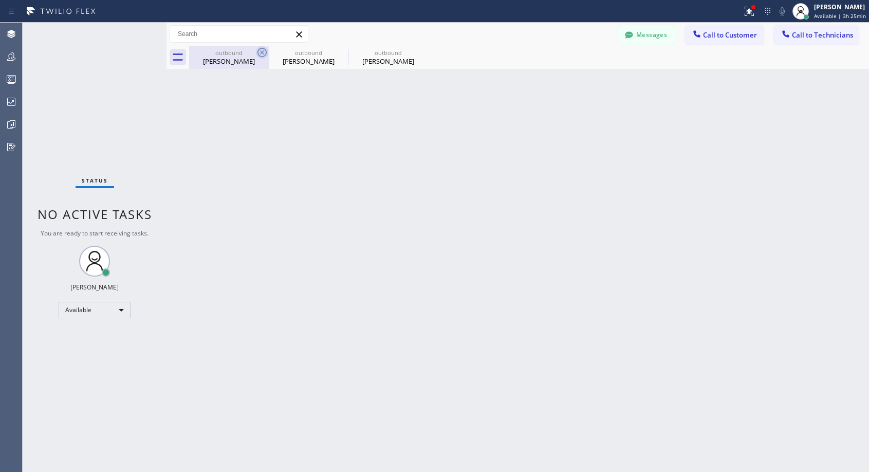
click at [260, 53] on icon at bounding box center [262, 52] width 12 height 12
click at [0, 0] on icon at bounding box center [0, 0] width 0 height 0
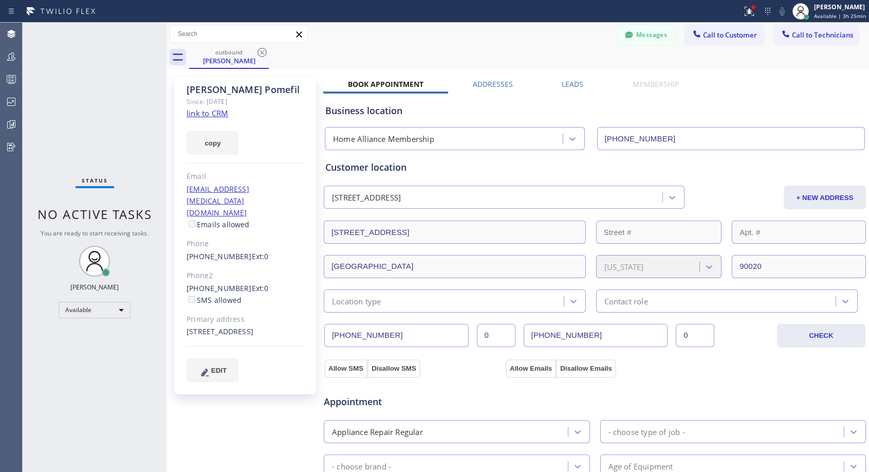
click at [260, 53] on icon at bounding box center [262, 52] width 12 height 12
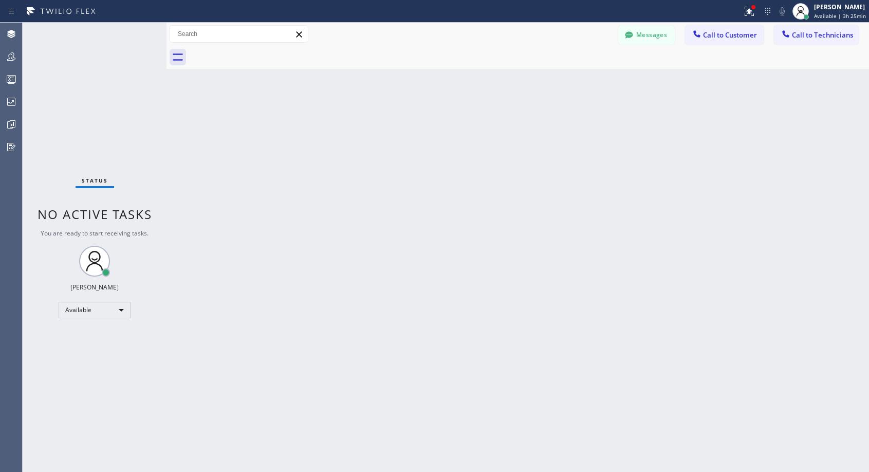
click at [260, 53] on div at bounding box center [529, 57] width 680 height 23
click at [825, 14] on span "Available | 3h 43min" at bounding box center [840, 15] width 52 height 7
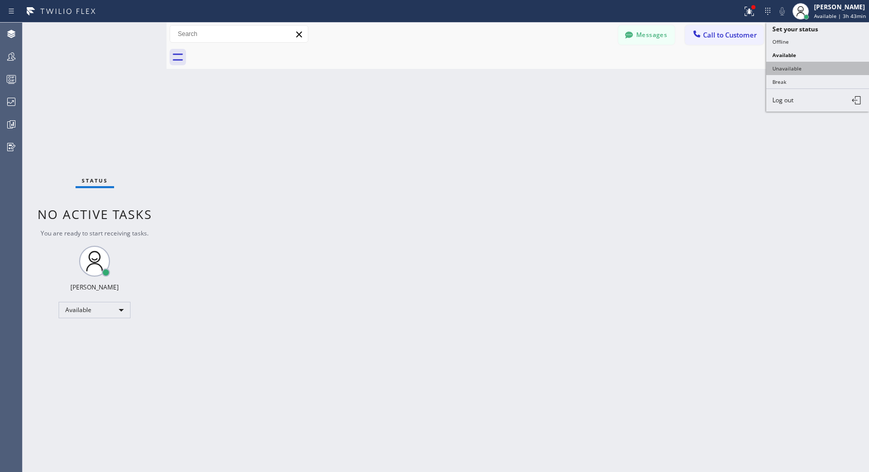
click at [791, 69] on button "Unavailable" at bounding box center [817, 68] width 103 height 13
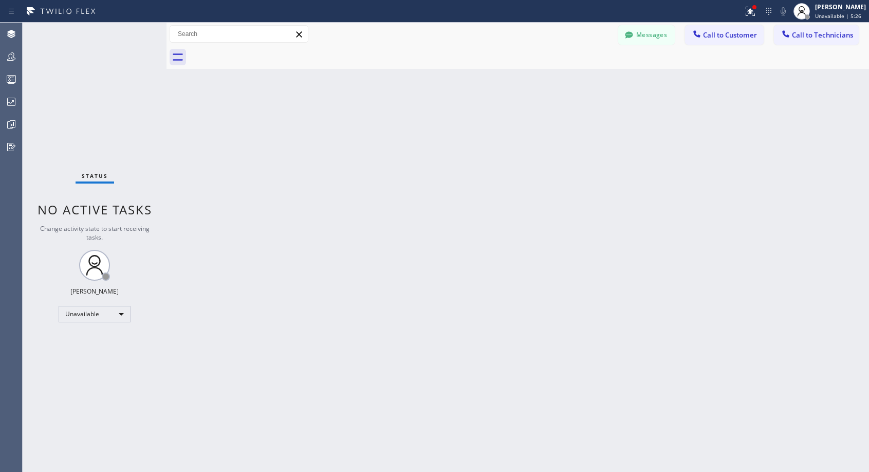
click at [203, 431] on div "Back to Dashboard Change Sender ID Customers Technicians NH Nathaniel Hill 03/0…" at bounding box center [518, 247] width 703 height 449
